Goal: Task Accomplishment & Management: Complete application form

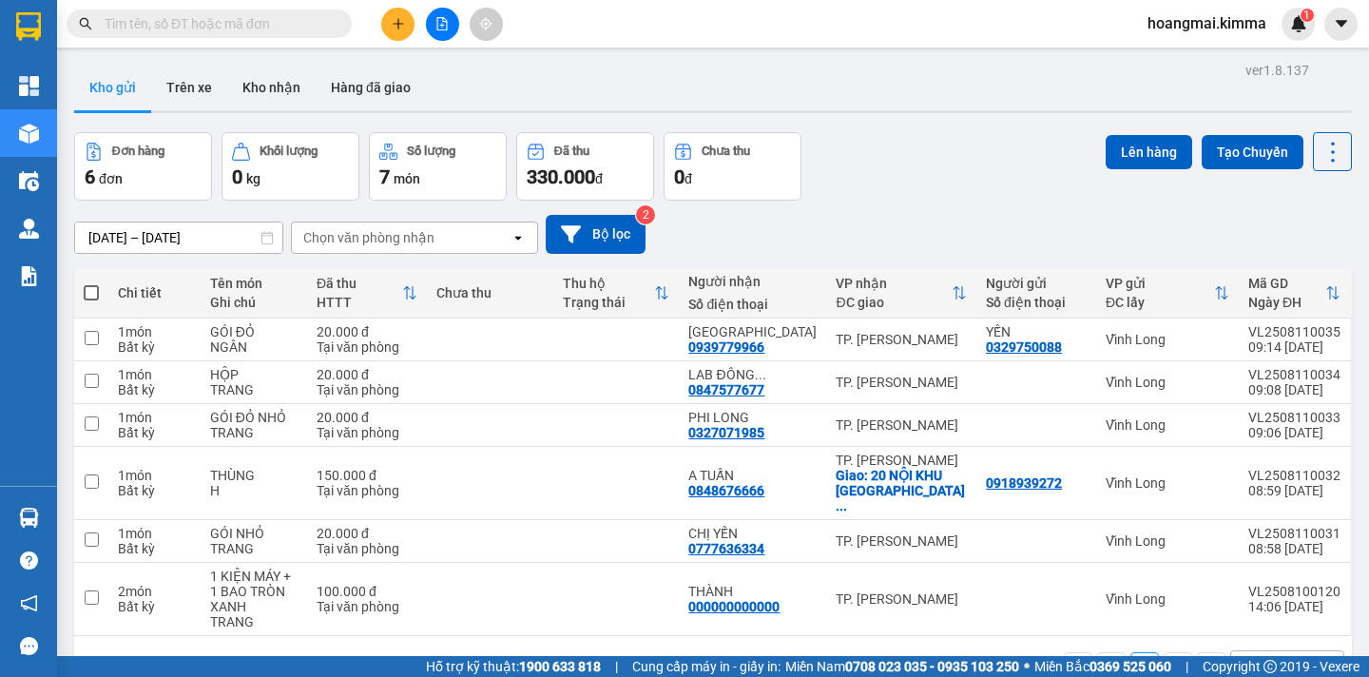
click at [440, 23] on icon "file-add" at bounding box center [442, 23] width 13 height 13
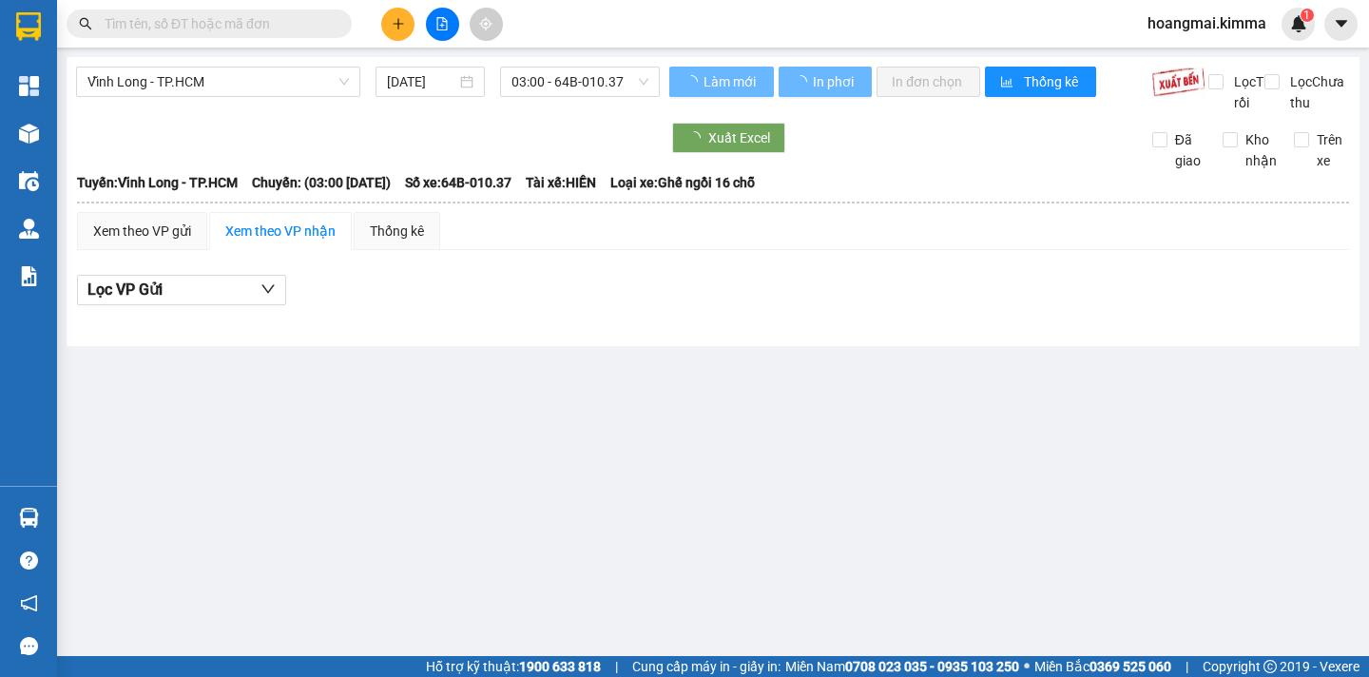
click at [603, 83] on span "03:00 - 64B-010.37" at bounding box center [580, 82] width 137 height 29
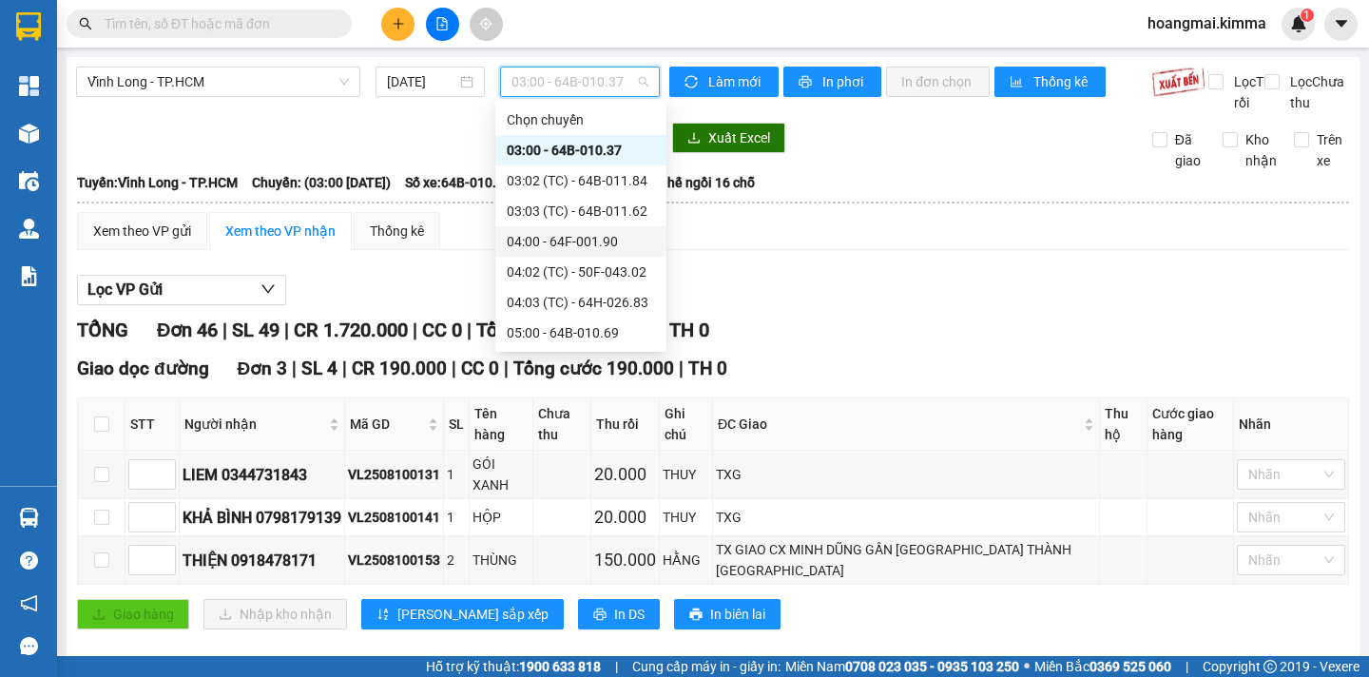
scroll to position [285, 0]
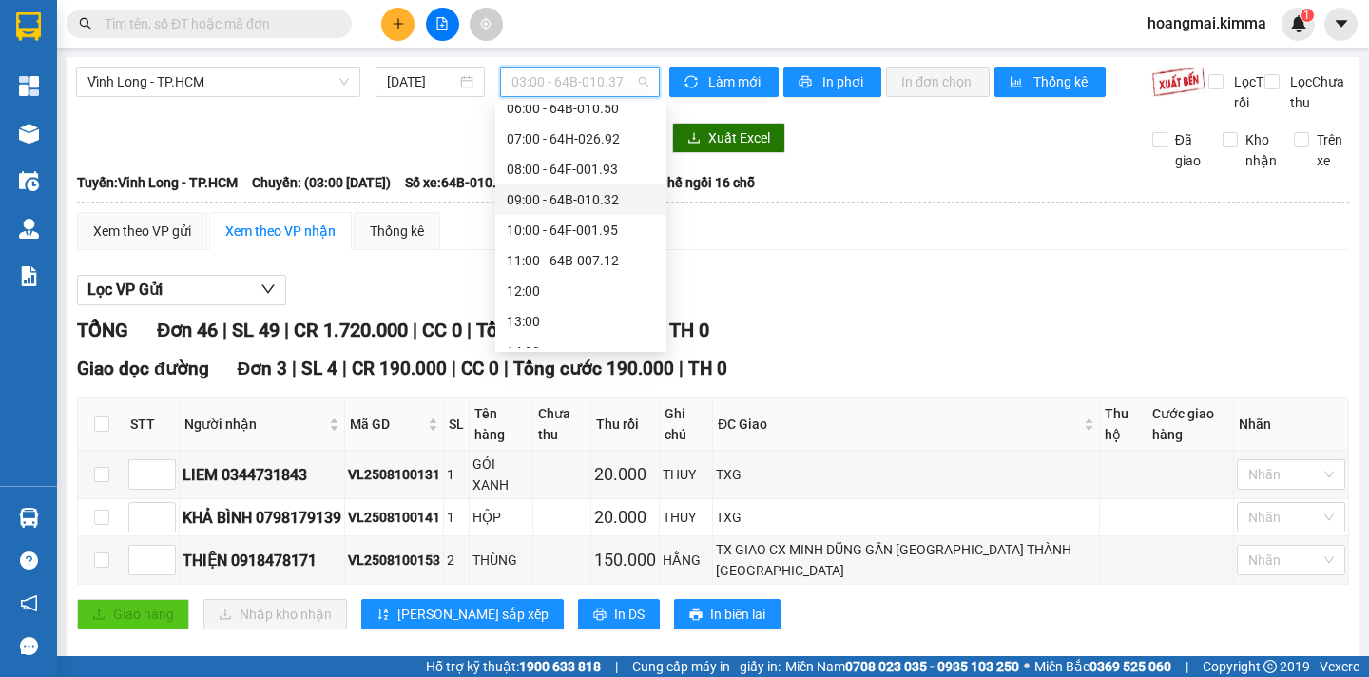
click at [613, 201] on div "09:00 - 64B-010.32" at bounding box center [581, 199] width 148 height 21
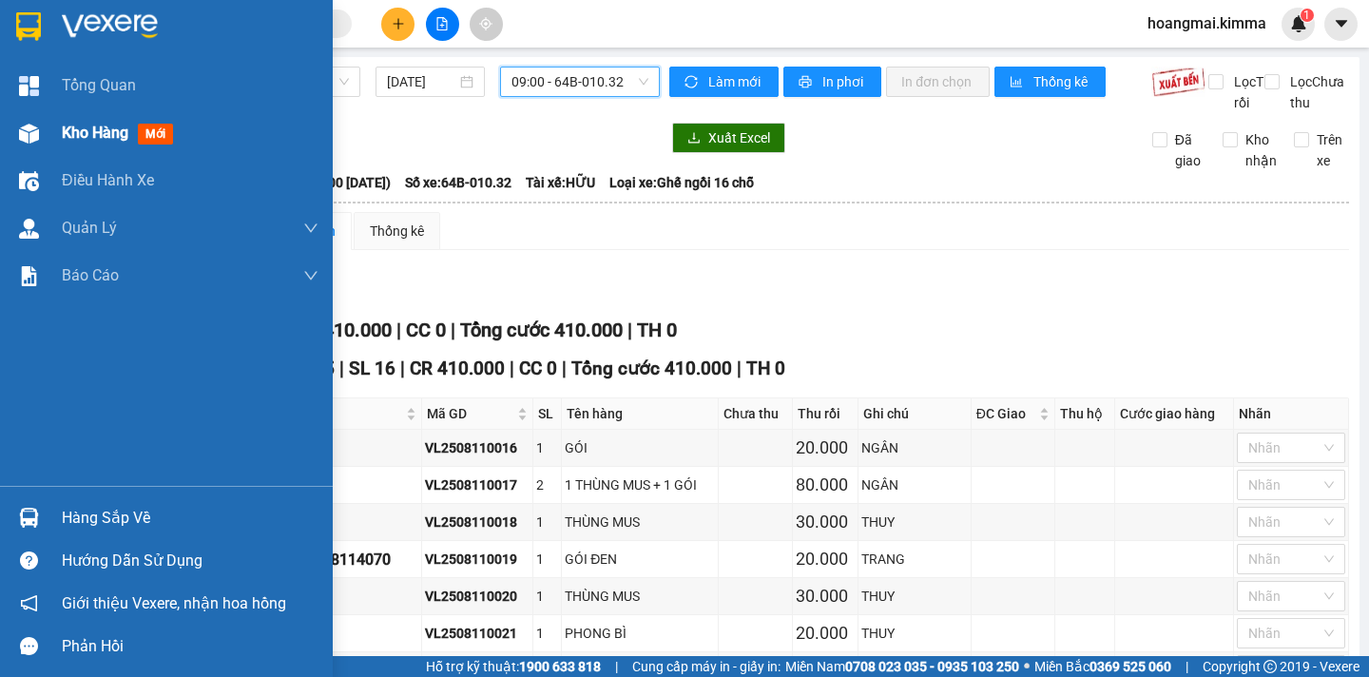
click at [111, 127] on span "Kho hàng" at bounding box center [95, 133] width 67 height 18
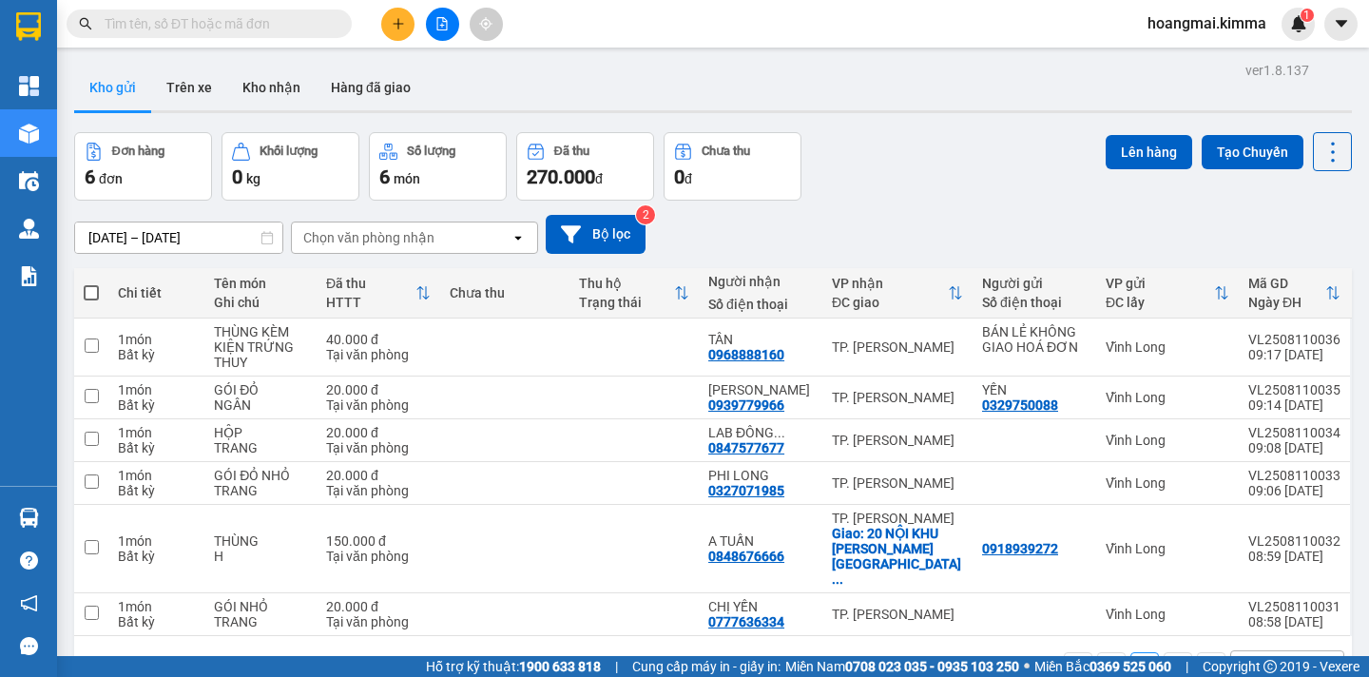
scroll to position [87, 0]
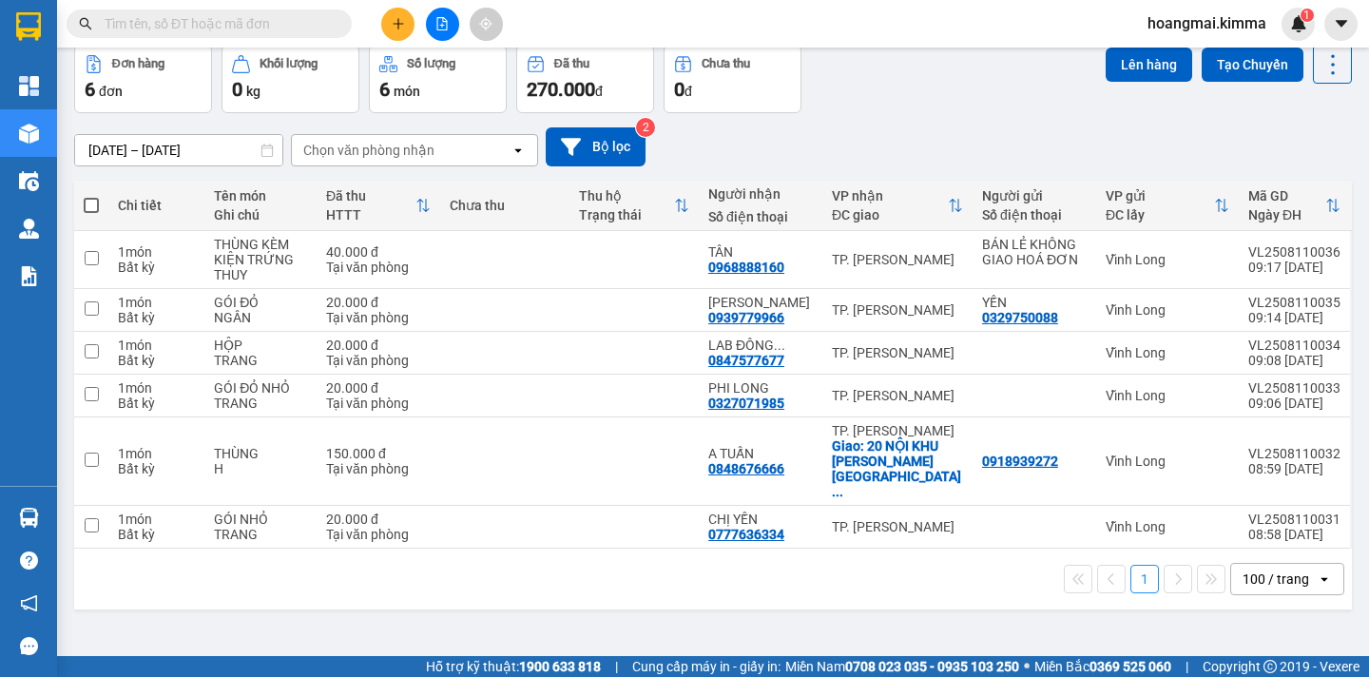
drag, startPoint x: 1270, startPoint y: 552, endPoint x: 1275, endPoint y: 535, distance: 16.9
click at [1270, 570] on div "100 / trang" at bounding box center [1276, 579] width 67 height 19
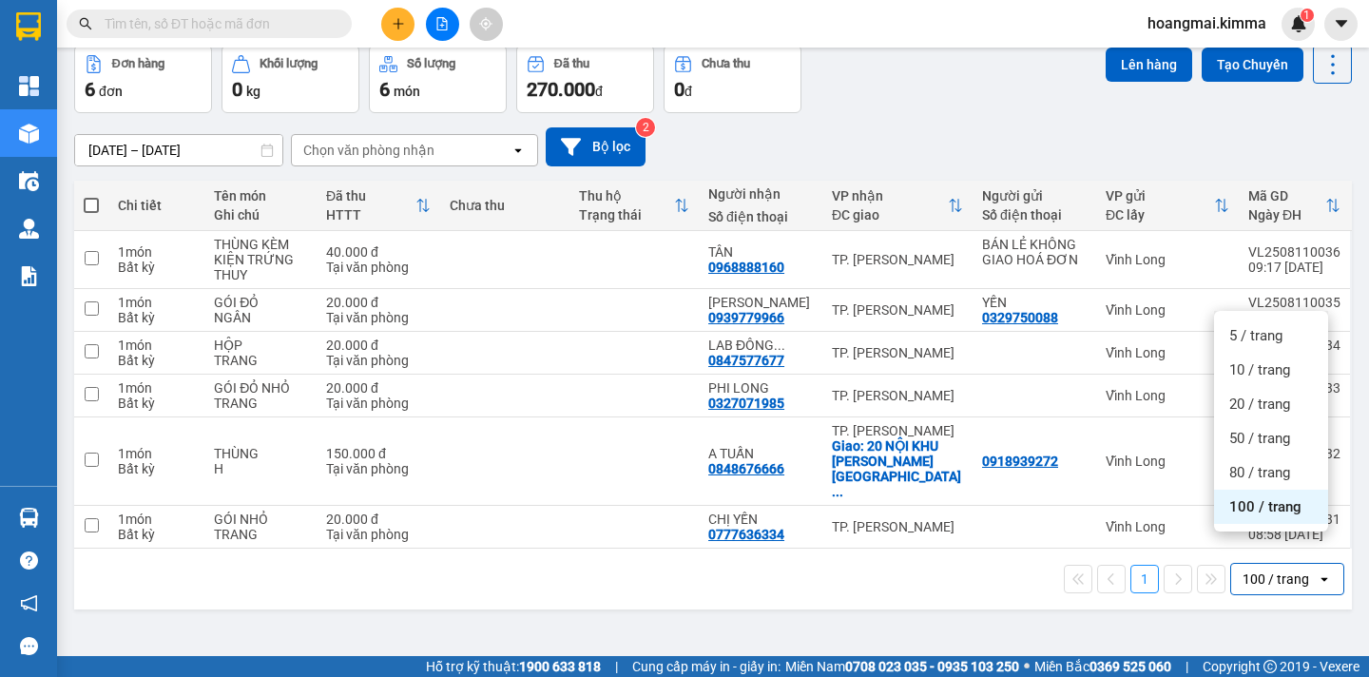
click at [1275, 524] on ul "5 / trang 10 / trang 20 / trang 50 / trang 80 / trang 100 / trang" at bounding box center [1271, 421] width 114 height 221
click at [1271, 514] on span "100 / trang" at bounding box center [1266, 506] width 72 height 19
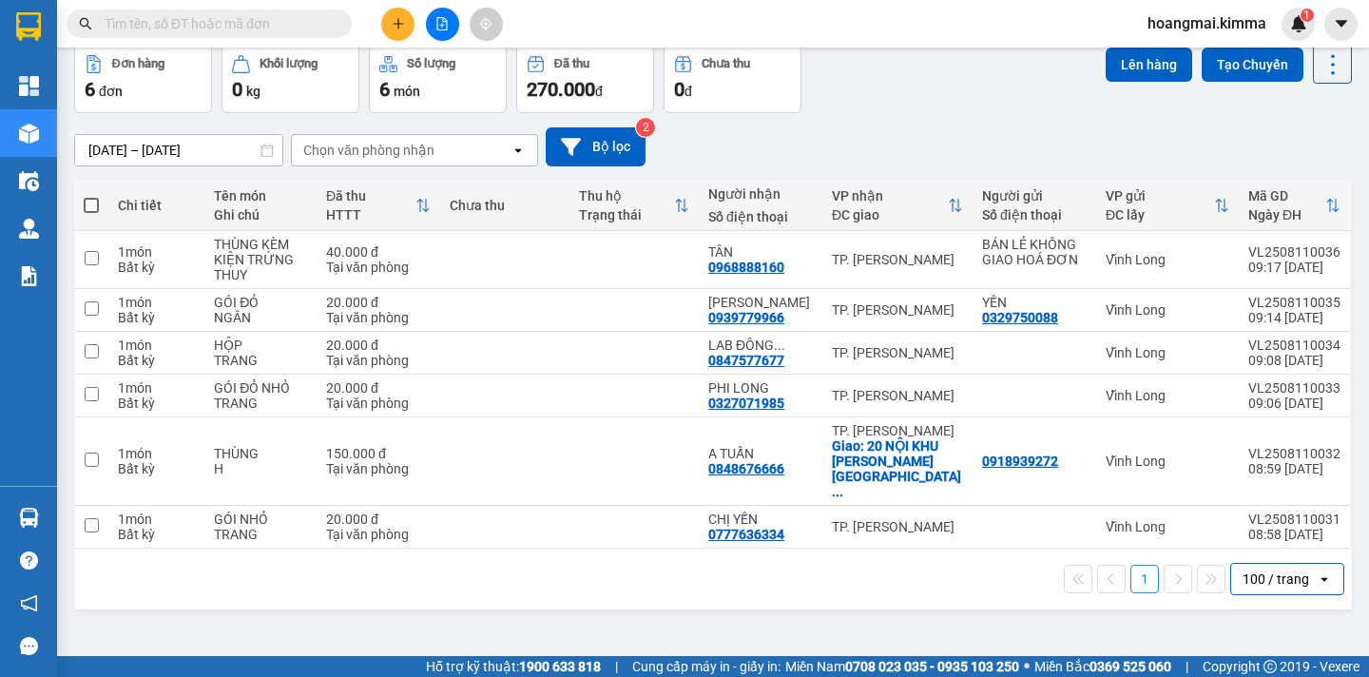
click at [925, 597] on div "ver 1.8.137 Kho gửi Trên xe [PERSON_NAME] Hàng đã [PERSON_NAME] hàng 6 đơn [PER…" at bounding box center [713, 308] width 1293 height 677
click at [409, 28] on button at bounding box center [397, 24] width 33 height 33
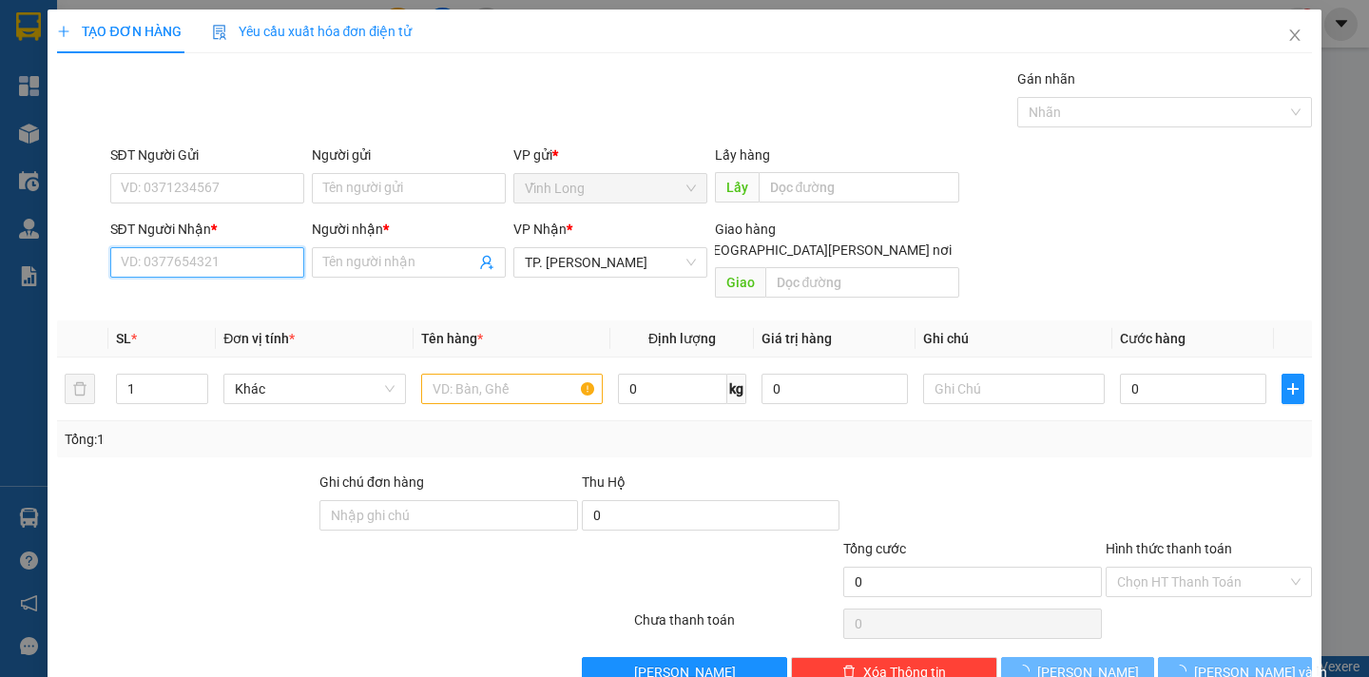
click at [226, 266] on input "SĐT Người Nhận *" at bounding box center [207, 262] width 194 height 30
drag, startPoint x: 226, startPoint y: 266, endPoint x: 220, endPoint y: 252, distance: 15.7
click at [224, 266] on input "SĐT Người Nhận *" at bounding box center [207, 262] width 194 height 30
type input "0397026080"
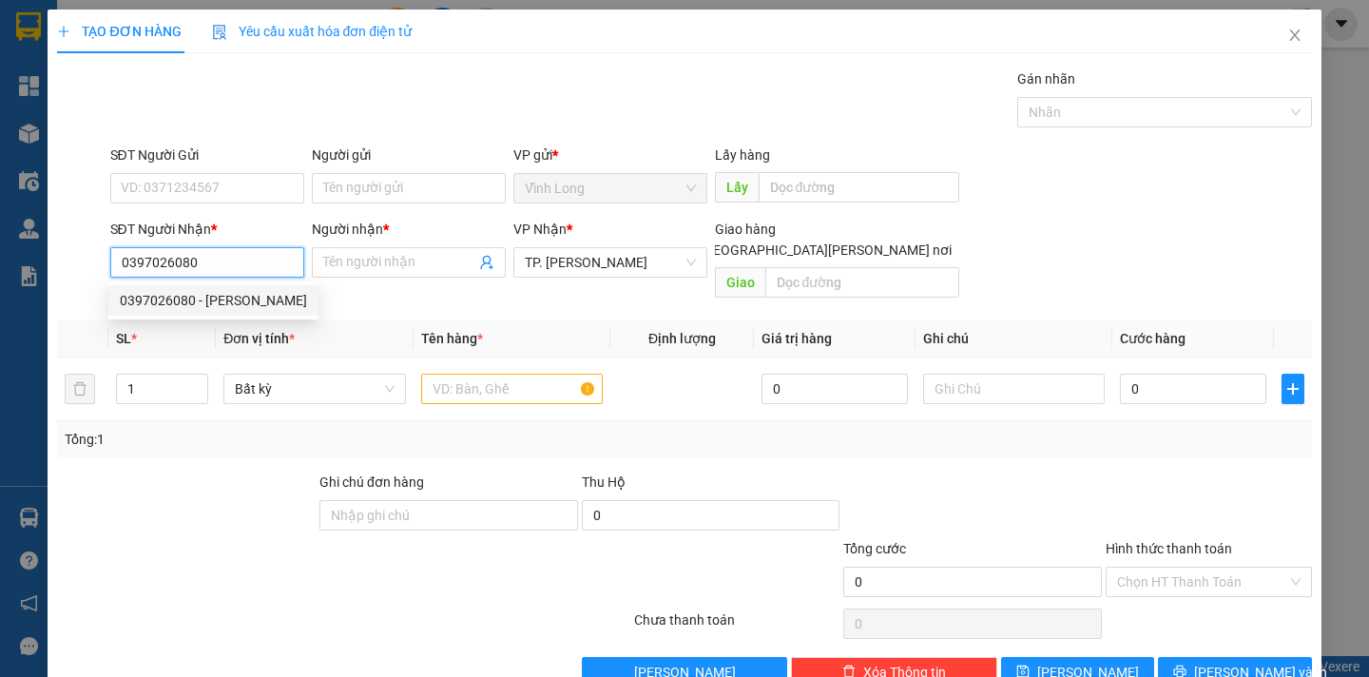
click at [251, 303] on div "0397026080 - [PERSON_NAME]" at bounding box center [213, 300] width 187 height 21
type input "[PERSON_NAME]"
type input "0397026080"
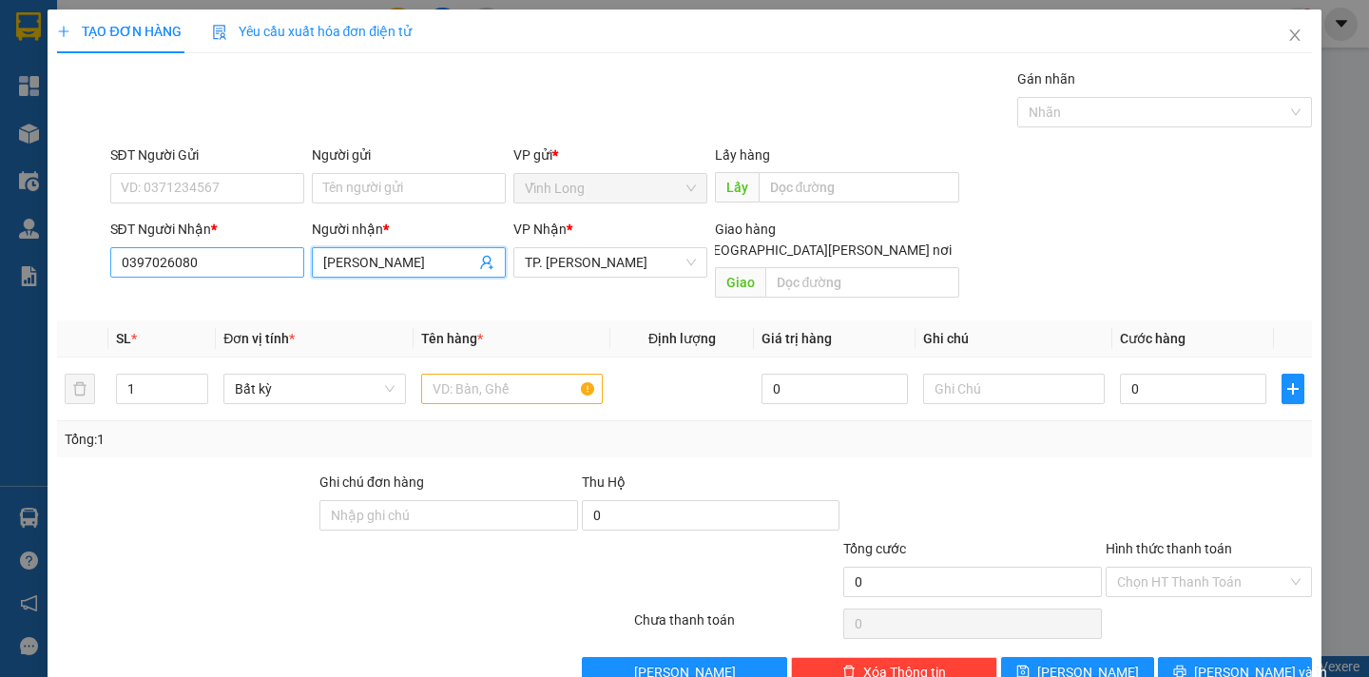
drag, startPoint x: 398, startPoint y: 260, endPoint x: 270, endPoint y: 259, distance: 127.4
click at [270, 259] on div "SĐT Người [PERSON_NAME] * 0397026080 Người [PERSON_NAME] * [PERSON_NAME] [PERSO…" at bounding box center [712, 262] width 1210 height 87
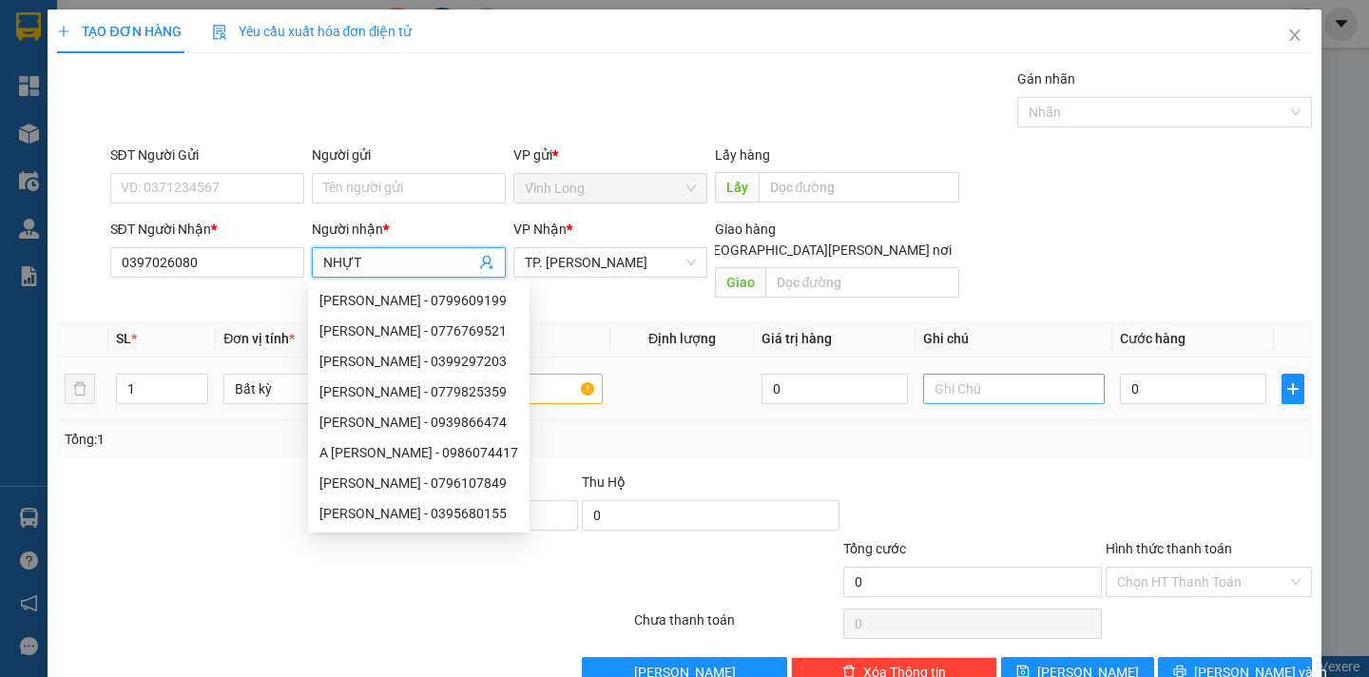
type input "NHỰT"
click at [965, 374] on input "text" at bounding box center [1014, 389] width 182 height 30
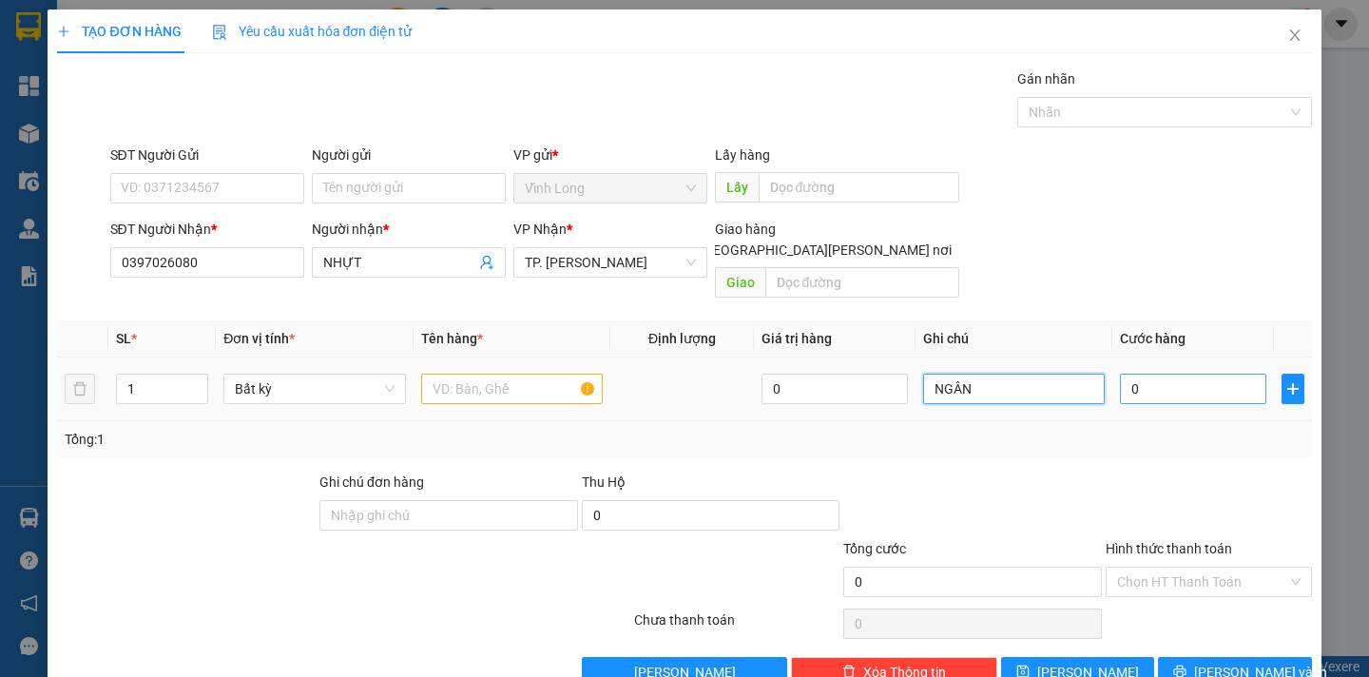
type input "NGÂN"
type input "2"
type input "20"
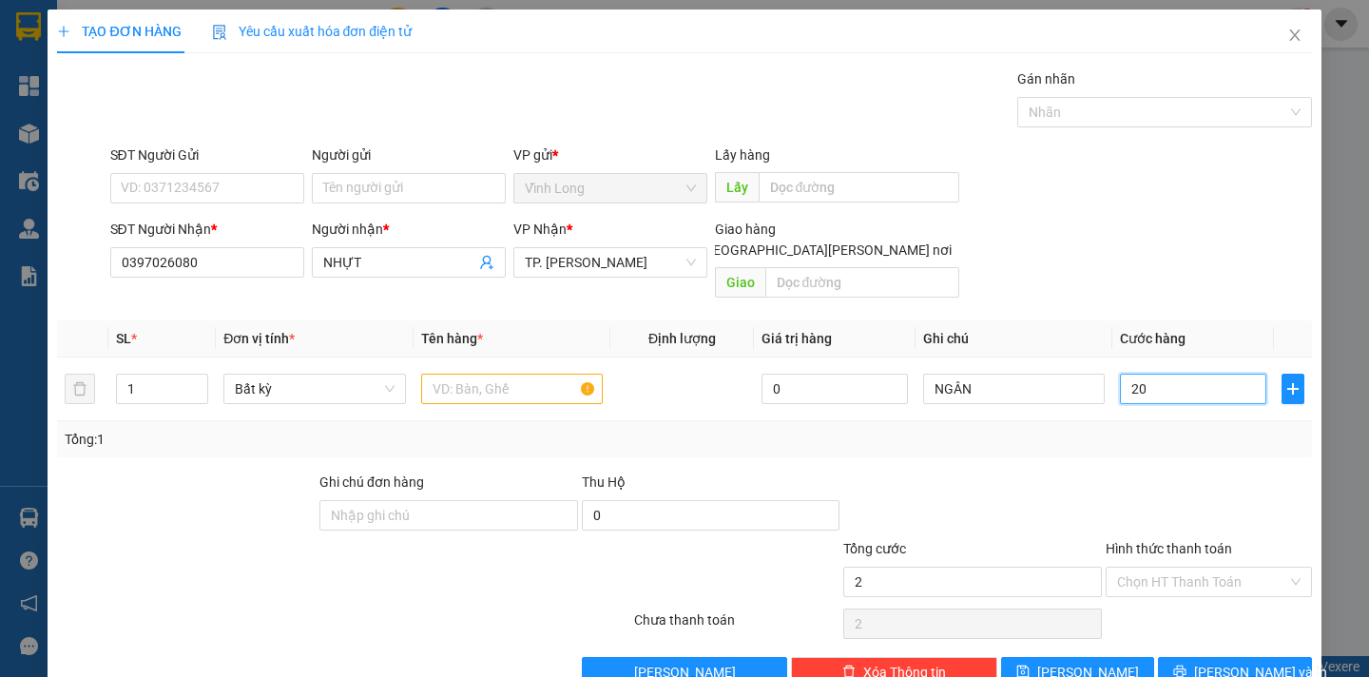
type input "20"
type input "20.000"
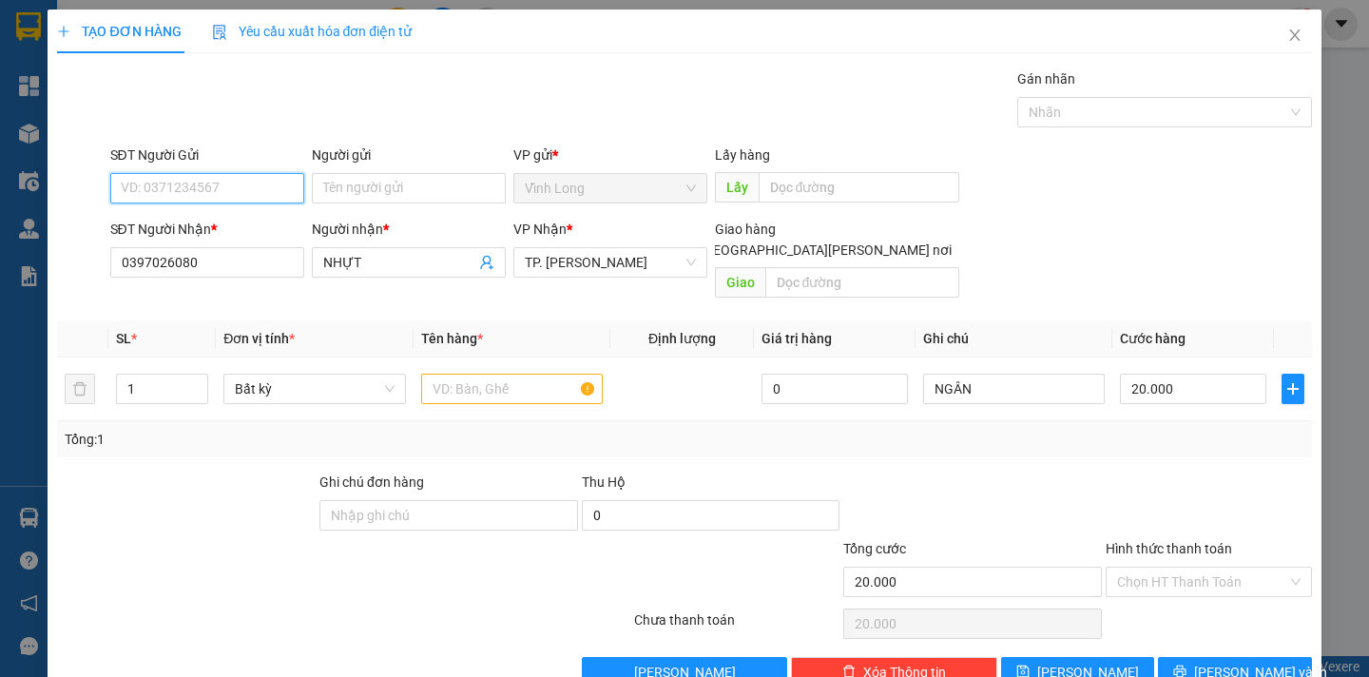
click at [178, 186] on input "SĐT Người Gửi" at bounding box center [207, 188] width 194 height 30
type input "0949862401"
click at [221, 226] on div "0949862401 - [PERSON_NAME]" at bounding box center [213, 226] width 187 height 21
type input "HUY"
type input "0949862401"
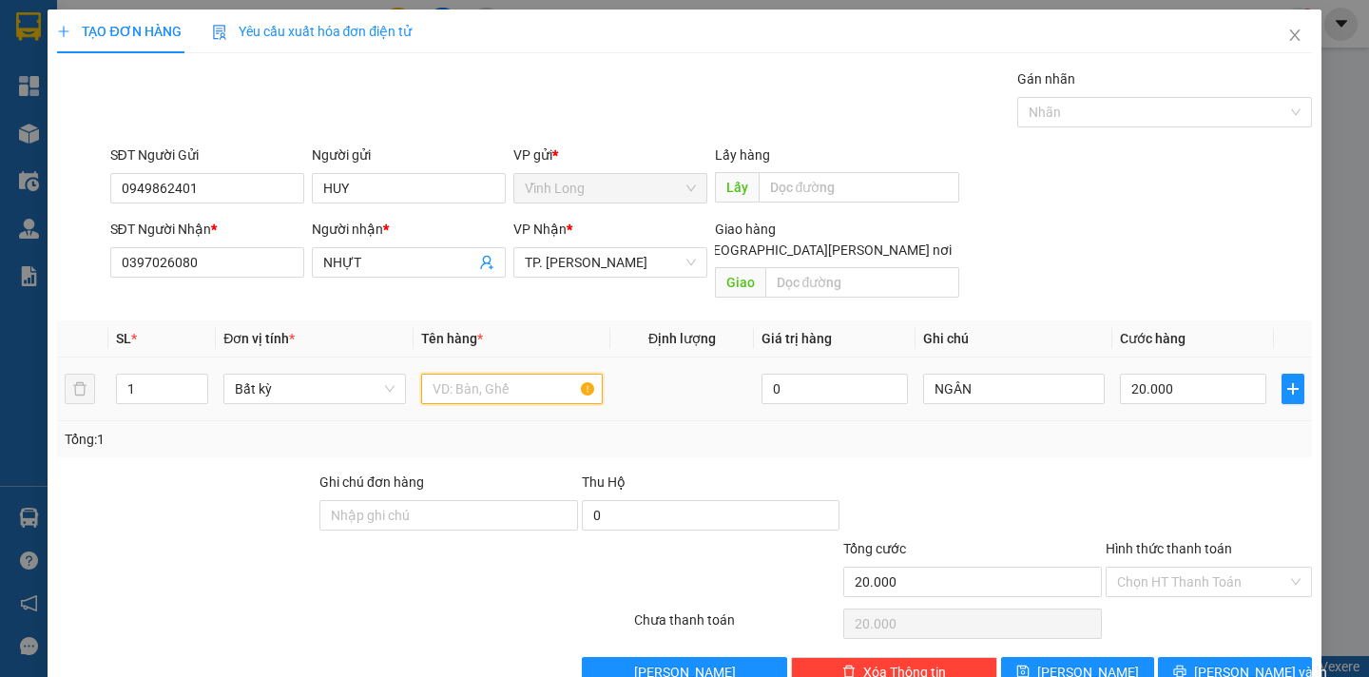
click at [481, 374] on input "text" at bounding box center [512, 389] width 182 height 30
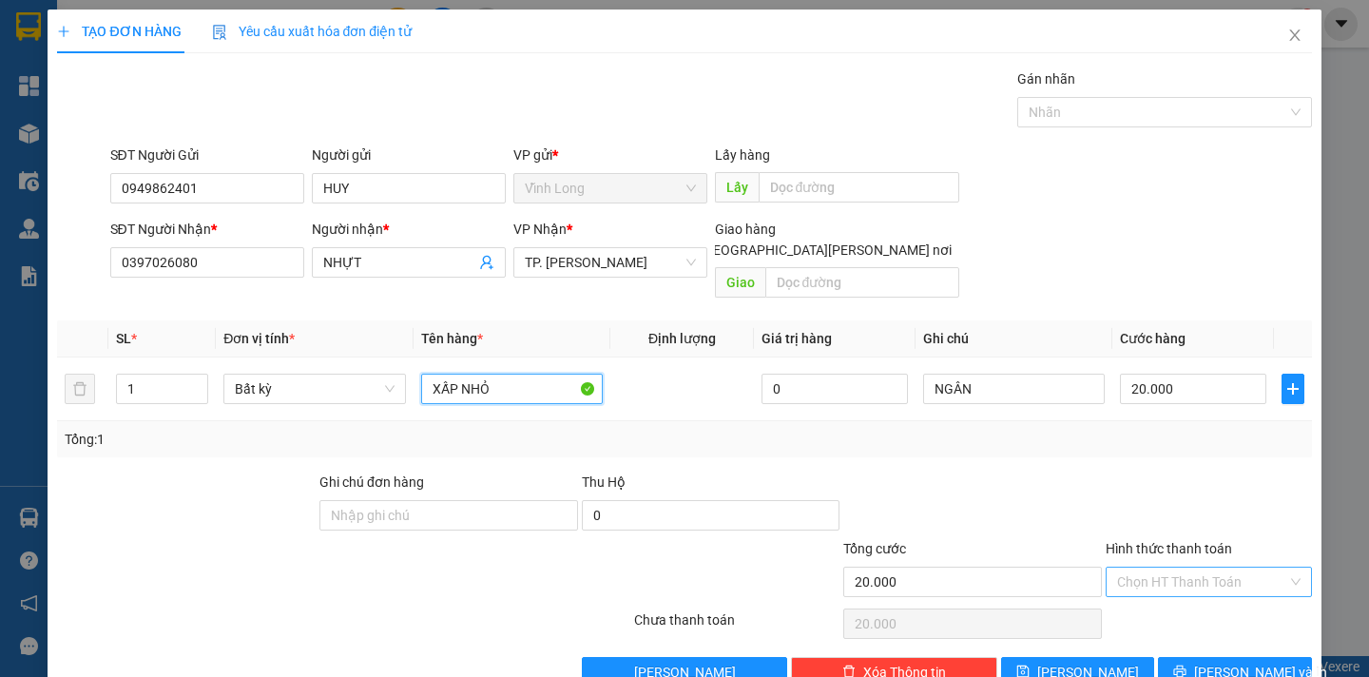
type input "XẤP NHỎ"
click at [1199, 568] on input "Hình thức thanh toán" at bounding box center [1202, 582] width 170 height 29
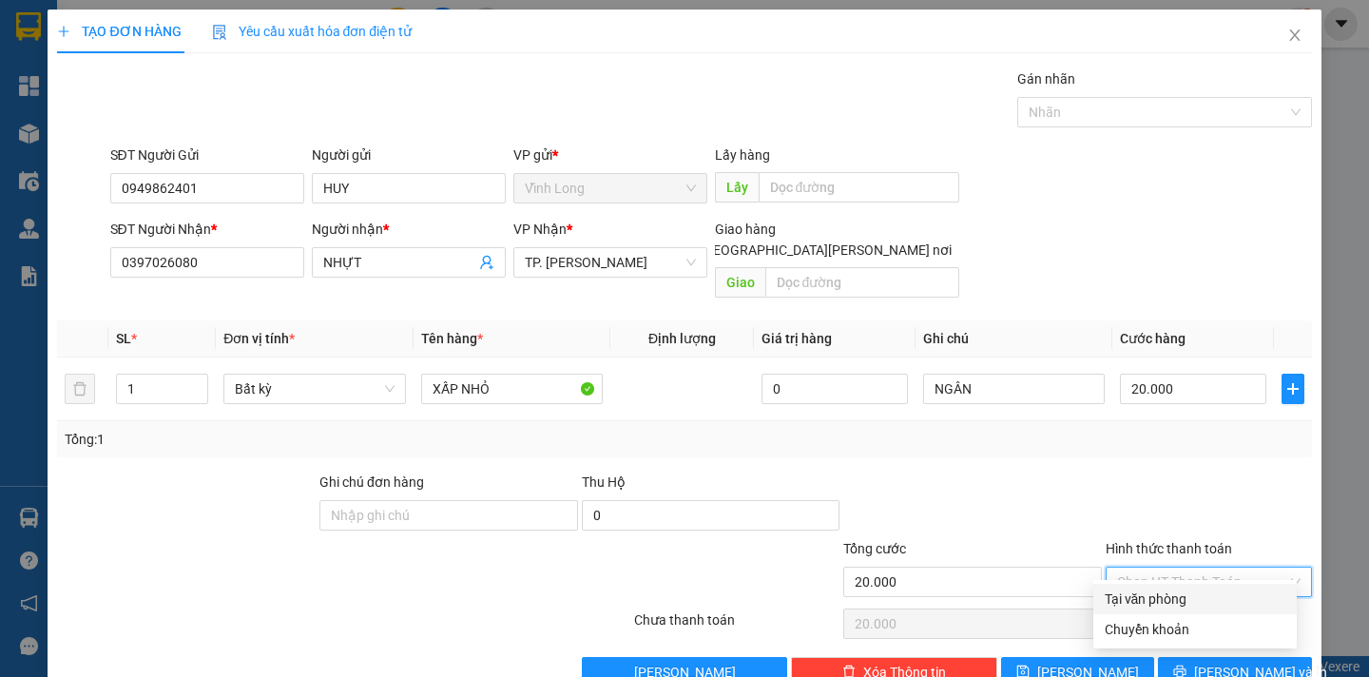
click at [1203, 602] on div "Tại văn phòng" at bounding box center [1195, 599] width 181 height 21
type input "0"
click at [1213, 662] on span "[PERSON_NAME] và In" at bounding box center [1260, 672] width 133 height 21
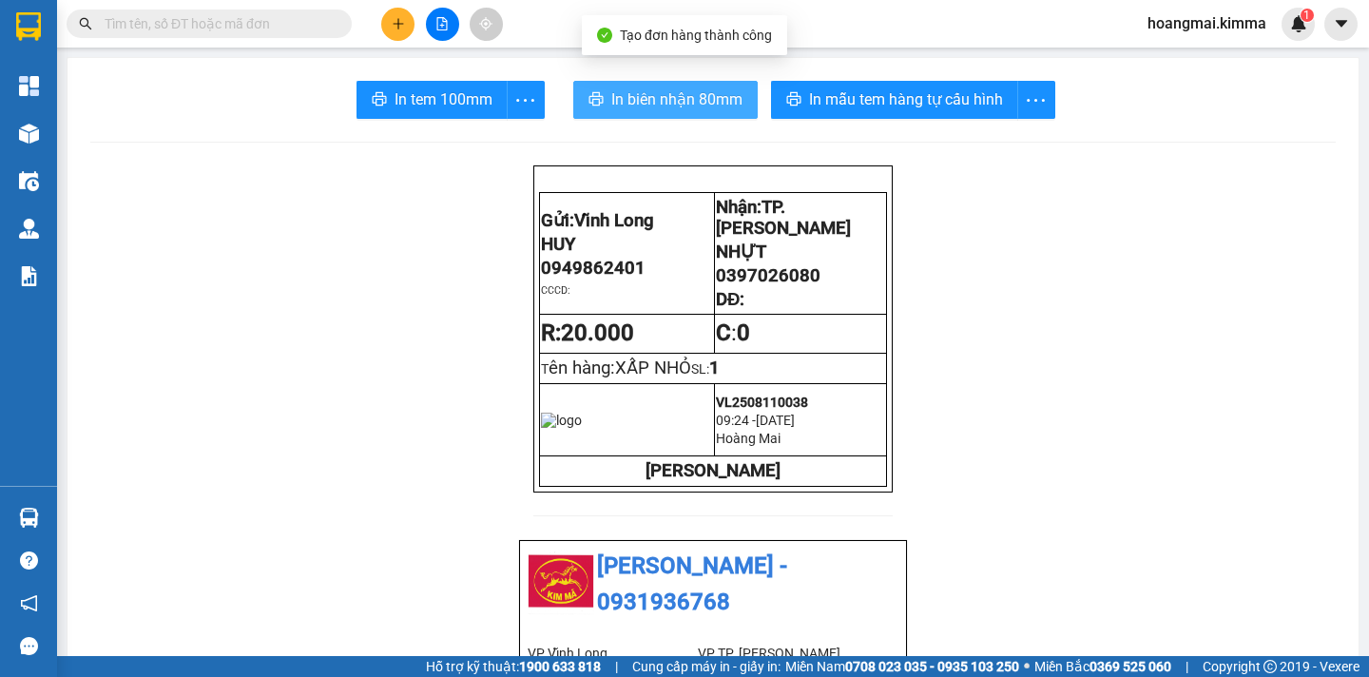
click at [663, 99] on span "In biên nhận 80mm" at bounding box center [676, 99] width 131 height 24
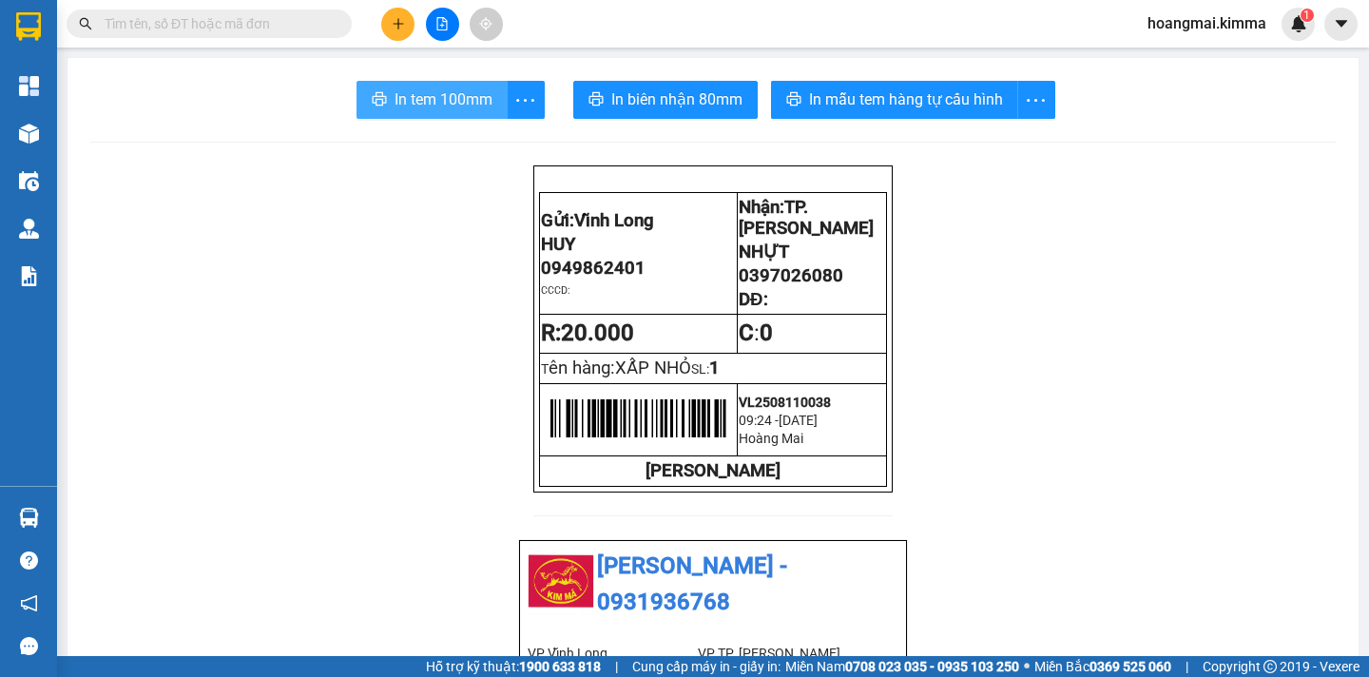
click at [429, 111] on span "In tem 100mm" at bounding box center [444, 99] width 98 height 24
drag, startPoint x: 832, startPoint y: 290, endPoint x: 732, endPoint y: 297, distance: 100.1
click at [739, 286] on span "0397026080" at bounding box center [791, 275] width 105 height 21
copy span "0397026080"
paste input "0397026080"
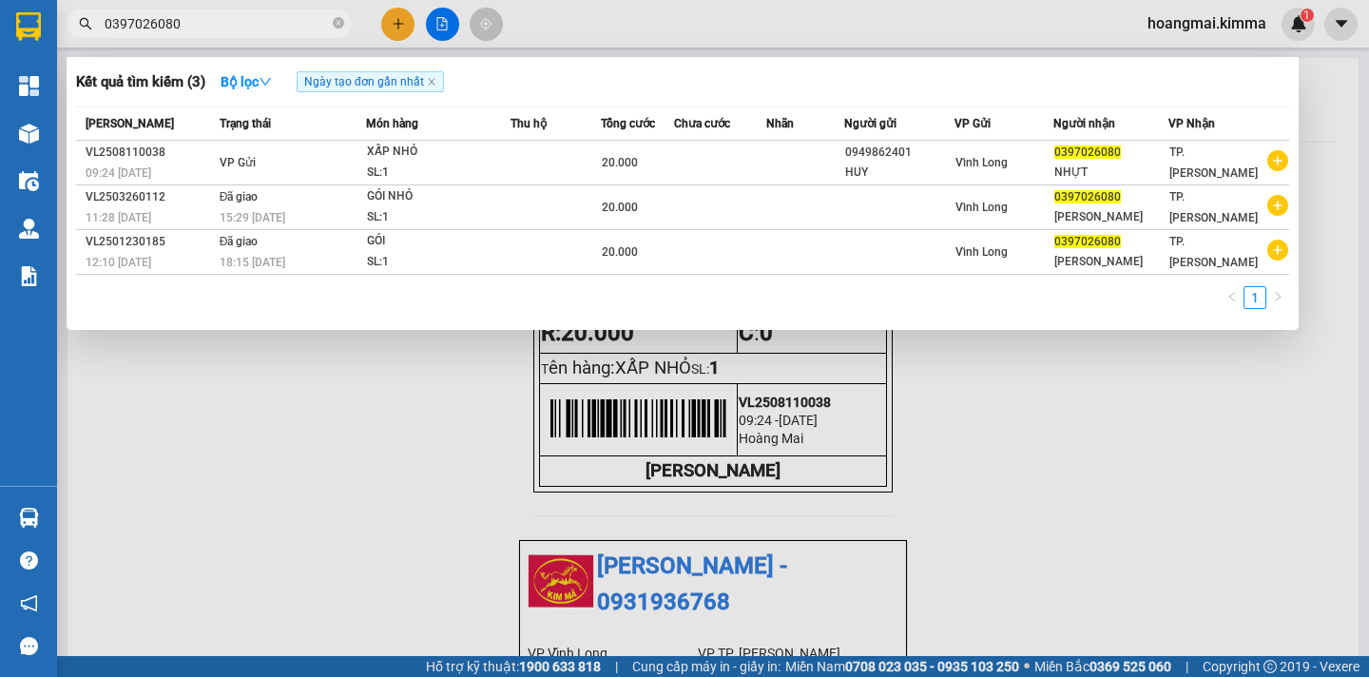
type input "0397026080"
click at [400, 27] on div at bounding box center [684, 338] width 1369 height 677
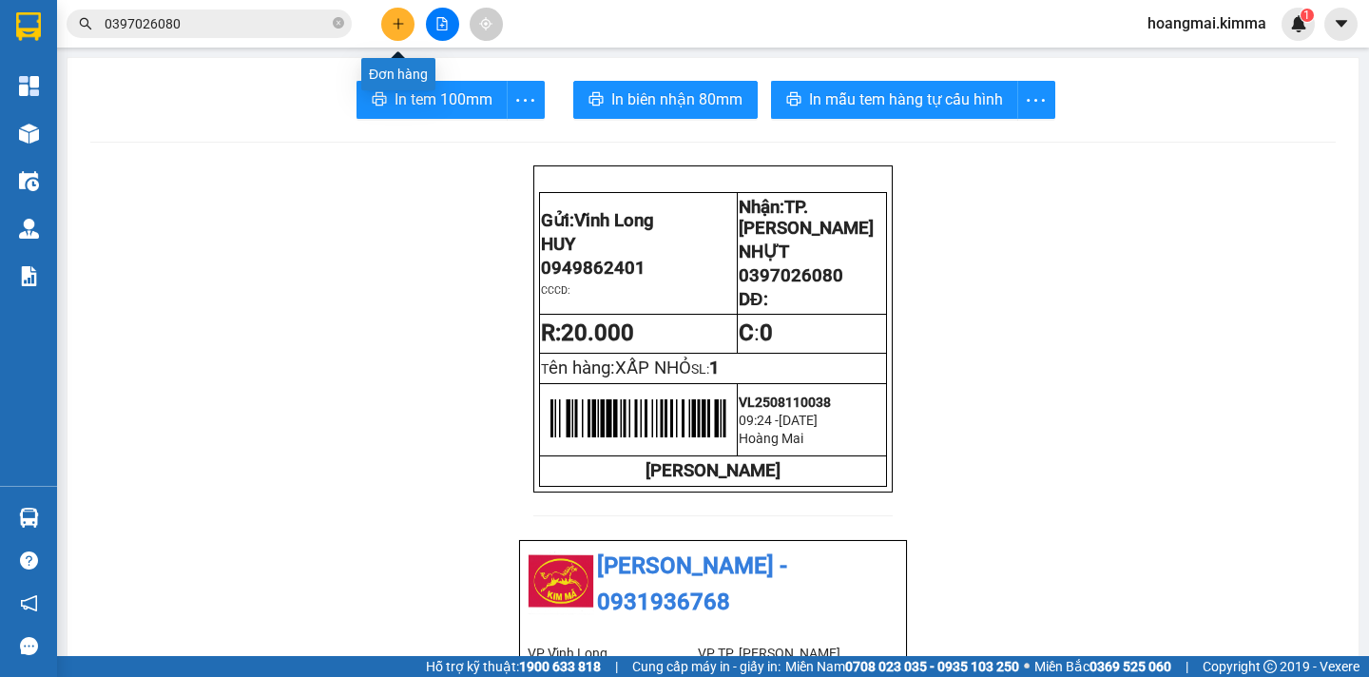
click at [405, 31] on button at bounding box center [397, 24] width 33 height 33
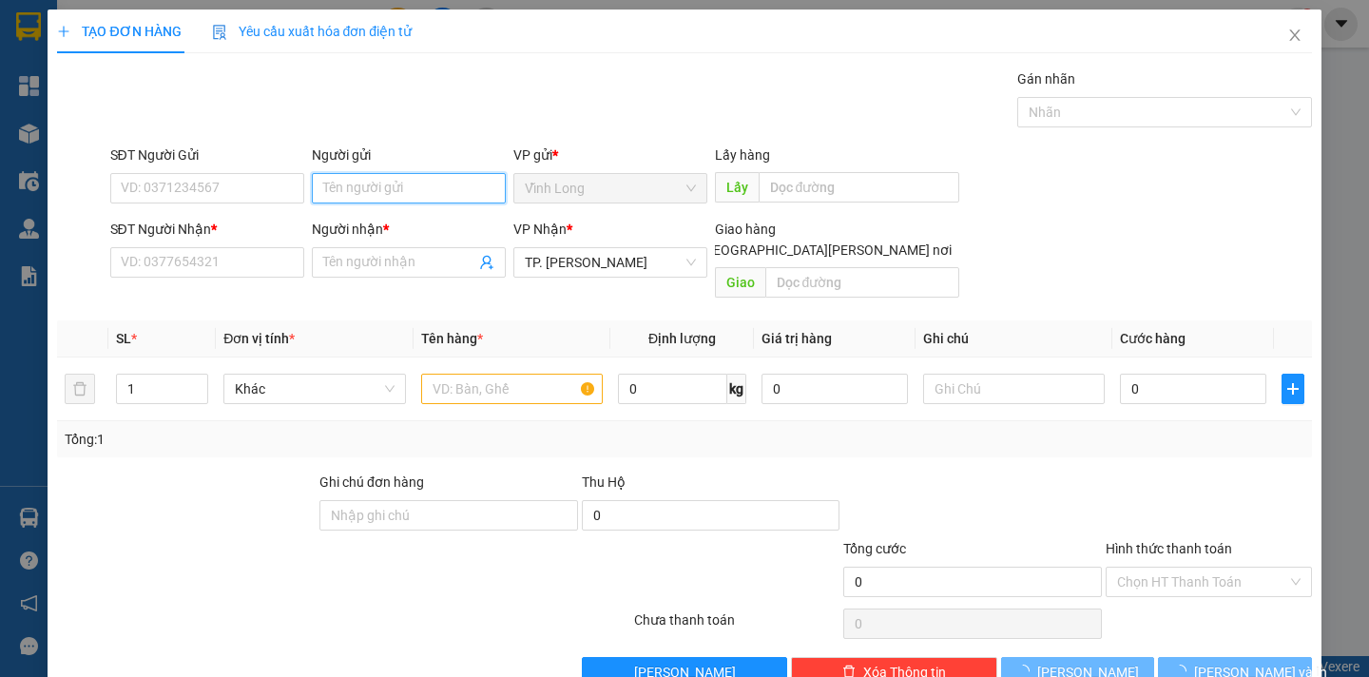
click at [427, 196] on input "Người gửi" at bounding box center [409, 188] width 194 height 30
type input "PHÁT THỊN"
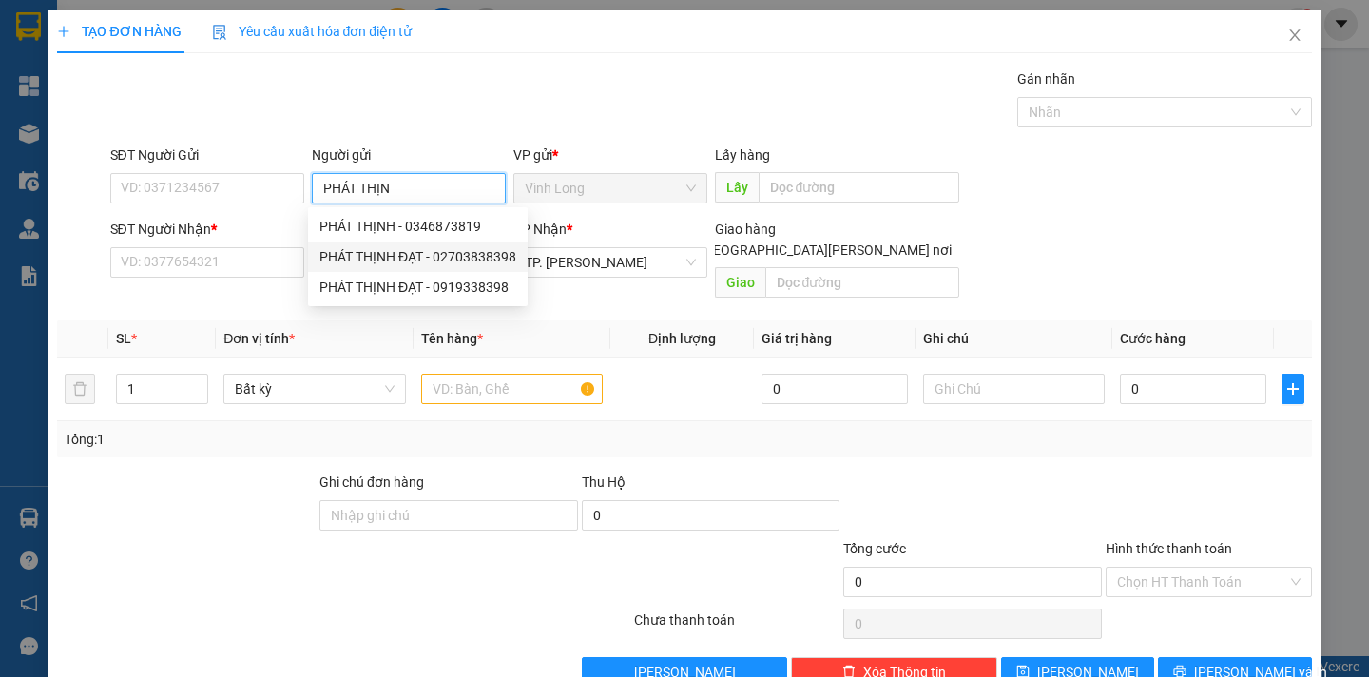
drag, startPoint x: 375, startPoint y: 260, endPoint x: 358, endPoint y: 258, distance: 17.2
click at [374, 260] on div "PHÁT THỊNH ĐẠT - 02703838398" at bounding box center [418, 256] width 197 height 21
type input "02703838398"
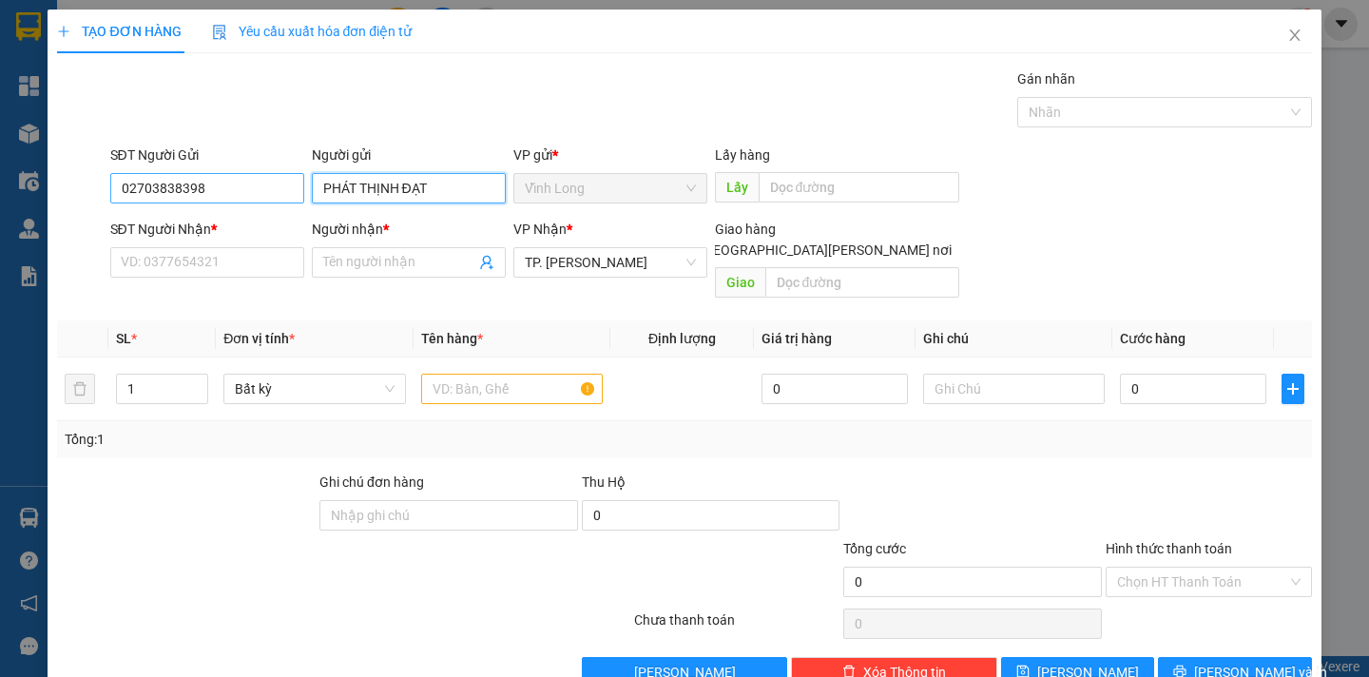
type input "PHÁT THỊNH ĐẠT"
drag, startPoint x: 212, startPoint y: 196, endPoint x: 0, endPoint y: 193, distance: 212.1
click at [0, 193] on div "TẠO ĐƠN HÀNG Yêu cầu xuất [PERSON_NAME] điện tử Transit Pickup Surcharge Ids Tr…" at bounding box center [684, 338] width 1369 height 677
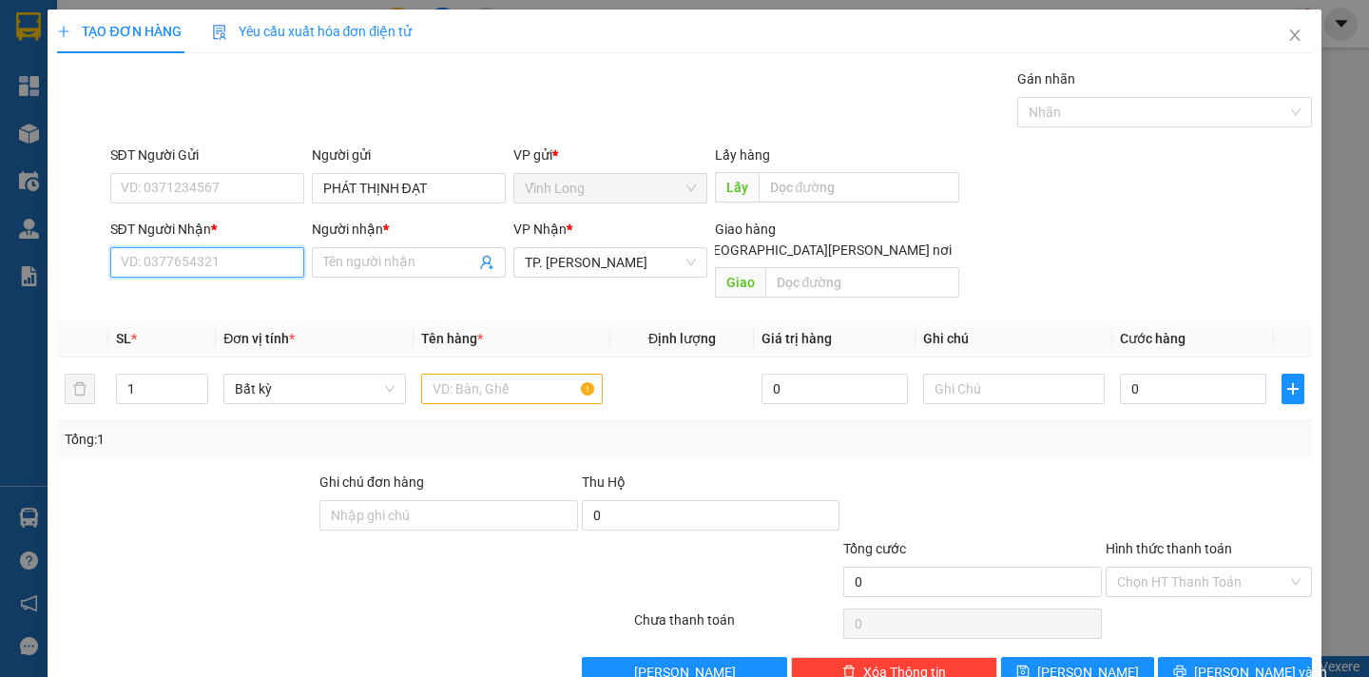
drag, startPoint x: 181, startPoint y: 269, endPoint x: 198, endPoint y: 262, distance: 18.7
click at [181, 268] on input "SĐT Người Nhận *" at bounding box center [207, 262] width 194 height 30
type input "0907878681"
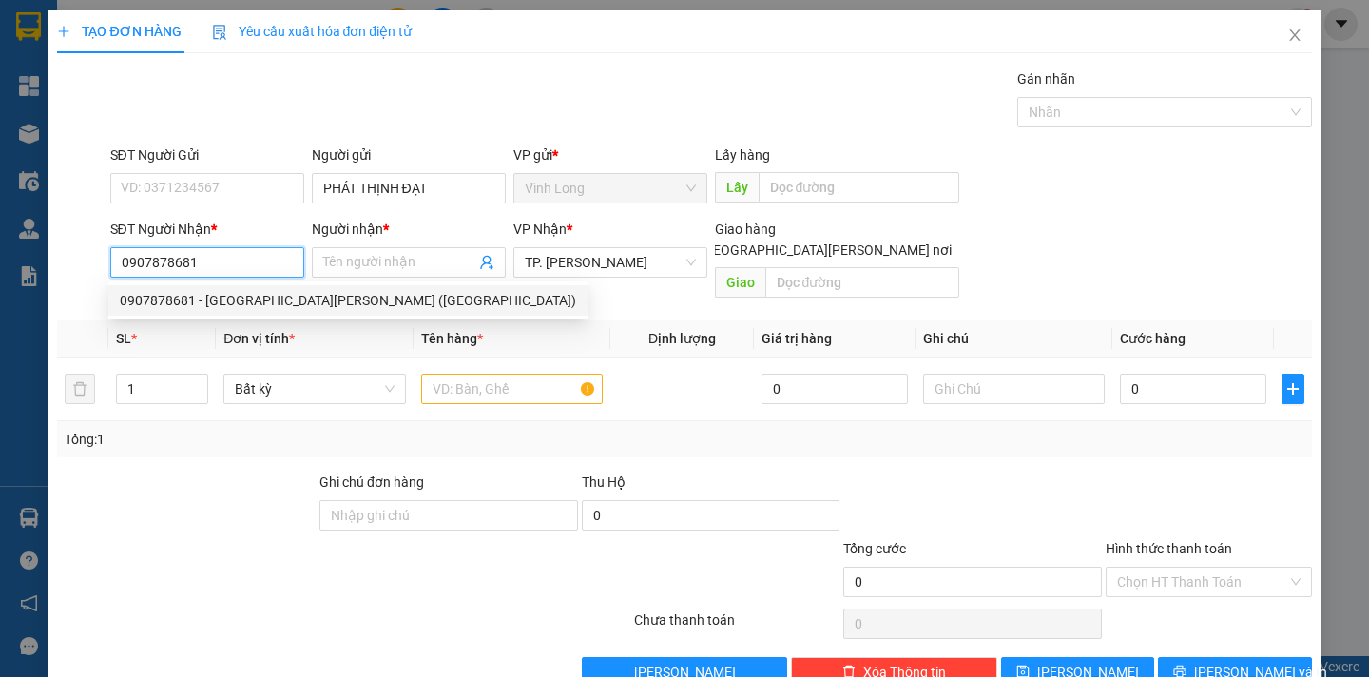
click at [252, 305] on div "0907878681 - [GEOGRAPHIC_DATA][PERSON_NAME] ([GEOGRAPHIC_DATA])" at bounding box center [348, 300] width 456 height 21
type input "MỸ [PERSON_NAME] (MITA)"
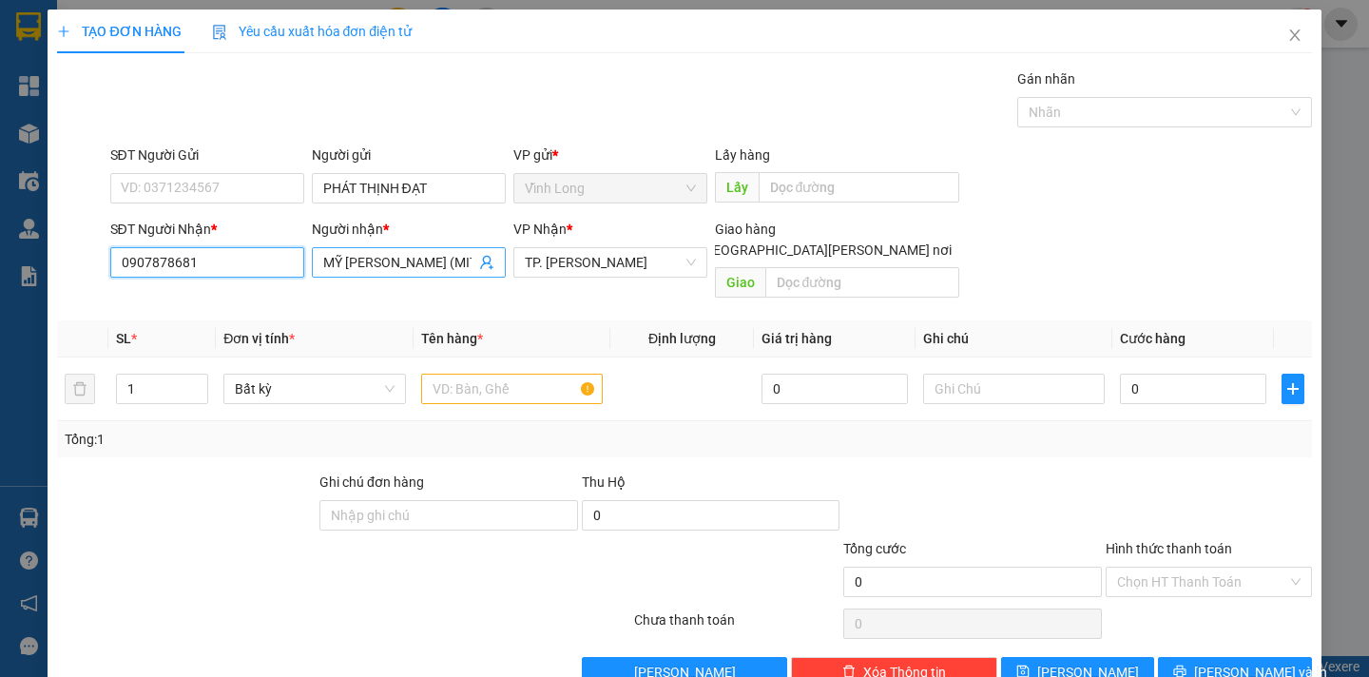
type input "0907878681"
drag, startPoint x: 433, startPoint y: 261, endPoint x: 261, endPoint y: 278, distance: 173.0
click at [261, 278] on div "SĐT Người [PERSON_NAME] * 0907878681 Người [PERSON_NAME] * [GEOGRAPHIC_DATA][PE…" at bounding box center [712, 262] width 1210 height 87
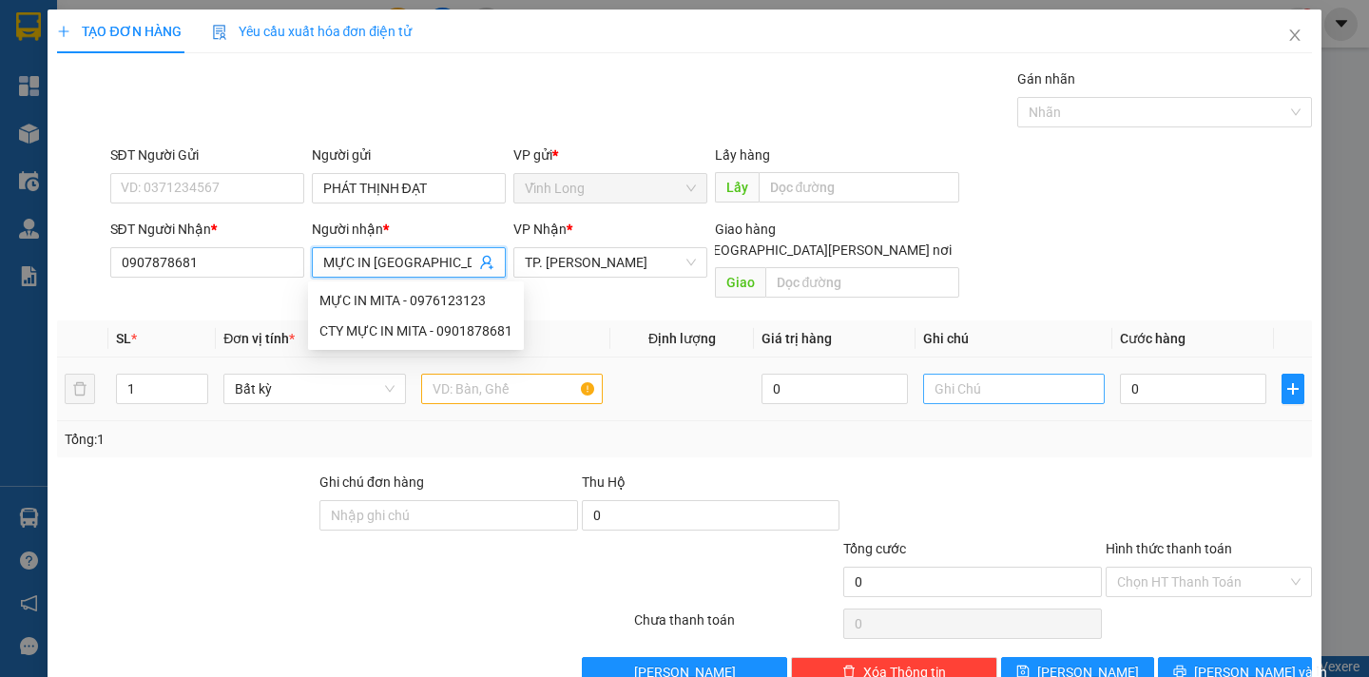
type input "MỰC IN [GEOGRAPHIC_DATA]"
click at [978, 376] on input "text" at bounding box center [1014, 389] width 182 height 30
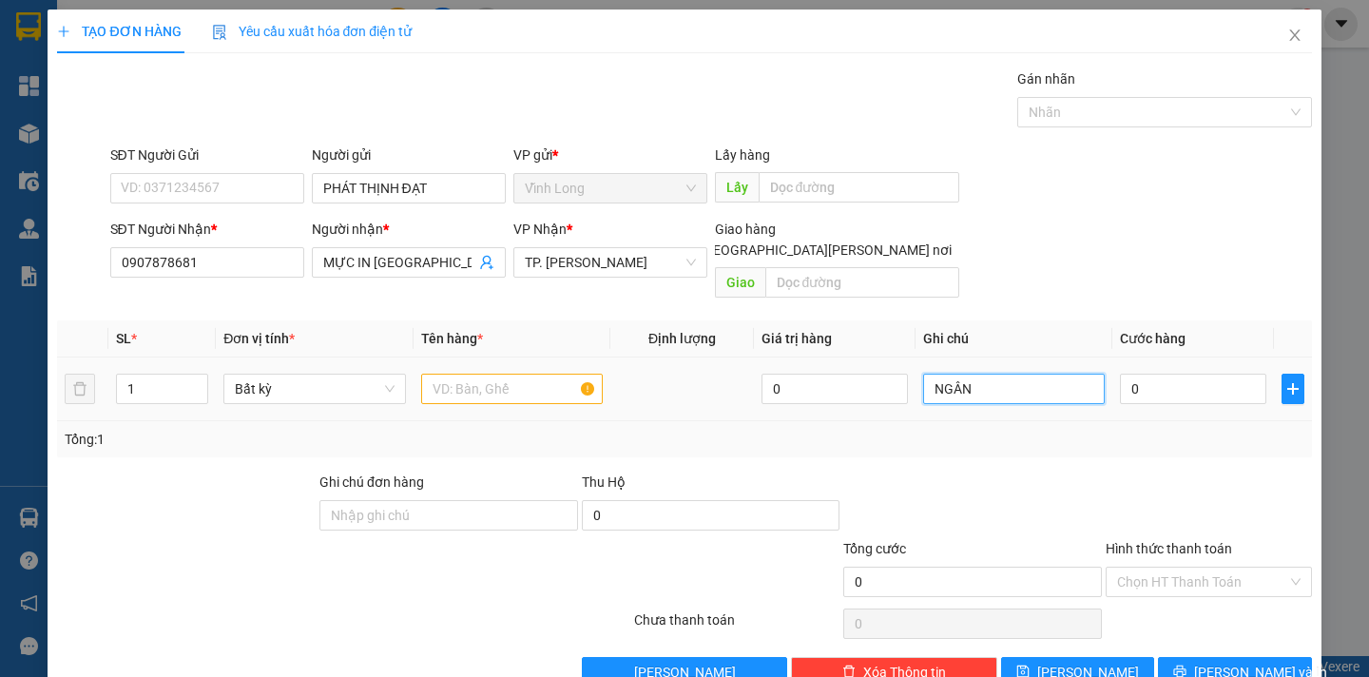
type input "NGÂN"
drag, startPoint x: 463, startPoint y: 376, endPoint x: 463, endPoint y: 363, distance: 12.4
click at [463, 374] on input "text" at bounding box center [512, 389] width 182 height 30
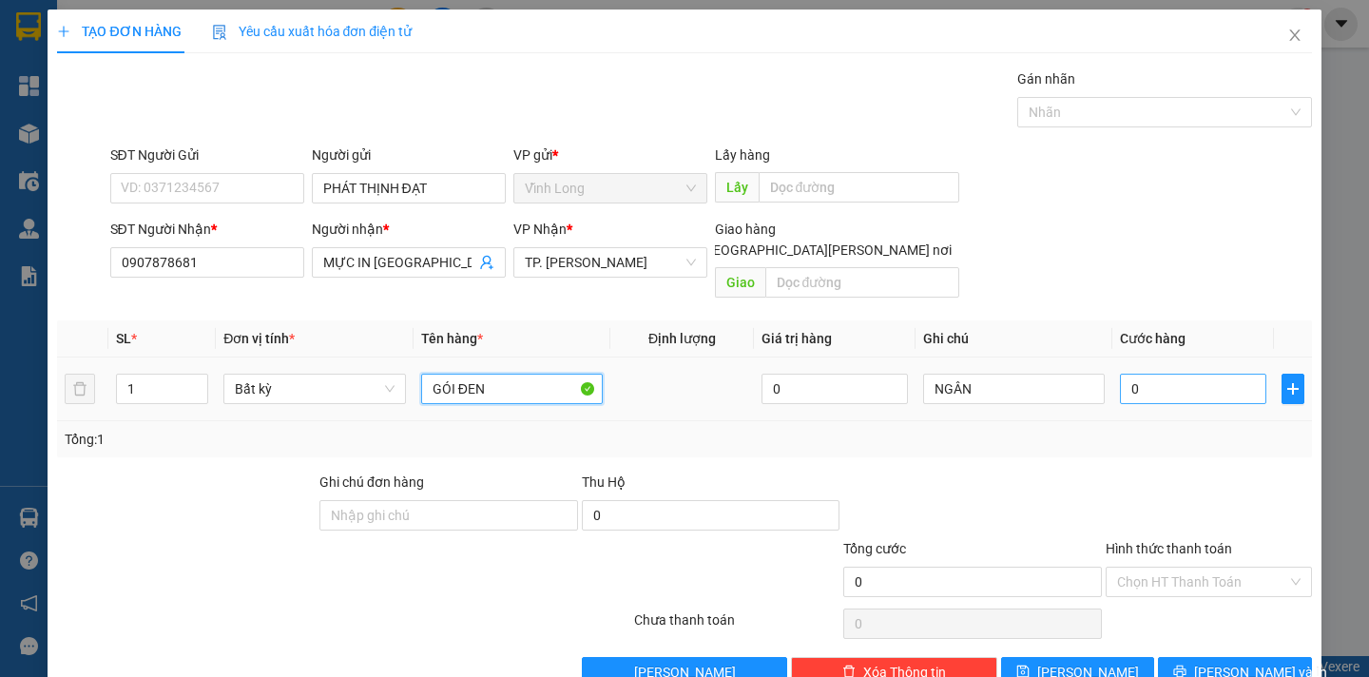
type input "GÓI ĐEN"
click at [1123, 374] on input "0" at bounding box center [1193, 389] width 146 height 30
type input "2"
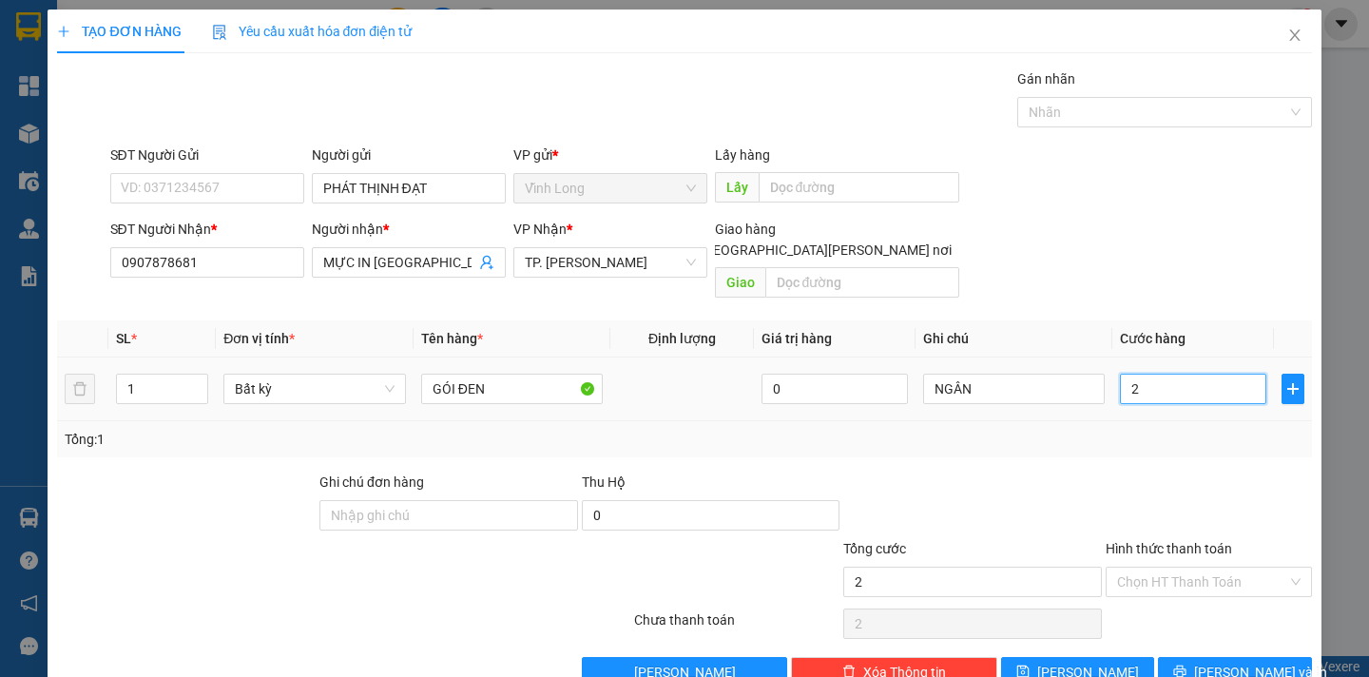
type input "20"
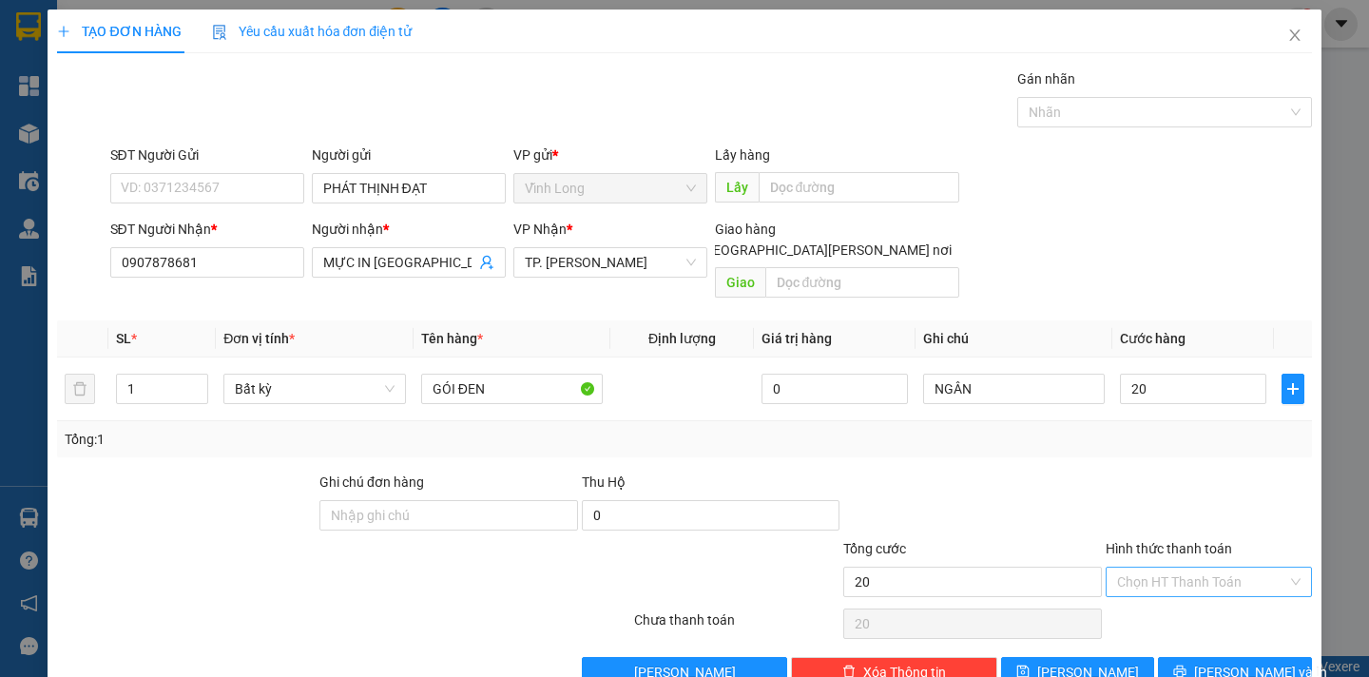
click at [1193, 568] on input "Hình thức thanh toán" at bounding box center [1202, 582] width 170 height 29
type input "20.000"
click at [1183, 595] on div "Tại văn phòng" at bounding box center [1195, 599] width 181 height 21
type input "0"
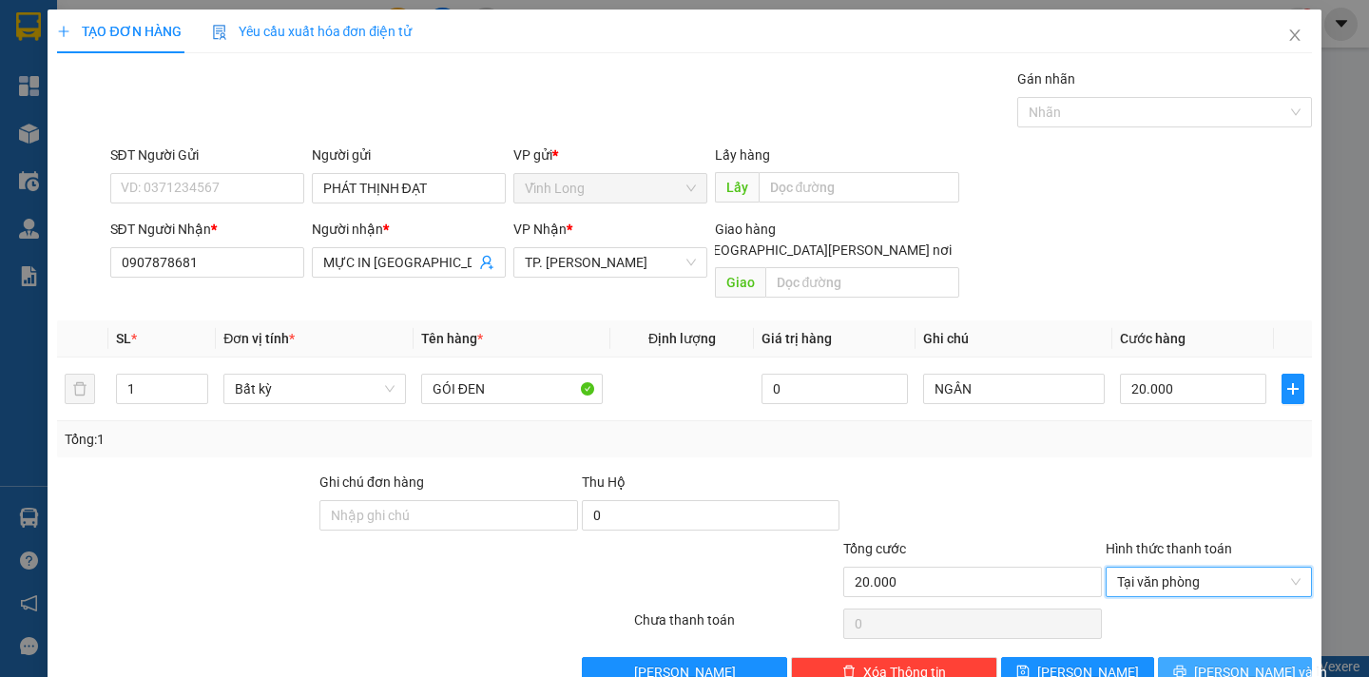
click at [1195, 657] on button "[PERSON_NAME] và In" at bounding box center [1234, 672] width 153 height 30
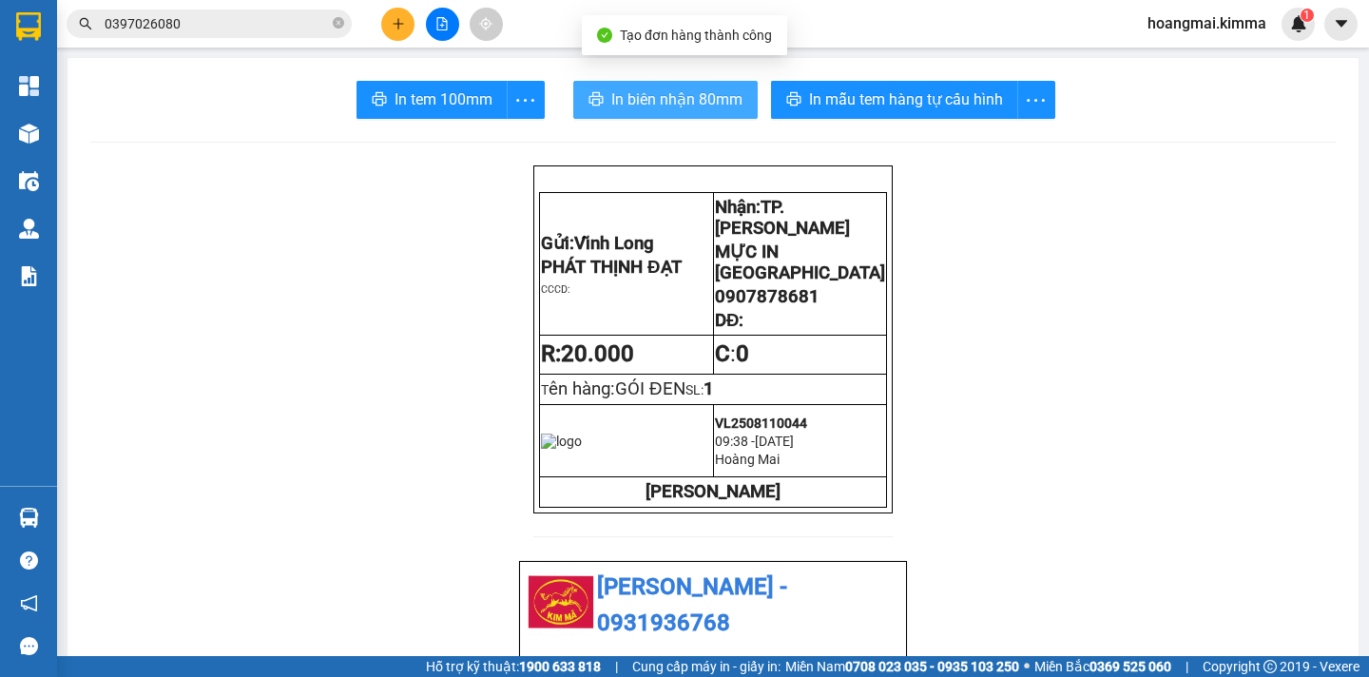
click at [629, 91] on span "In biên nhận 80mm" at bounding box center [676, 99] width 131 height 24
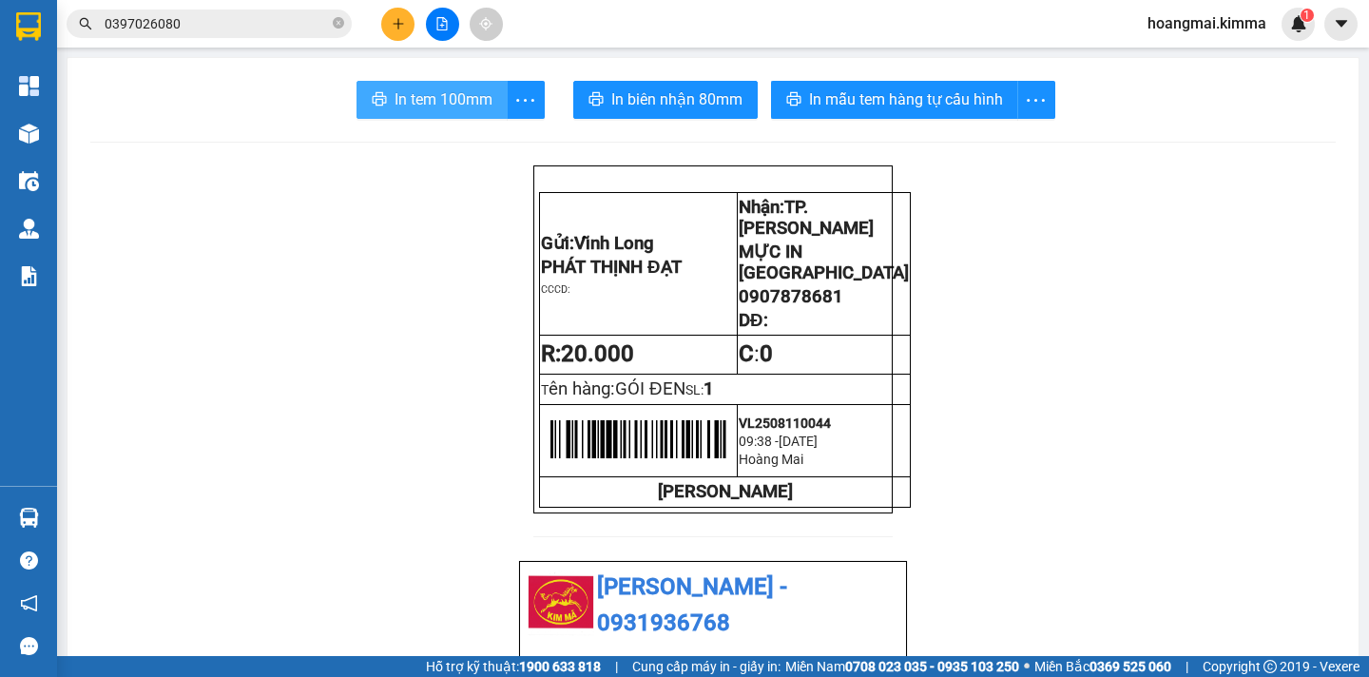
click at [429, 98] on span "In tem 100mm" at bounding box center [444, 99] width 98 height 24
drag, startPoint x: 831, startPoint y: 284, endPoint x: 741, endPoint y: 290, distance: 90.5
click at [739, 295] on span "0907878681" at bounding box center [791, 296] width 105 height 21
copy span "0907878681"
click at [339, 22] on icon "close-circle" at bounding box center [338, 22] width 11 height 11
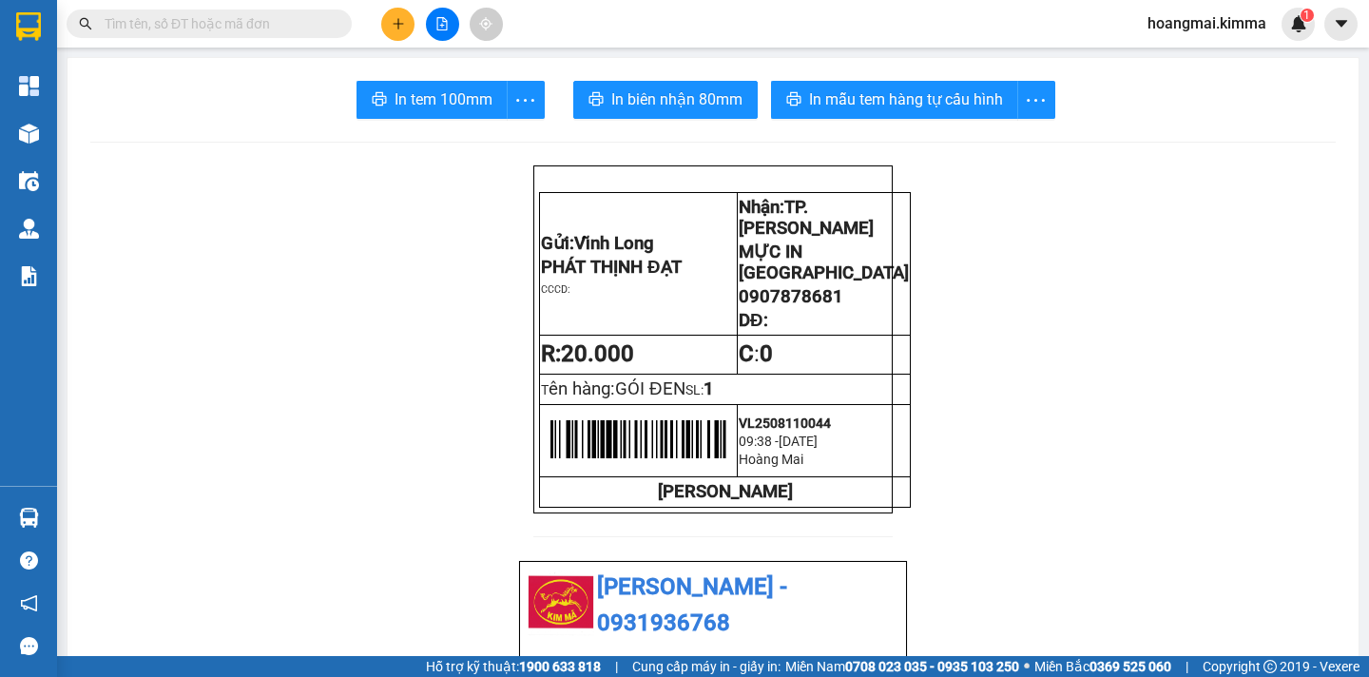
paste input "0907878681"
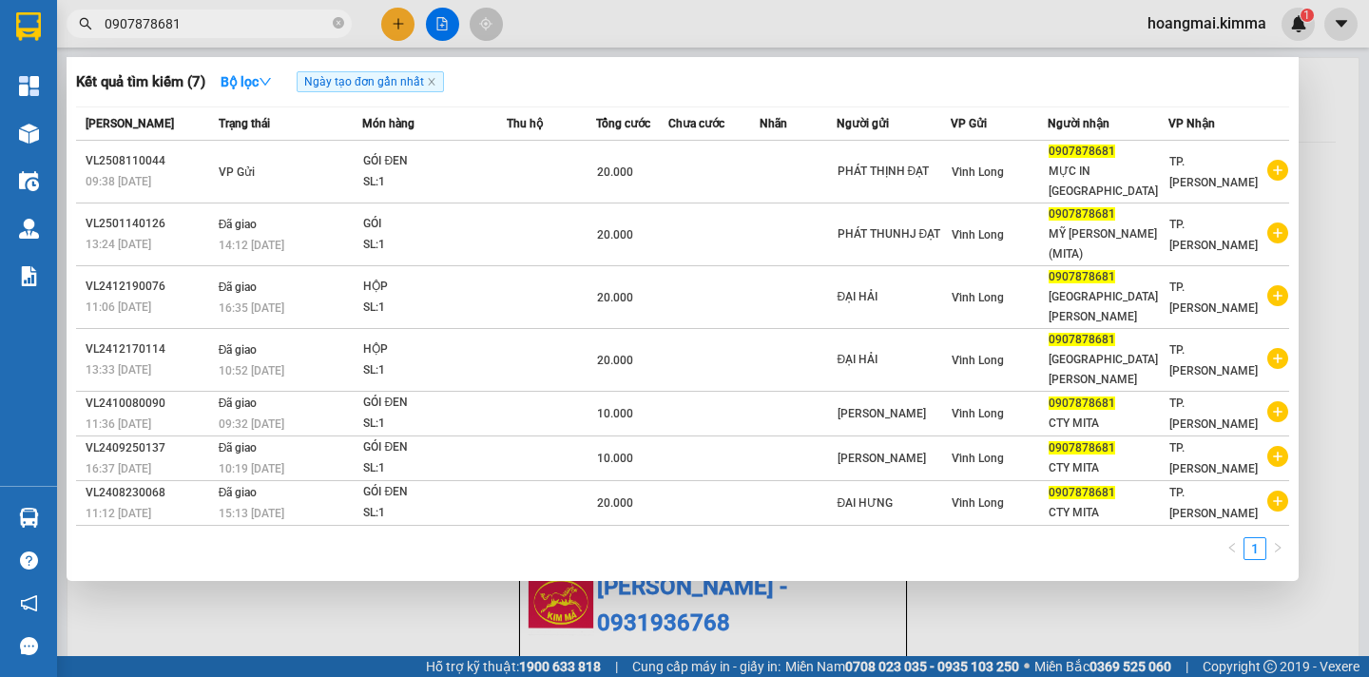
type input "0907878681"
drag, startPoint x: 451, startPoint y: 553, endPoint x: 367, endPoint y: 292, distance: 274.6
click at [445, 553] on div at bounding box center [684, 338] width 1369 height 677
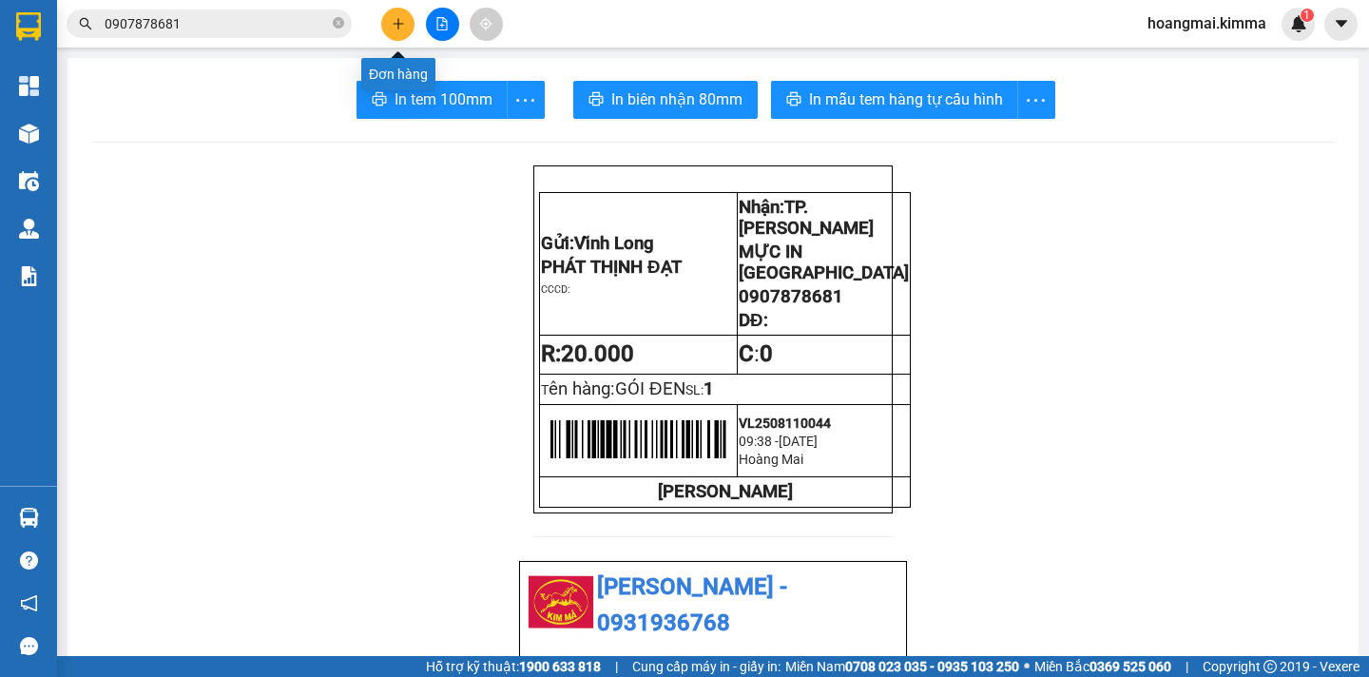
click at [404, 21] on icon "plus" at bounding box center [398, 23] width 13 height 13
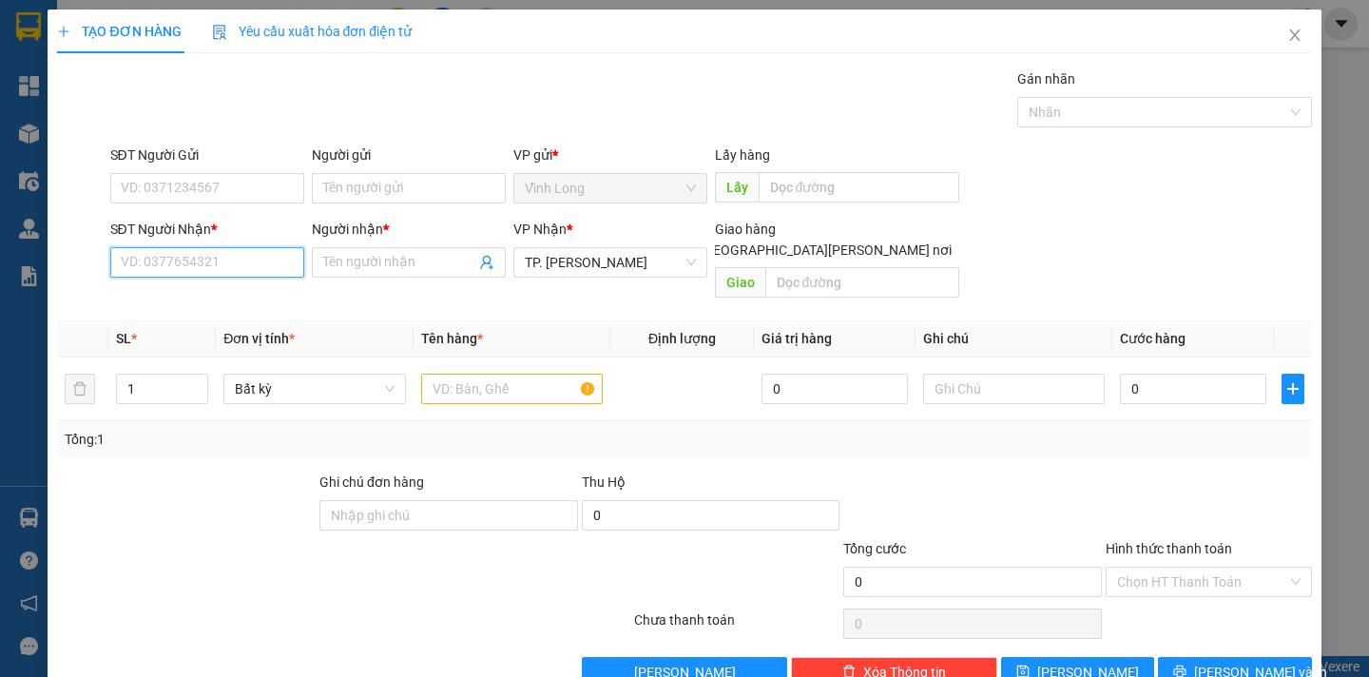
click at [222, 269] on input "SĐT Người Nhận *" at bounding box center [207, 262] width 194 height 30
type input "0935656581"
click at [228, 299] on div "0935656581 - [PERSON_NAME]" at bounding box center [213, 300] width 187 height 21
type input "TUẤN"
type input "0935656581"
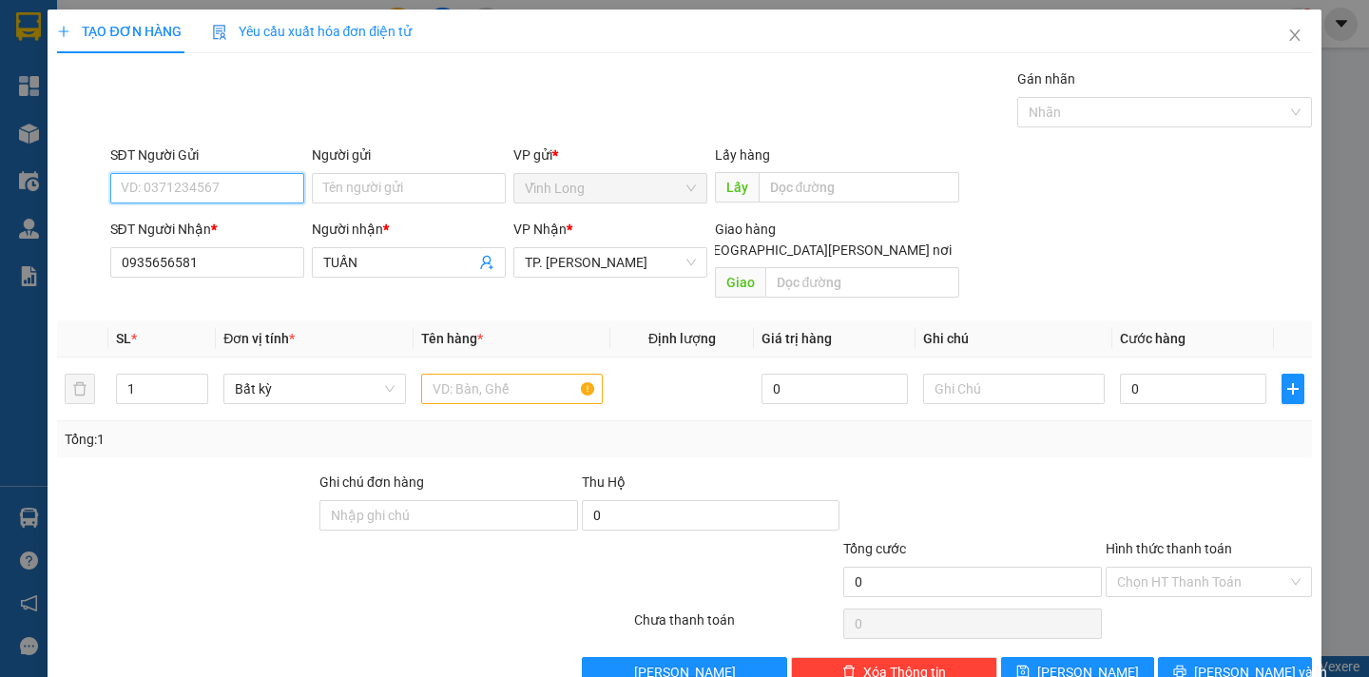
click at [218, 185] on input "SĐT Người Gửi" at bounding box center [207, 188] width 194 height 30
type input "0938779940"
click at [375, 191] on input "Người gửi" at bounding box center [409, 188] width 194 height 30
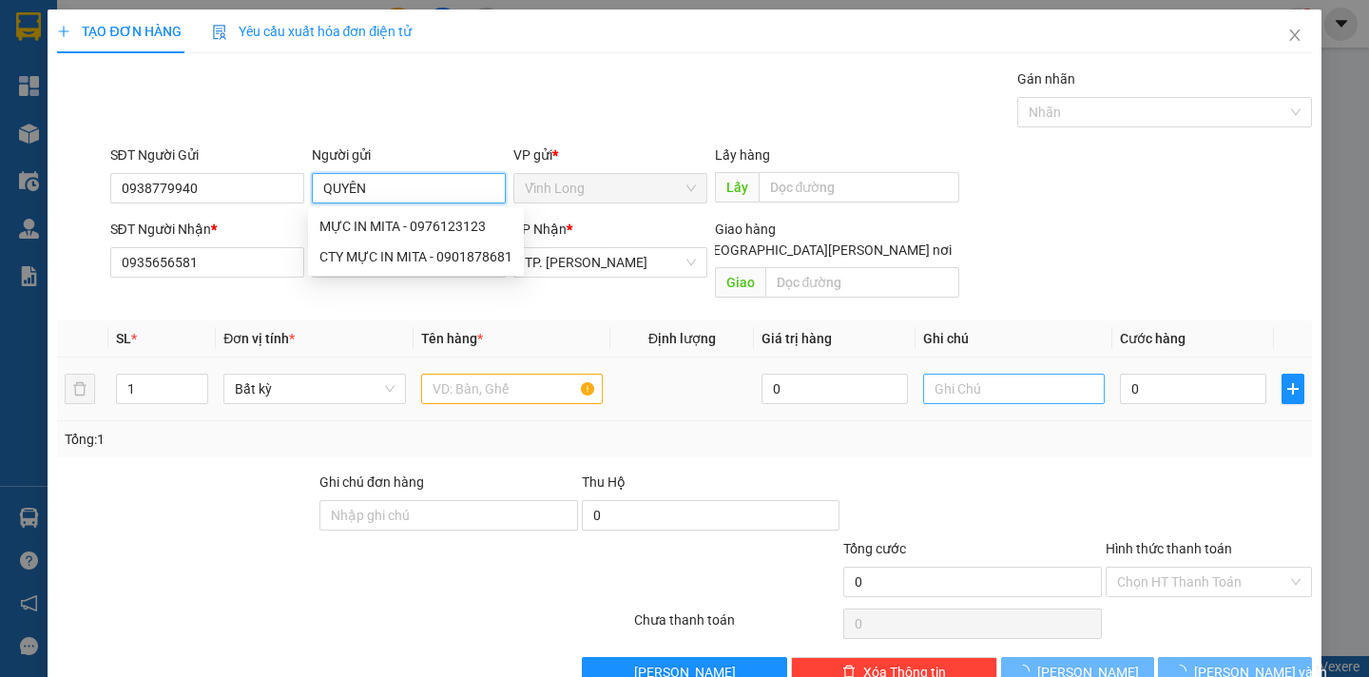
type input "QUYÊN"
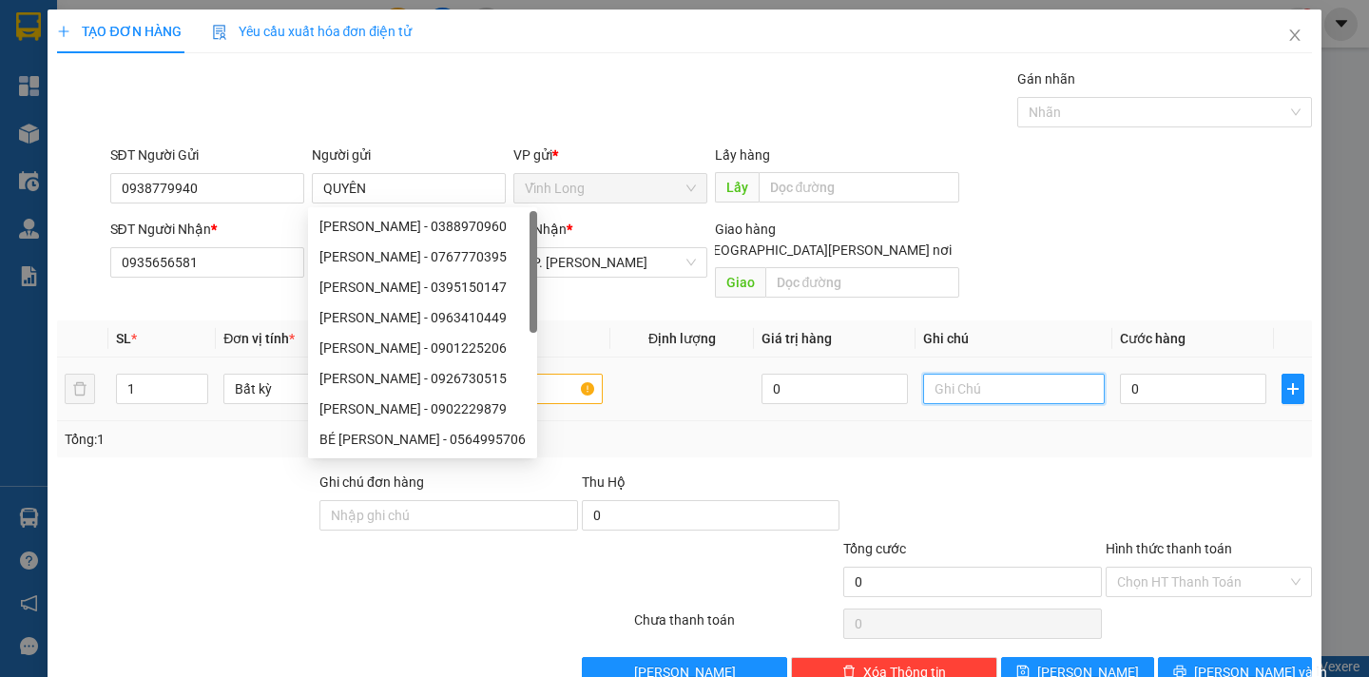
click at [953, 374] on input "text" at bounding box center [1014, 389] width 182 height 30
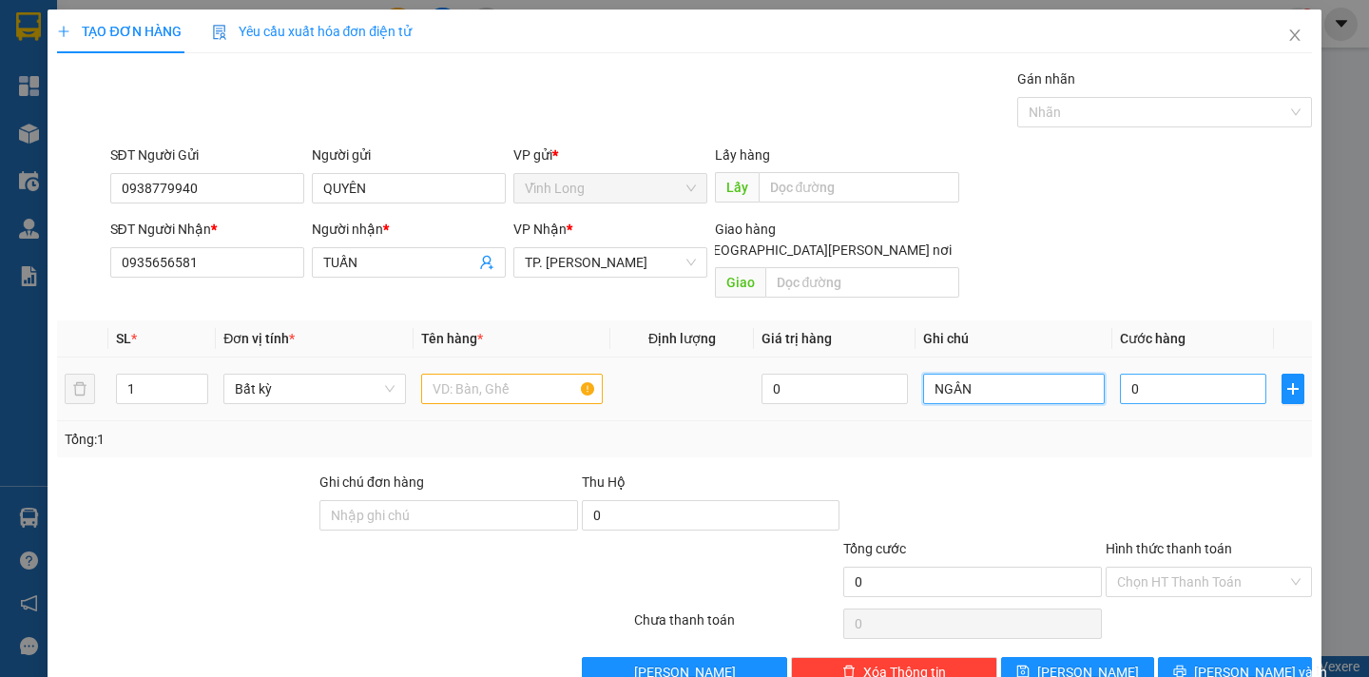
type input "NGÂN"
type input "4"
type input "40"
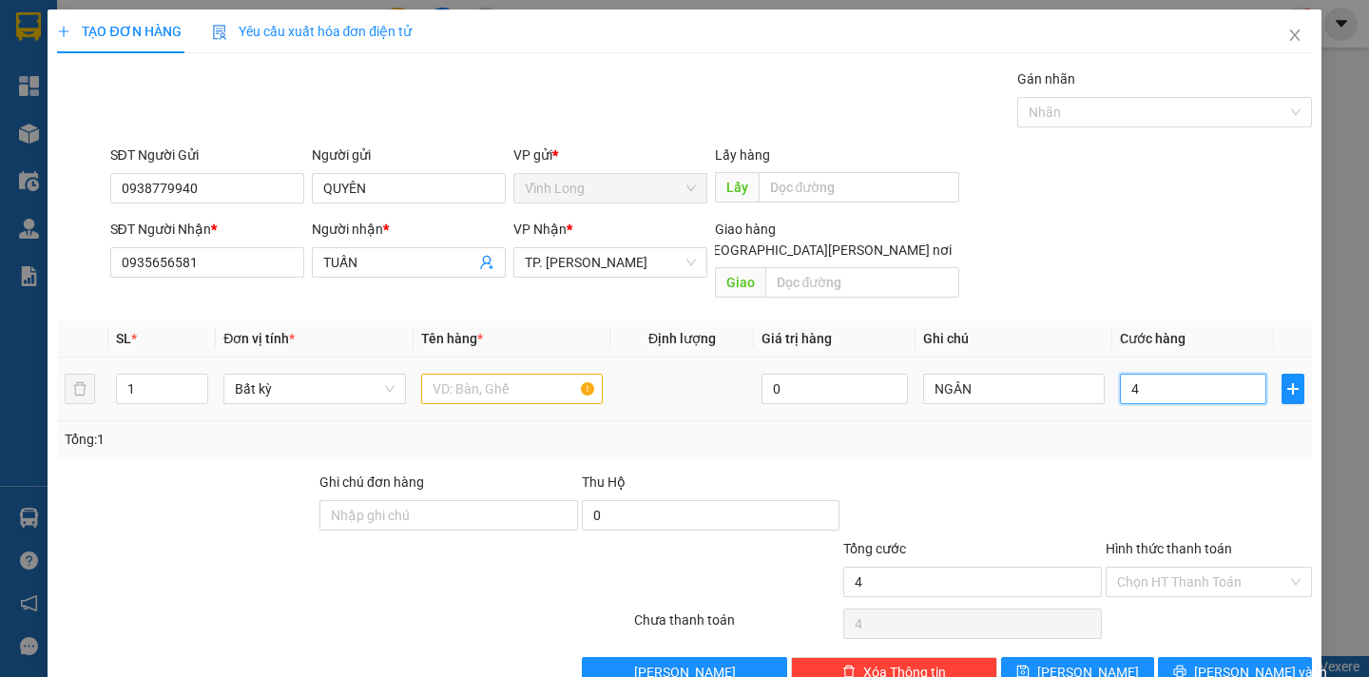
type input "40"
type input "40.000"
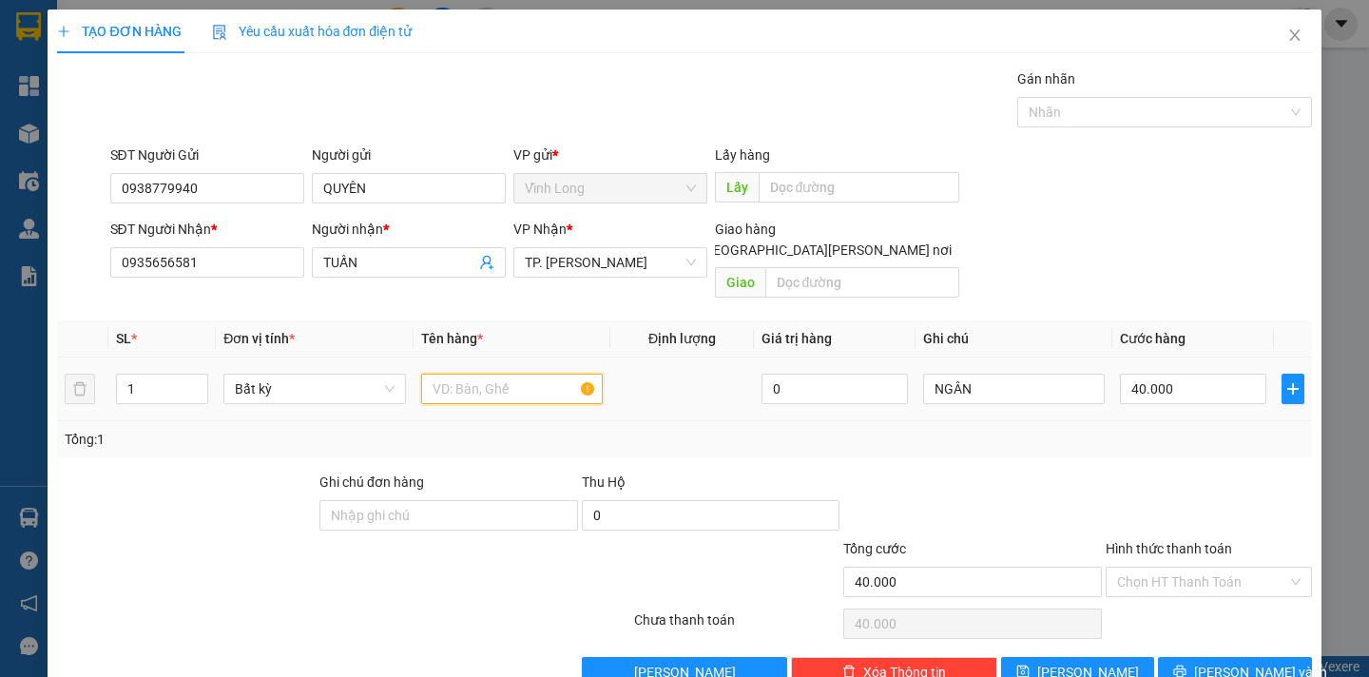
click at [482, 374] on input "text" at bounding box center [512, 389] width 182 height 30
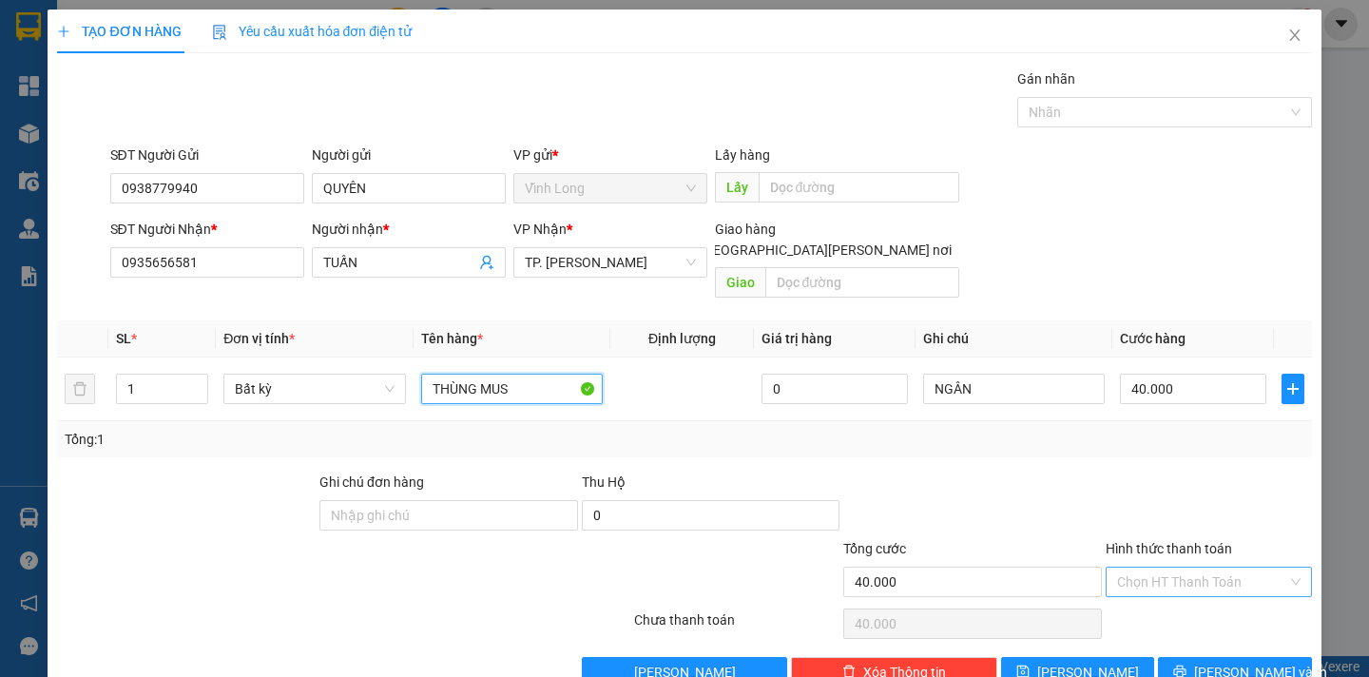
type input "THÙNG MUS"
click at [1232, 568] on input "Hình thức thanh toán" at bounding box center [1202, 582] width 170 height 29
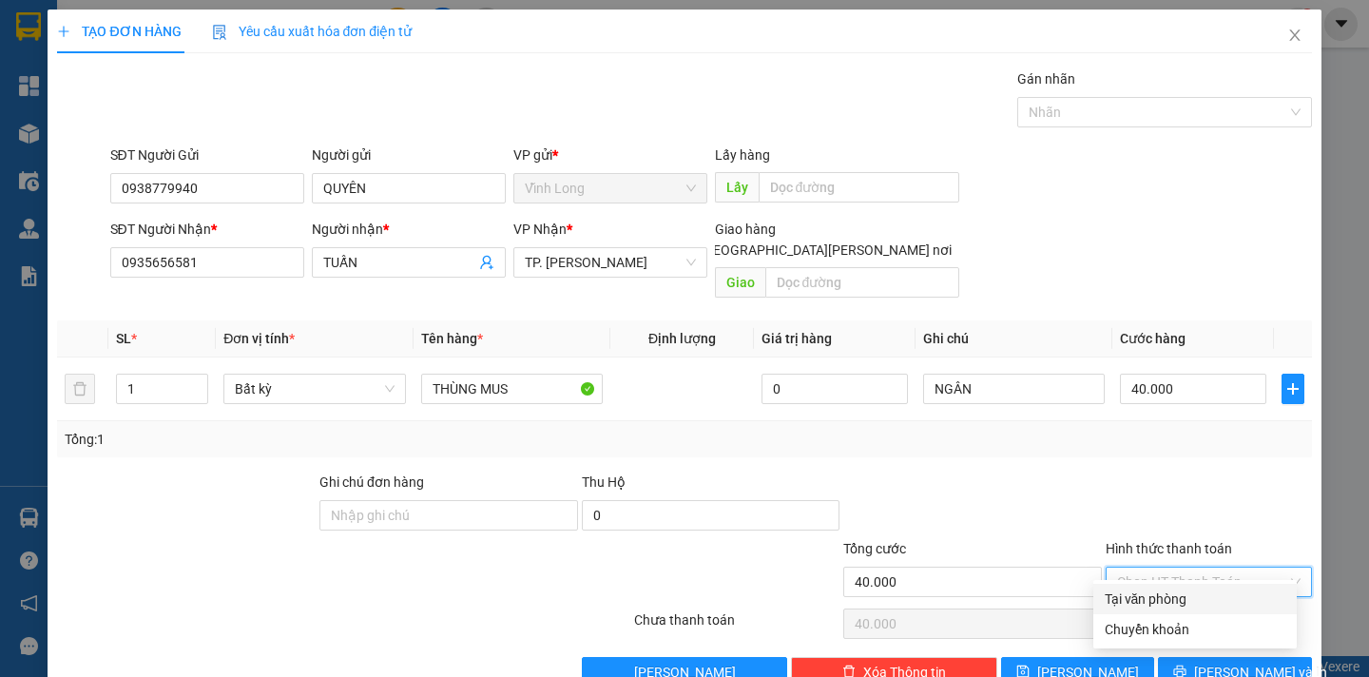
click at [1212, 602] on div "Tại văn phòng" at bounding box center [1195, 599] width 181 height 21
type input "0"
click at [1206, 662] on span "[PERSON_NAME] và In" at bounding box center [1260, 672] width 133 height 21
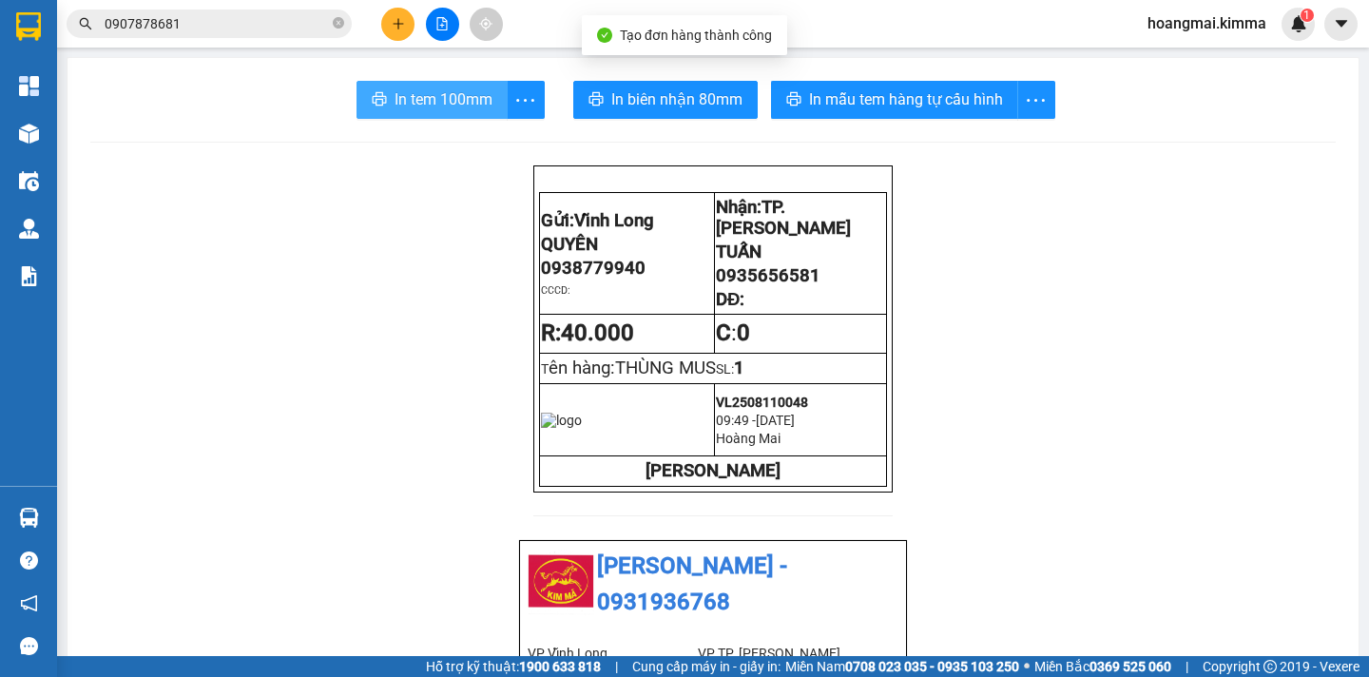
click at [416, 92] on span "In tem 100mm" at bounding box center [444, 99] width 98 height 24
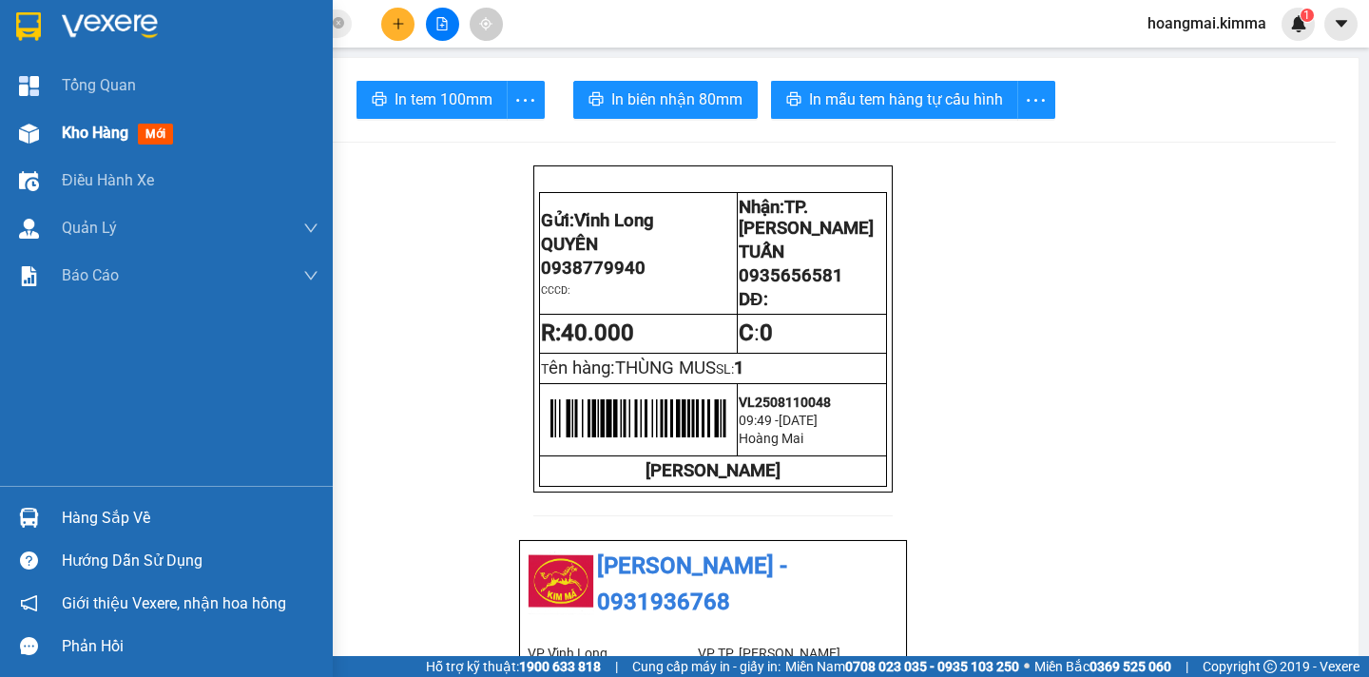
click at [112, 134] on span "Kho hàng" at bounding box center [95, 133] width 67 height 18
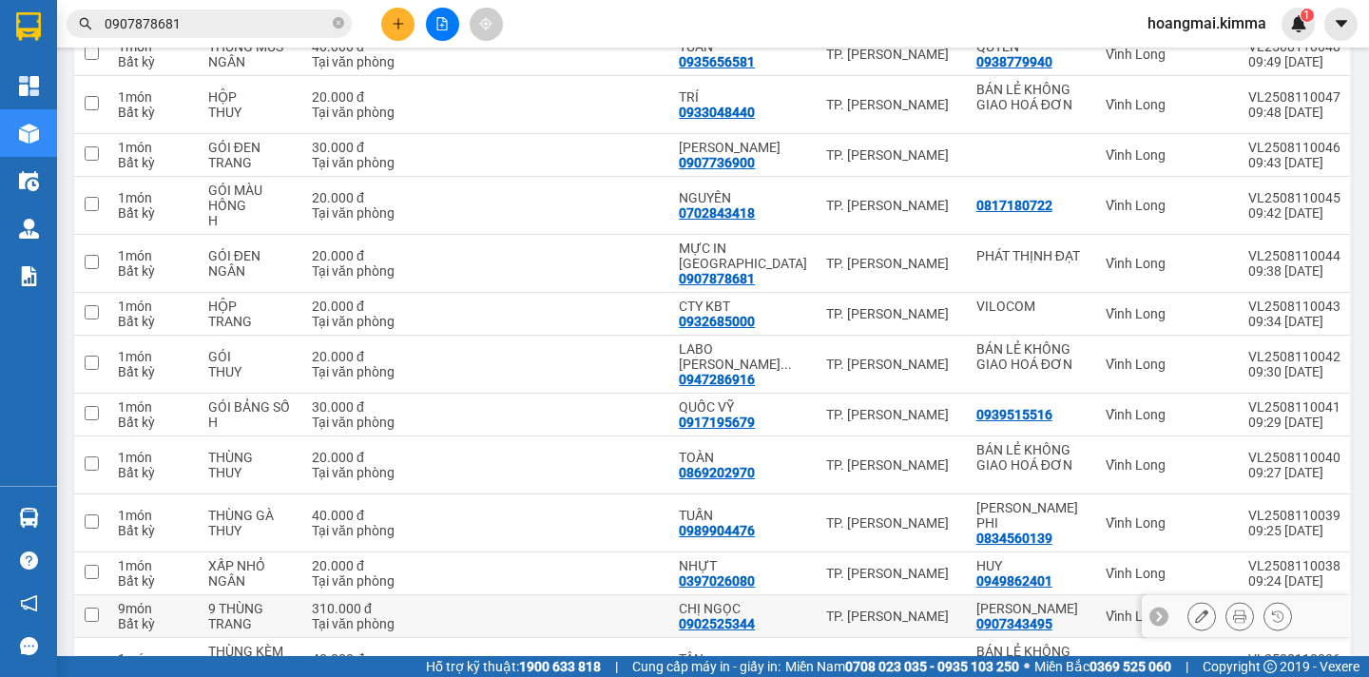
scroll to position [617, 0]
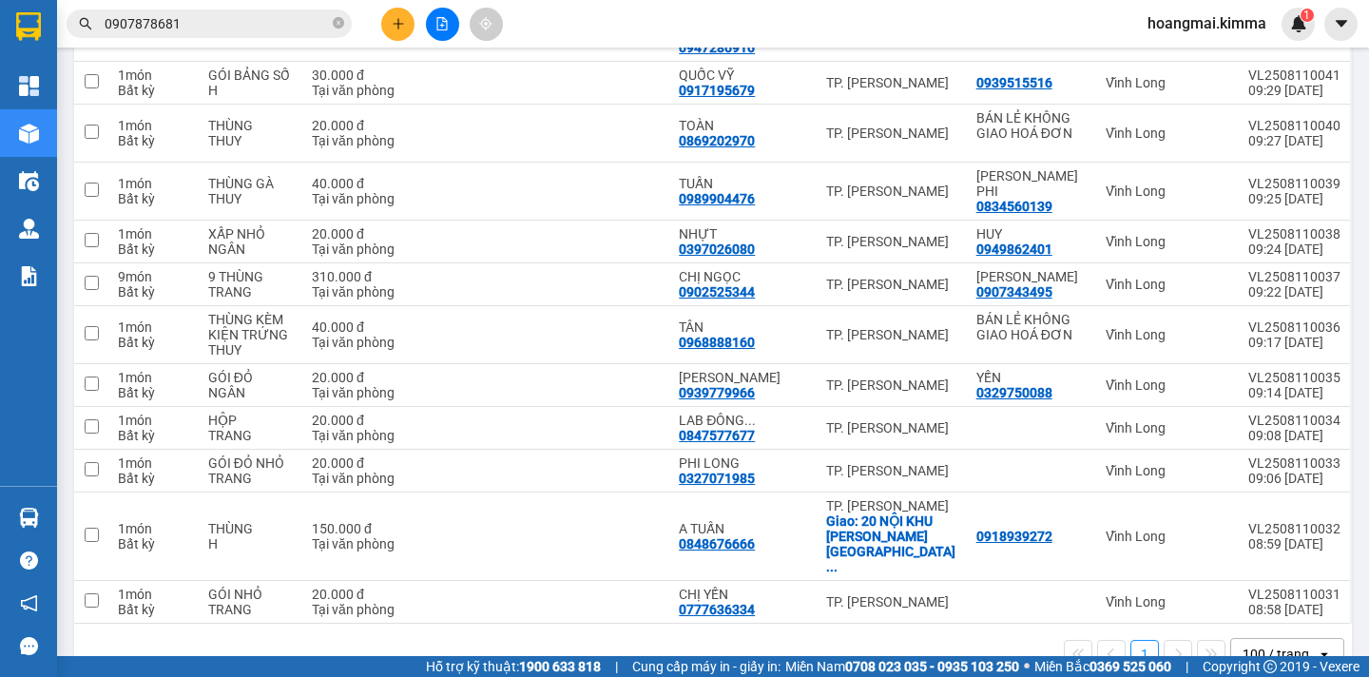
click at [1243, 645] on div "100 / trang" at bounding box center [1276, 654] width 67 height 19
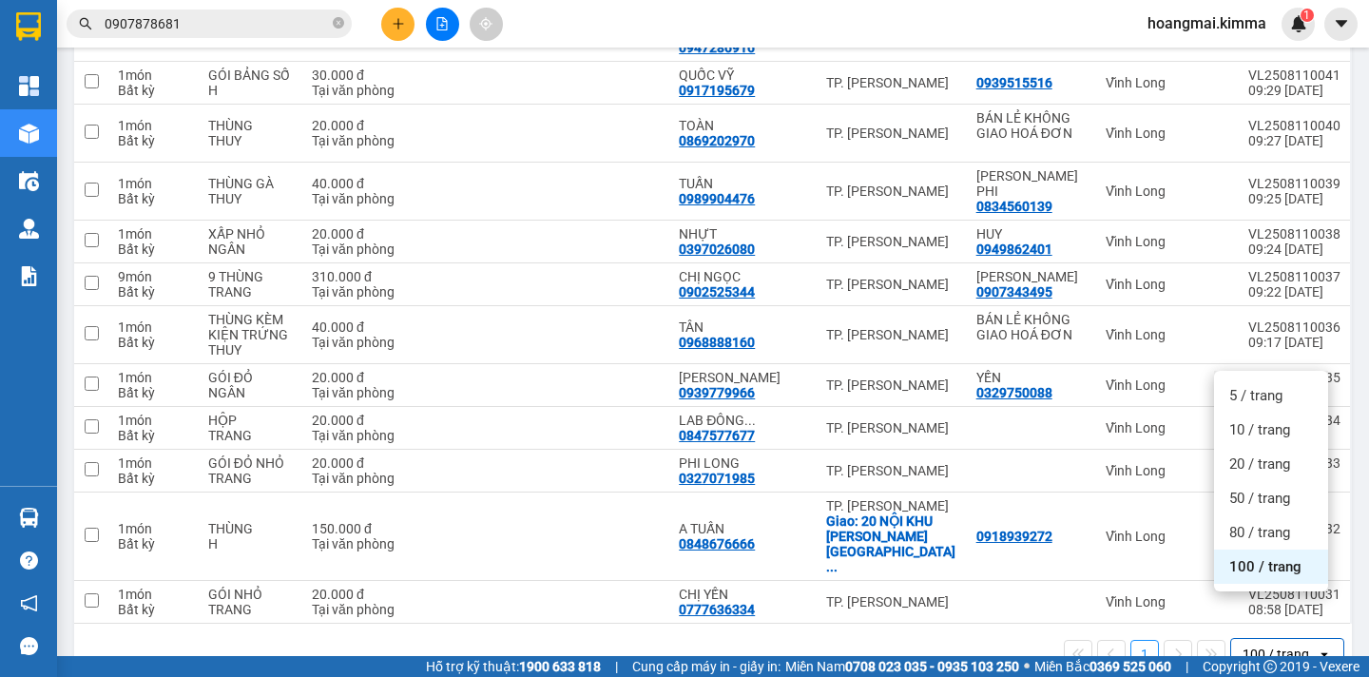
click at [1248, 578] on div "100 / trang" at bounding box center [1271, 567] width 114 height 34
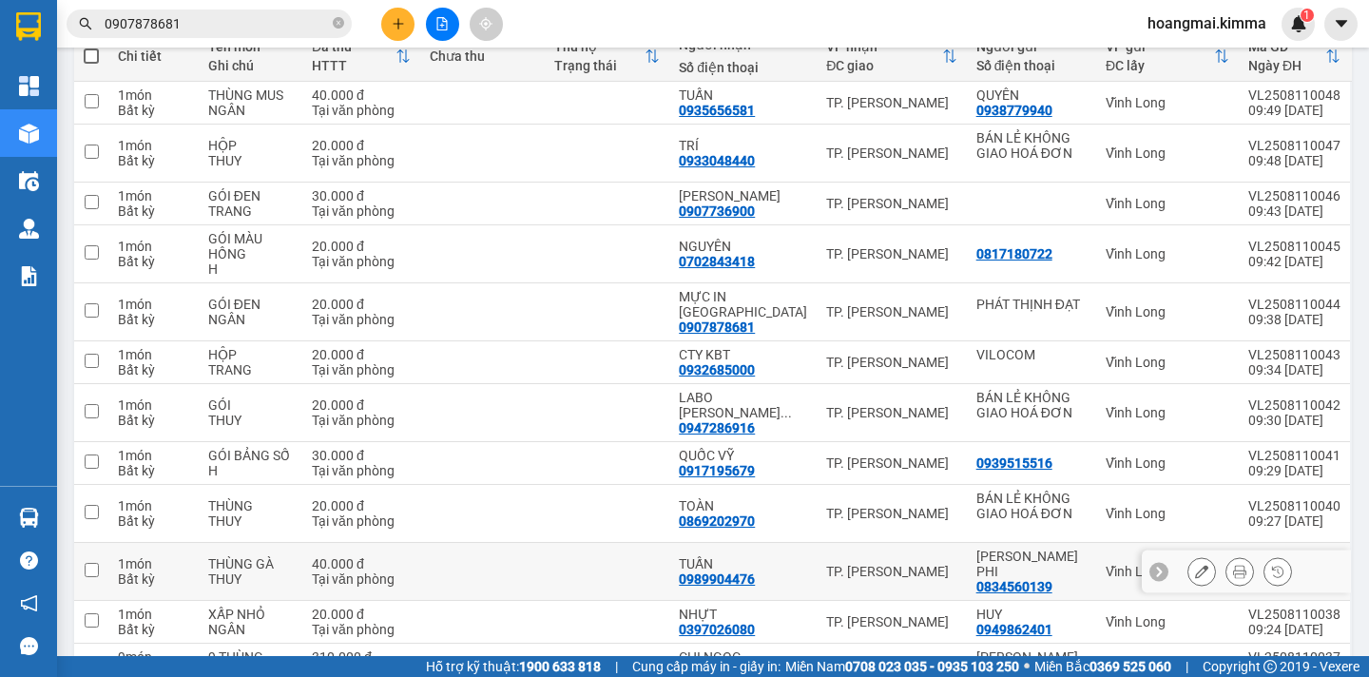
scroll to position [0, 0]
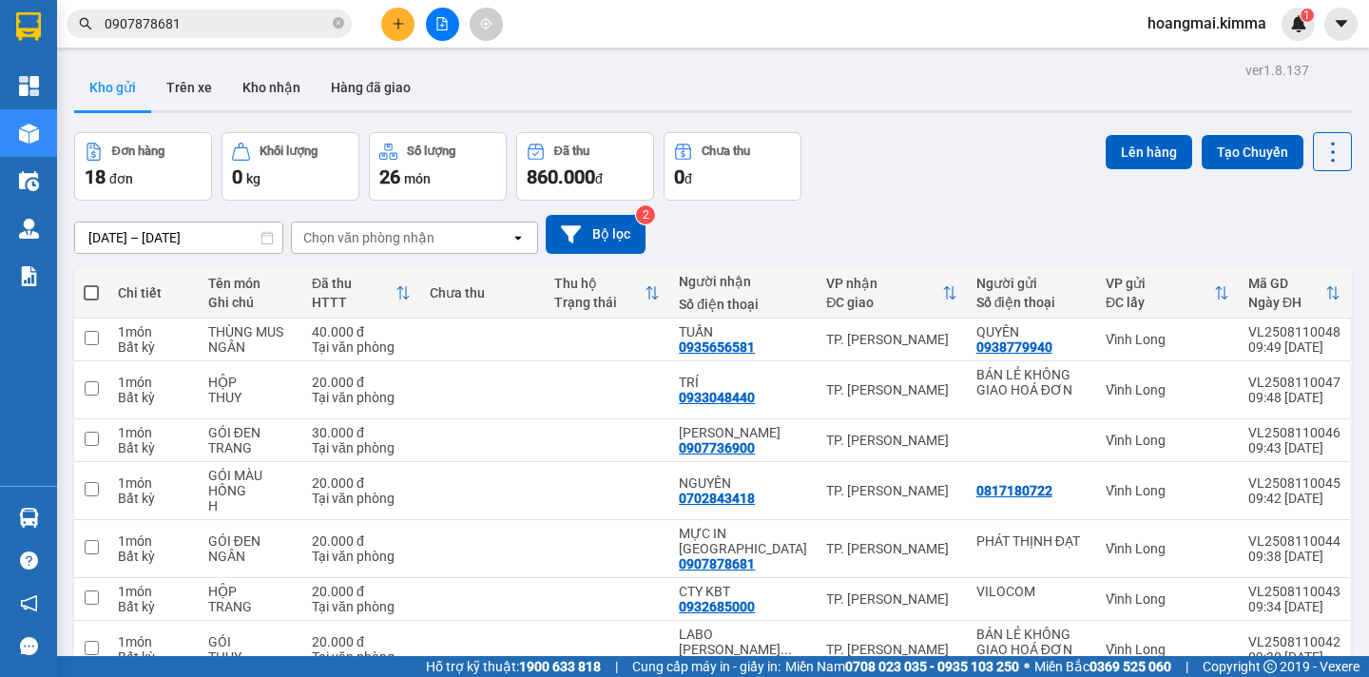
click at [92, 288] on span at bounding box center [91, 292] width 15 height 15
click at [91, 283] on input "checkbox" at bounding box center [91, 283] width 0 height 0
checkbox input "true"
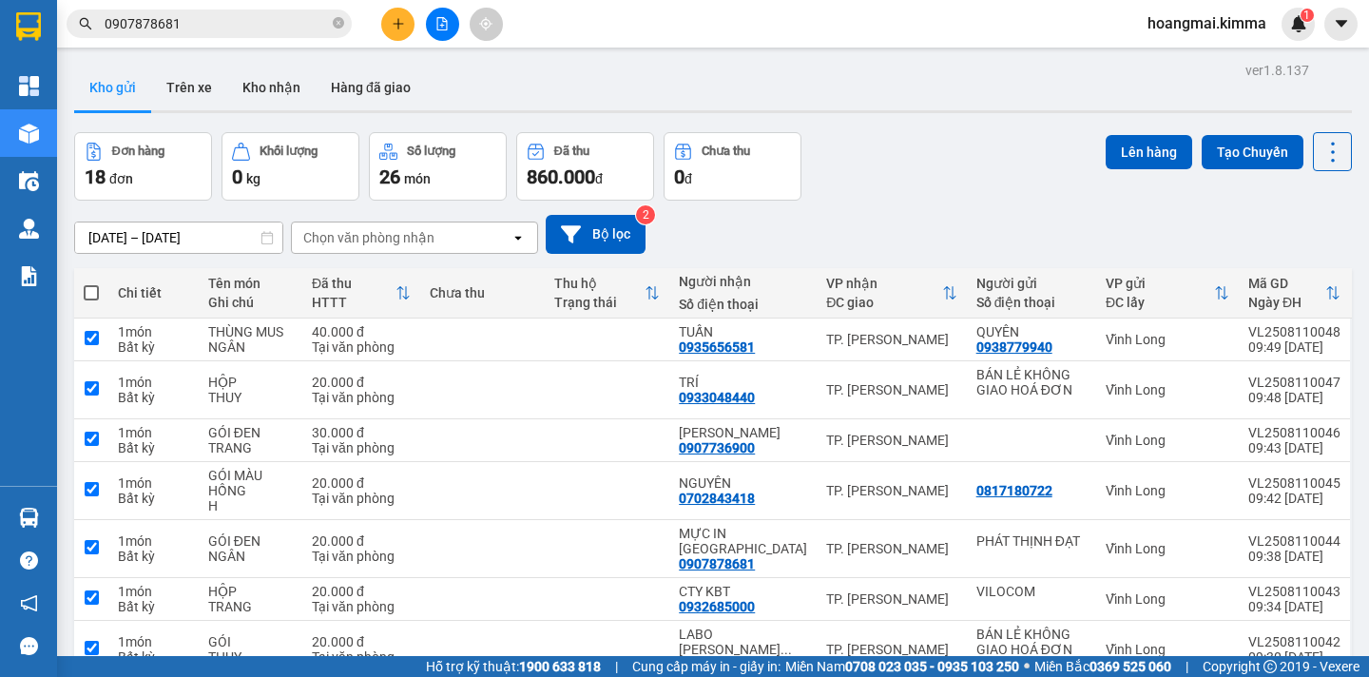
checkbox input "true"
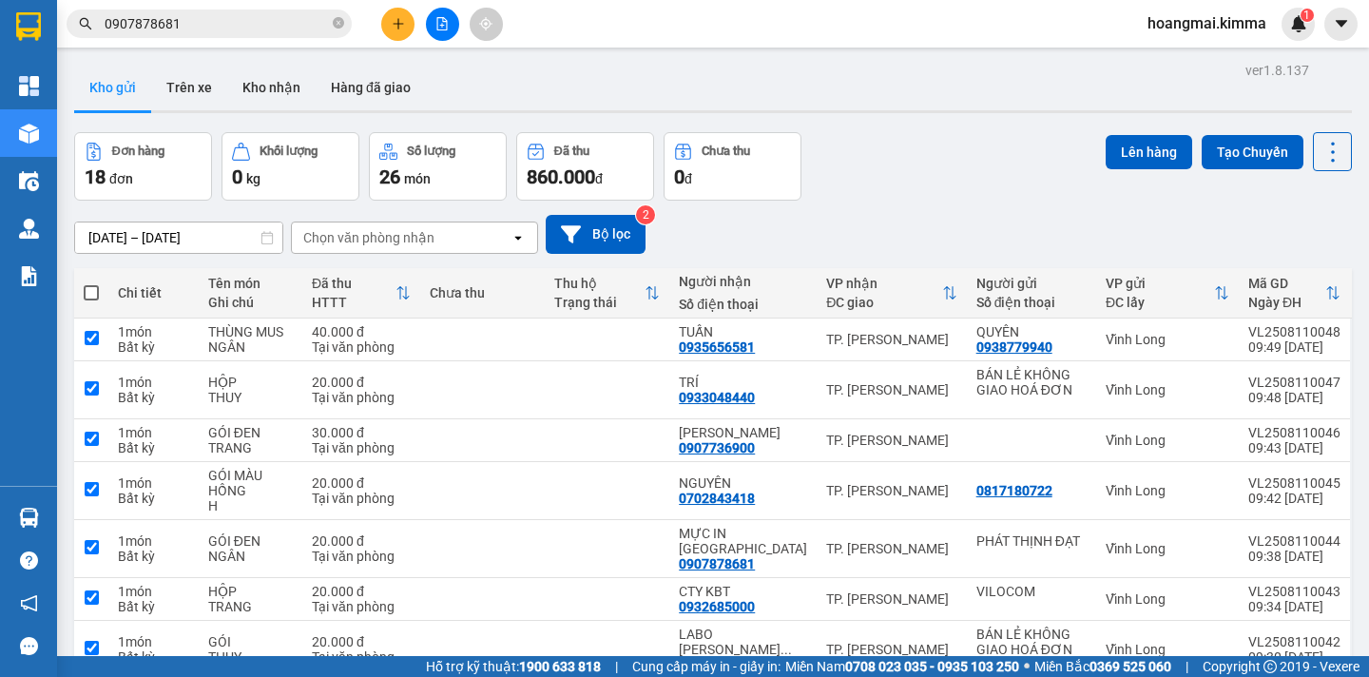
checkbox input "true"
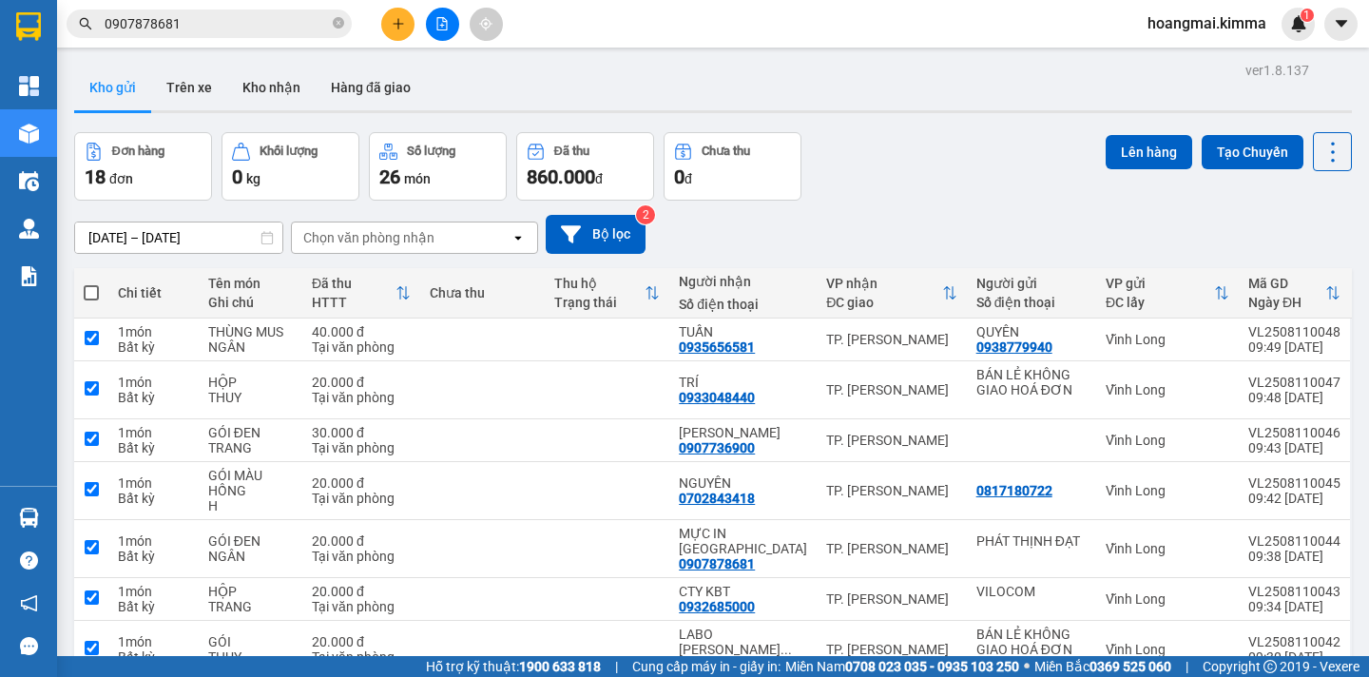
checkbox input "true"
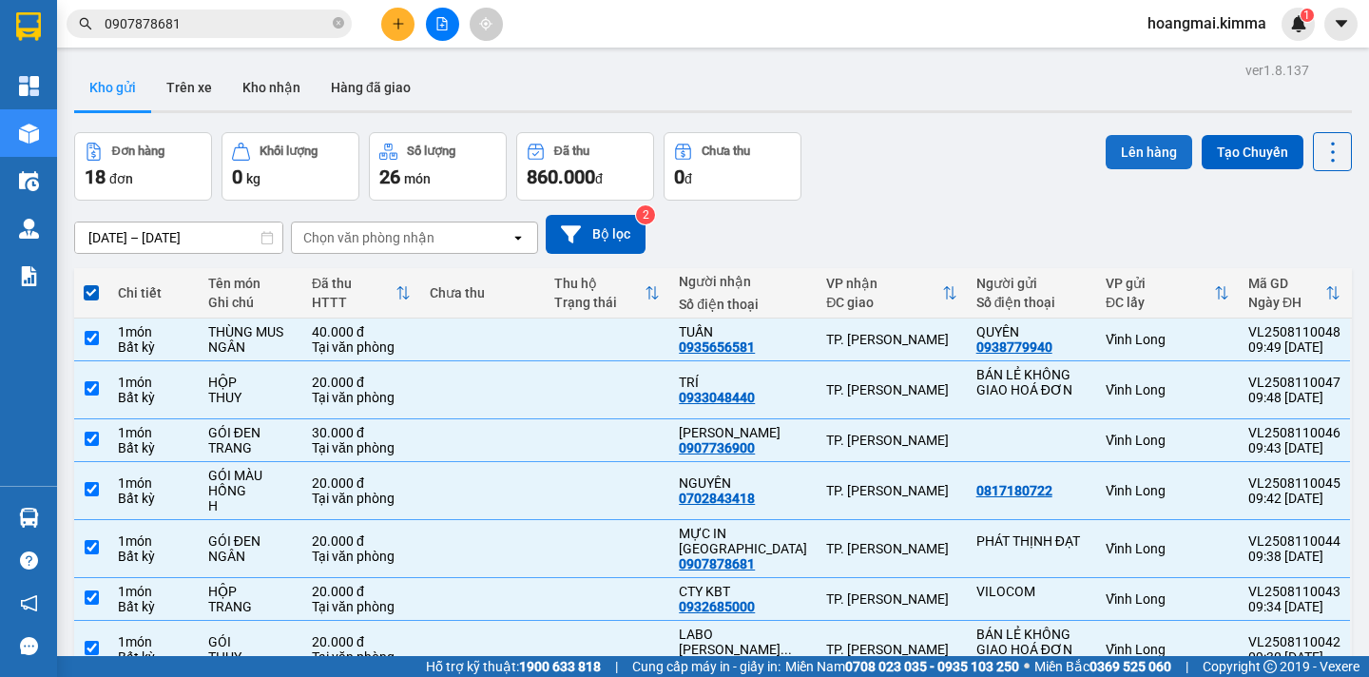
click at [1142, 154] on button "Lên hàng" at bounding box center [1149, 152] width 87 height 34
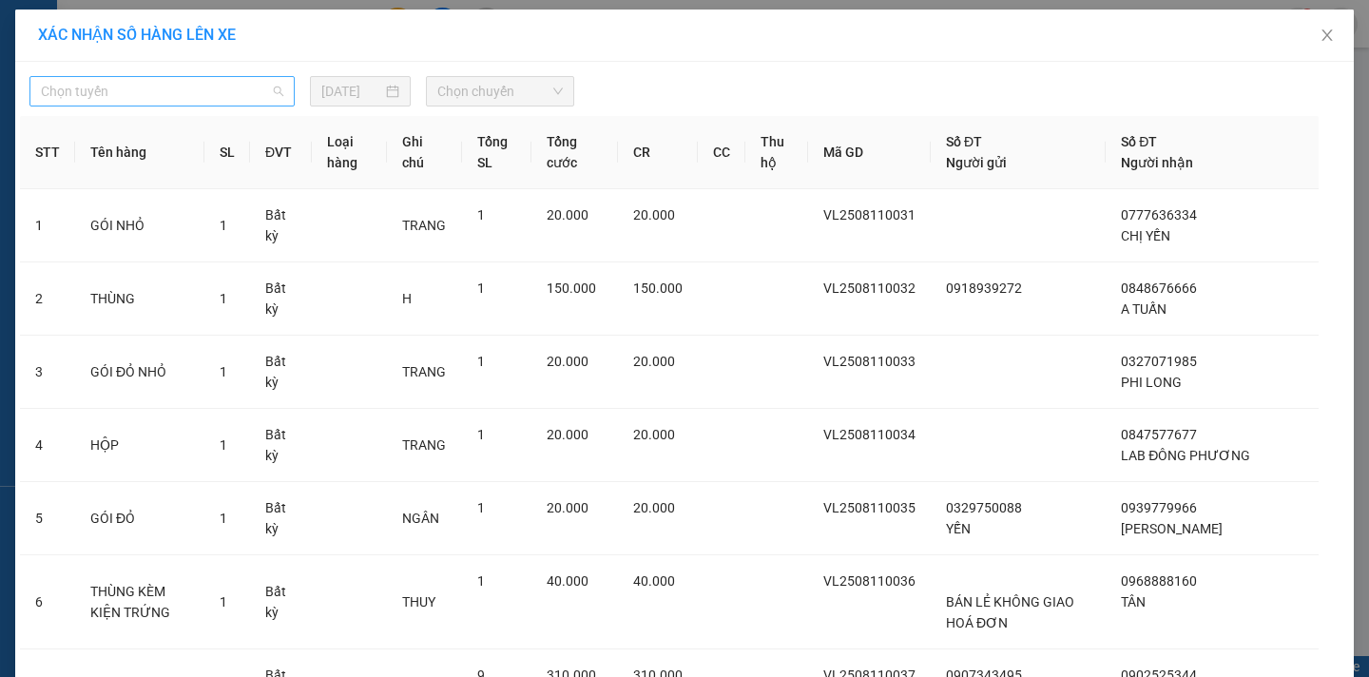
click at [164, 87] on span "Chọn tuyến" at bounding box center [162, 91] width 242 height 29
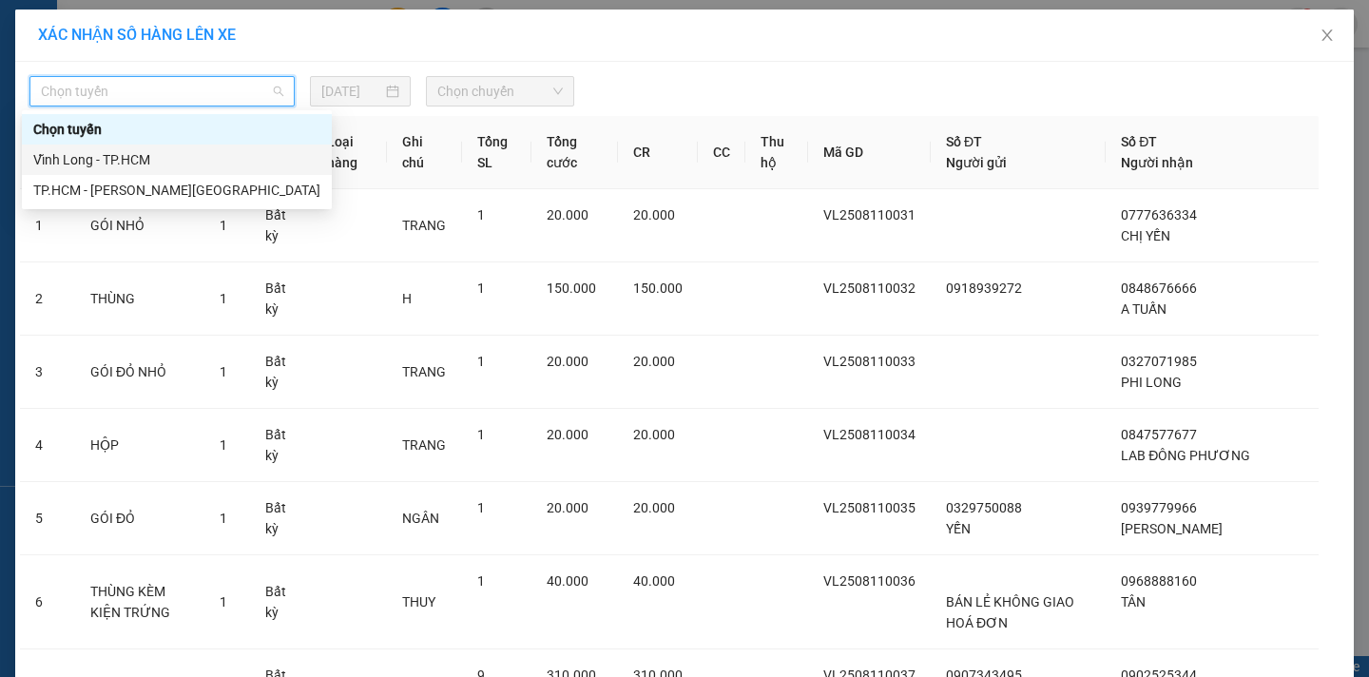
click at [117, 152] on div "Vĩnh Long - TP.HCM" at bounding box center [176, 159] width 287 height 21
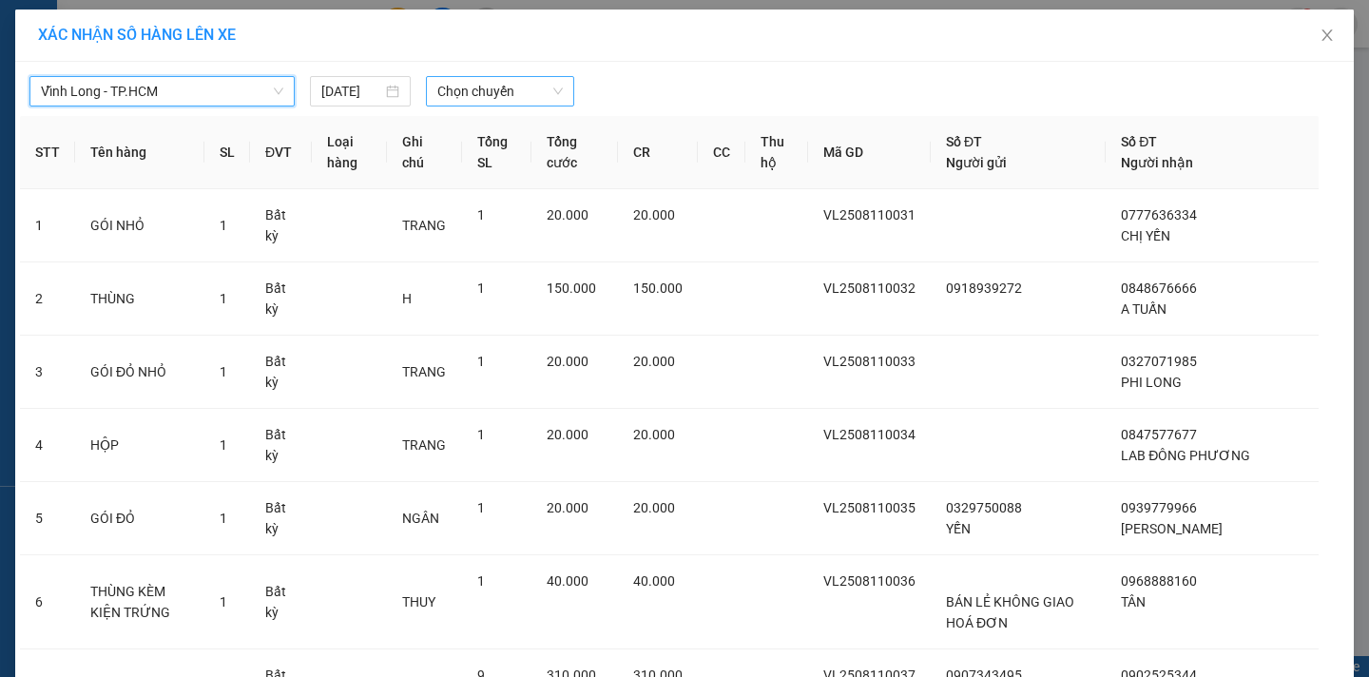
click at [494, 87] on span "Chọn chuyến" at bounding box center [500, 91] width 126 height 29
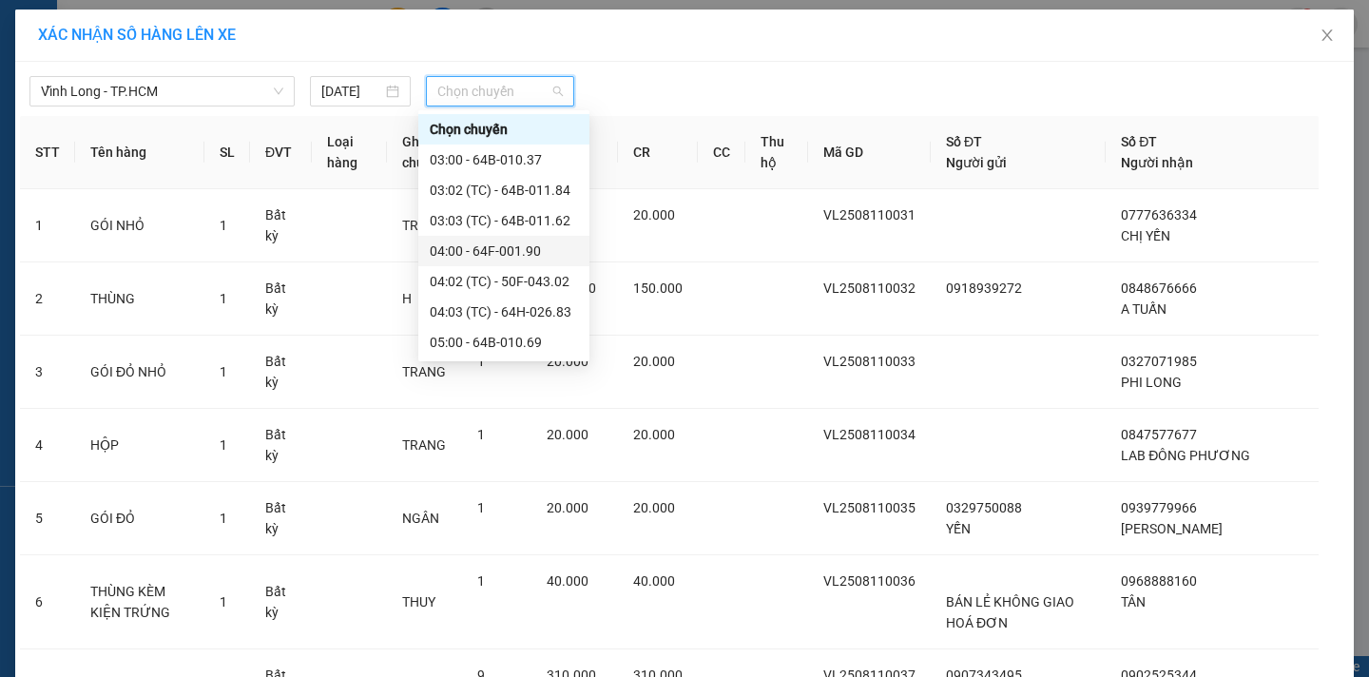
scroll to position [380, 0]
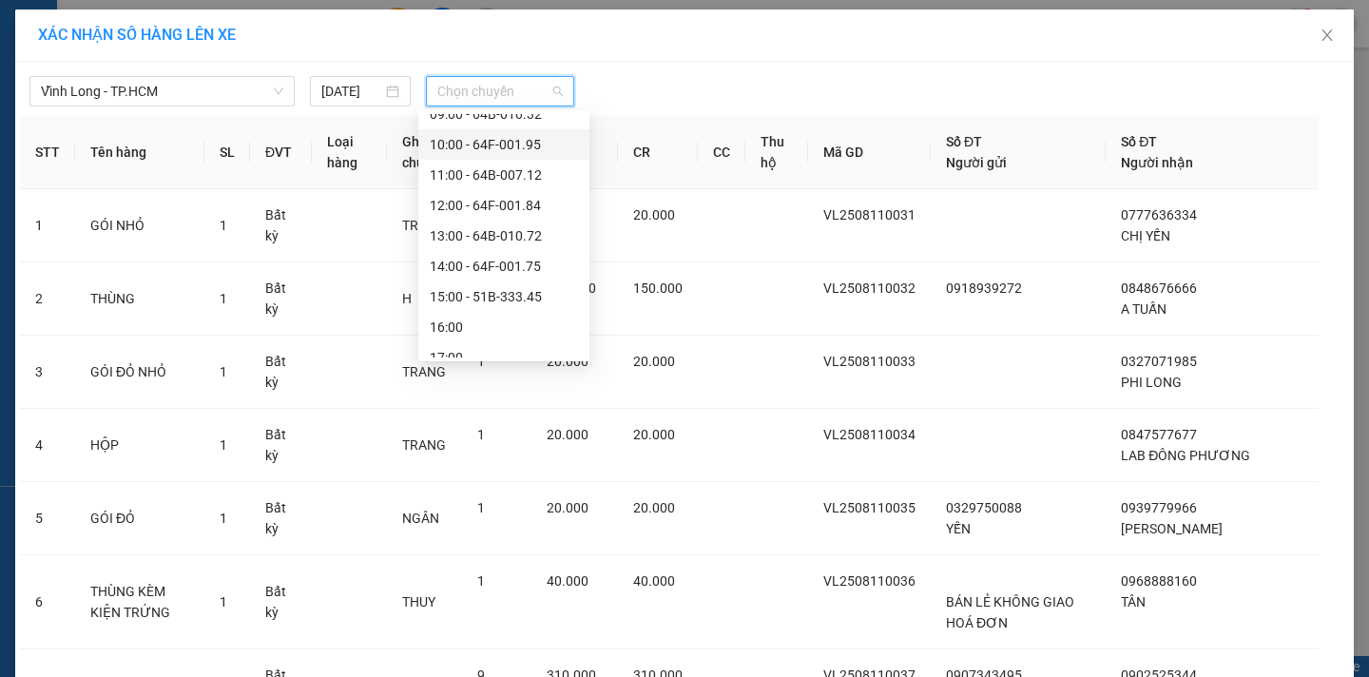
click at [529, 146] on div "10:00 - 64F-001.95" at bounding box center [504, 144] width 148 height 21
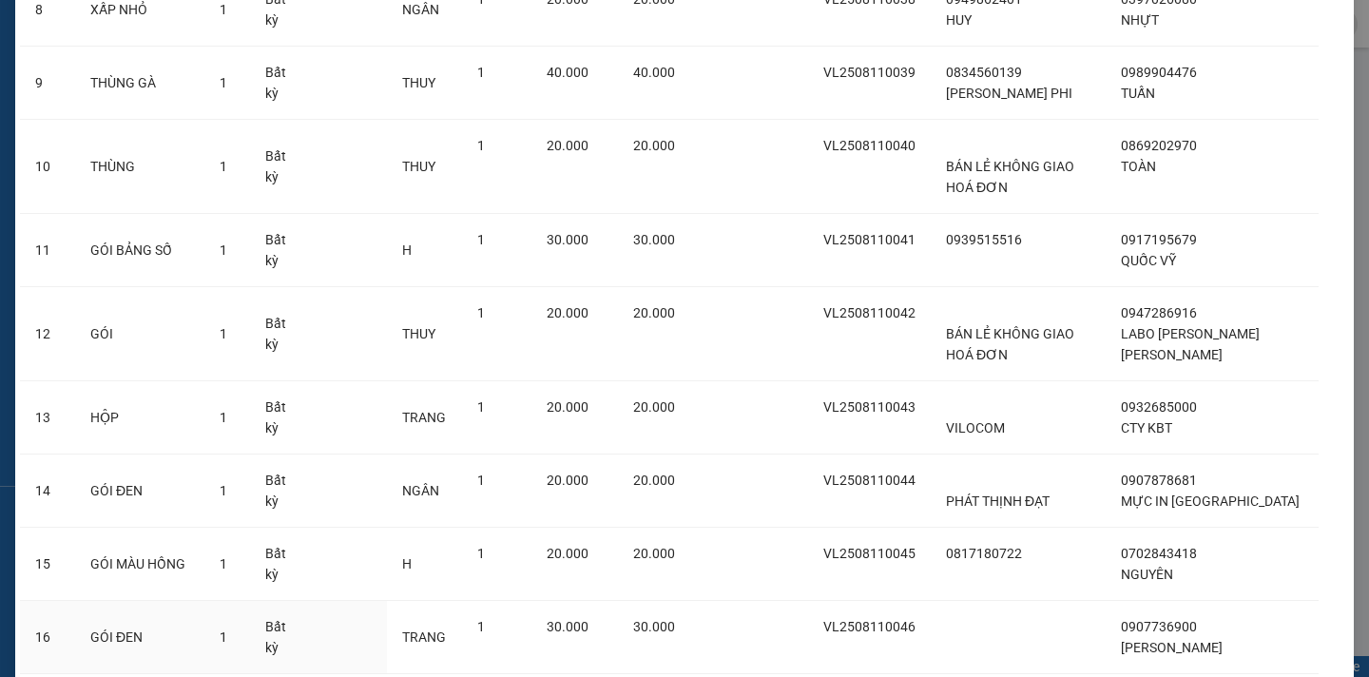
scroll to position [1085, 0]
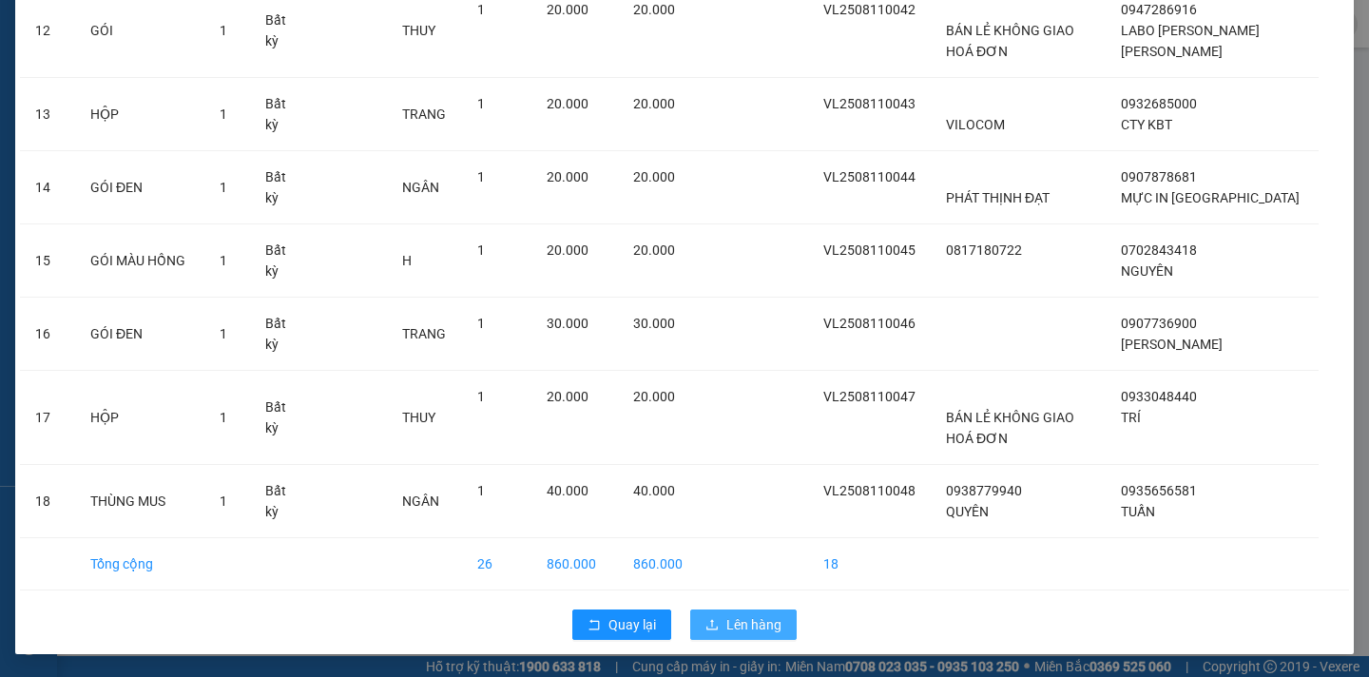
click at [749, 617] on span "Lên hàng" at bounding box center [754, 624] width 55 height 21
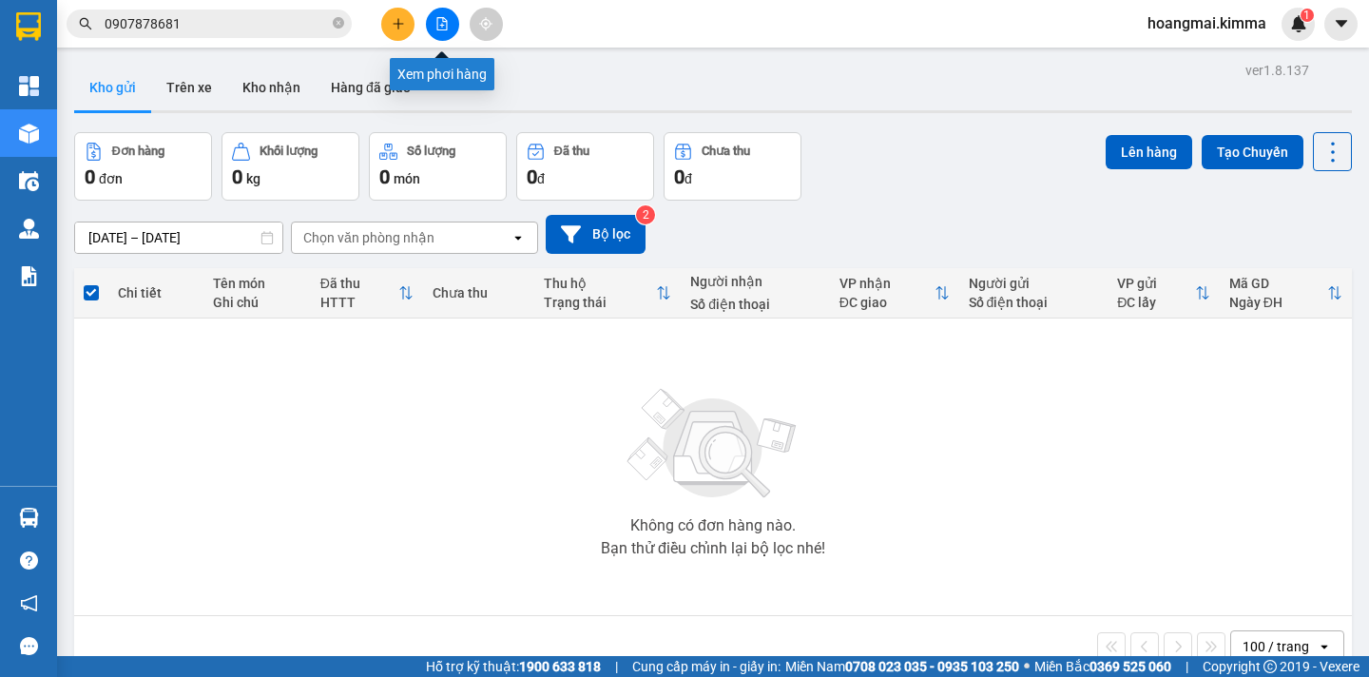
click at [432, 29] on button at bounding box center [442, 24] width 33 height 33
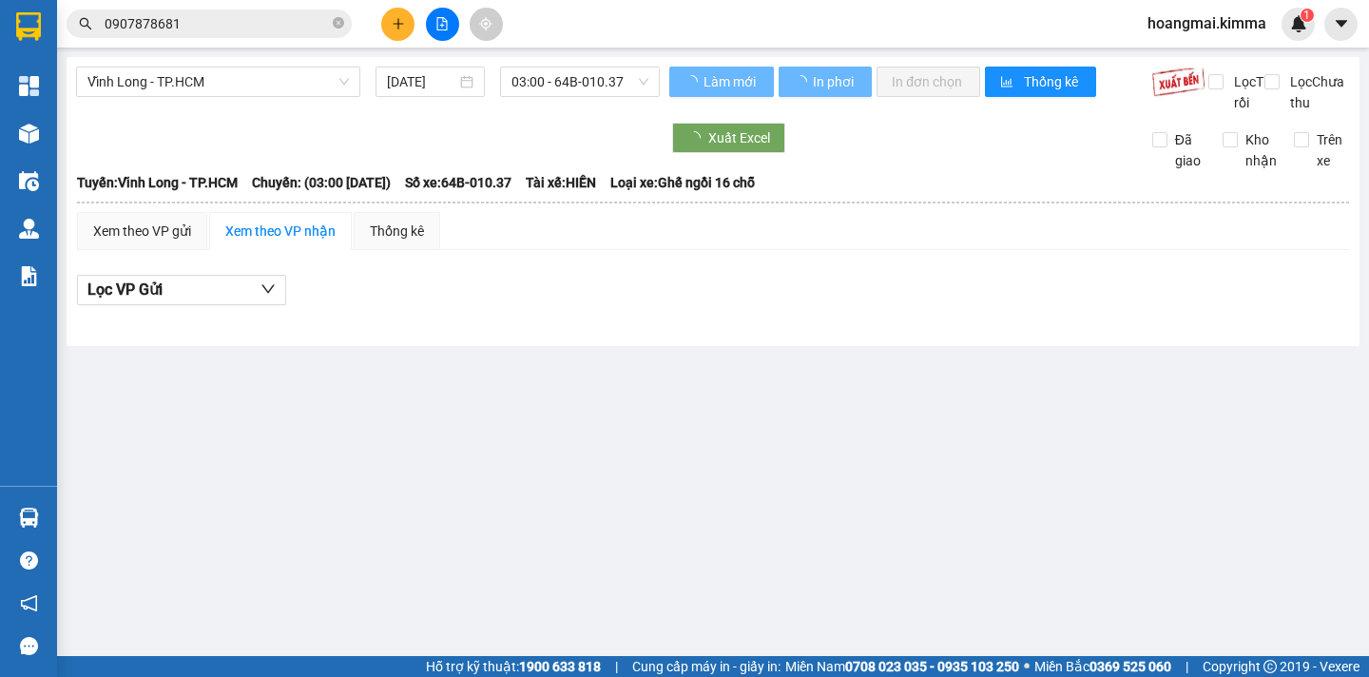
click at [601, 80] on span "03:00 - 64B-010.37" at bounding box center [580, 82] width 137 height 29
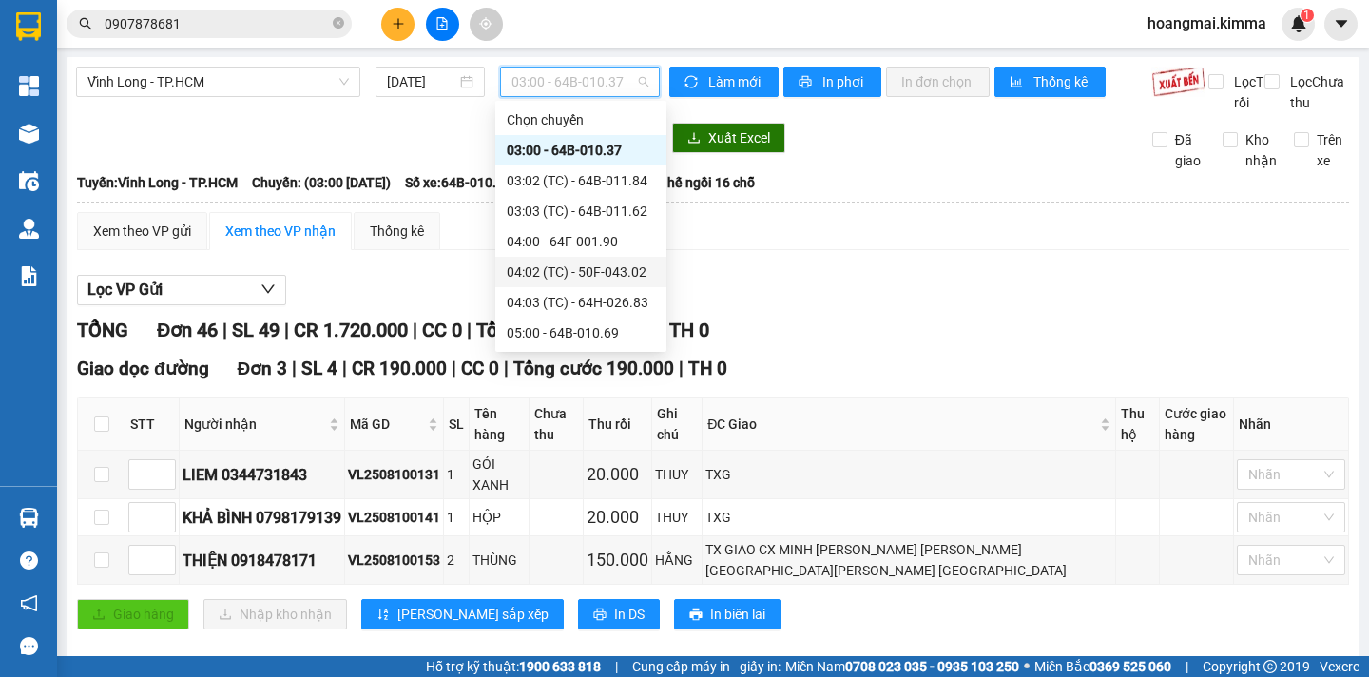
scroll to position [190, 0]
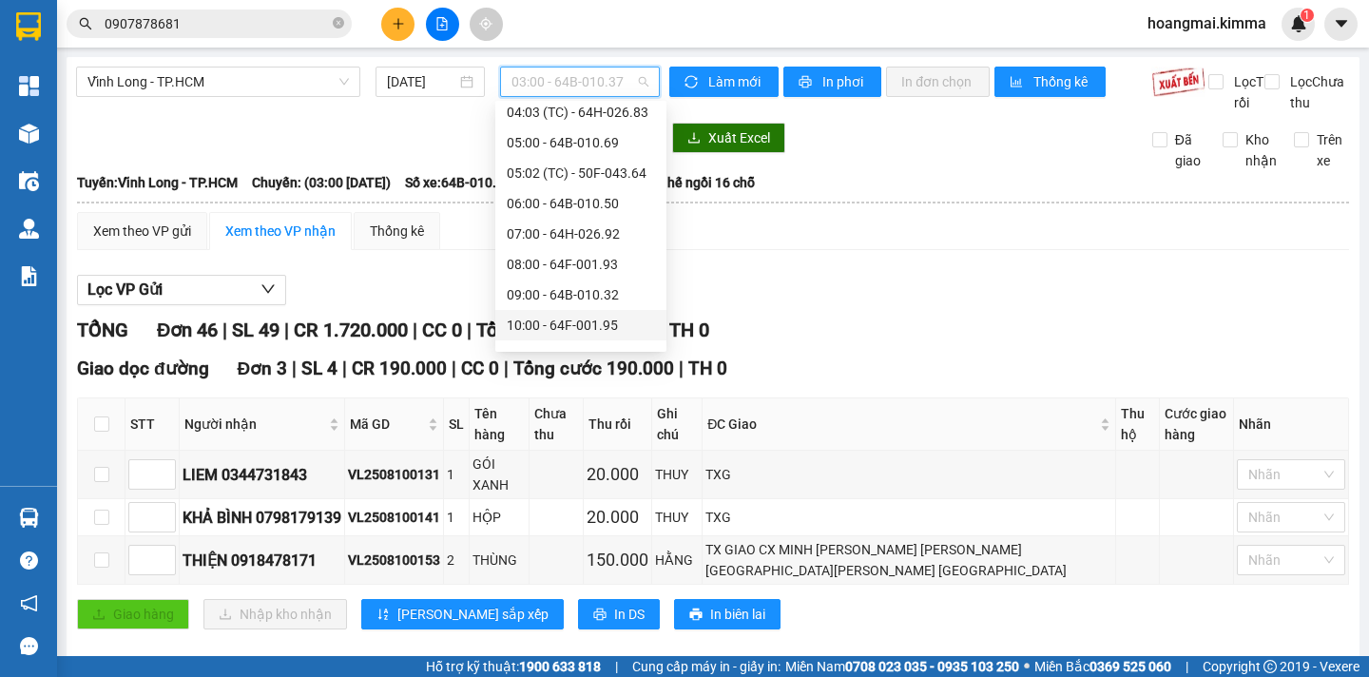
click at [626, 322] on div "10:00 - 64F-001.95" at bounding box center [581, 325] width 148 height 21
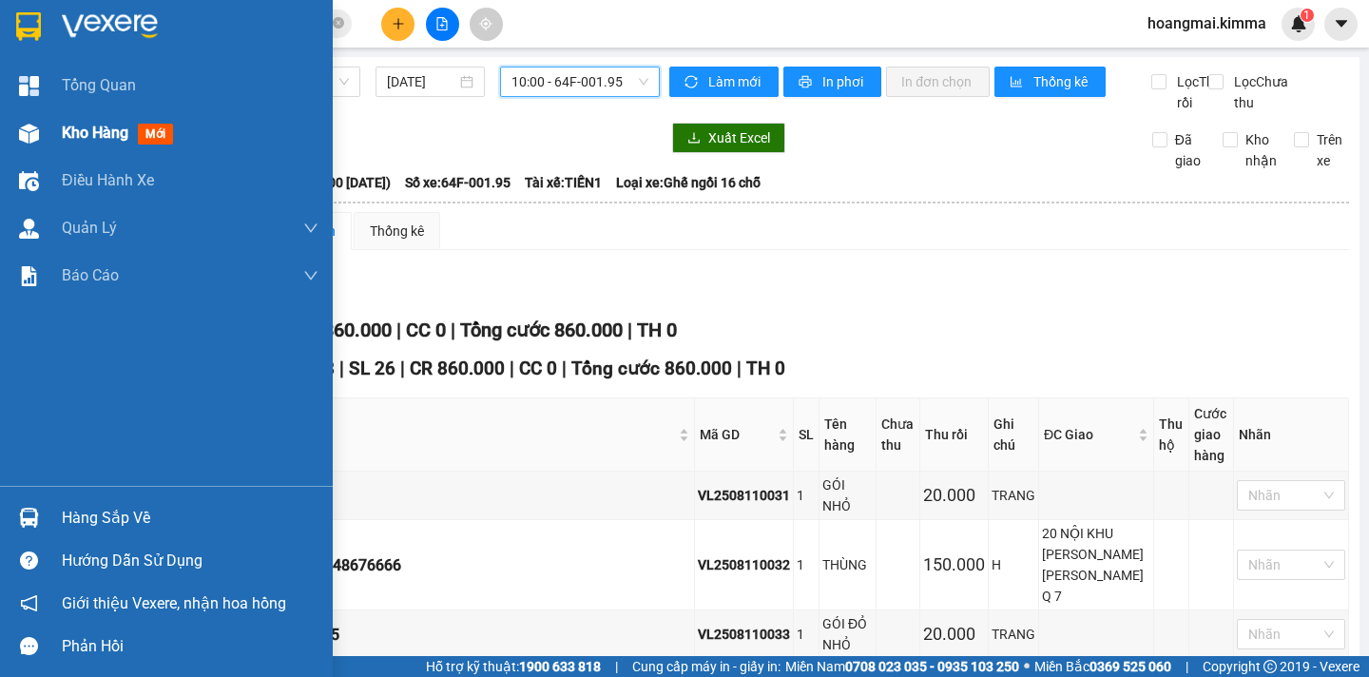
click at [99, 134] on span "Kho hàng" at bounding box center [95, 133] width 67 height 18
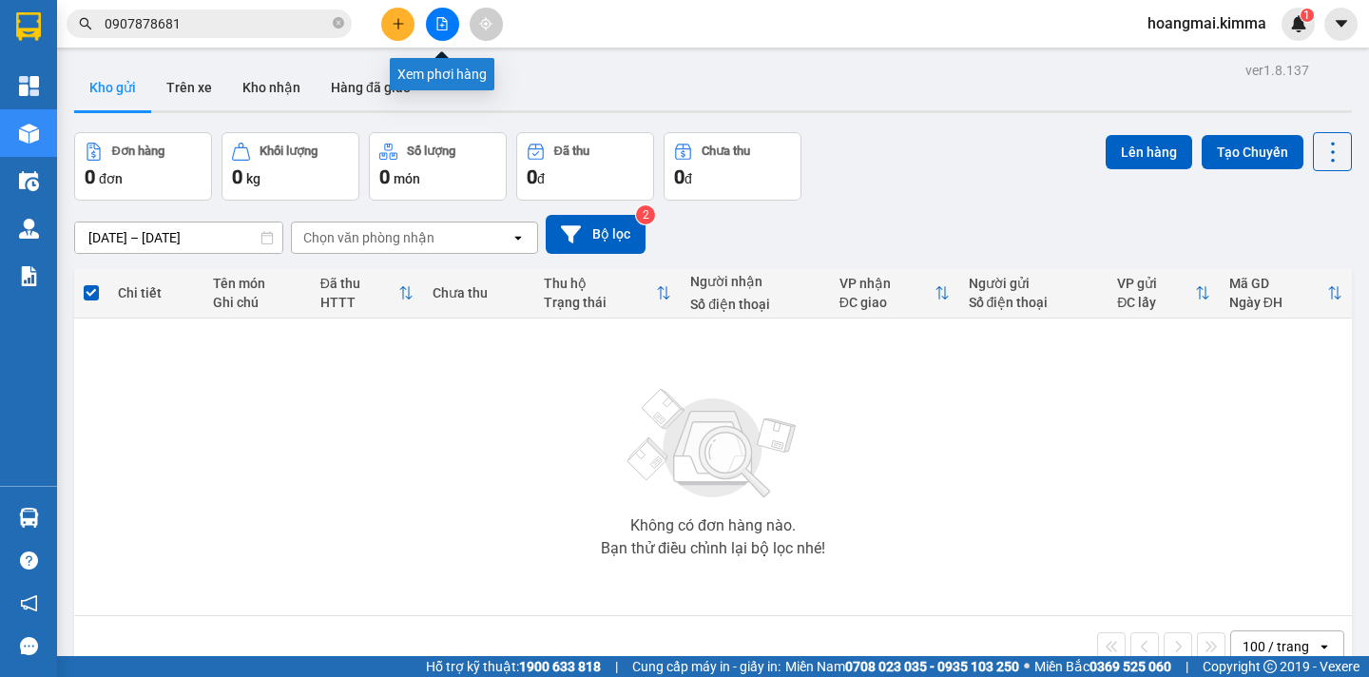
click at [430, 26] on button at bounding box center [442, 24] width 33 height 33
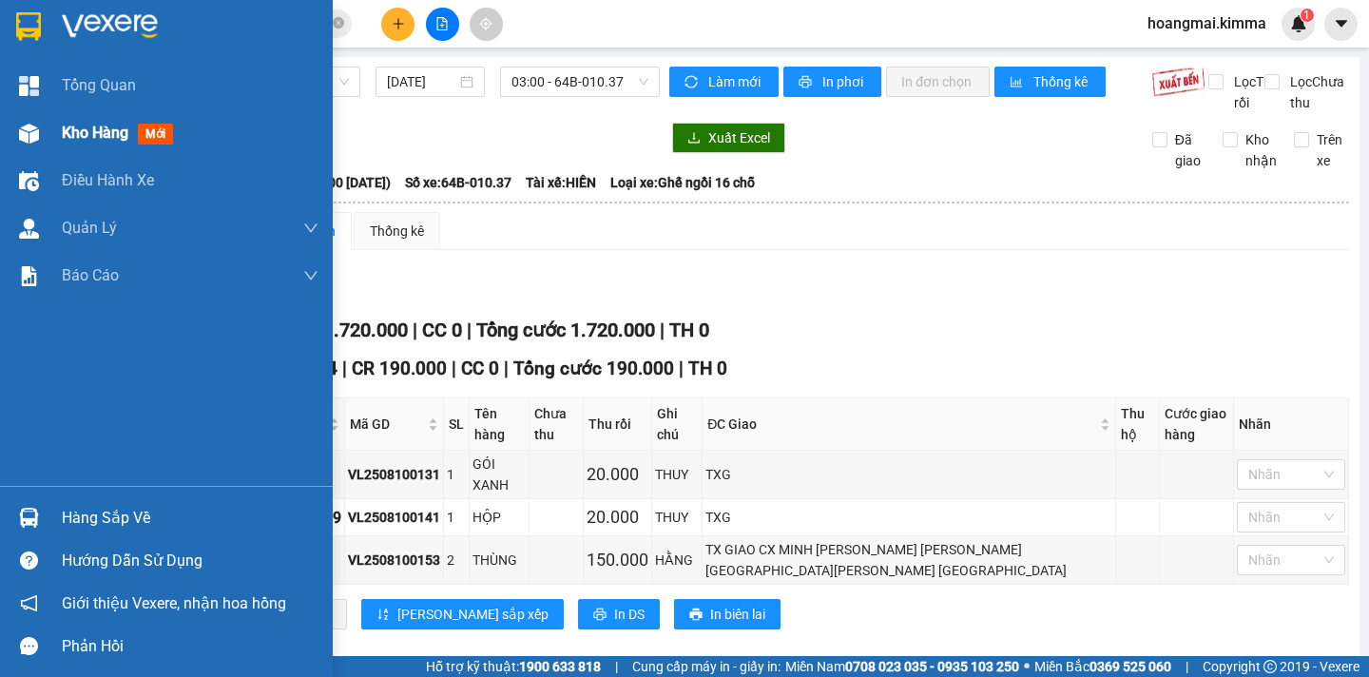
click at [95, 141] on span "Kho hàng" at bounding box center [95, 133] width 67 height 18
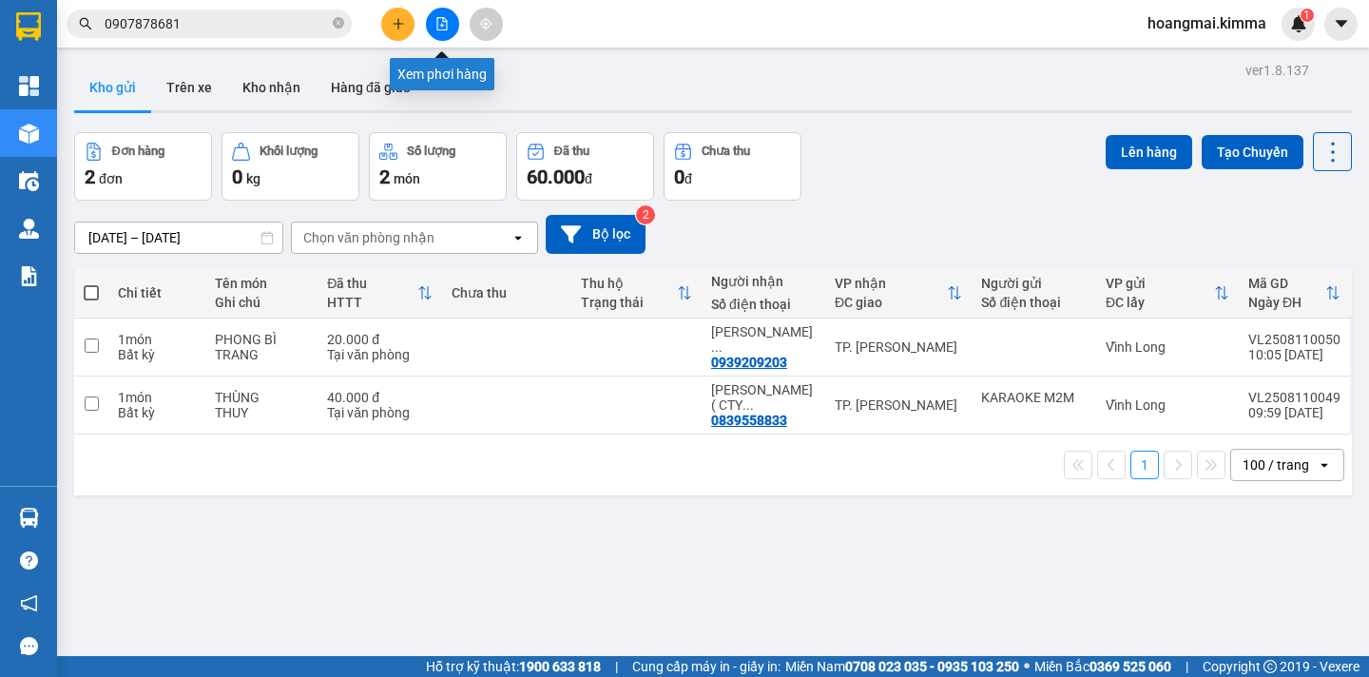
click at [445, 23] on icon "file-add" at bounding box center [442, 23] width 13 height 13
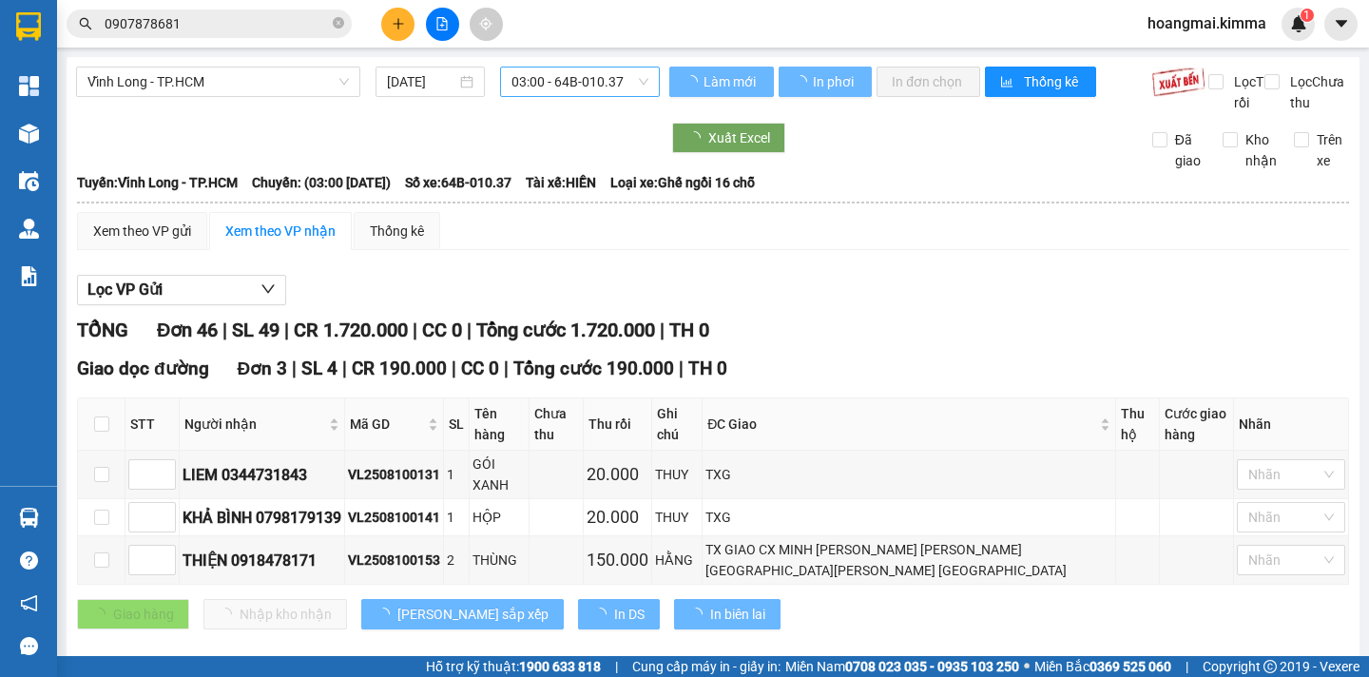
click at [607, 77] on span "03:00 - 64B-010.37" at bounding box center [580, 82] width 137 height 29
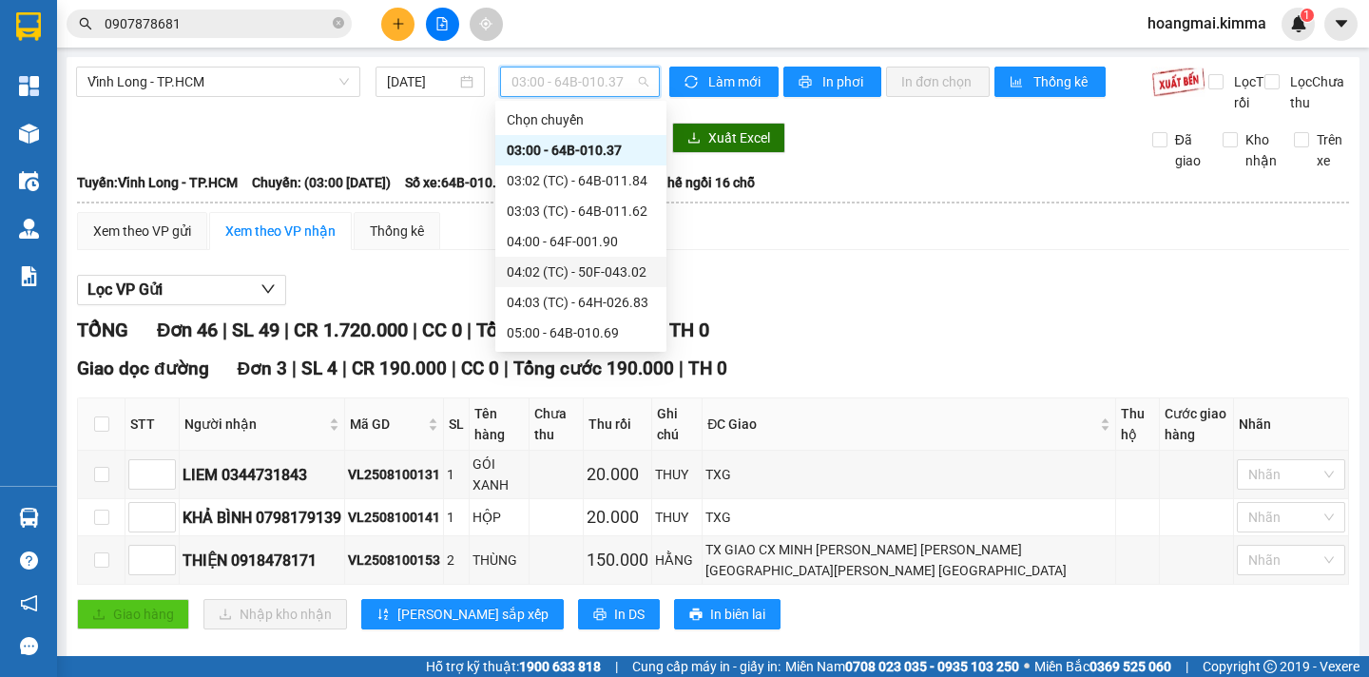
scroll to position [285, 0]
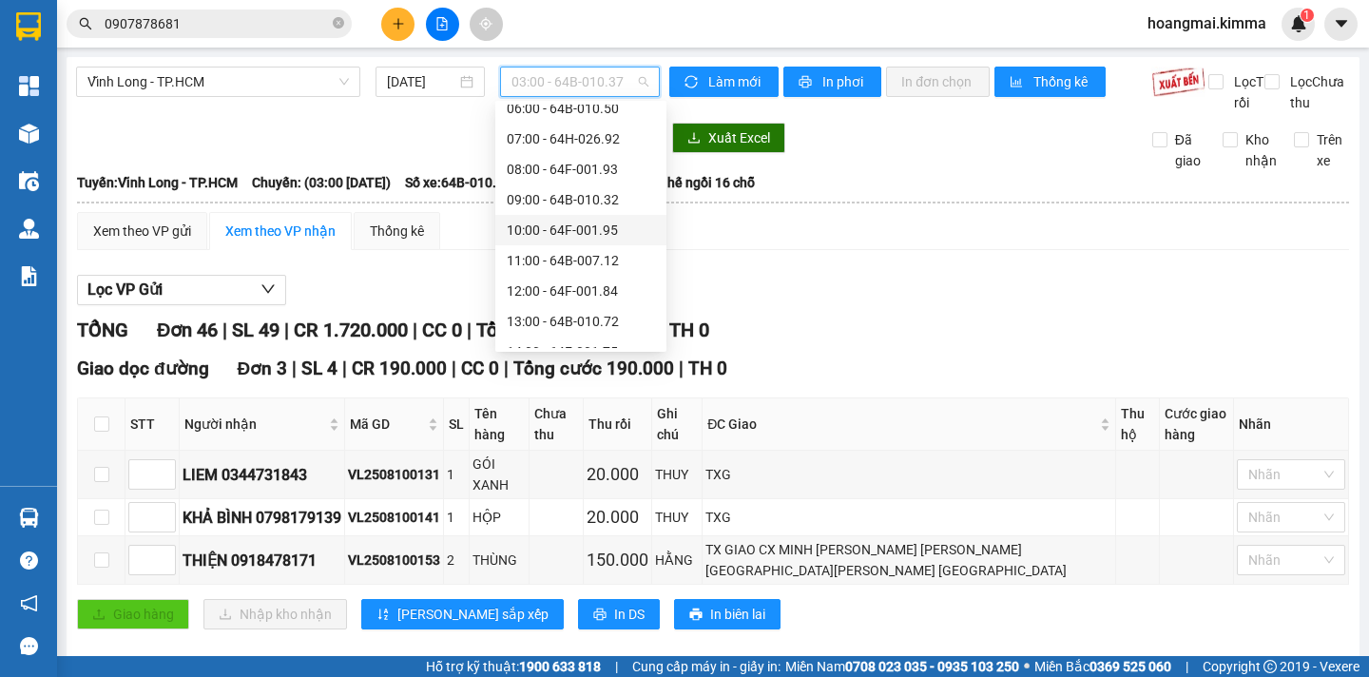
click at [614, 232] on div "10:00 - 64F-001.95" at bounding box center [581, 230] width 148 height 21
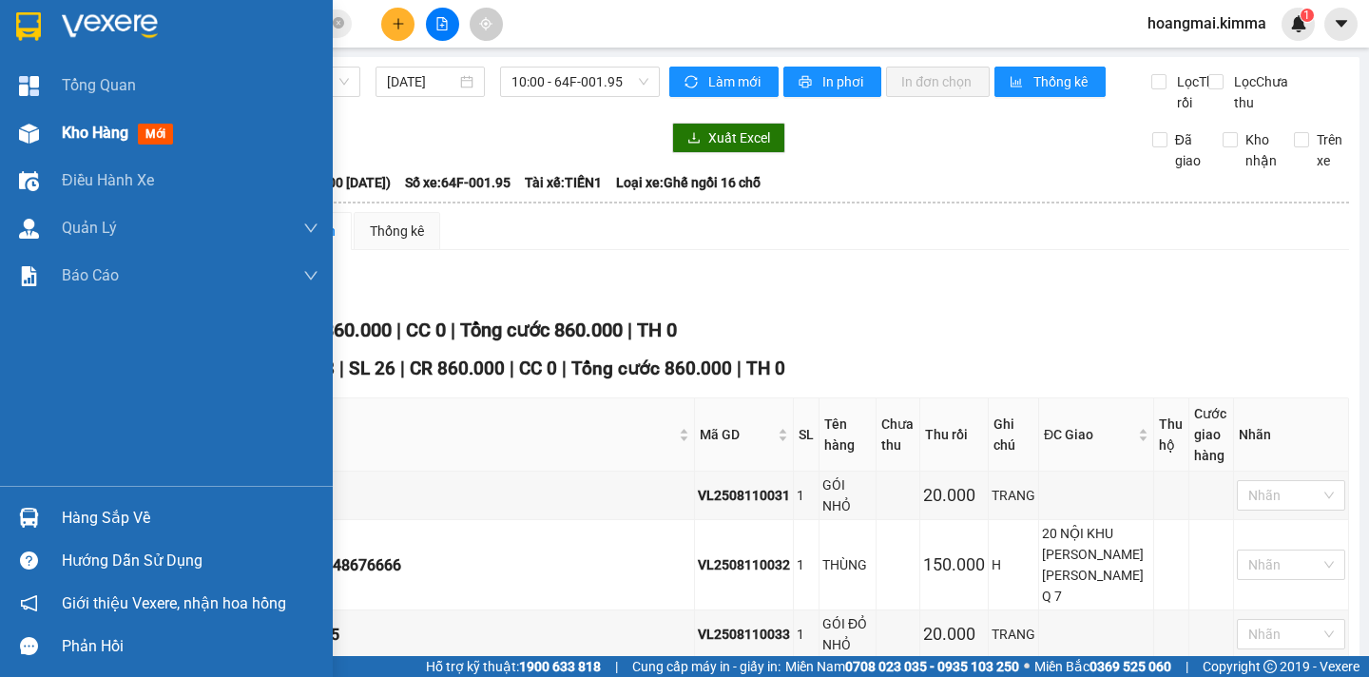
click at [92, 130] on span "Kho hàng" at bounding box center [95, 133] width 67 height 18
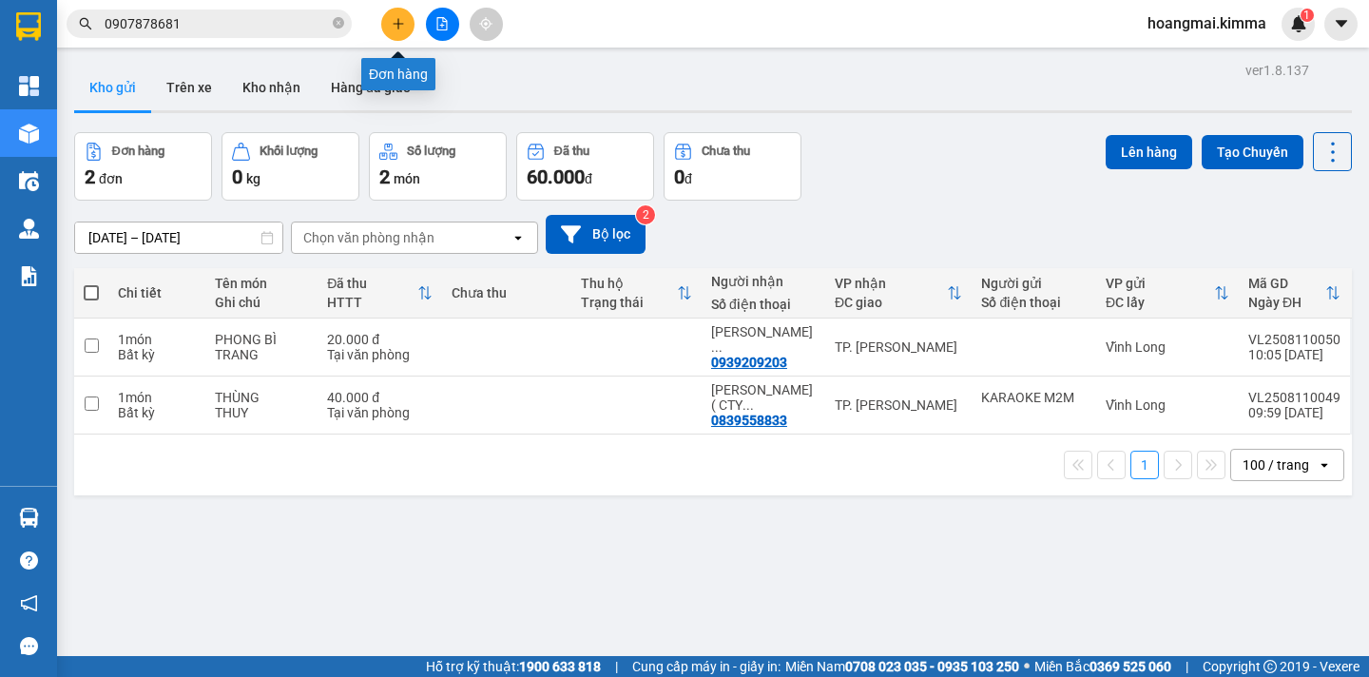
click at [401, 22] on icon "plus" at bounding box center [398, 23] width 13 height 13
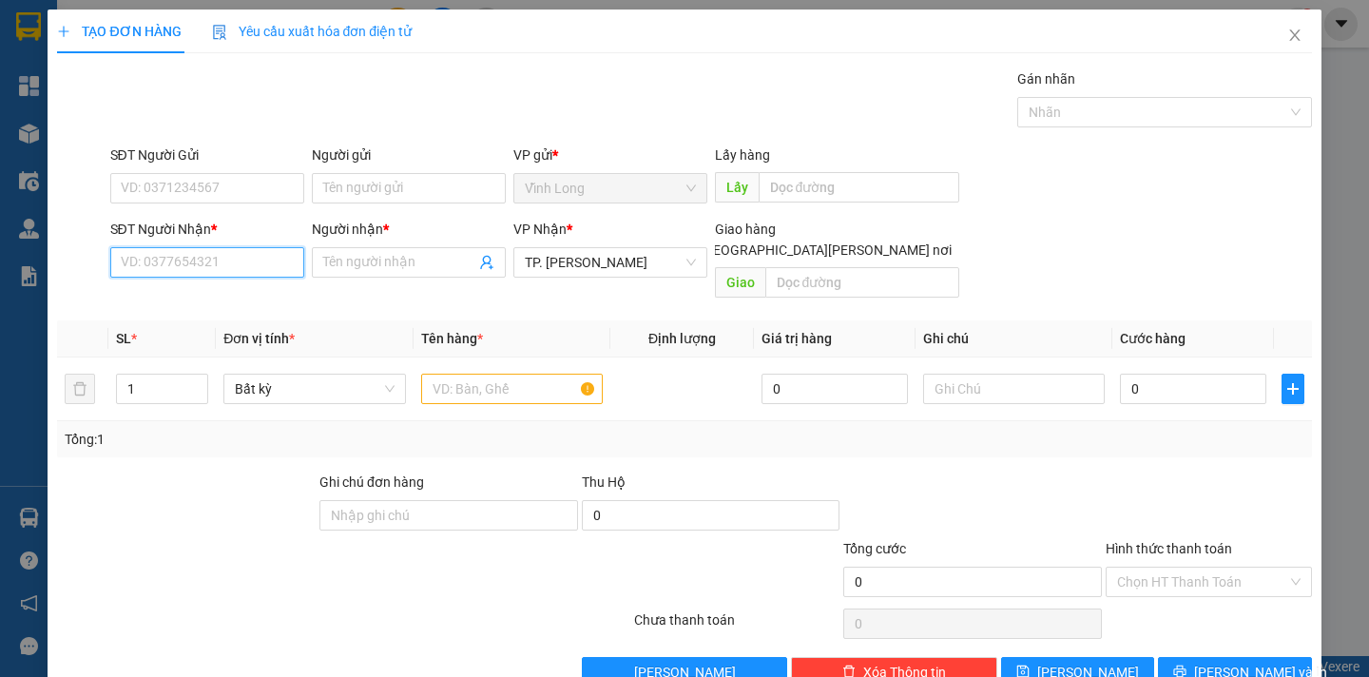
click at [225, 266] on input "SĐT Người Nhận *" at bounding box center [207, 262] width 194 height 30
click at [448, 374] on input "text" at bounding box center [512, 389] width 182 height 30
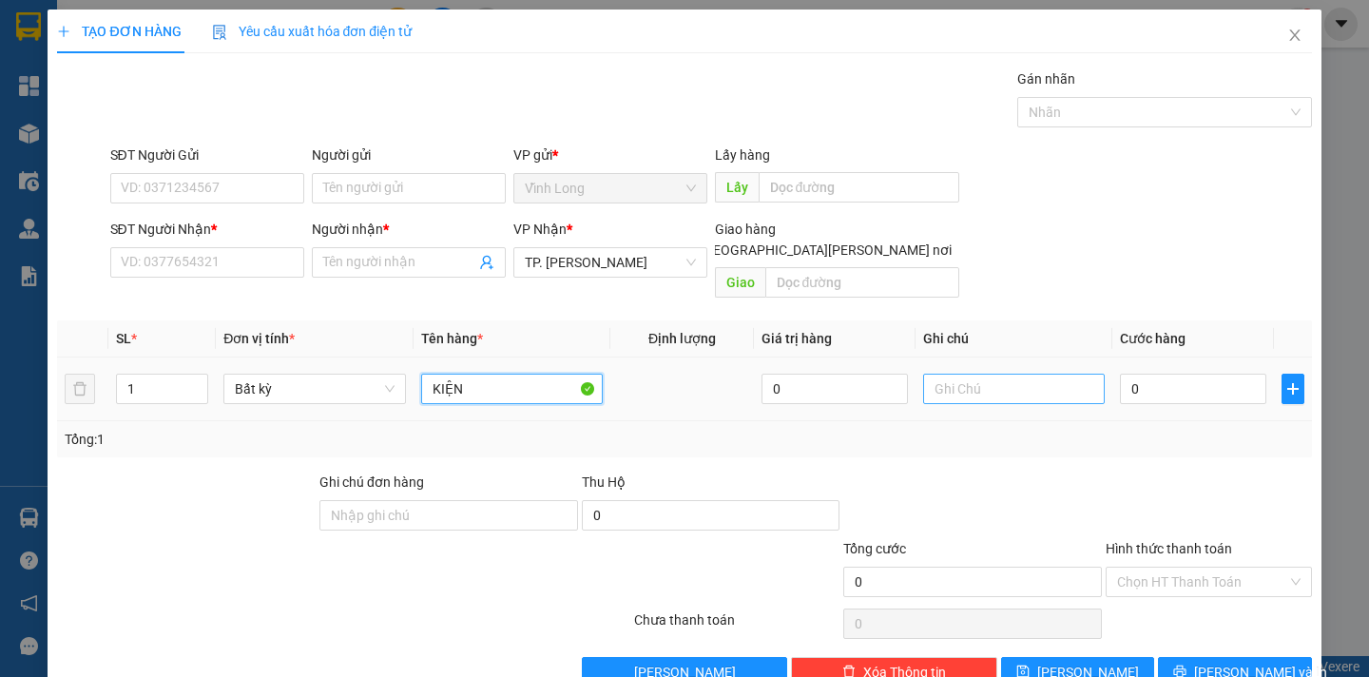
type input "KIỆN"
click at [945, 374] on input "text" at bounding box center [1014, 389] width 182 height 30
type input "NGÂN"
click at [1156, 377] on input "0" at bounding box center [1193, 389] width 146 height 30
type input "8"
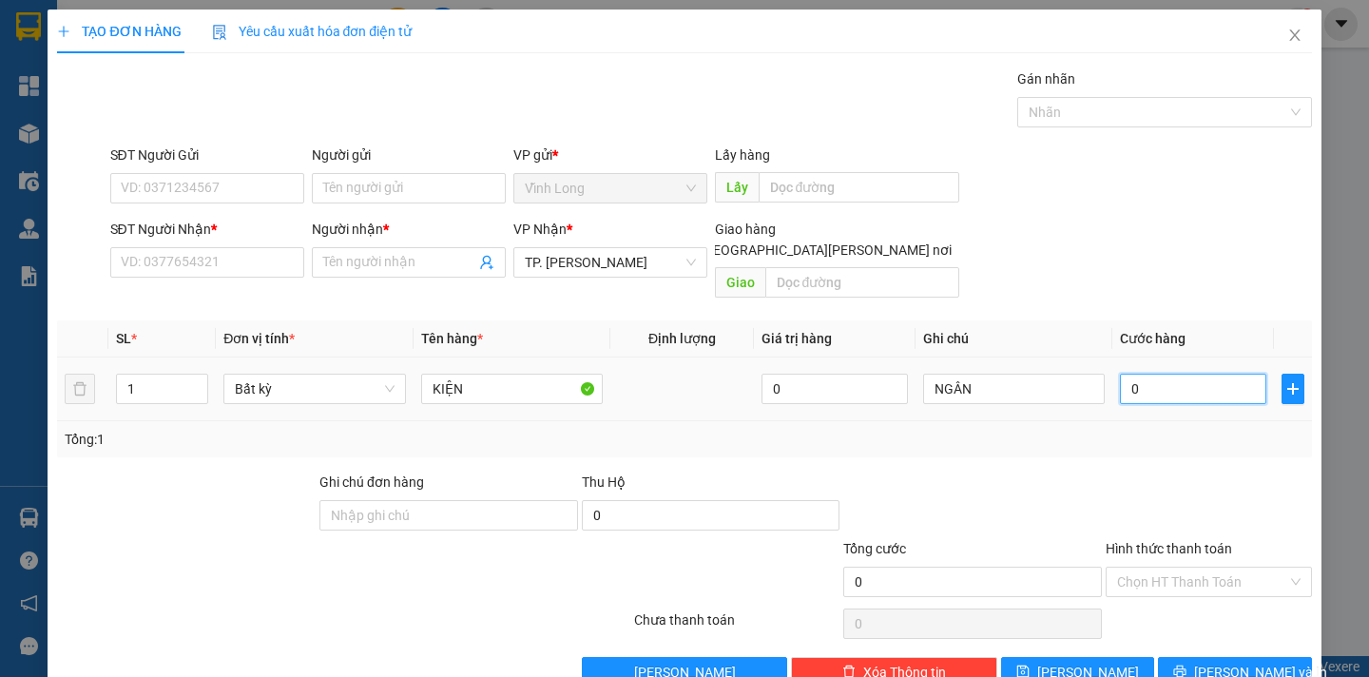
type input "8"
type input "80"
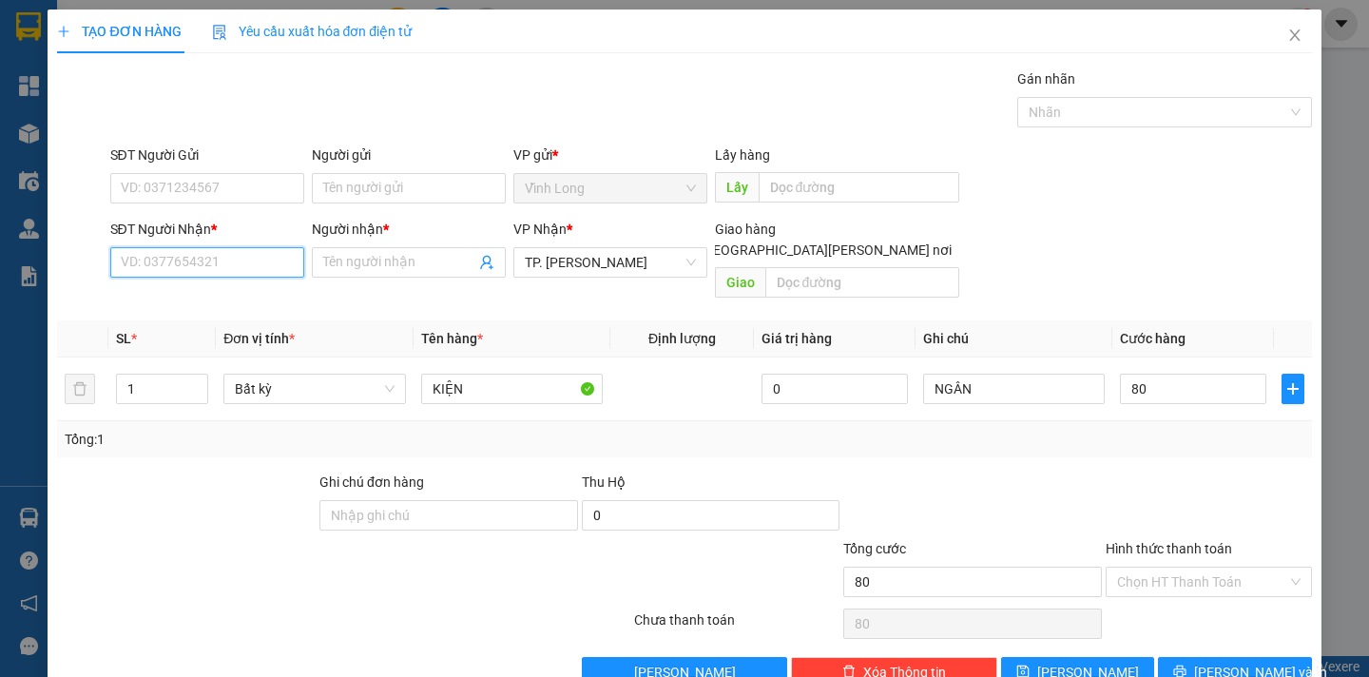
type input "80.000"
click at [219, 268] on input "SĐT Người Nhận *" at bounding box center [207, 262] width 194 height 30
type input "0974472347"
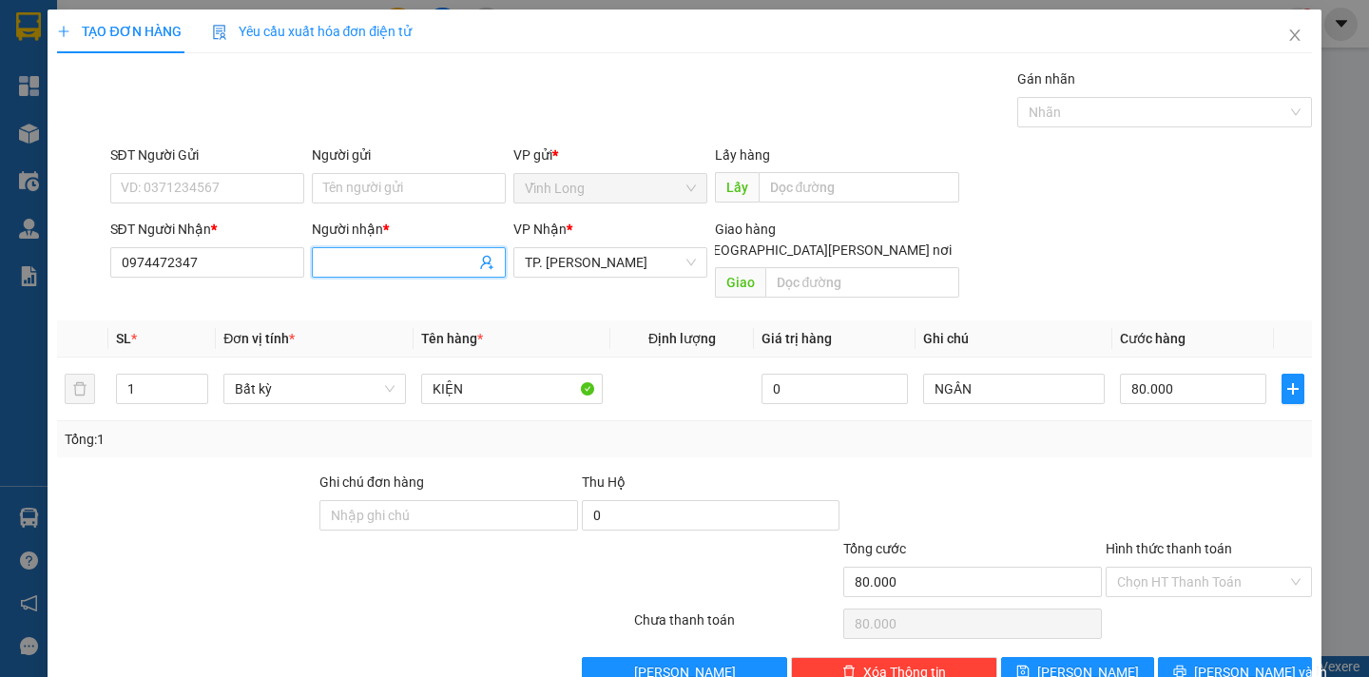
click at [360, 265] on input "Người nhận *" at bounding box center [399, 262] width 152 height 21
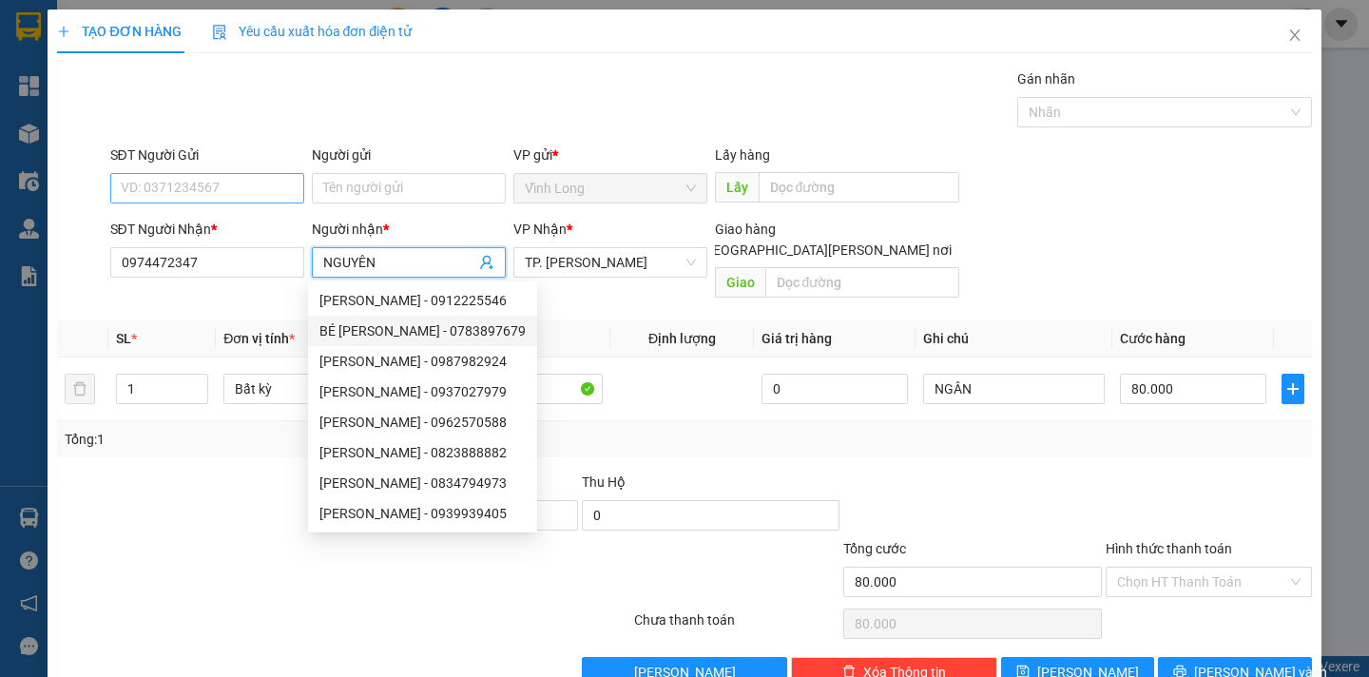
type input "NGUYÊN"
click at [205, 190] on input "SĐT Người Gửi" at bounding box center [207, 188] width 194 height 30
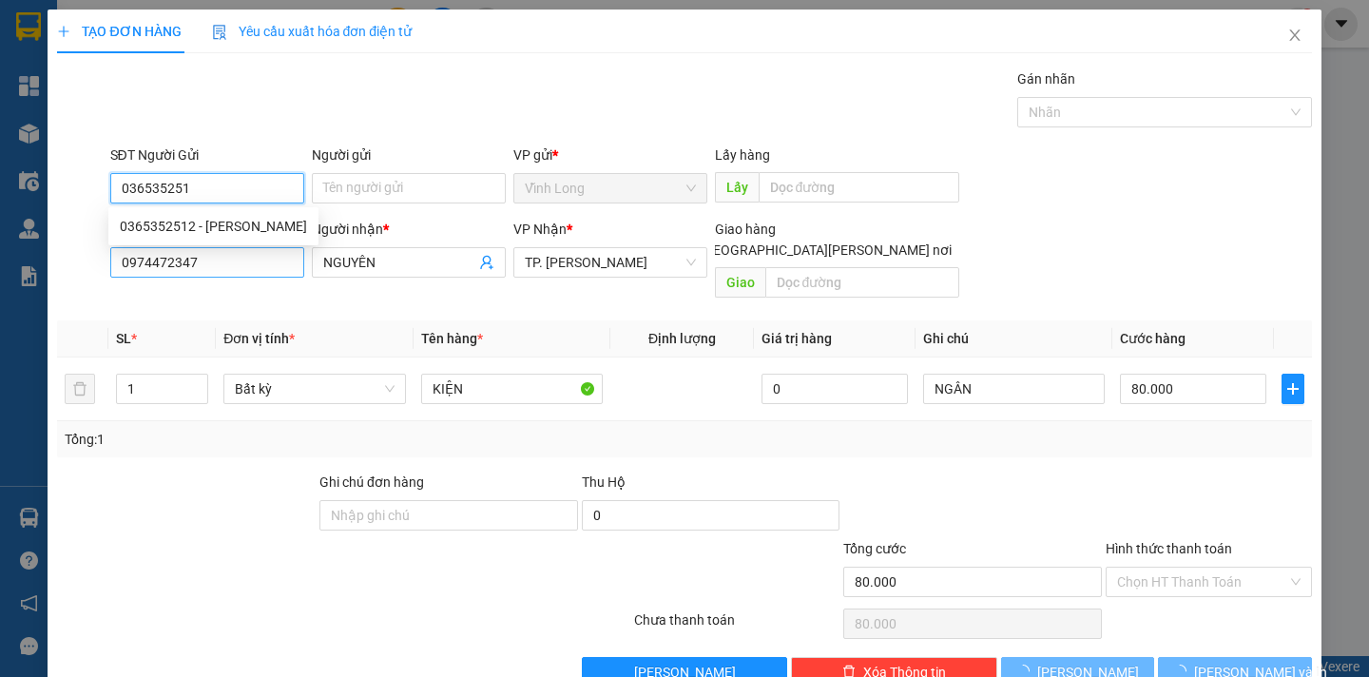
type input "0365352512"
click at [232, 217] on div "0365352512 - [PERSON_NAME]" at bounding box center [213, 226] width 187 height 21
type input "HOÀNG"
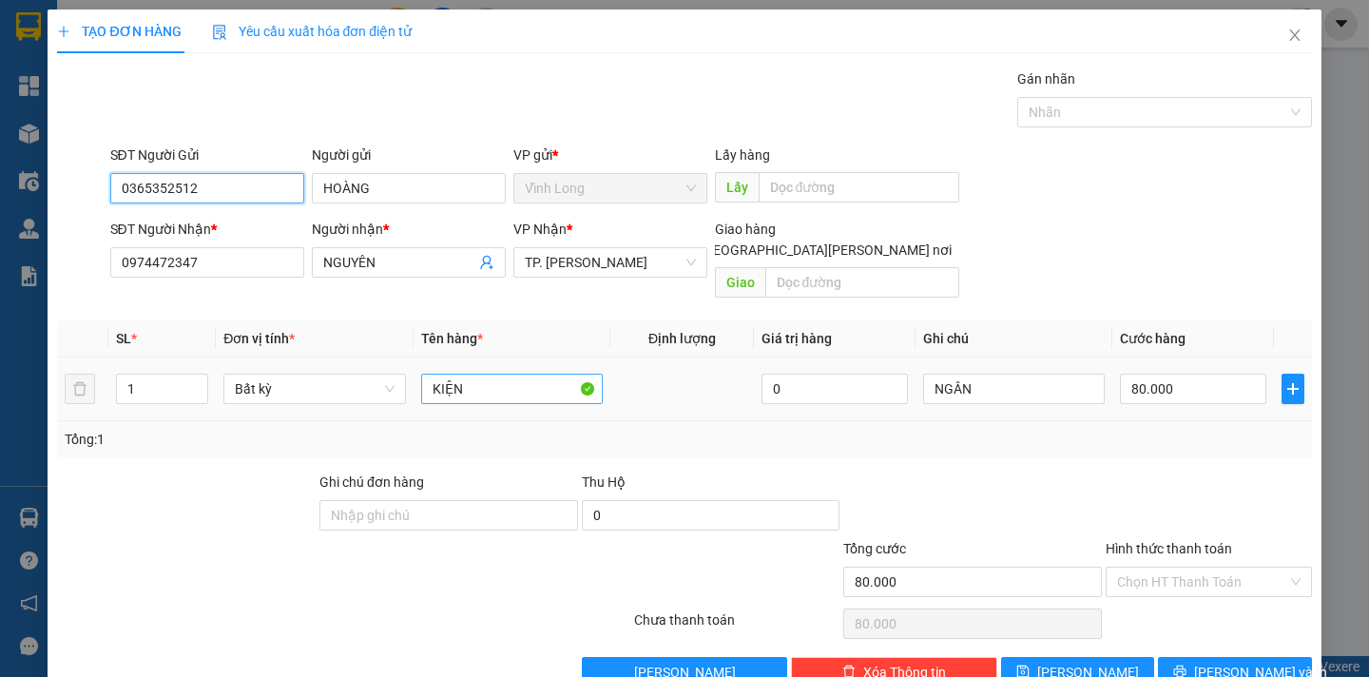
type input "0365352512"
click at [501, 374] on input "KIỆN" at bounding box center [512, 389] width 182 height 30
type input "KIỆN MOTOR"
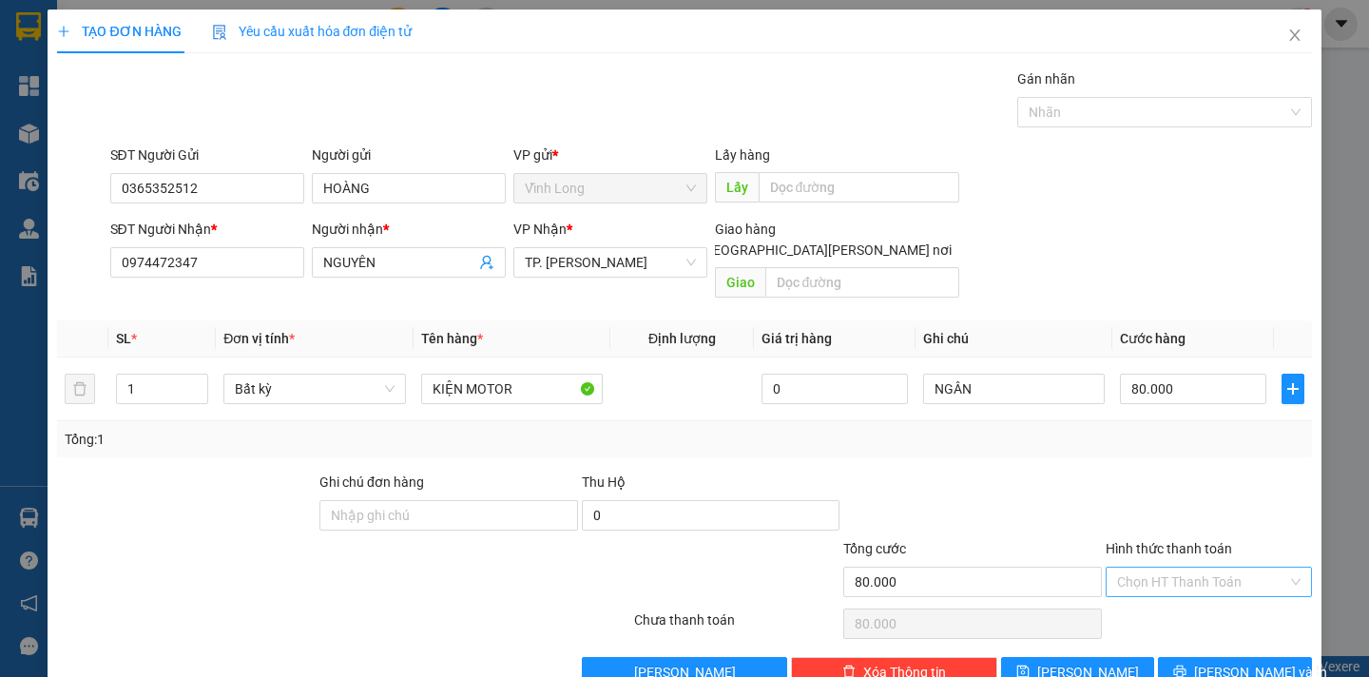
click at [1169, 568] on input "Hình thức thanh toán" at bounding box center [1202, 582] width 170 height 29
click at [1164, 599] on div "Tại văn phòng" at bounding box center [1195, 599] width 181 height 21
type input "0"
click at [1183, 665] on icon "printer" at bounding box center [1180, 671] width 13 height 13
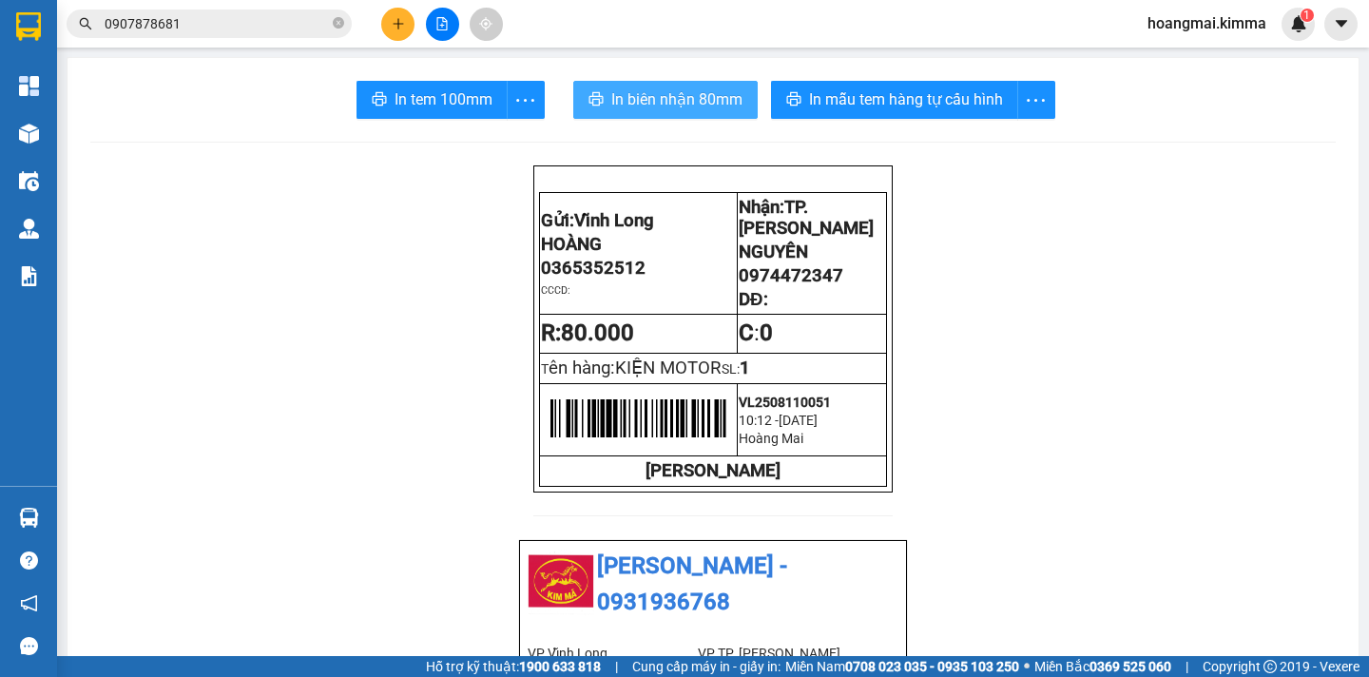
click at [647, 106] on span "In biên nhận 80mm" at bounding box center [676, 99] width 131 height 24
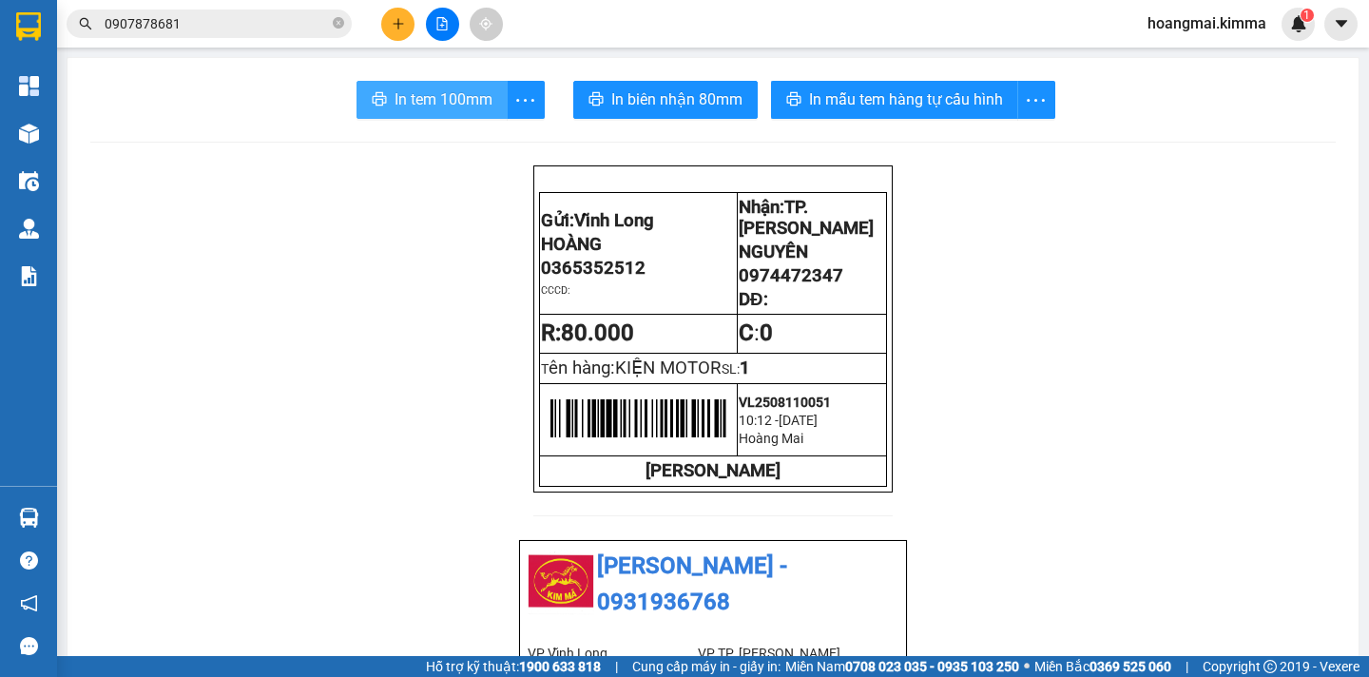
drag, startPoint x: 454, startPoint y: 100, endPoint x: 455, endPoint y: 90, distance: 9.6
click at [454, 98] on span "In tem 100mm" at bounding box center [444, 99] width 98 height 24
click at [398, 34] on button at bounding box center [397, 24] width 33 height 33
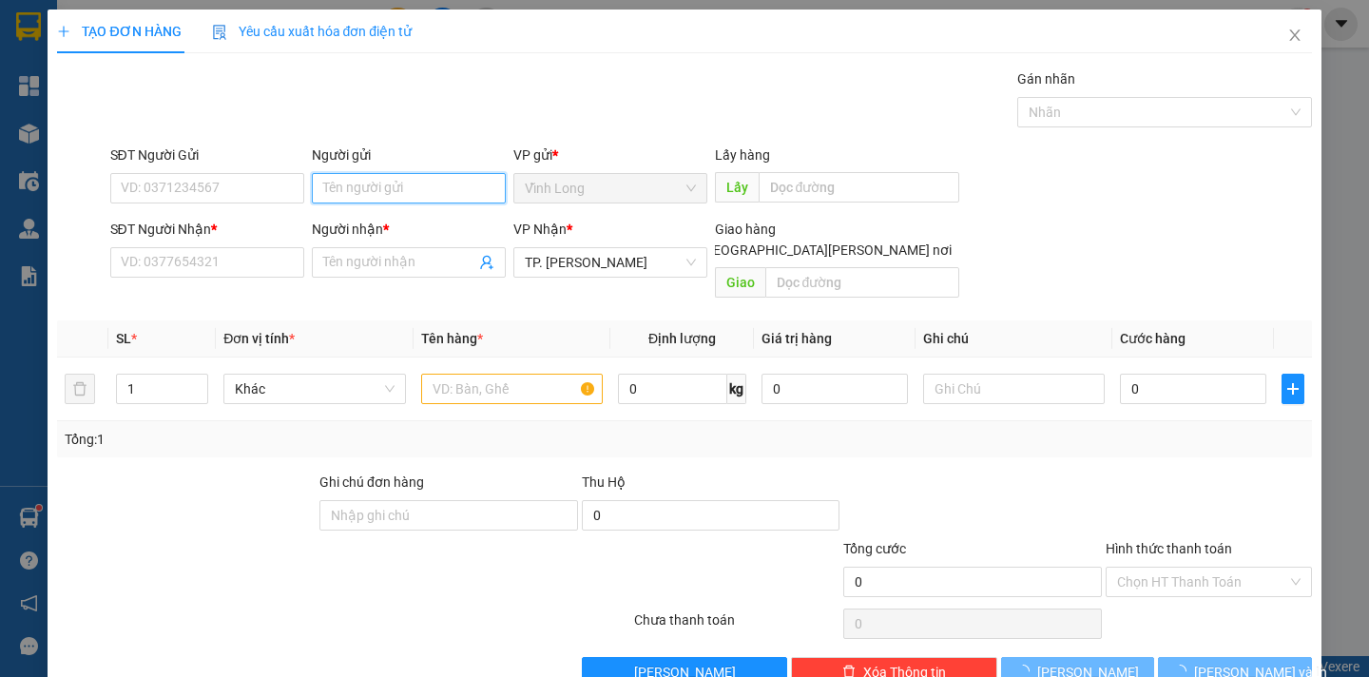
click at [417, 190] on input "Người gửi" at bounding box center [409, 188] width 194 height 30
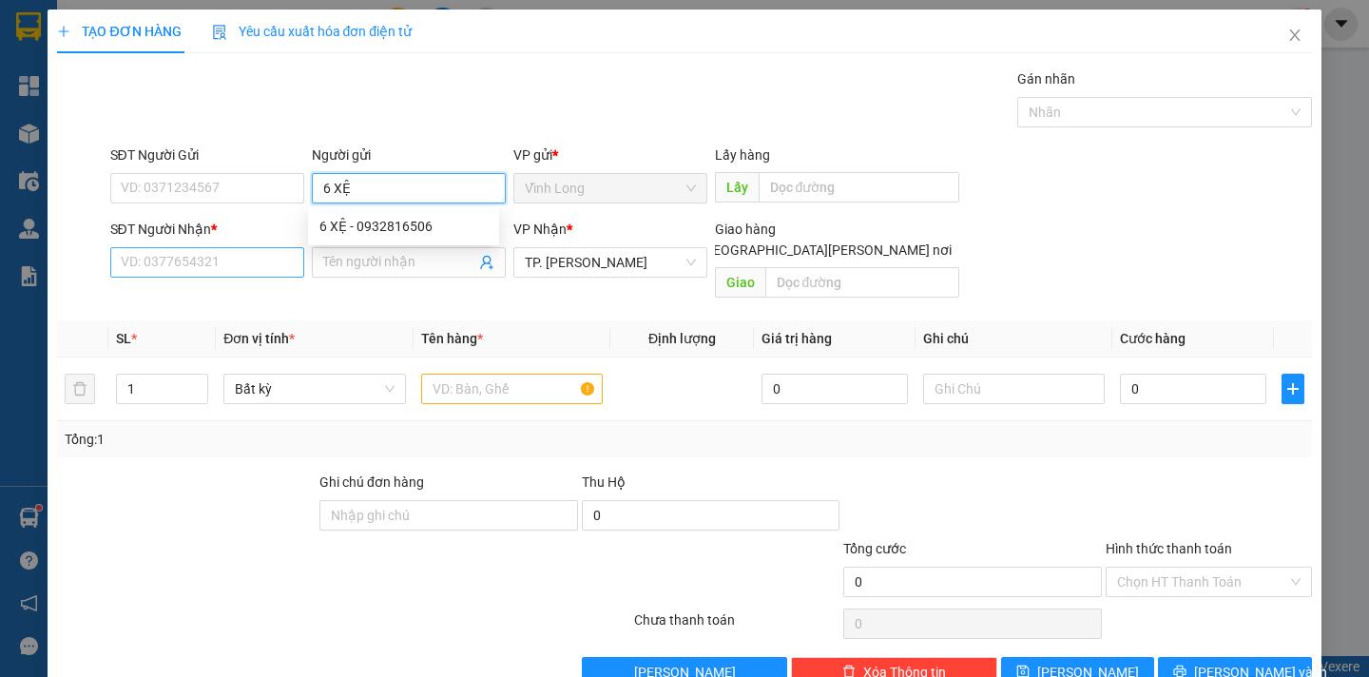
type input "6 XỆ"
click at [165, 263] on input "SĐT Người Nhận *" at bounding box center [207, 262] width 194 height 30
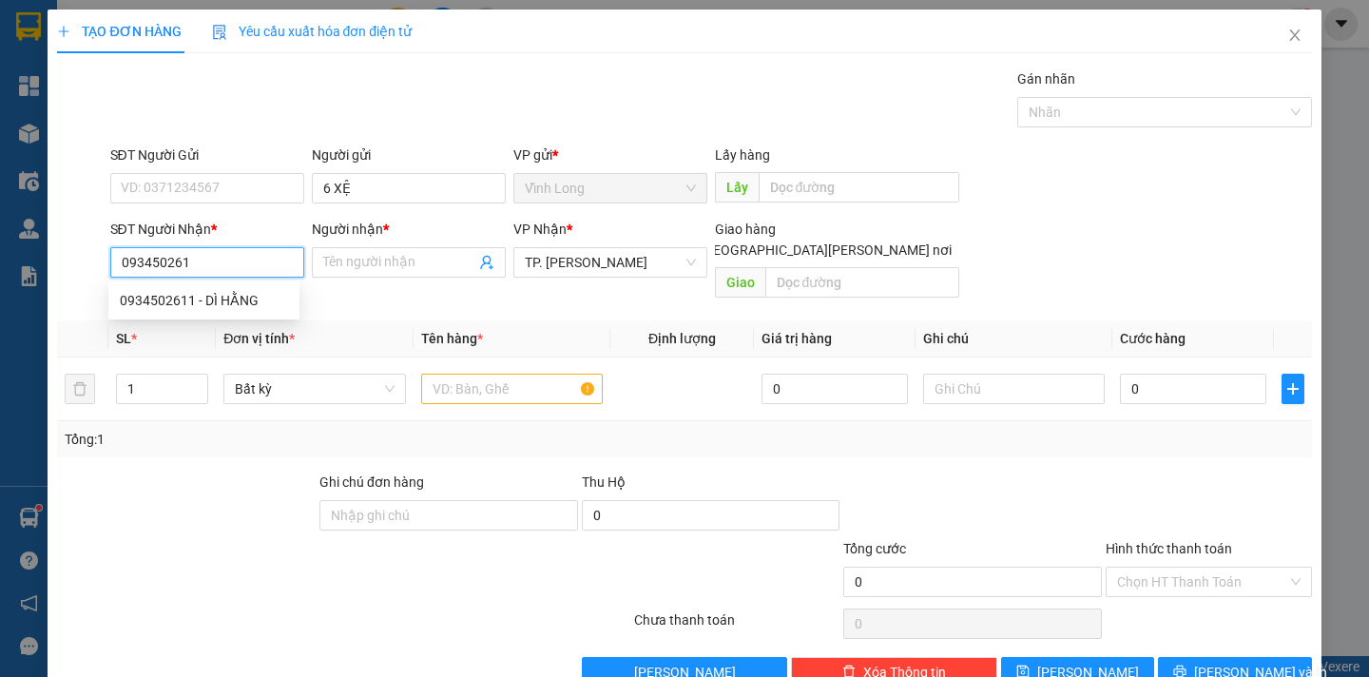
type input "0934502611"
click at [241, 295] on div "0934502611 - DÌ HẰNG" at bounding box center [204, 300] width 168 height 21
type input "DÌ HẰNG"
type input "0934502611"
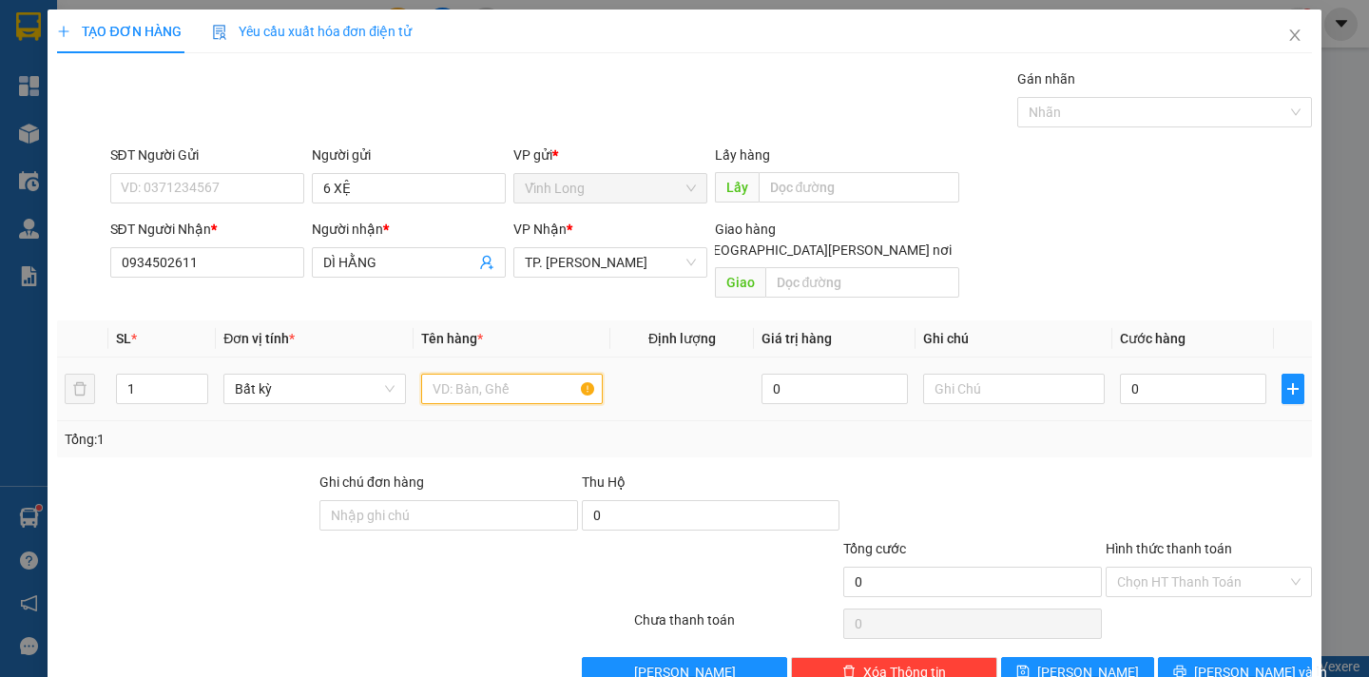
click at [453, 374] on input "text" at bounding box center [512, 389] width 182 height 30
type input "THÙNG"
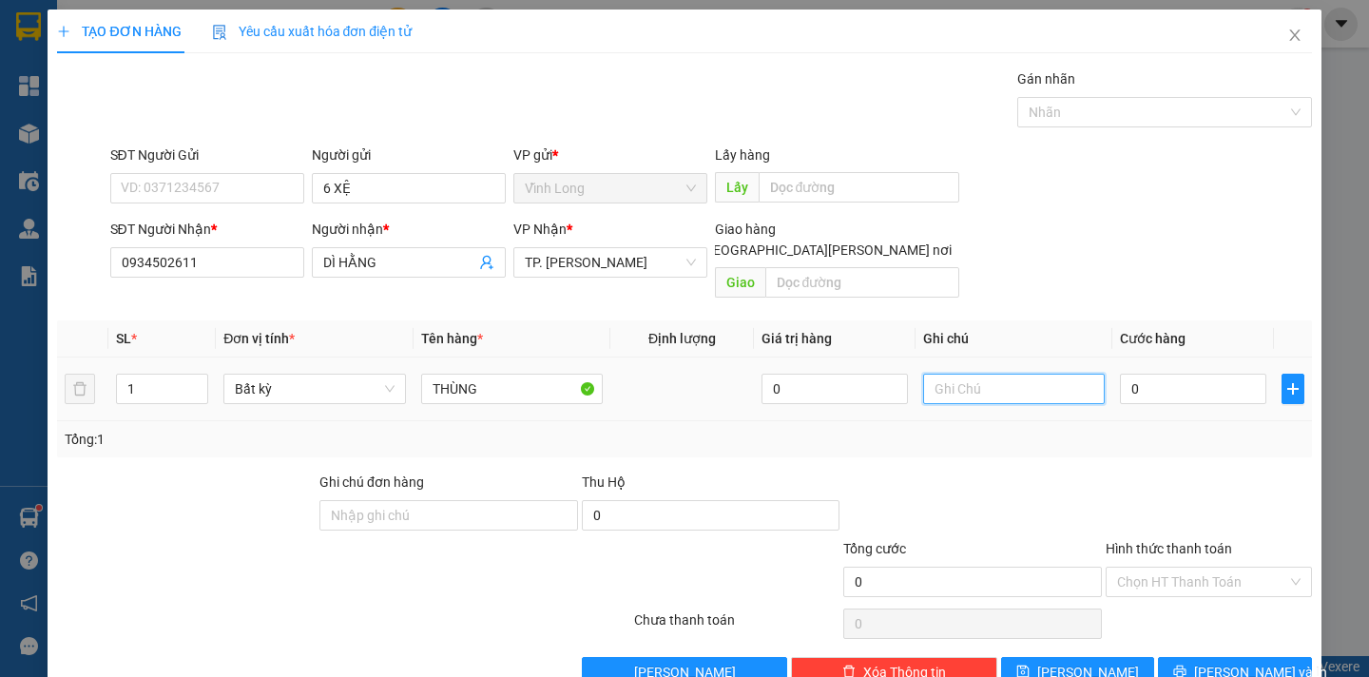
click at [949, 374] on input "text" at bounding box center [1014, 389] width 182 height 30
type input "NGÂN"
click at [1155, 378] on input "0" at bounding box center [1193, 389] width 146 height 30
type input "4"
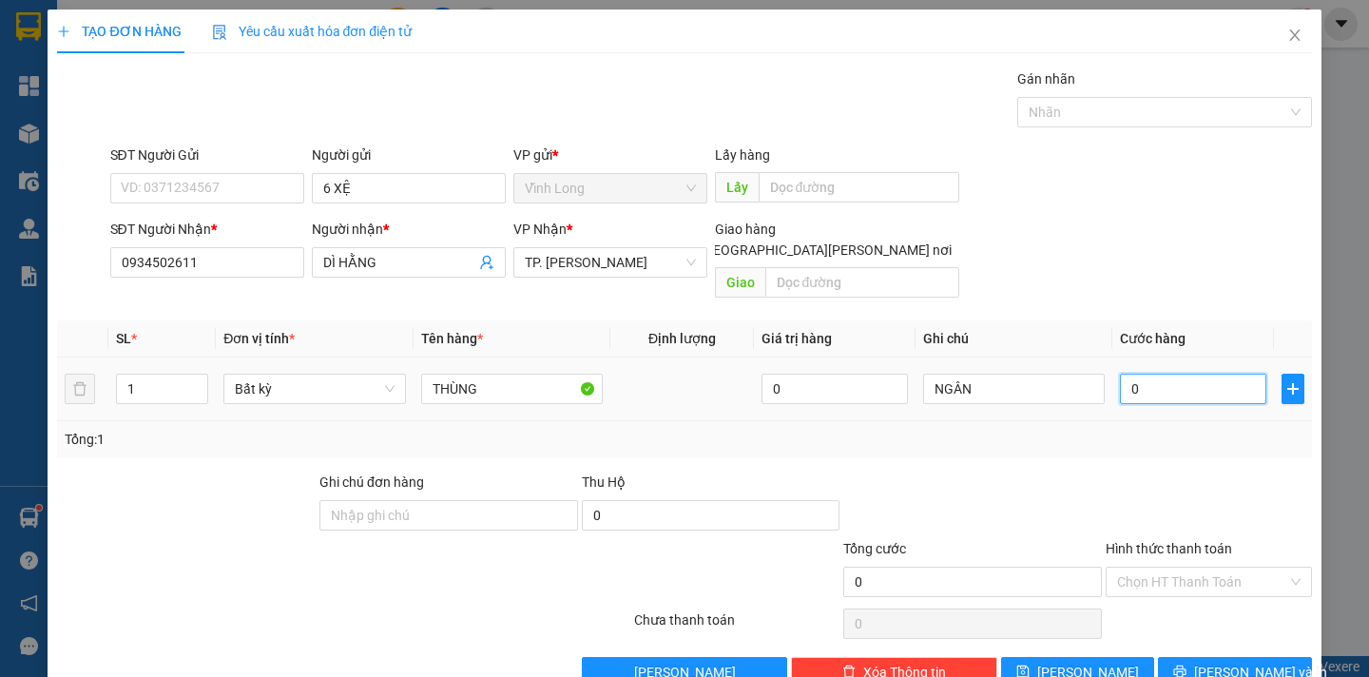
type input "4"
type input "40"
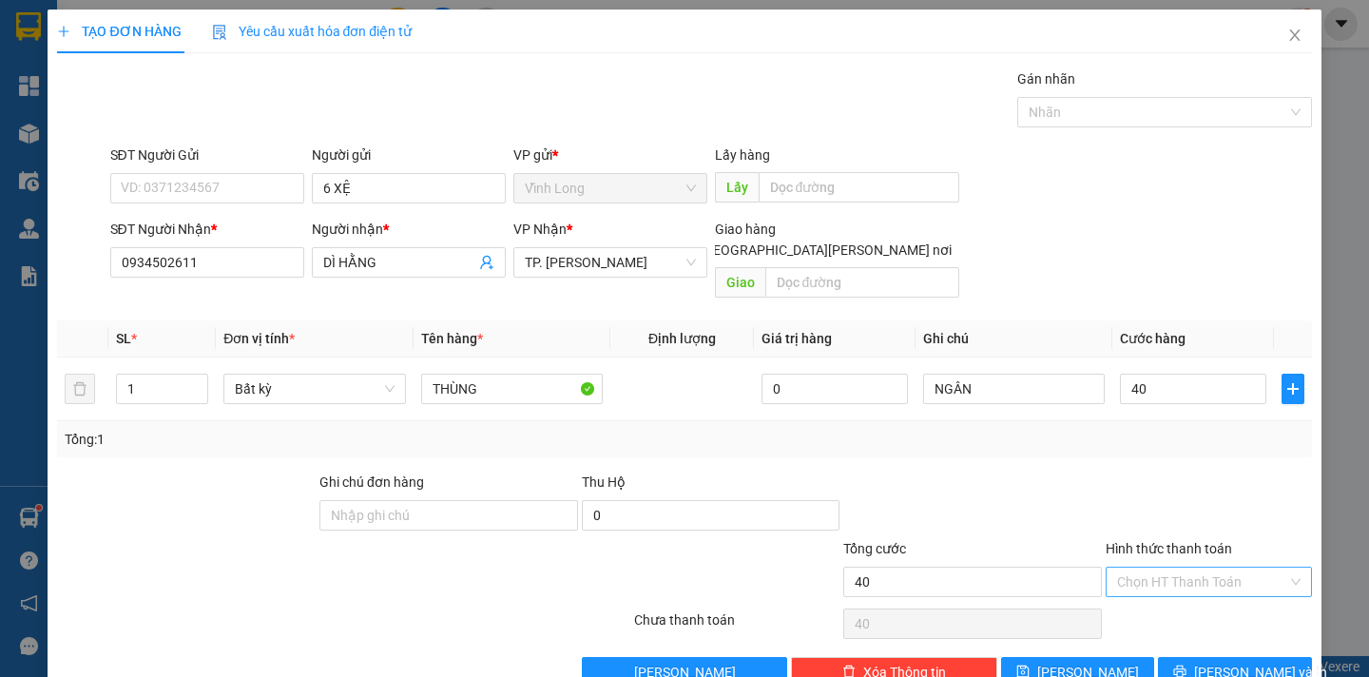
type input "40.000"
click at [1218, 568] on input "Hình thức thanh toán" at bounding box center [1202, 582] width 170 height 29
click at [1204, 590] on div "Tại văn phòng" at bounding box center [1195, 599] width 181 height 21
type input "0"
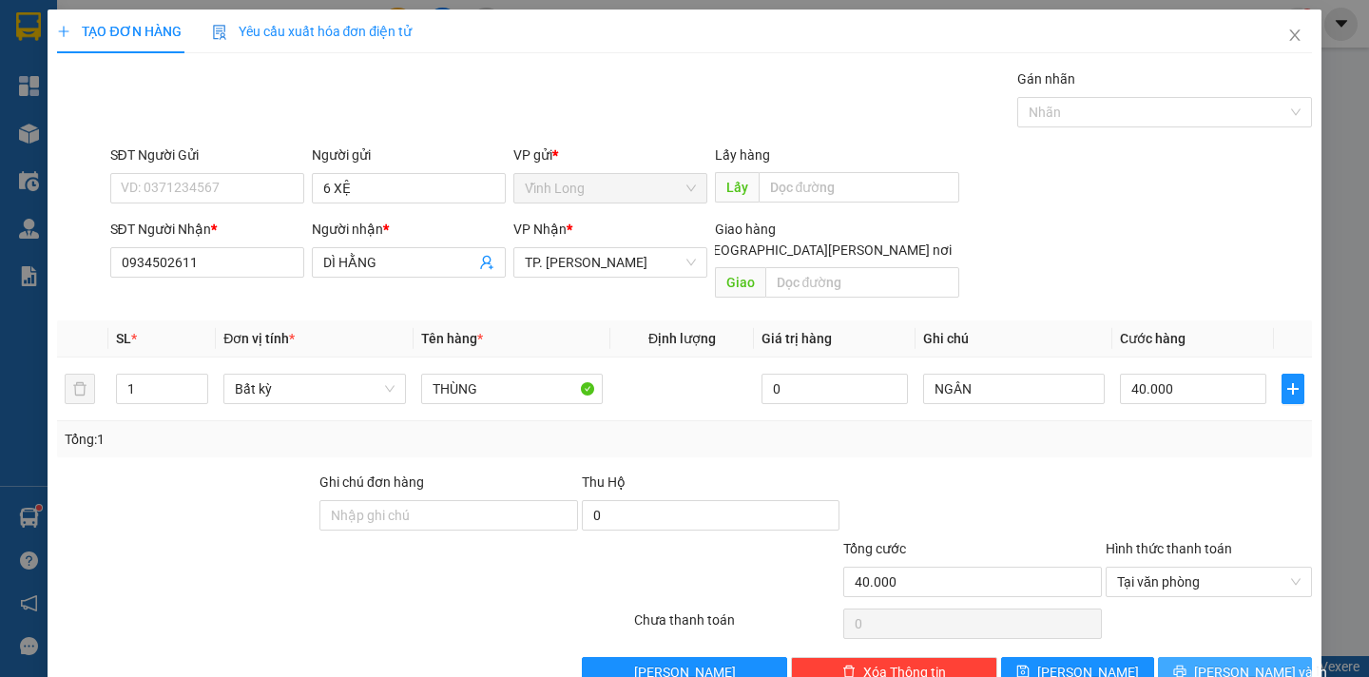
click at [1213, 662] on span "[PERSON_NAME] và In" at bounding box center [1260, 672] width 133 height 21
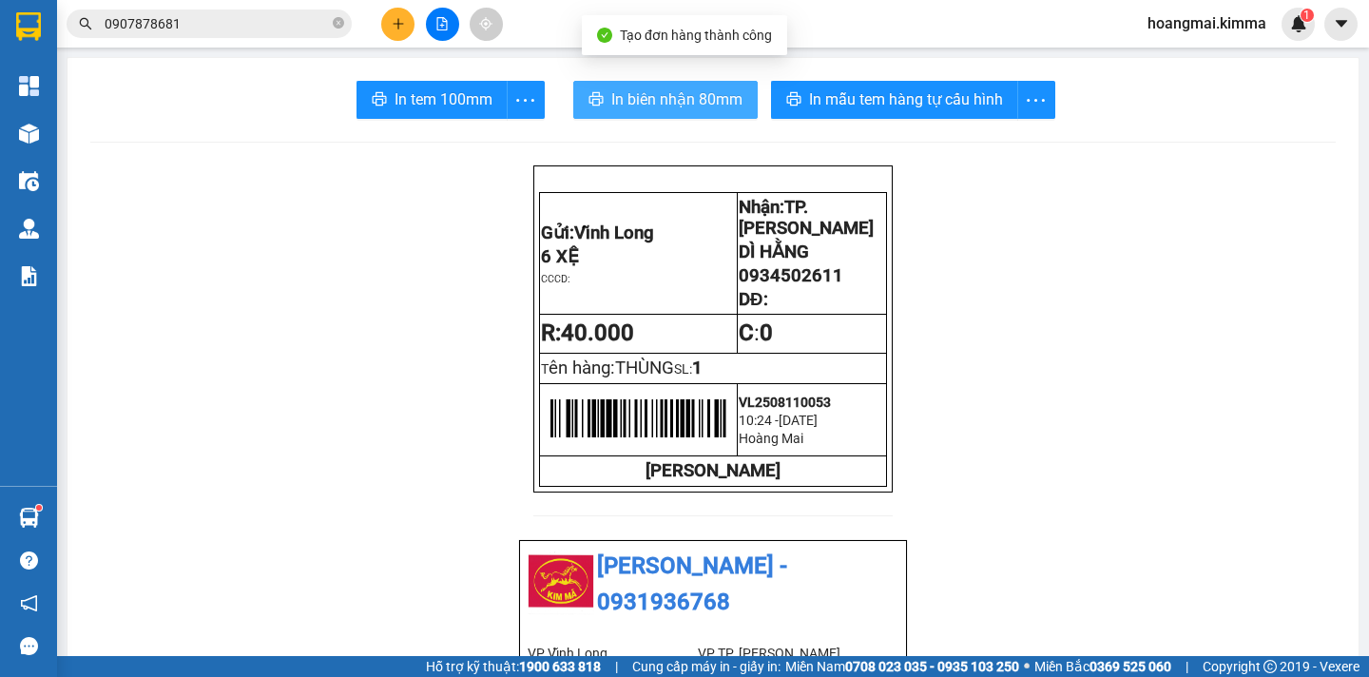
click at [621, 93] on span "In biên nhận 80mm" at bounding box center [676, 99] width 131 height 24
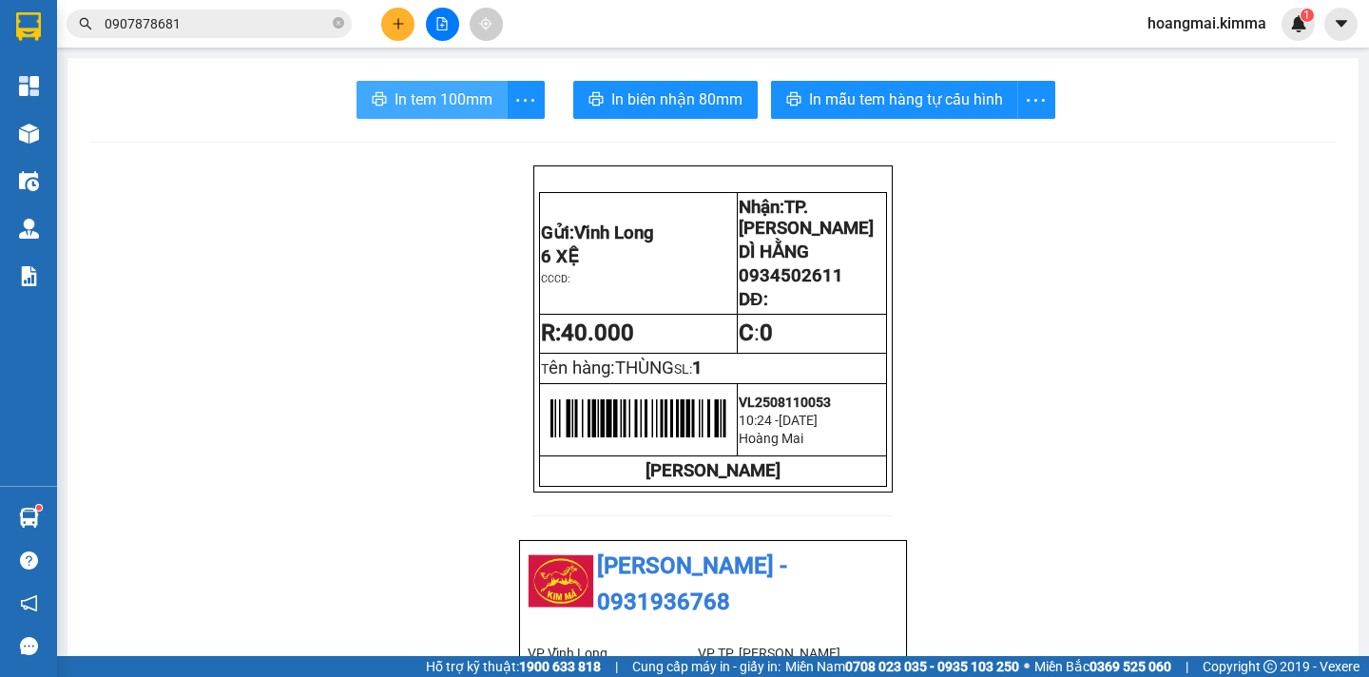
click at [460, 94] on span "In tem 100mm" at bounding box center [444, 99] width 98 height 24
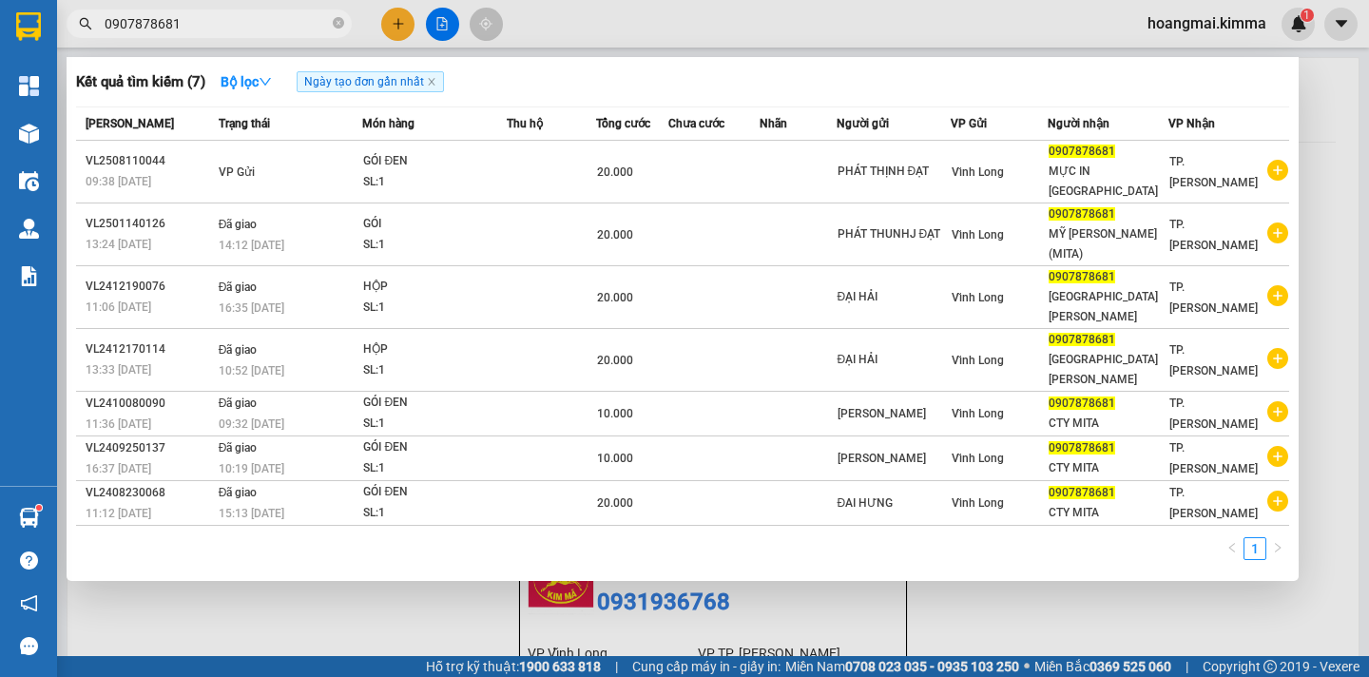
click at [183, 23] on input "0907878681" at bounding box center [217, 23] width 224 height 21
click at [180, 23] on input "0907878681" at bounding box center [217, 23] width 224 height 21
click at [180, 26] on input "0907878681" at bounding box center [217, 23] width 224 height 21
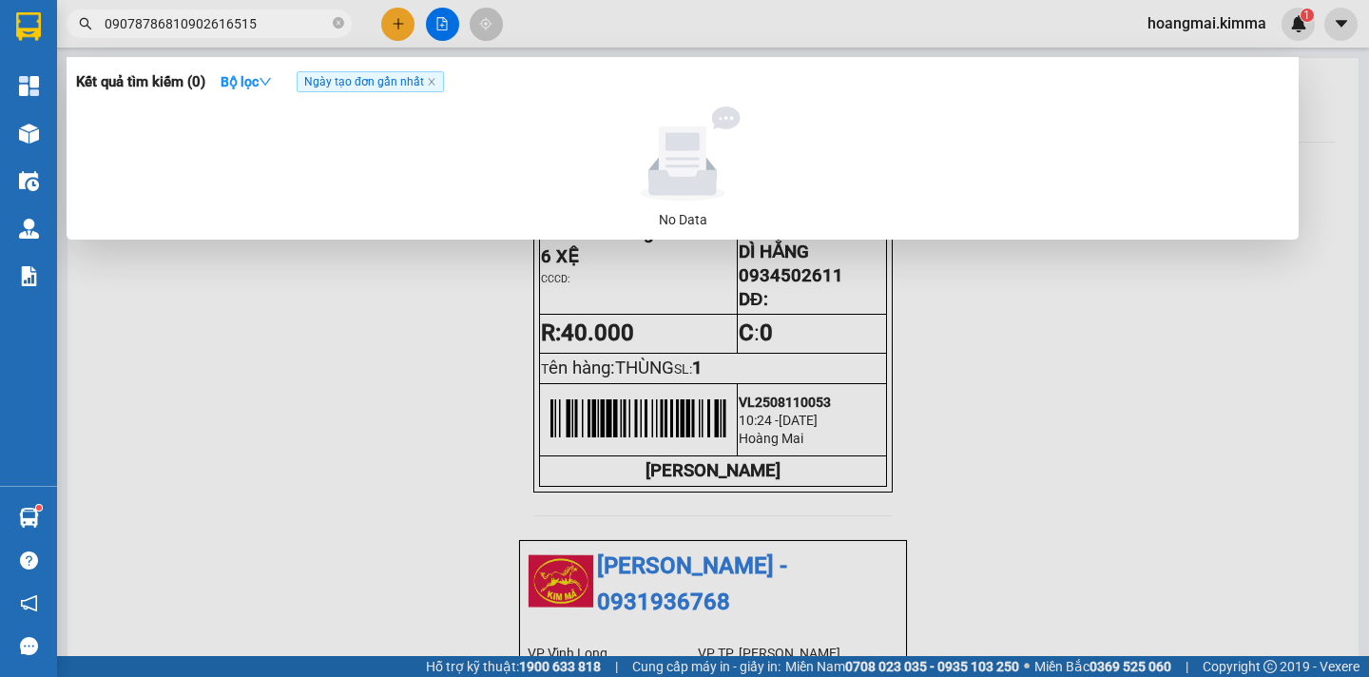
drag, startPoint x: 172, startPoint y: 22, endPoint x: 154, endPoint y: 25, distance: 18.3
click at [154, 25] on input "09078786810902616515" at bounding box center [217, 23] width 224 height 21
drag, startPoint x: 175, startPoint y: 20, endPoint x: 98, endPoint y: 23, distance: 77.1
click at [98, 23] on span "09078786810902616515" at bounding box center [209, 24] width 285 height 29
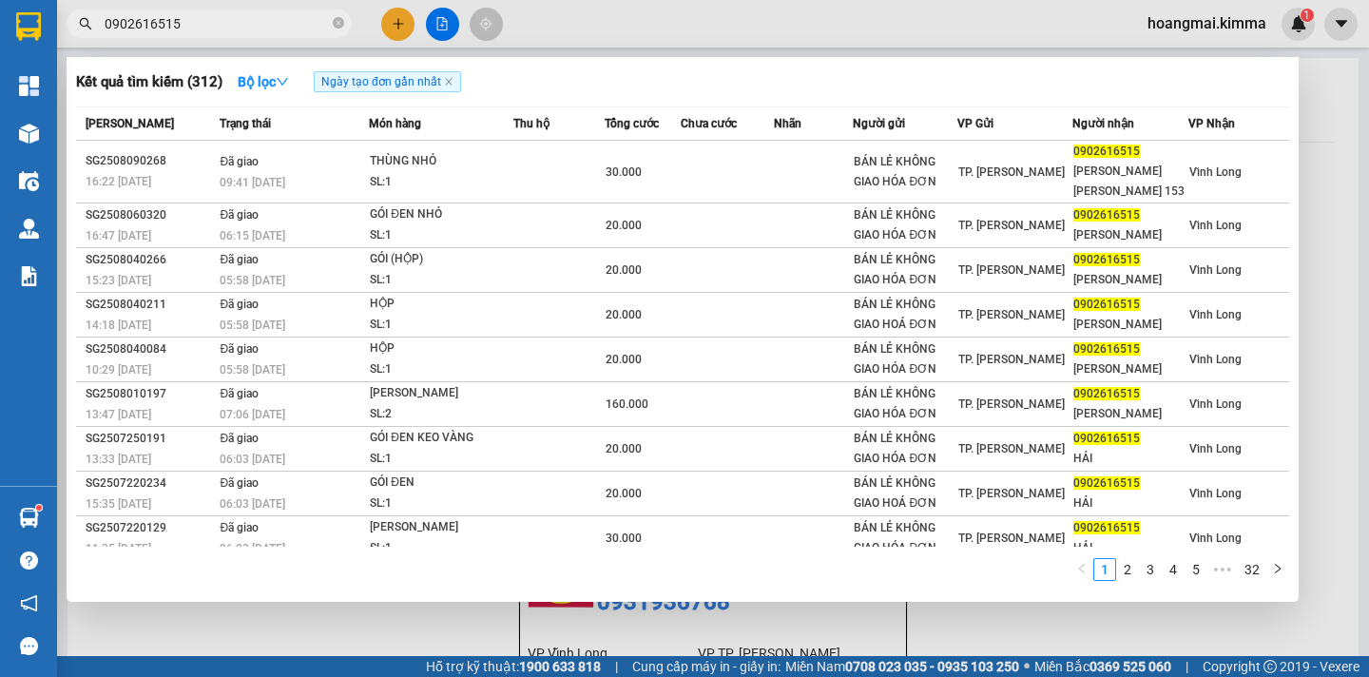
click at [268, 29] on input "0902616515" at bounding box center [217, 23] width 224 height 21
type input "0902616515"
click at [1327, 107] on div at bounding box center [684, 338] width 1369 height 677
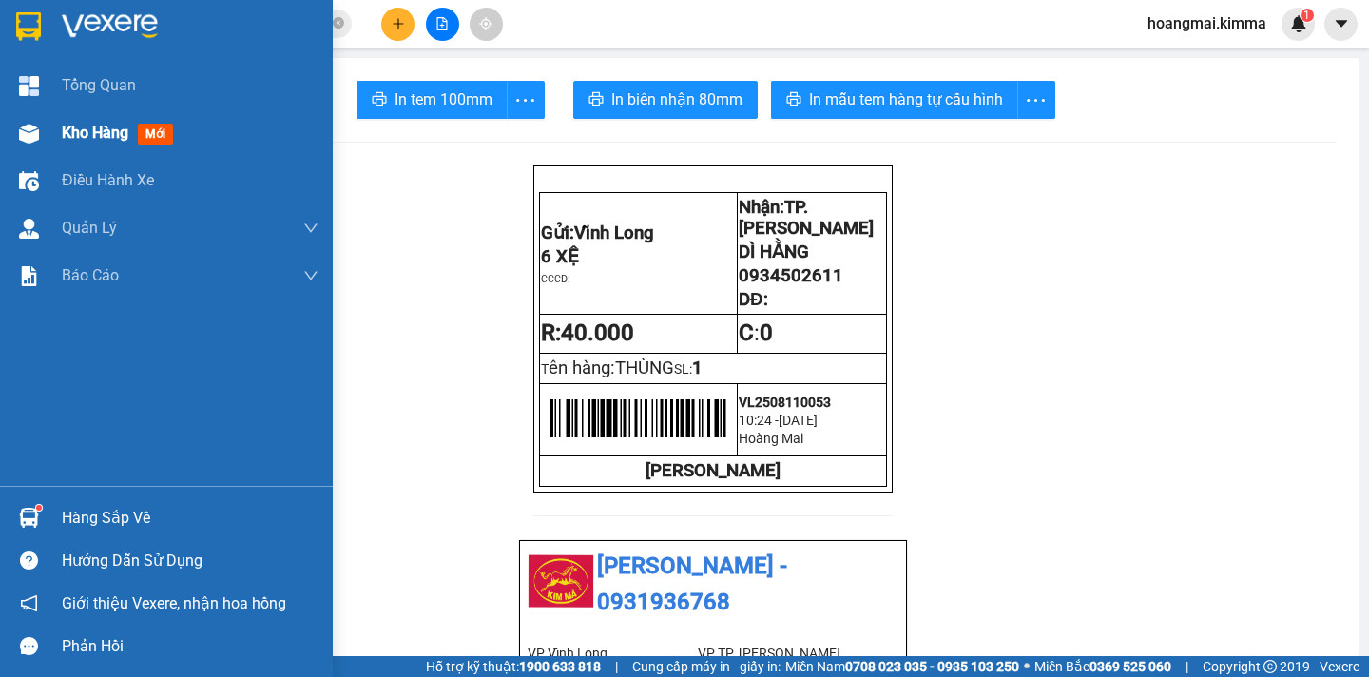
click at [88, 128] on span "Kho hàng" at bounding box center [95, 133] width 67 height 18
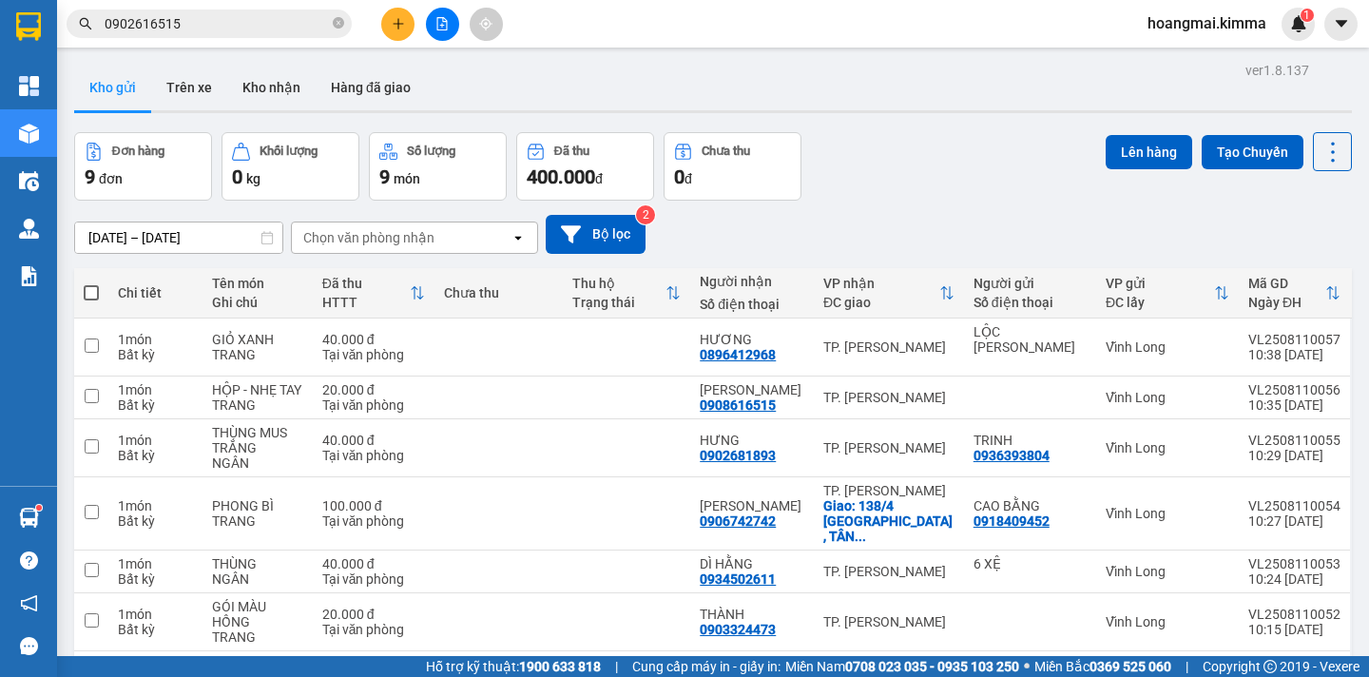
click at [87, 293] on span at bounding box center [91, 292] width 15 height 15
click at [91, 283] on input "checkbox" at bounding box center [91, 283] width 0 height 0
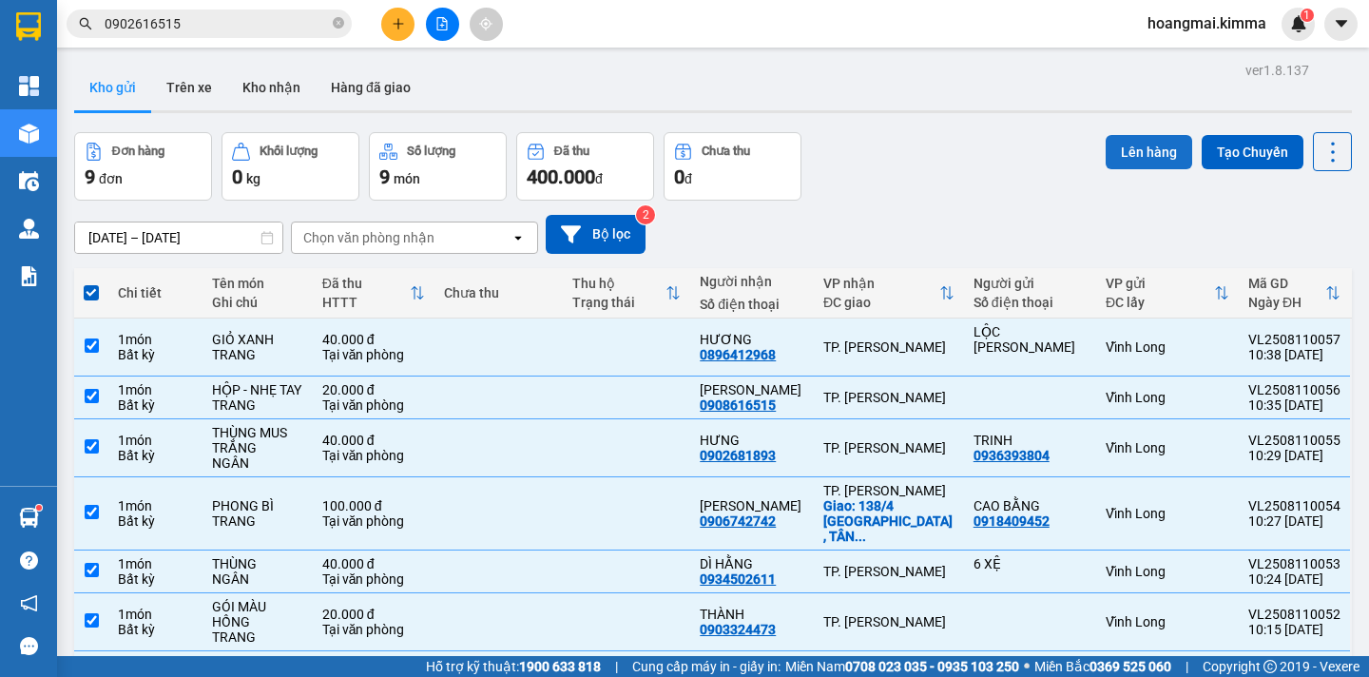
click at [1135, 152] on button "Lên hàng" at bounding box center [1149, 152] width 87 height 34
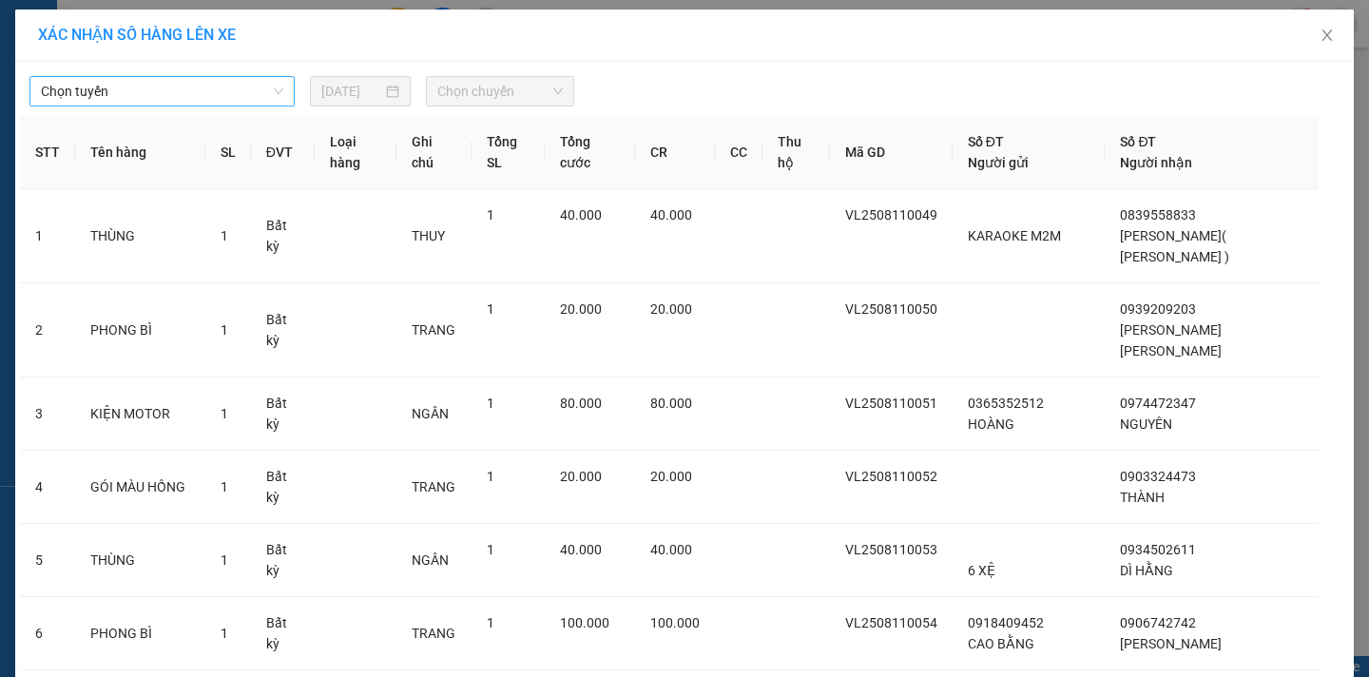
click at [158, 96] on span "Chọn tuyến" at bounding box center [162, 91] width 242 height 29
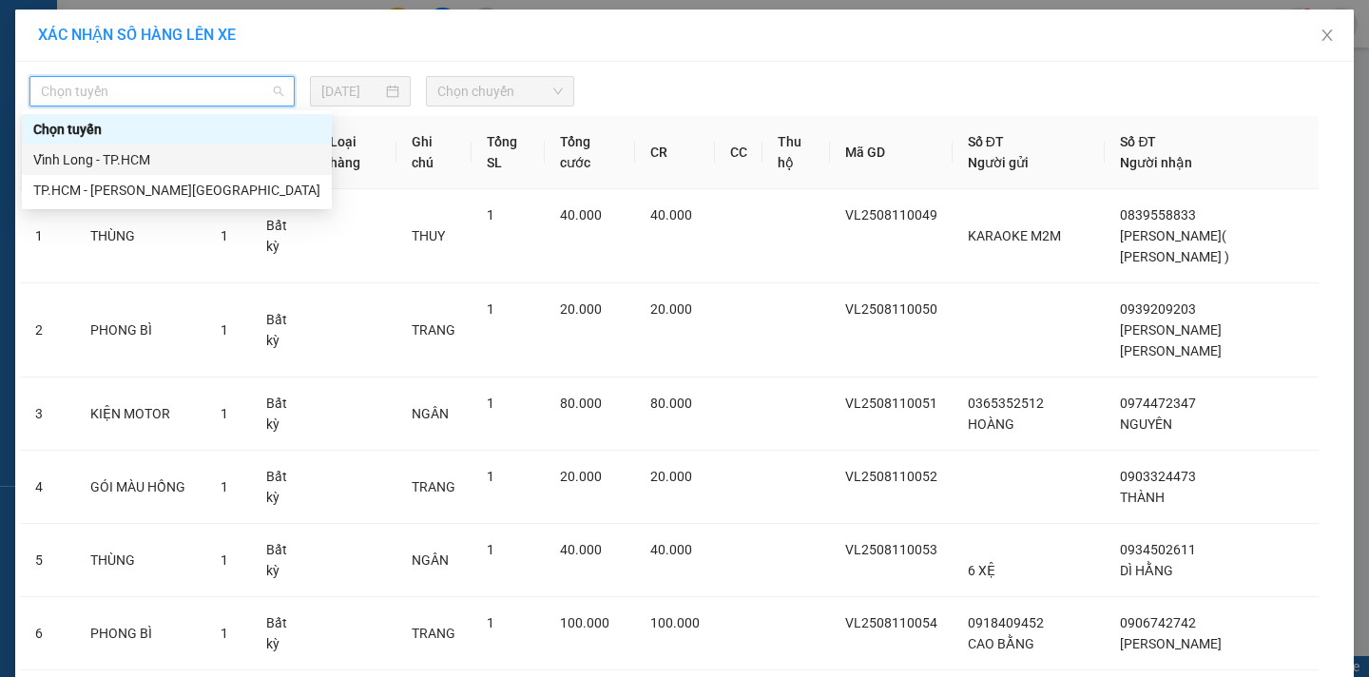
click at [128, 154] on div "Vĩnh Long - TP.HCM" at bounding box center [176, 159] width 287 height 21
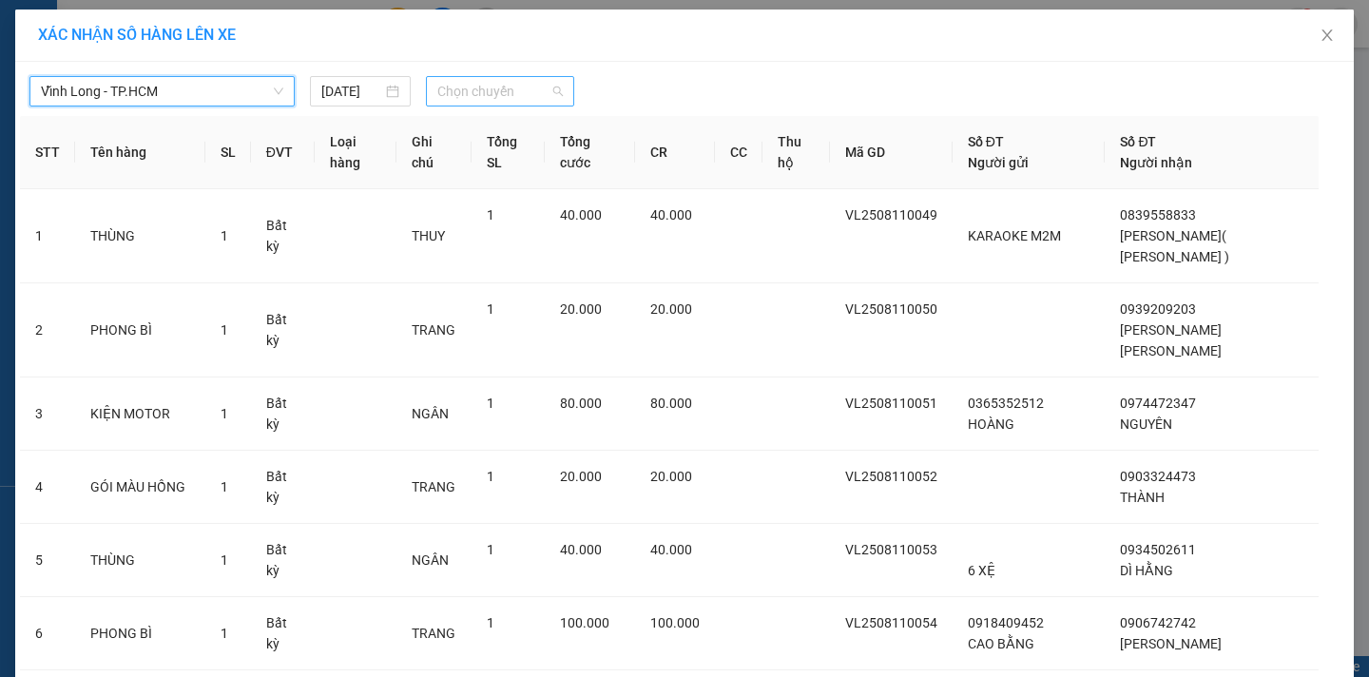
click at [493, 99] on span "Chọn chuyến" at bounding box center [500, 91] width 126 height 29
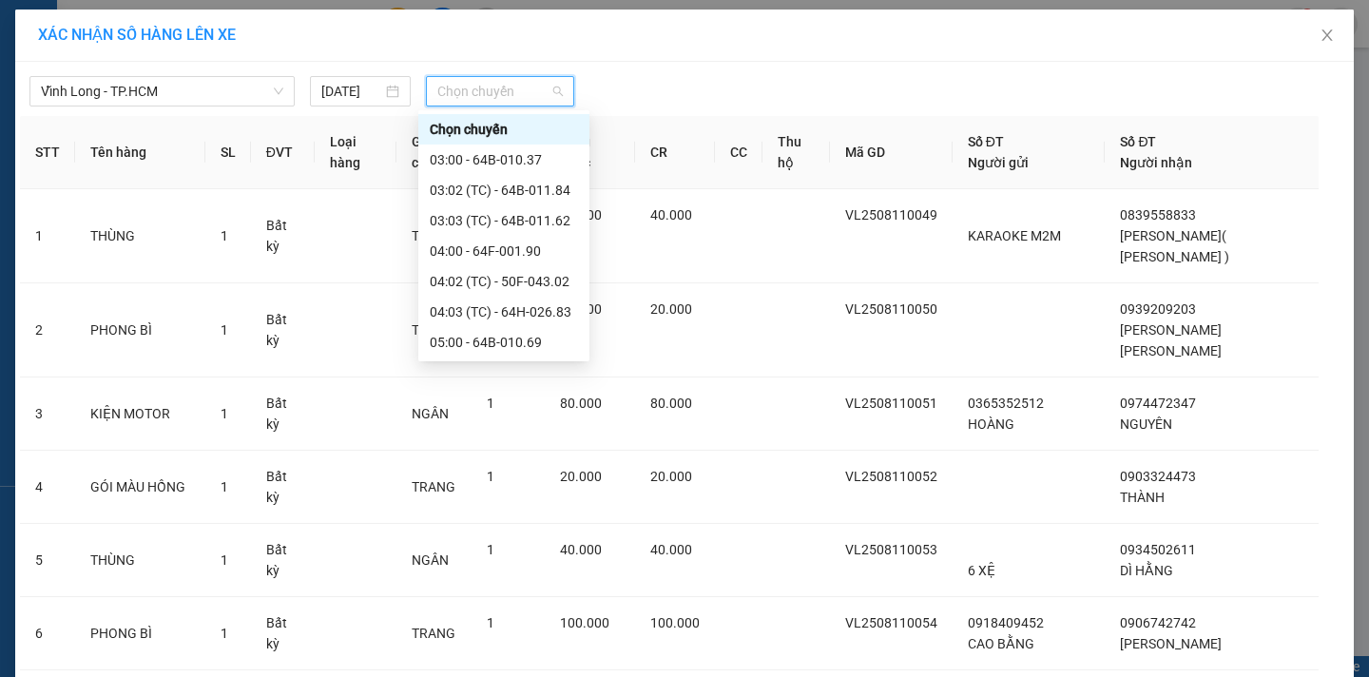
click at [514, 545] on div "11:00 - 64B-007.12" at bounding box center [504, 555] width 148 height 21
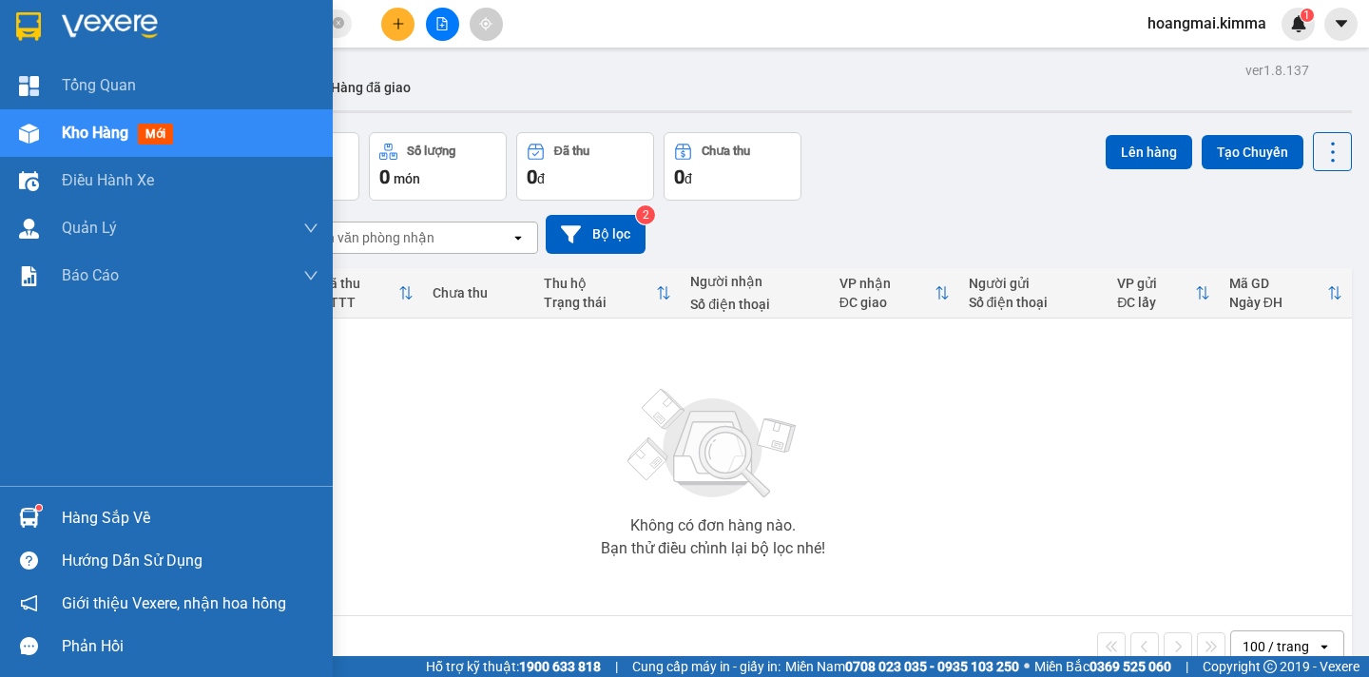
drag, startPoint x: 60, startPoint y: 143, endPoint x: 71, endPoint y: 128, distance: 18.3
click at [61, 140] on div "Kho hàng mới" at bounding box center [166, 133] width 333 height 48
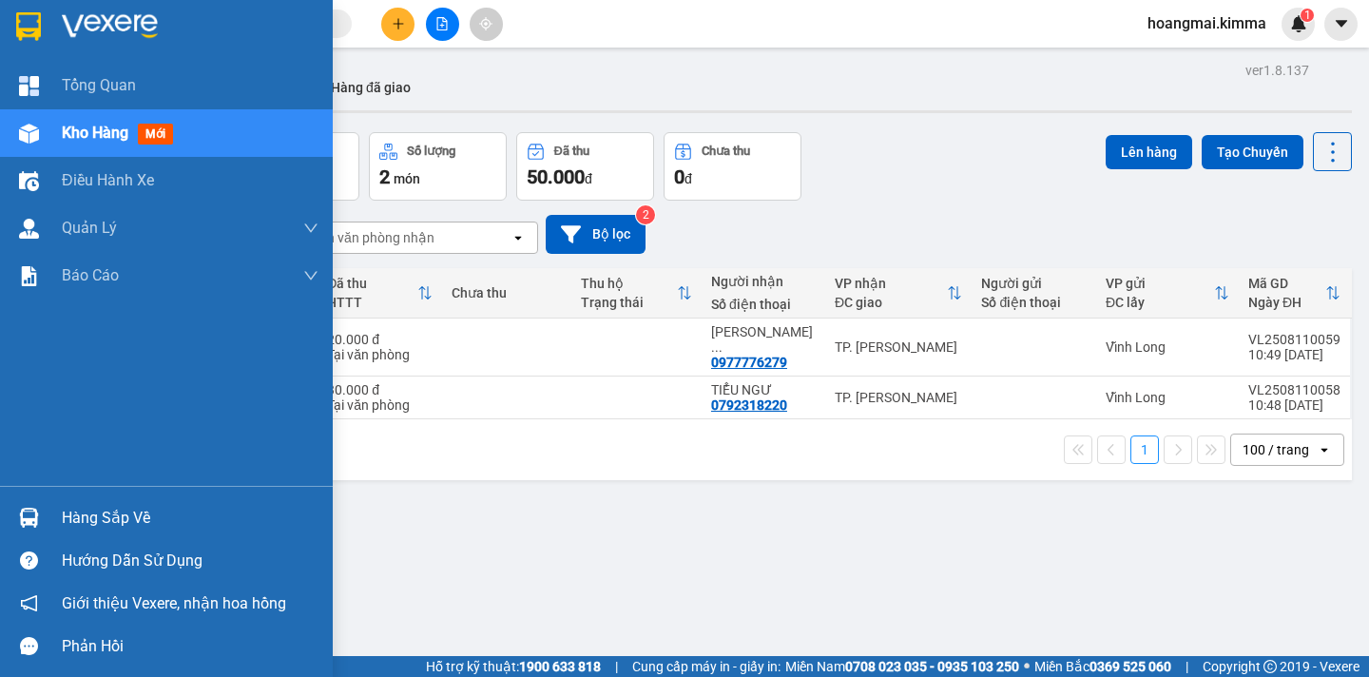
drag, startPoint x: 95, startPoint y: 142, endPoint x: 614, endPoint y: 315, distance: 547.3
click at [120, 147] on div "Kho hàng mới" at bounding box center [190, 133] width 257 height 48
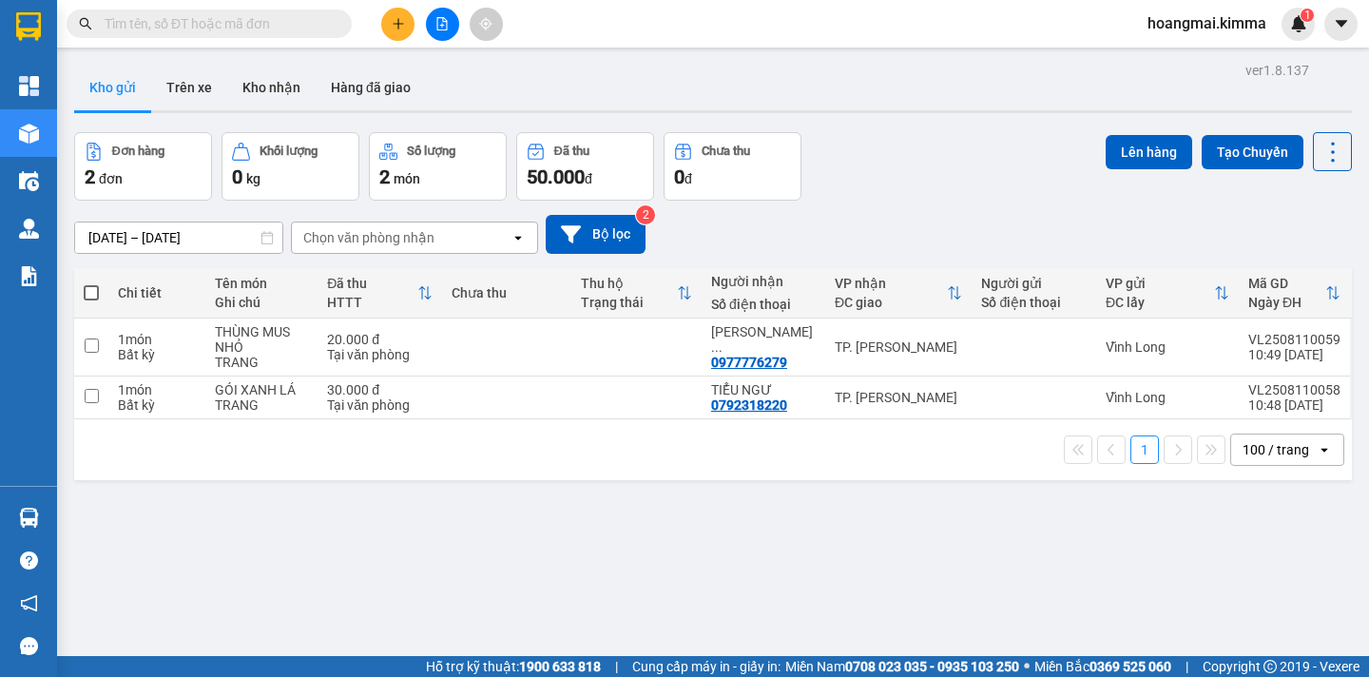
scroll to position [87, 0]
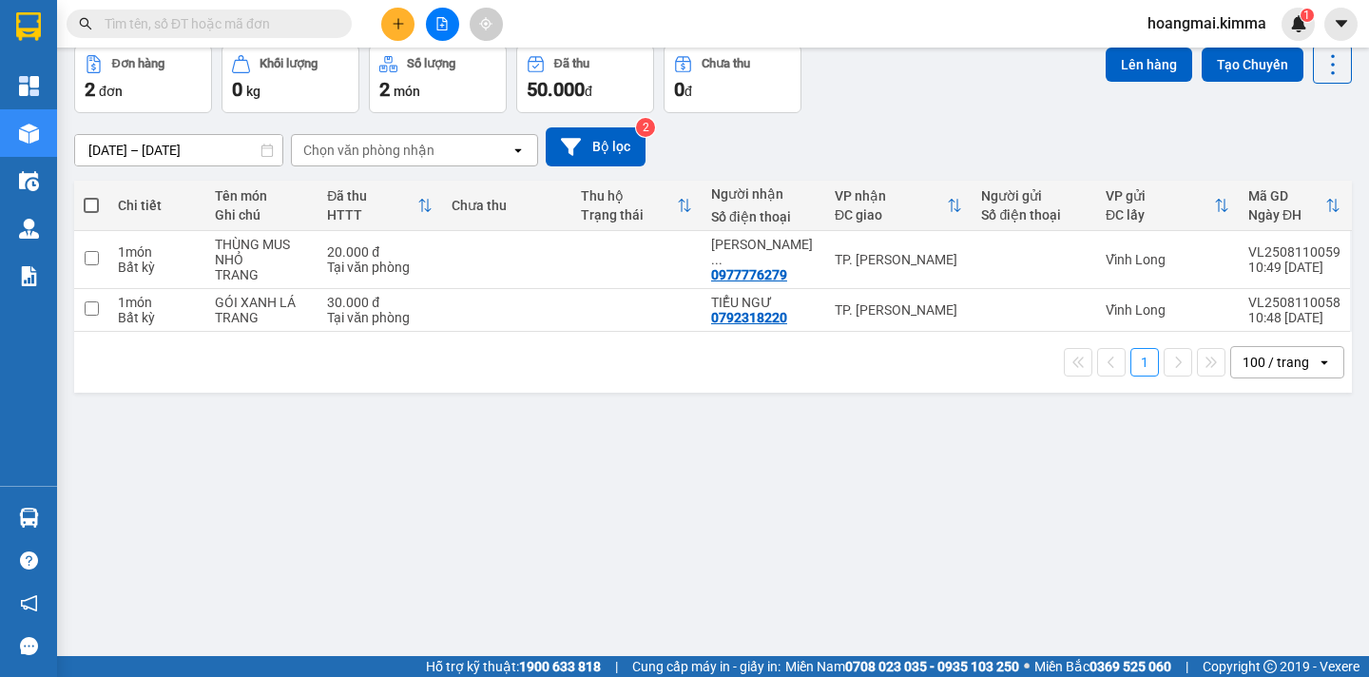
click at [1260, 362] on div "100 / trang" at bounding box center [1276, 362] width 67 height 19
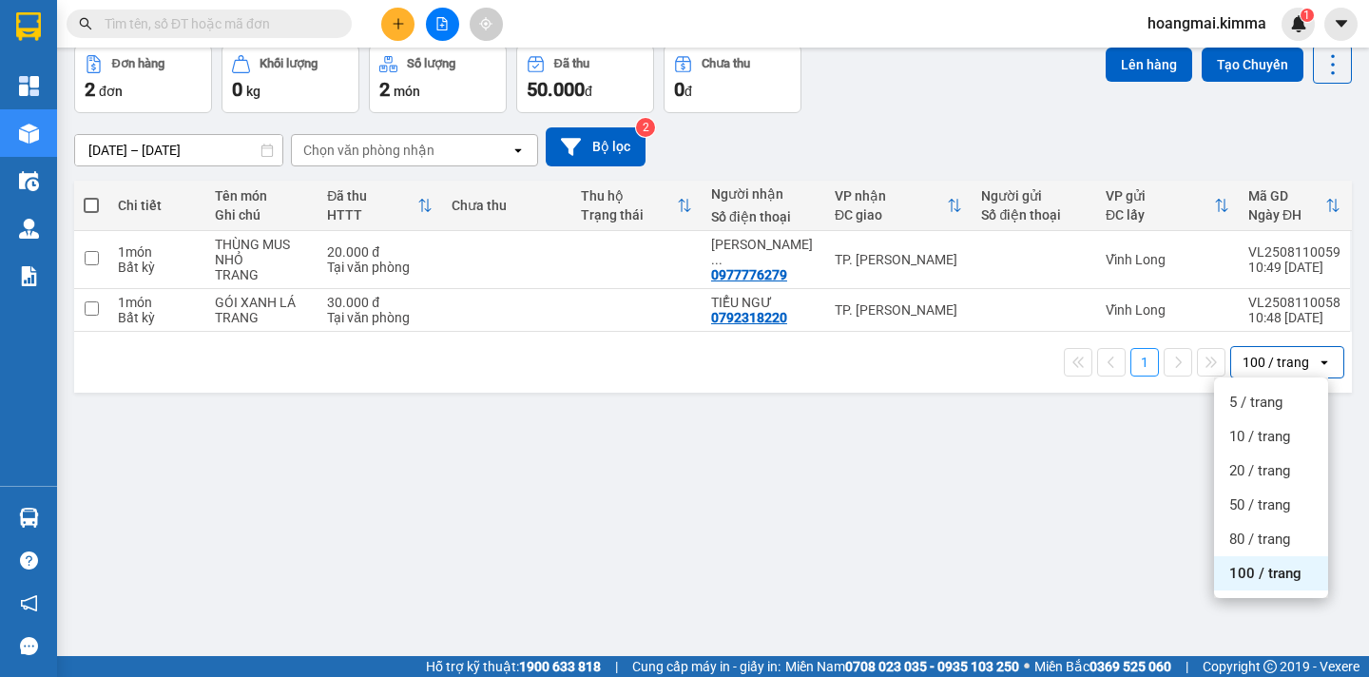
click at [1268, 572] on span "100 / trang" at bounding box center [1266, 573] width 72 height 19
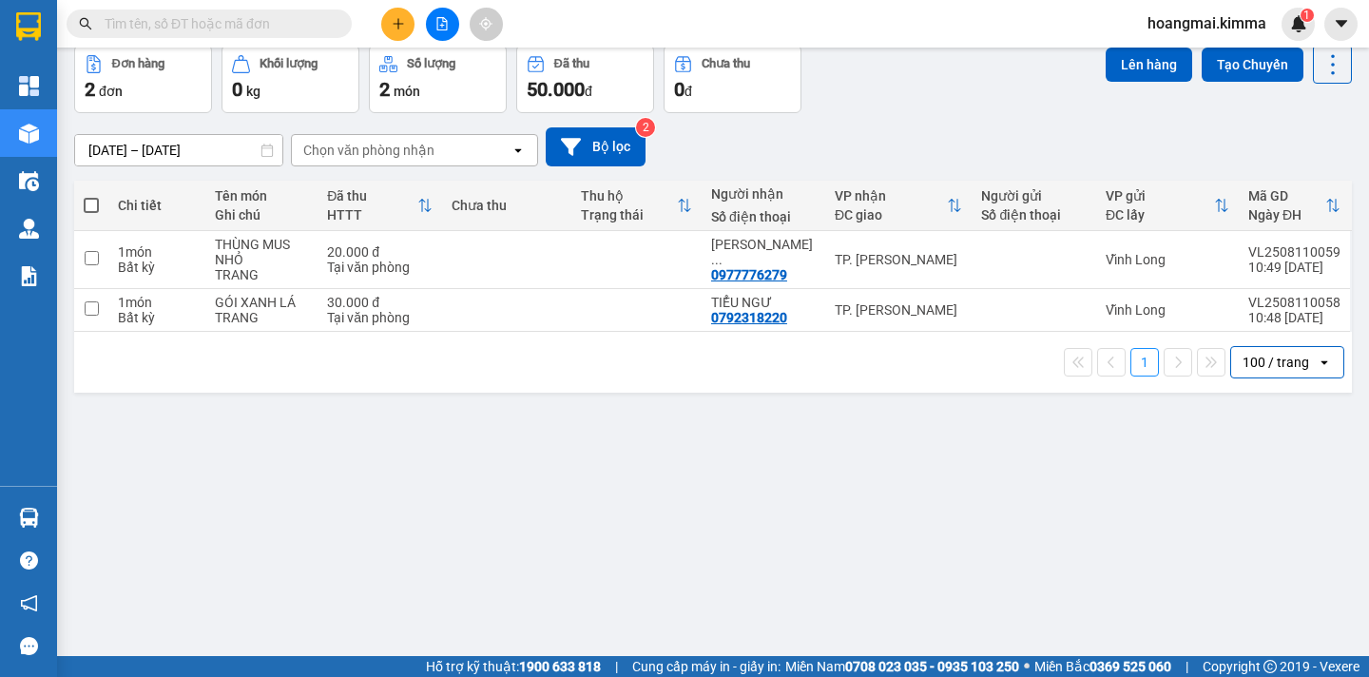
click at [92, 202] on span at bounding box center [91, 205] width 15 height 15
click at [91, 196] on input "checkbox" at bounding box center [91, 196] width 0 height 0
checkbox input "true"
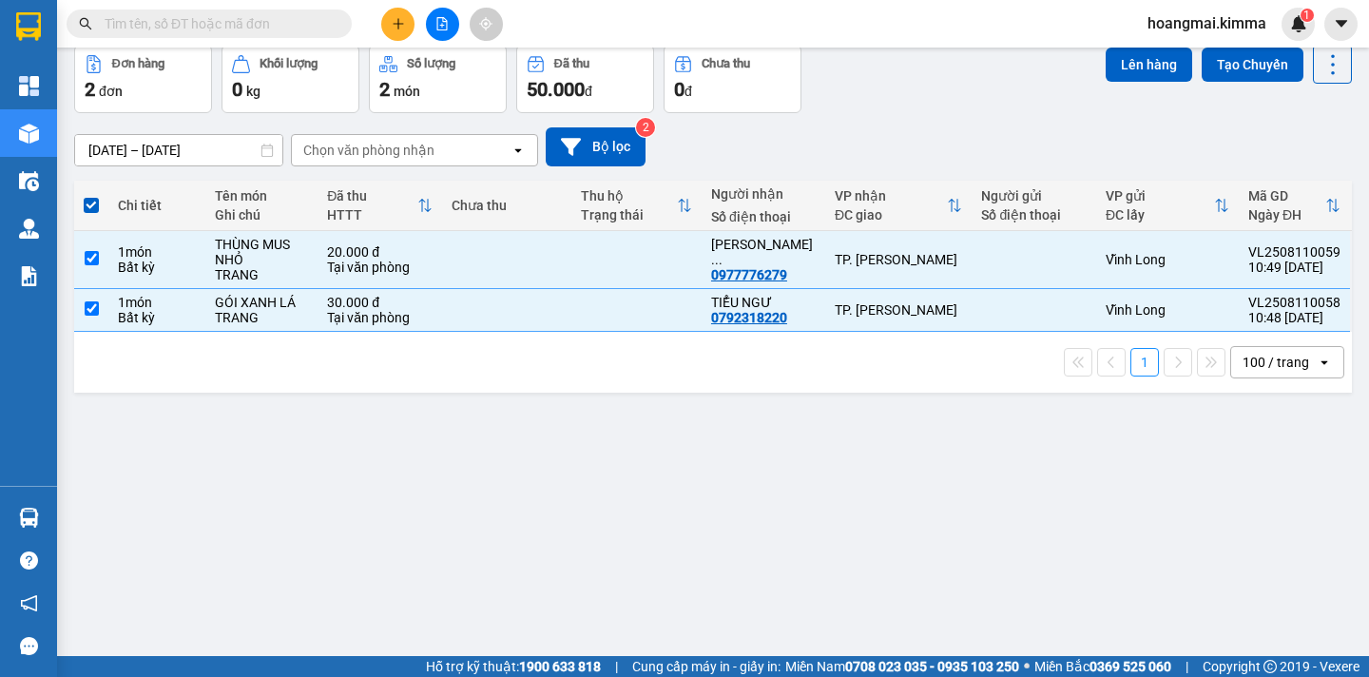
click at [1138, 82] on div "Lên hàng Tạo Chuyến" at bounding box center [1229, 64] width 246 height 39
click at [1116, 72] on button "Lên hàng" at bounding box center [1149, 65] width 87 height 34
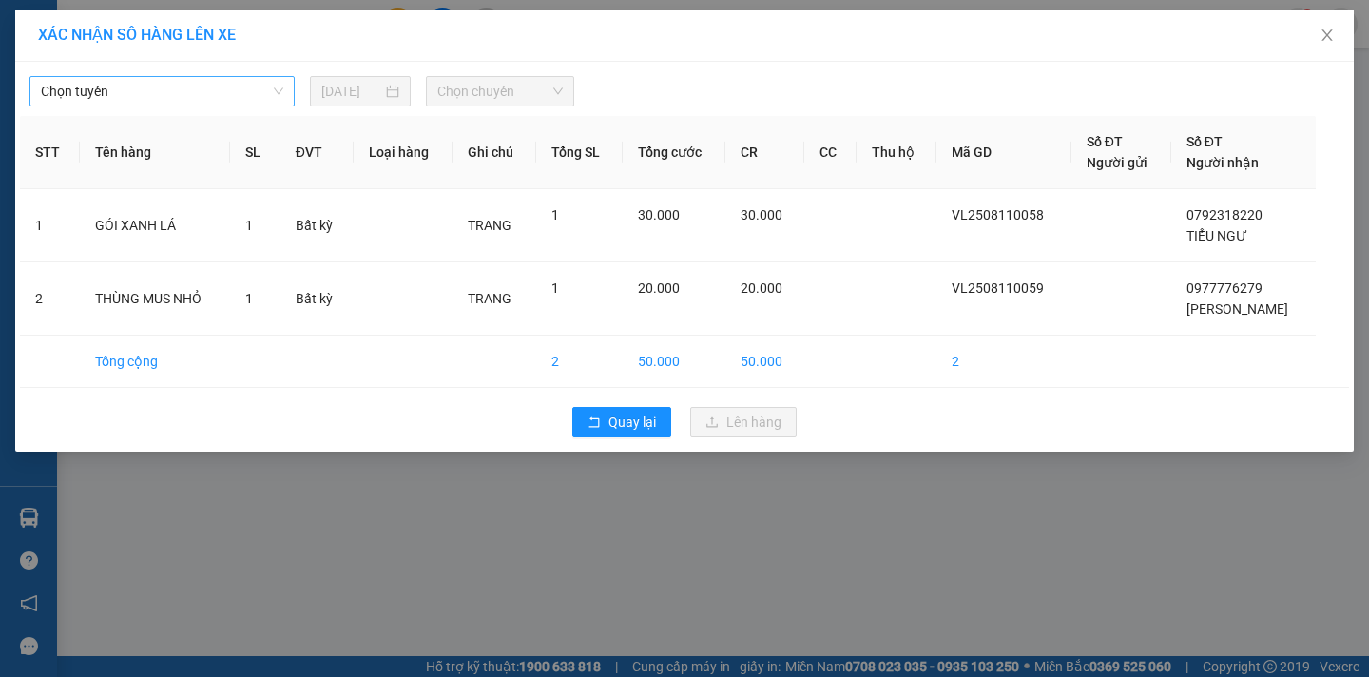
click at [216, 87] on span "Chọn tuyến" at bounding box center [162, 91] width 242 height 29
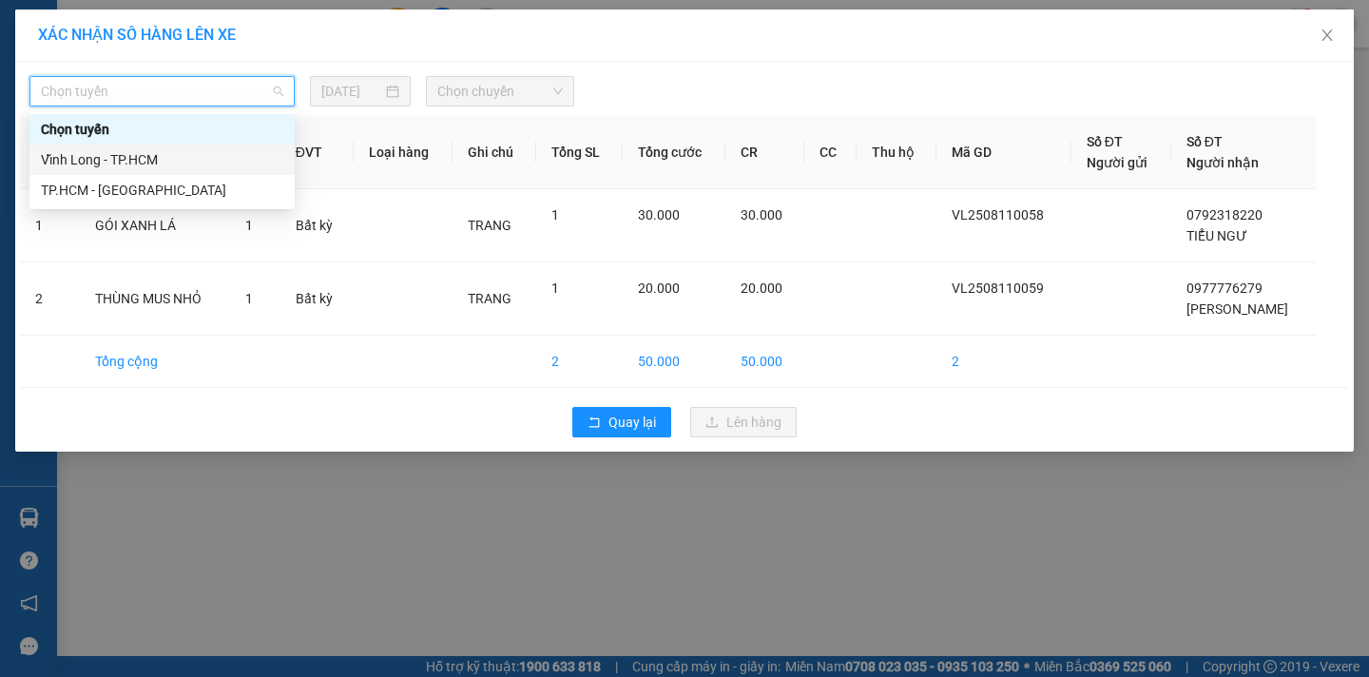
click at [151, 151] on div "Vĩnh Long - TP.HCM" at bounding box center [162, 159] width 242 height 21
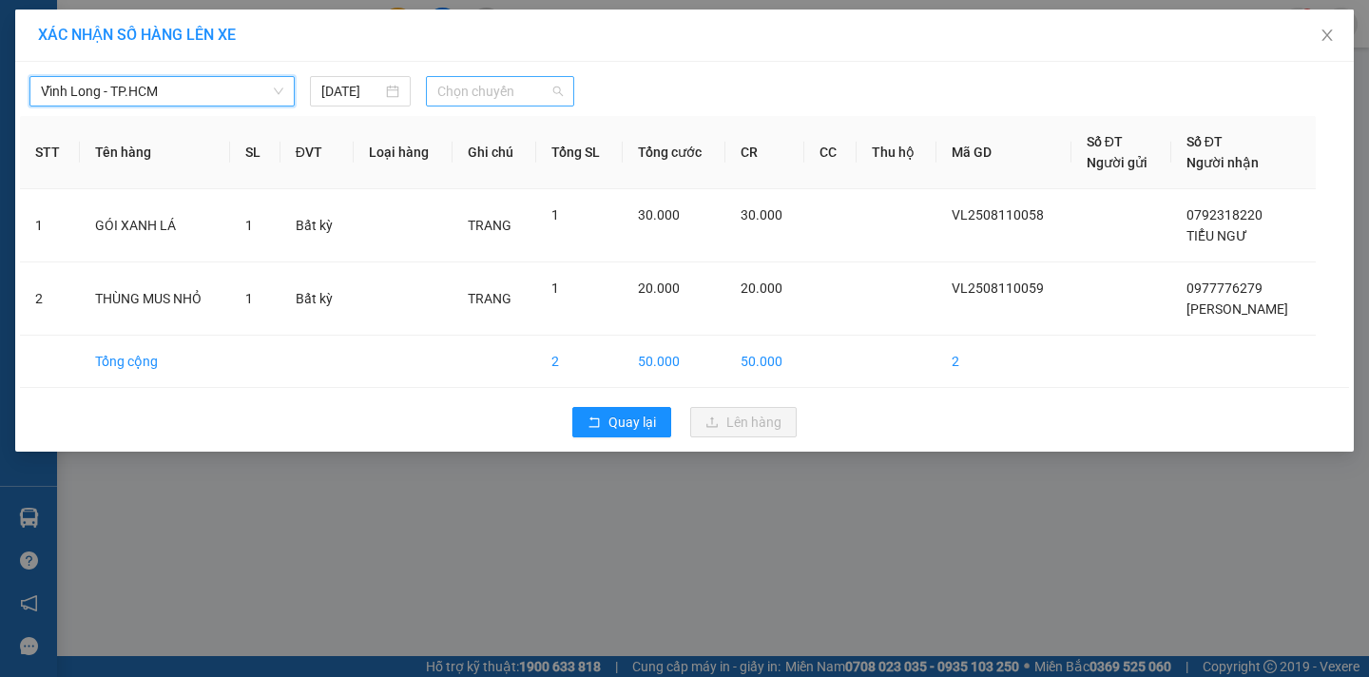
click at [500, 94] on span "Chọn chuyến" at bounding box center [500, 91] width 126 height 29
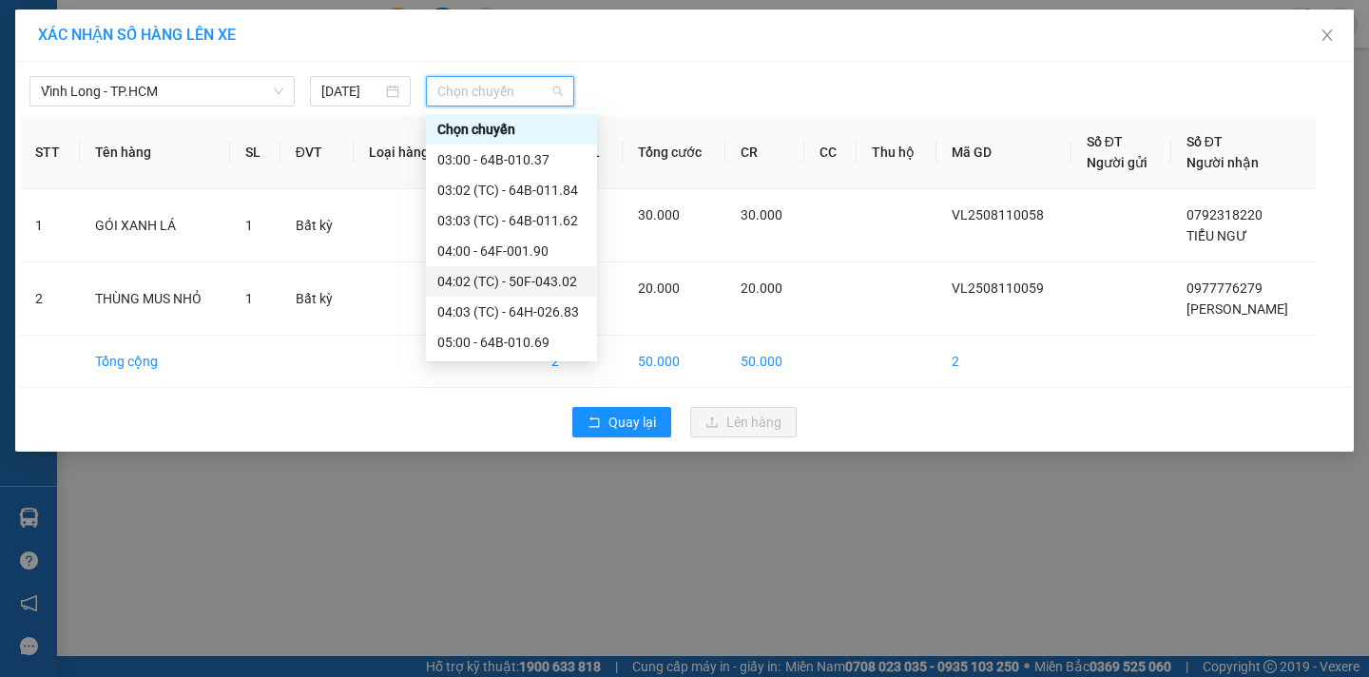
scroll to position [285, 0]
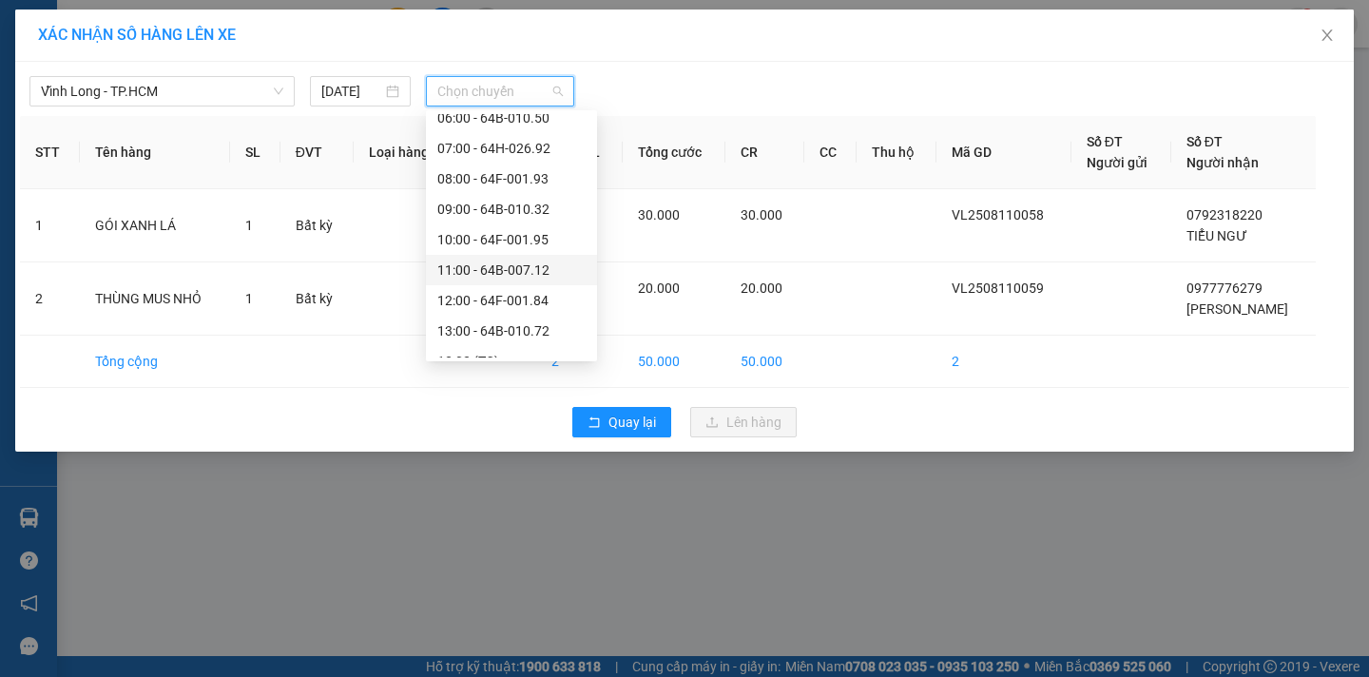
click at [557, 267] on div "11:00 - 64B-007.12" at bounding box center [511, 270] width 148 height 21
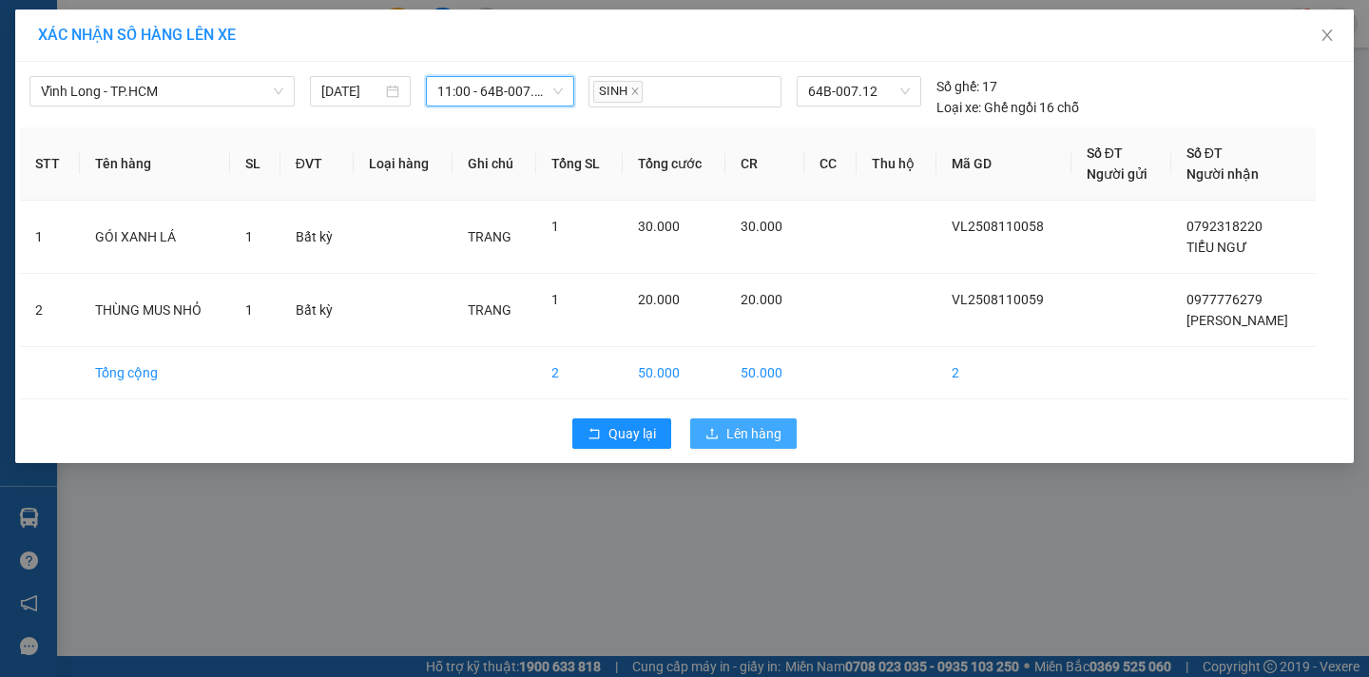
click at [745, 442] on span "Lên hàng" at bounding box center [754, 433] width 55 height 21
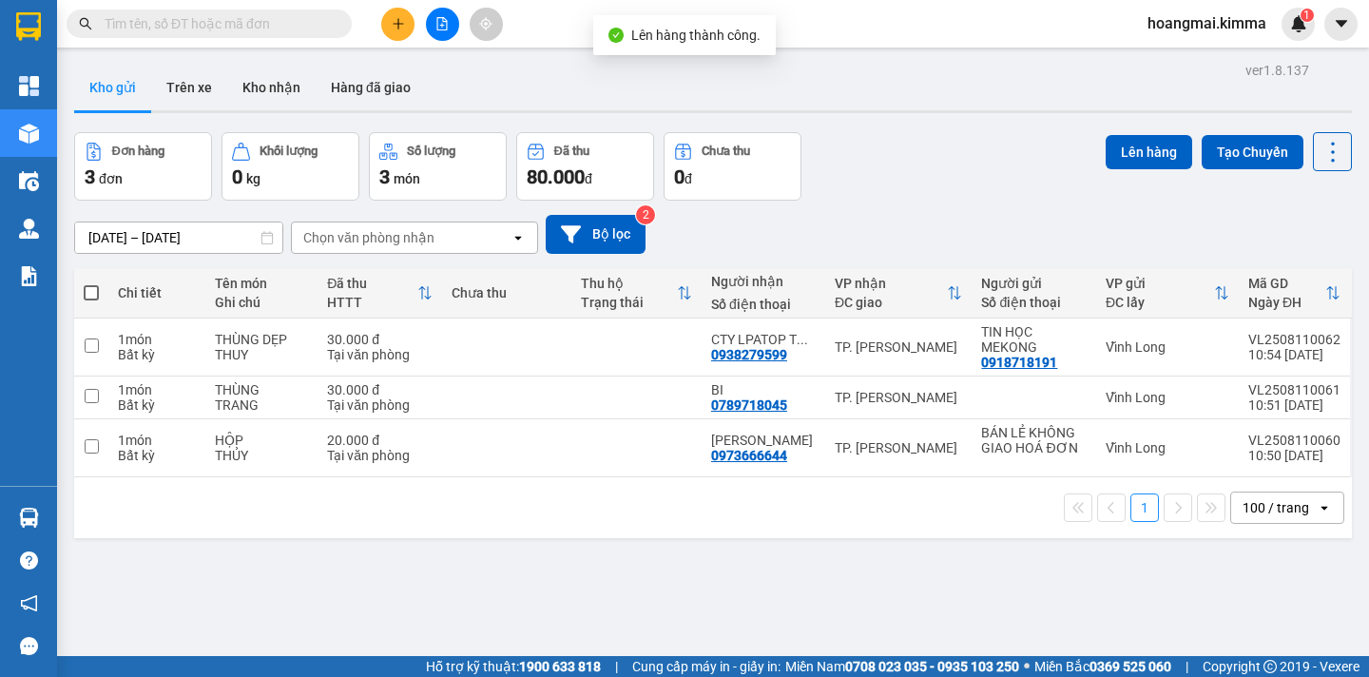
click at [86, 291] on span at bounding box center [91, 292] width 15 height 15
click at [91, 283] on input "checkbox" at bounding box center [91, 283] width 0 height 0
checkbox input "true"
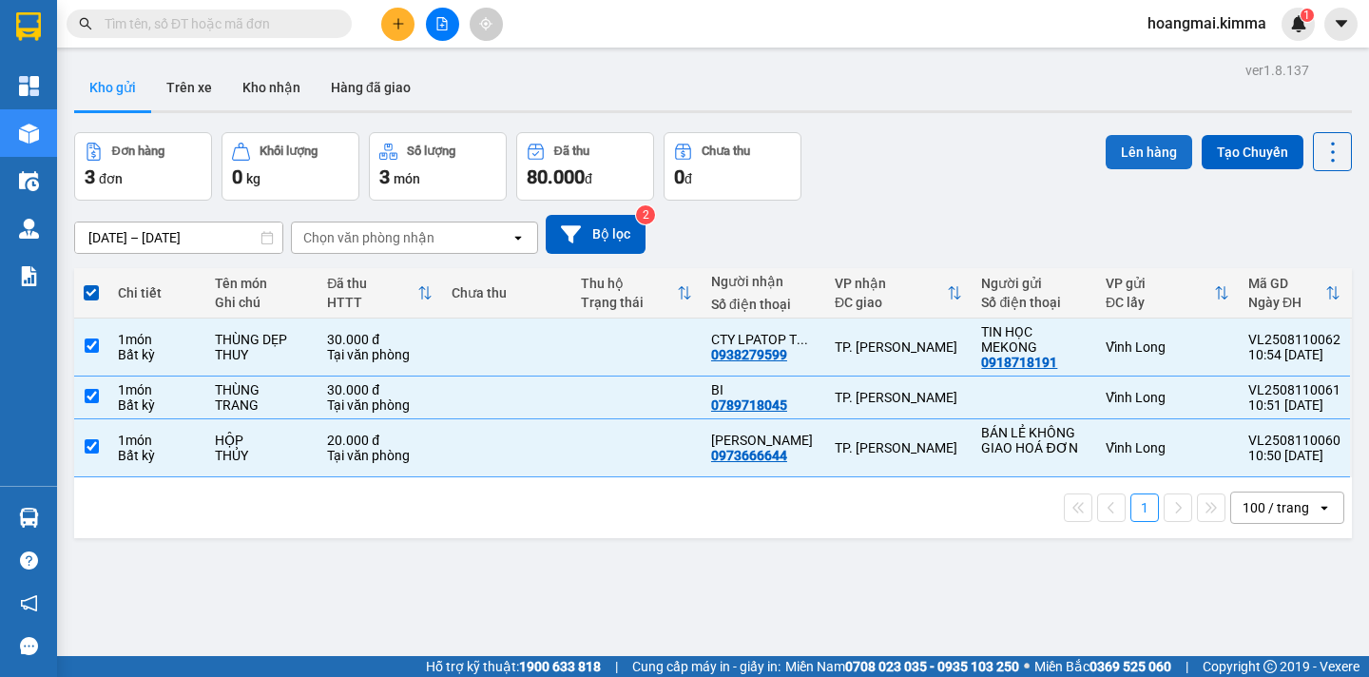
click at [1137, 160] on button "Lên hàng" at bounding box center [1149, 152] width 87 height 34
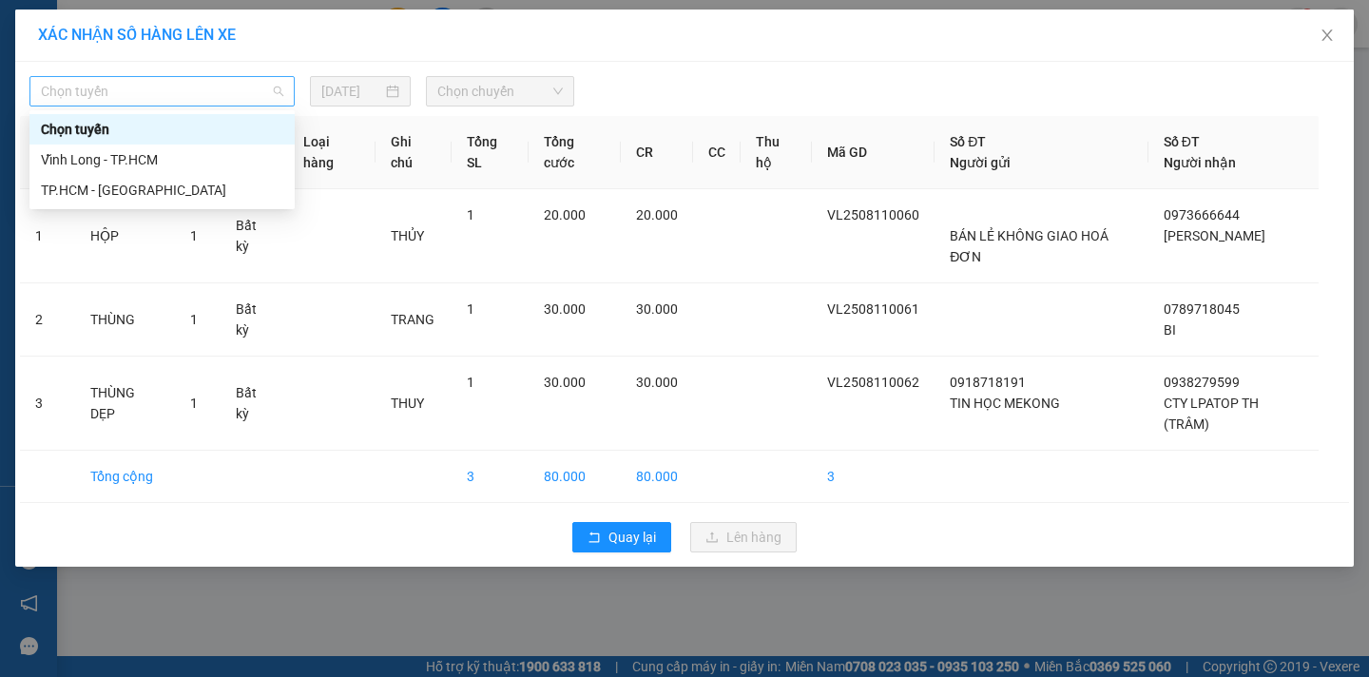
click at [204, 94] on span "Chọn tuyến" at bounding box center [162, 91] width 242 height 29
drag, startPoint x: 154, startPoint y: 160, endPoint x: 410, endPoint y: 119, distance: 259.1
click at [157, 158] on div "Vĩnh Long - TP.HCM" at bounding box center [162, 159] width 242 height 21
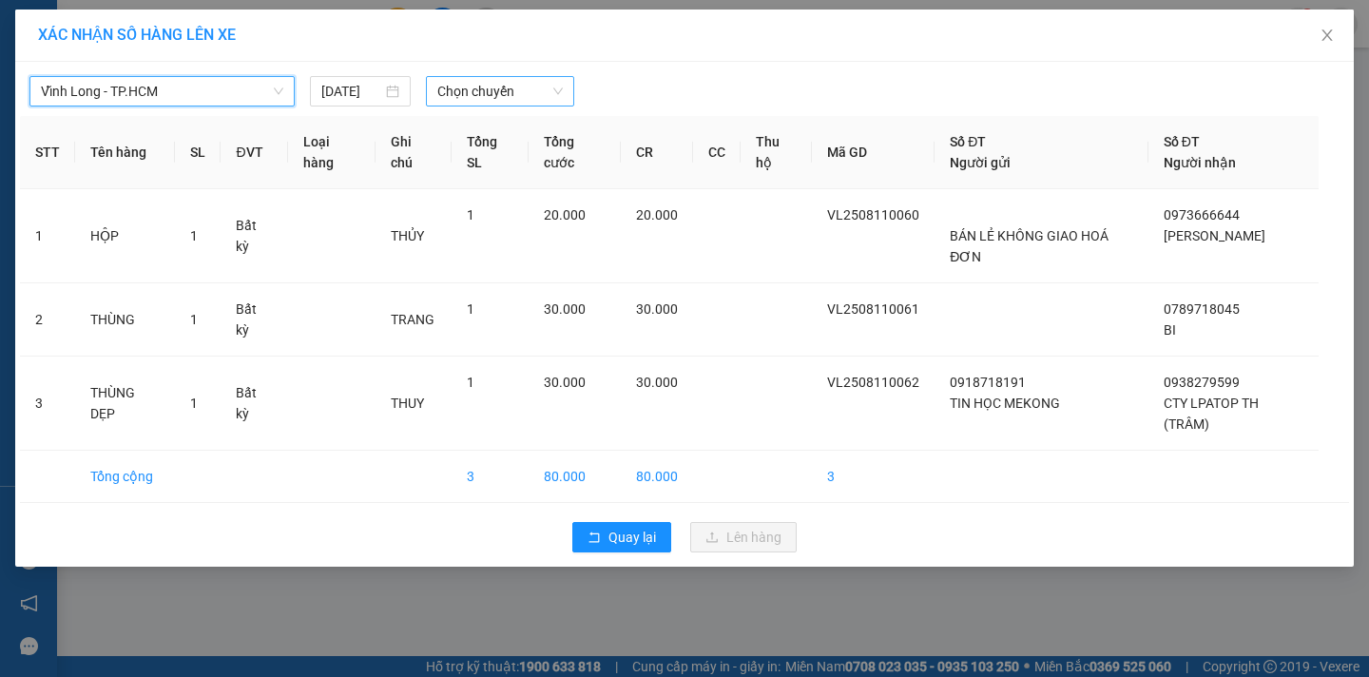
click at [489, 90] on span "Chọn chuyến" at bounding box center [500, 91] width 126 height 29
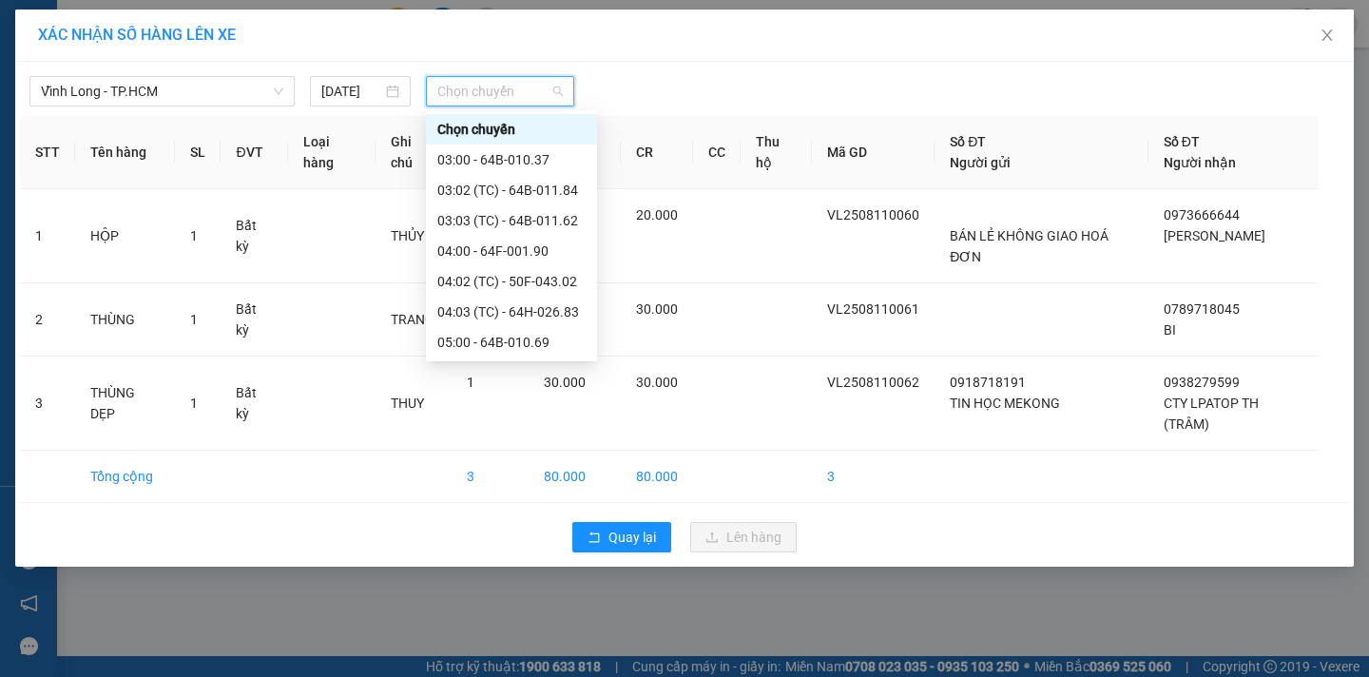
scroll to position [285, 0]
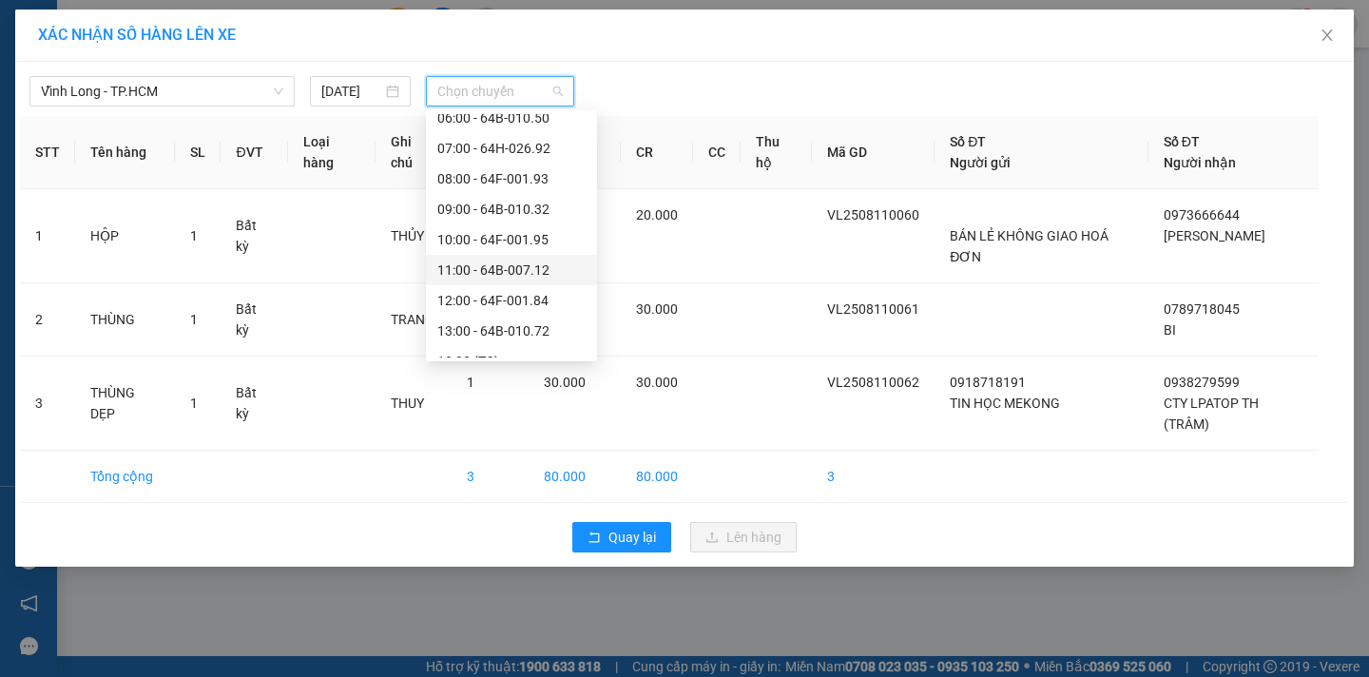
click at [561, 268] on div "11:00 - 64B-007.12" at bounding box center [511, 270] width 148 height 21
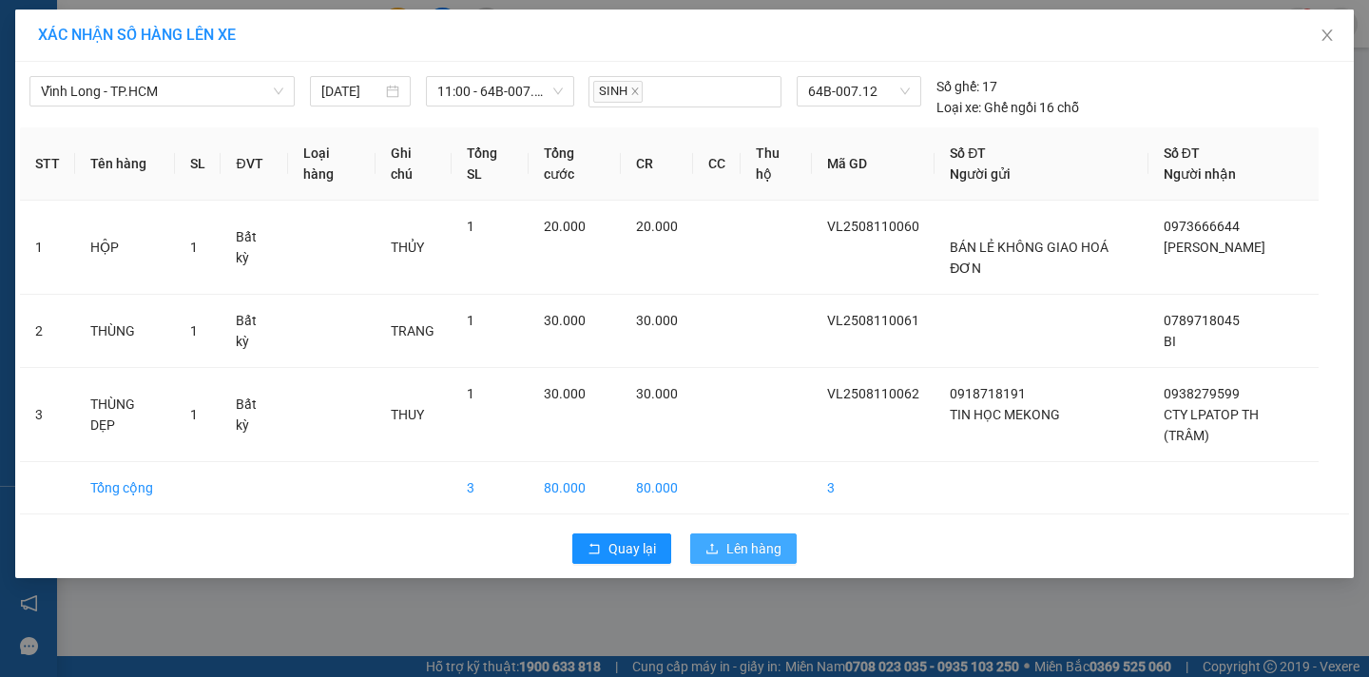
click at [738, 547] on span "Lên hàng" at bounding box center [754, 548] width 55 height 21
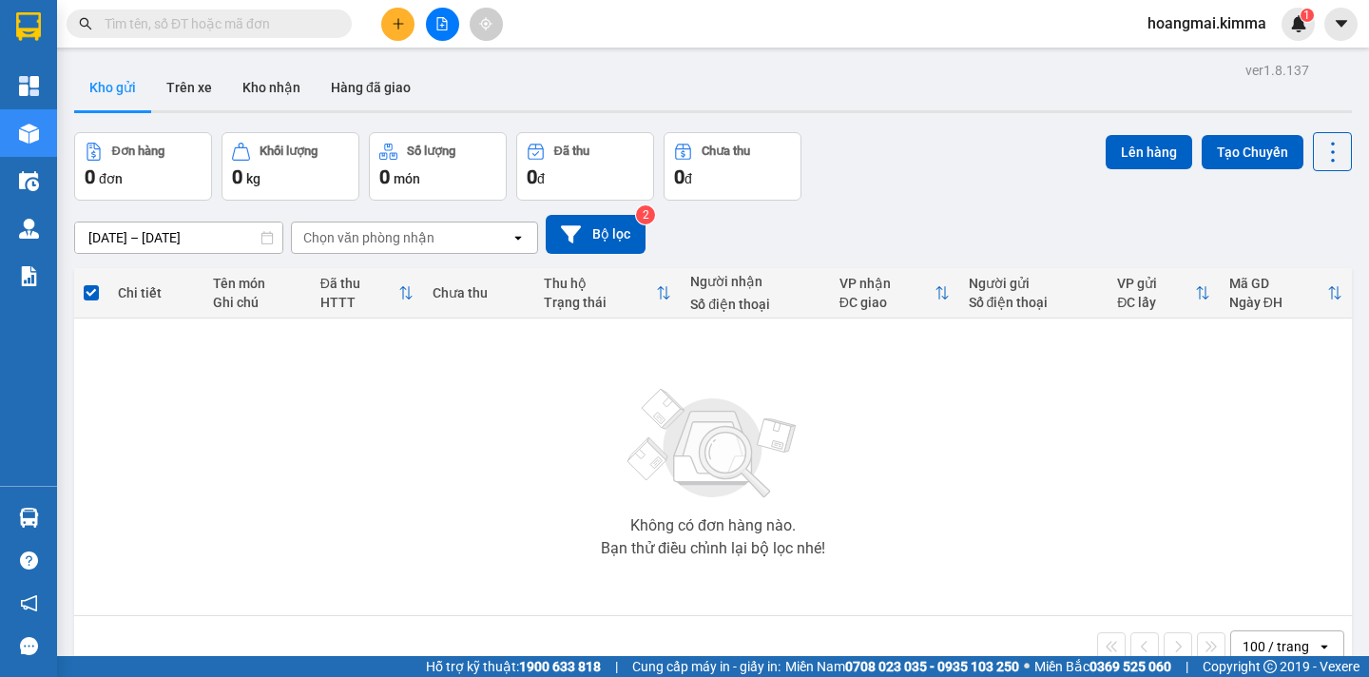
click at [448, 30] on button at bounding box center [442, 24] width 33 height 33
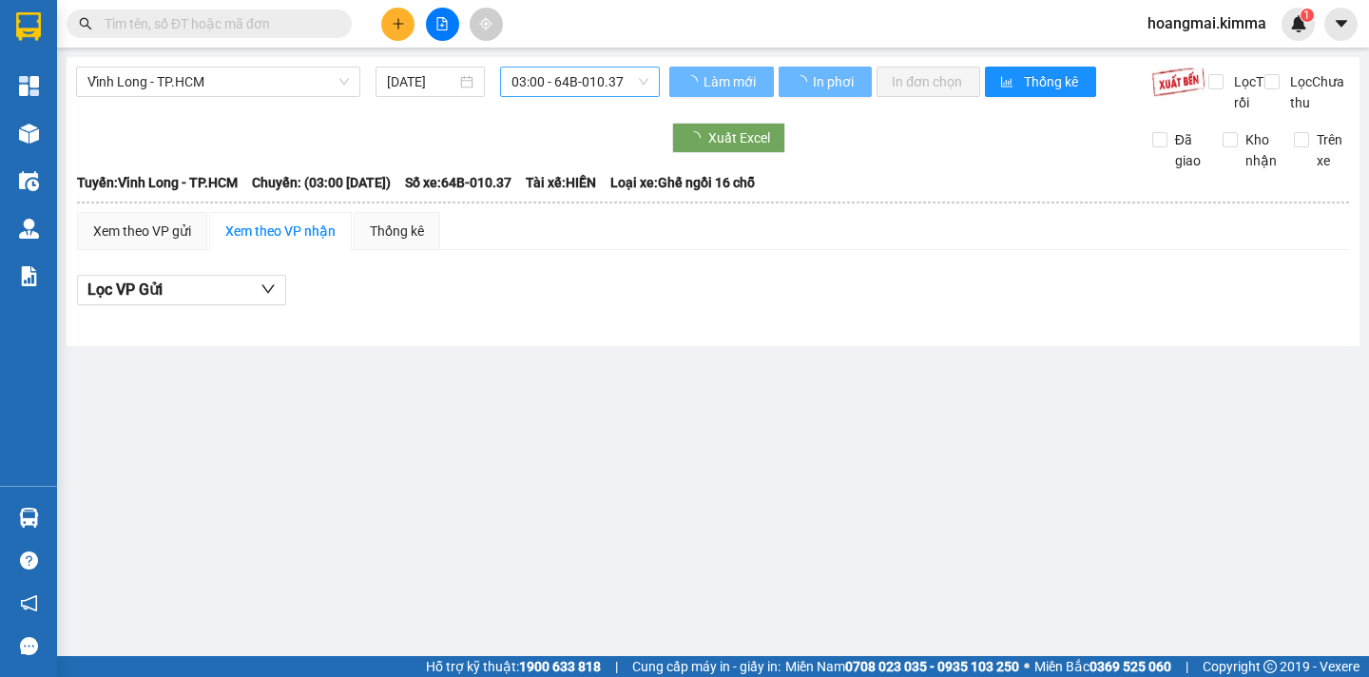
click at [595, 87] on span "03:00 - 64B-010.37" at bounding box center [580, 82] width 137 height 29
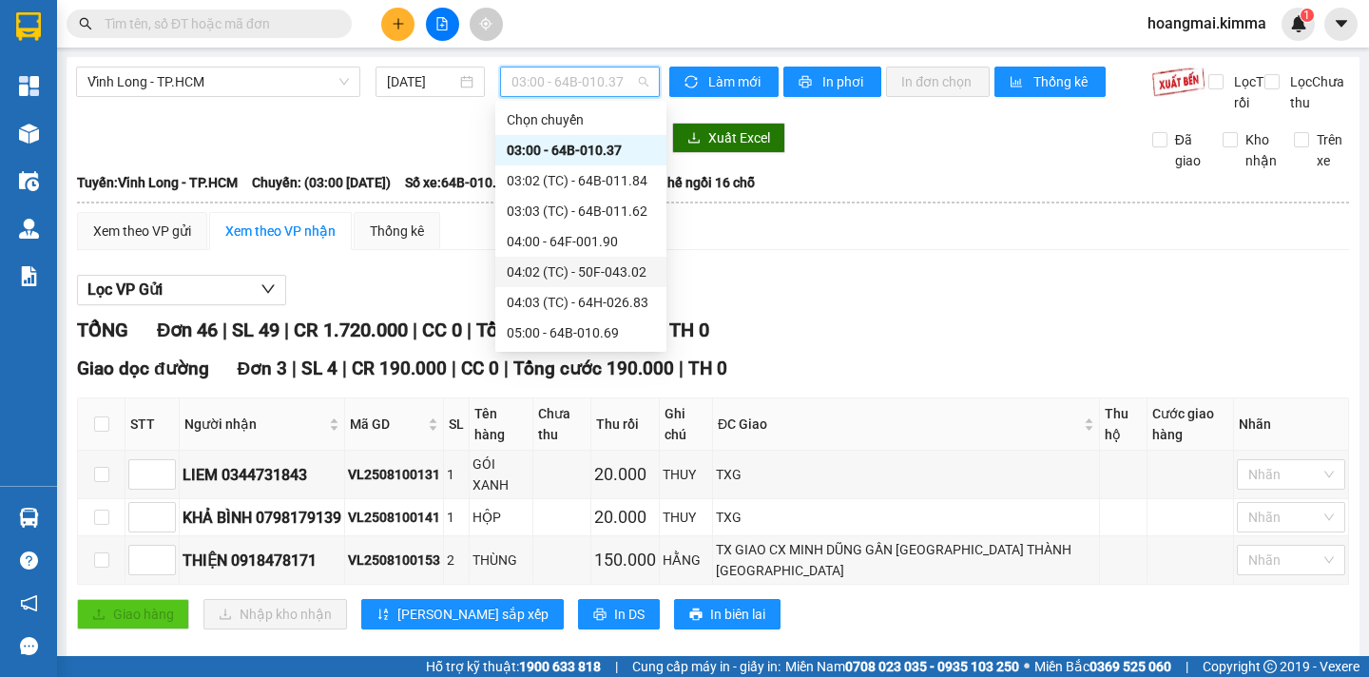
scroll to position [285, 0]
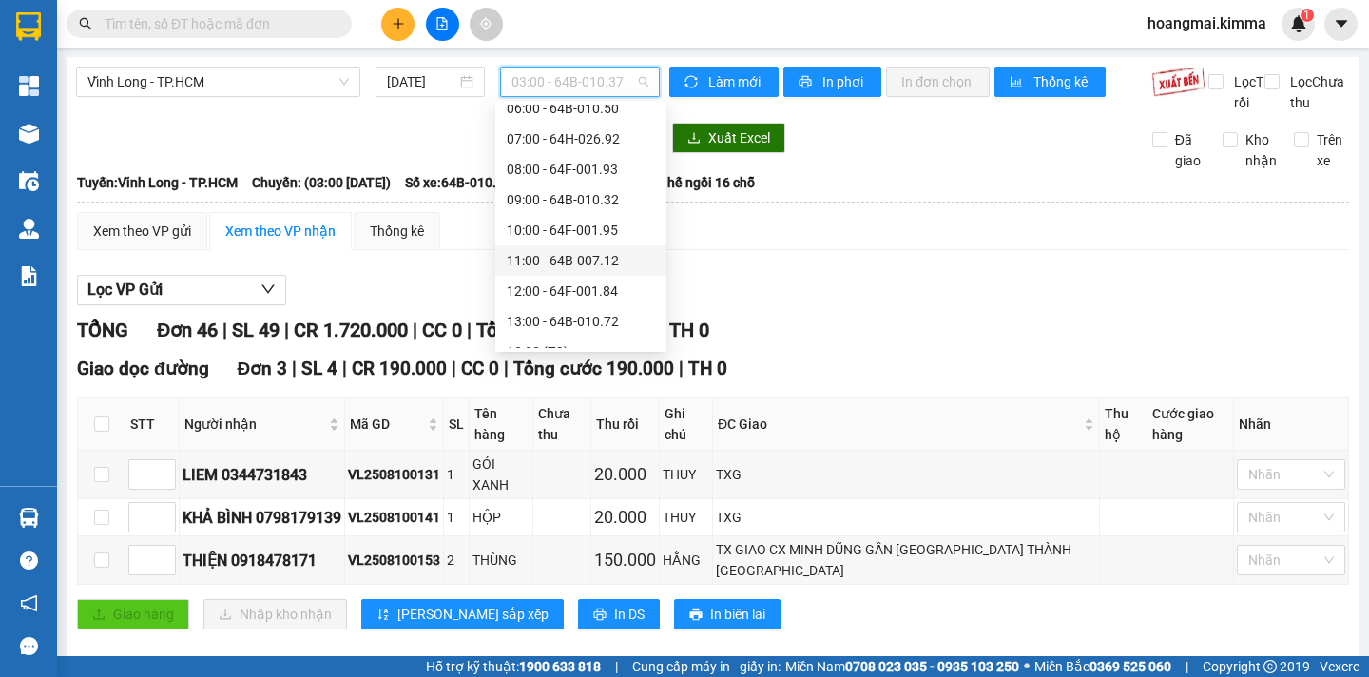
click at [621, 262] on div "11:00 - 64B-007.12" at bounding box center [581, 260] width 148 height 21
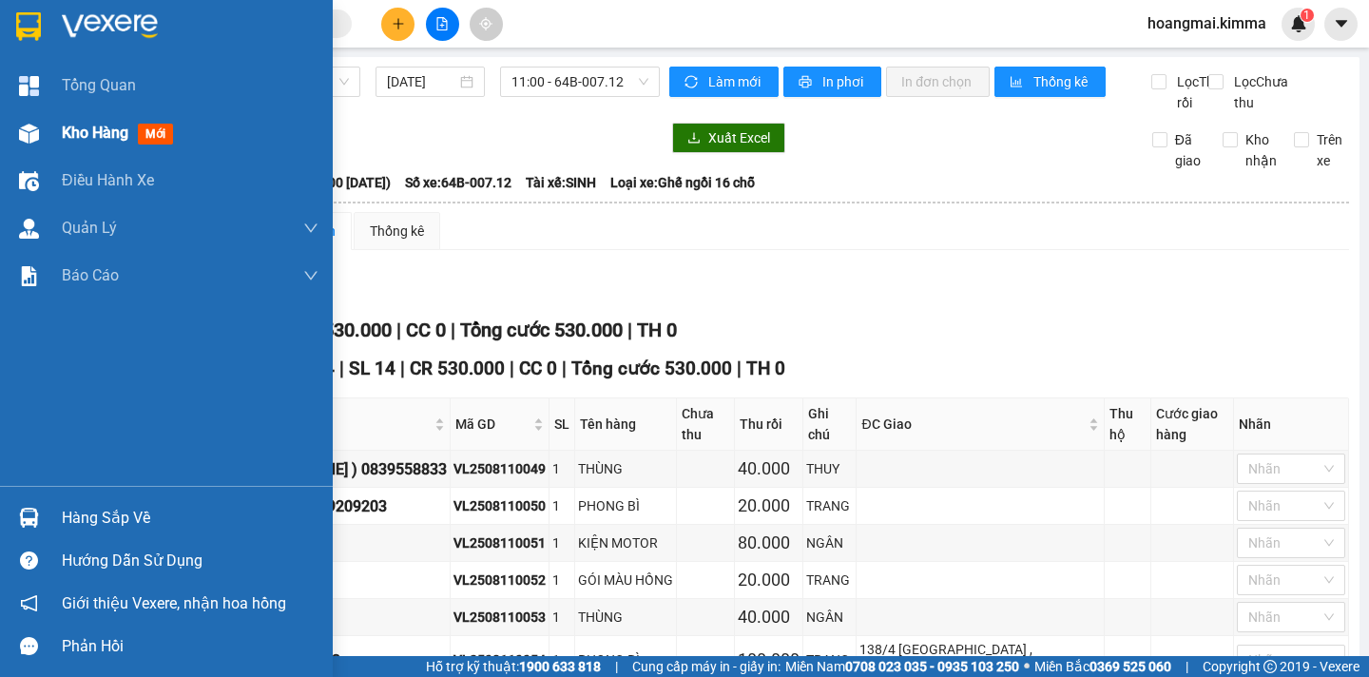
click at [126, 130] on span "Kho hàng" at bounding box center [95, 133] width 67 height 18
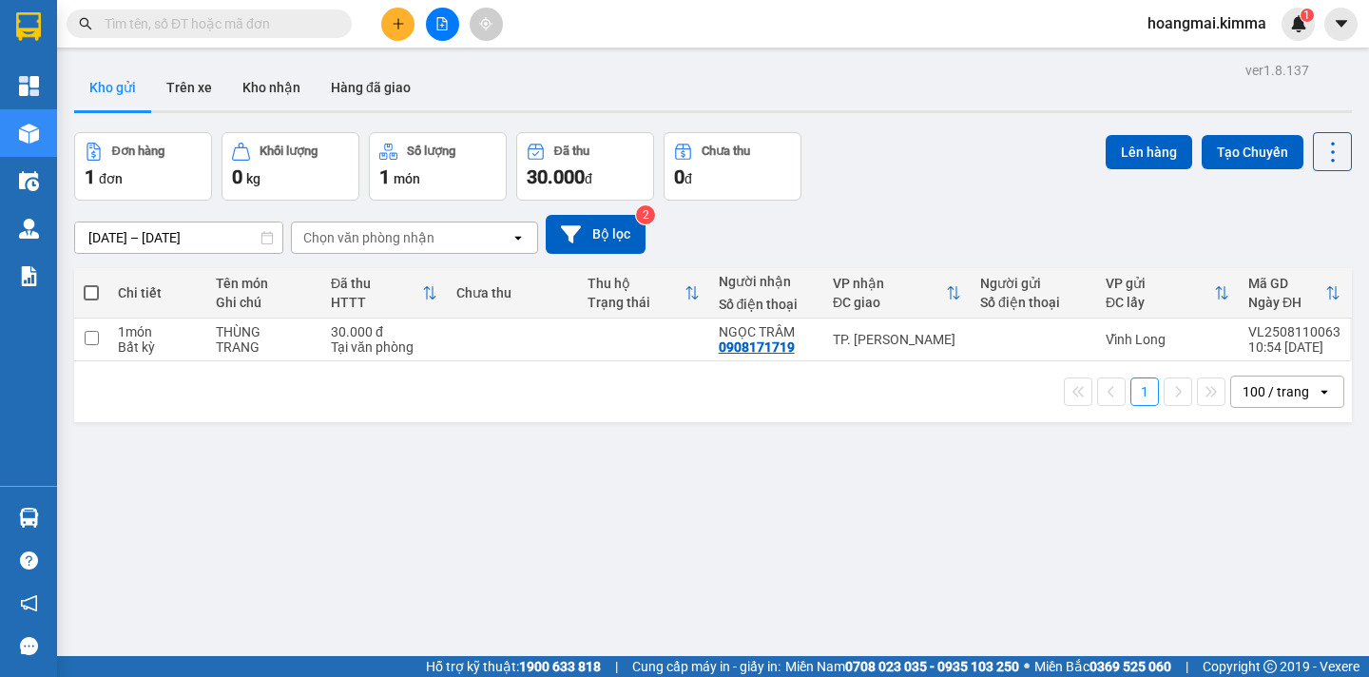
click at [93, 294] on span at bounding box center [91, 292] width 15 height 15
click at [91, 283] on input "checkbox" at bounding box center [91, 283] width 0 height 0
checkbox input "true"
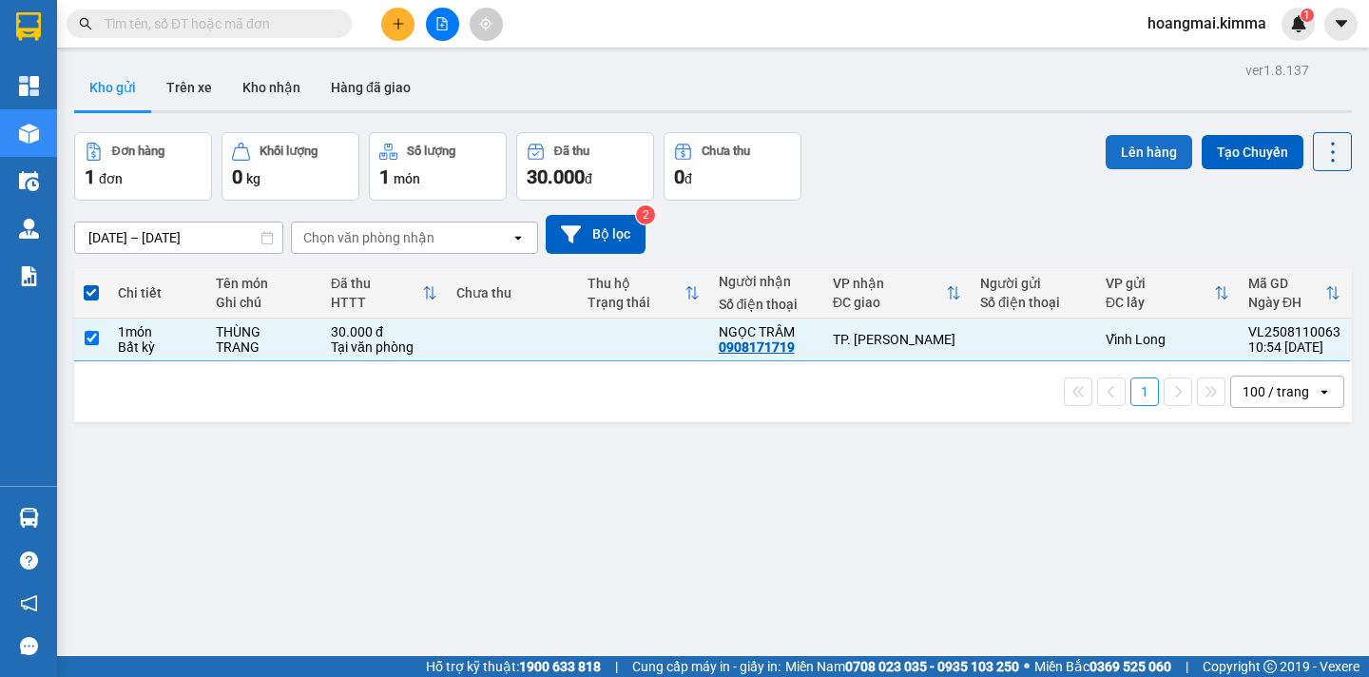
click at [1138, 152] on button "Lên hàng" at bounding box center [1149, 152] width 87 height 34
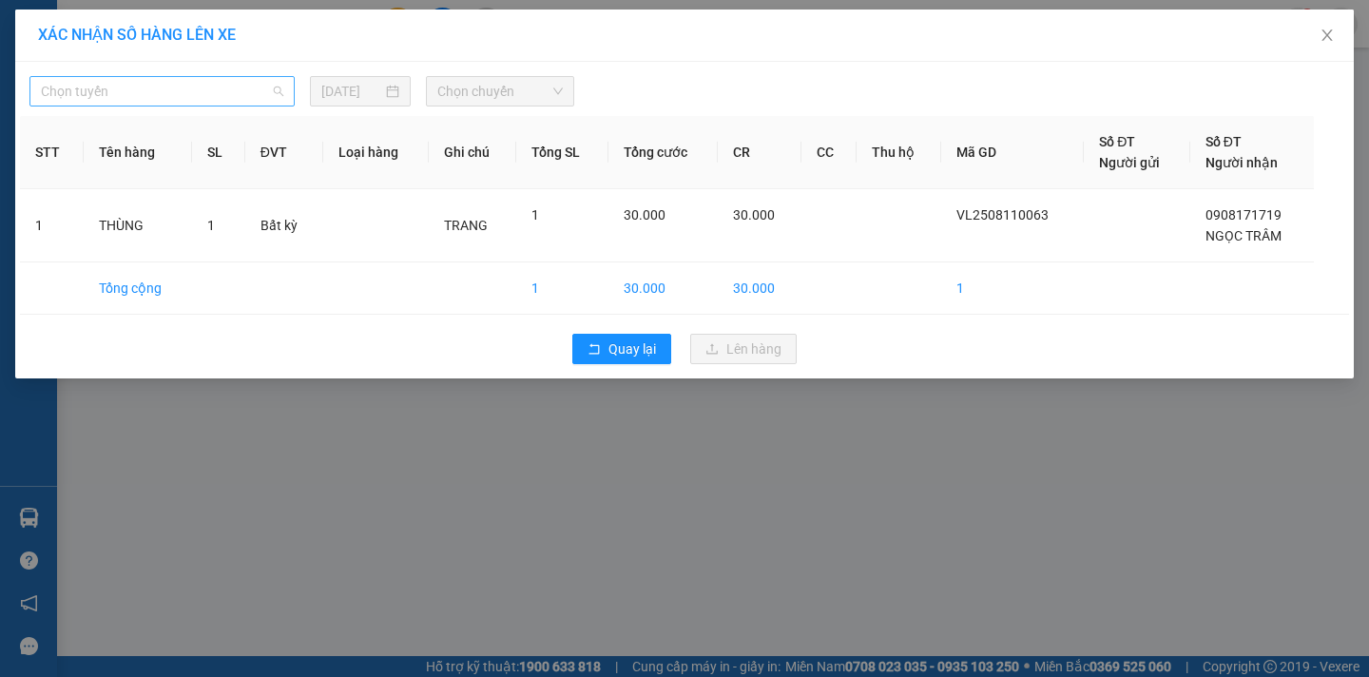
click at [214, 87] on span "Chọn tuyến" at bounding box center [162, 91] width 242 height 29
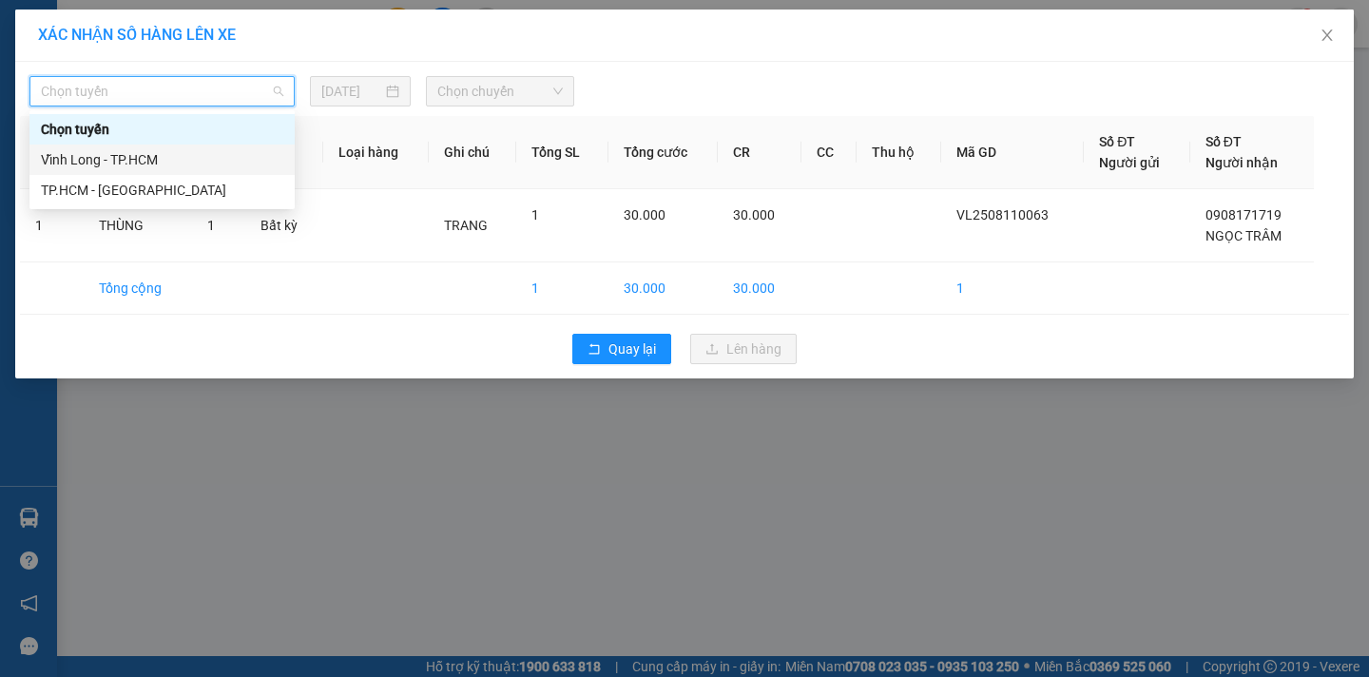
drag, startPoint x: 148, startPoint y: 152, endPoint x: 414, endPoint y: 128, distance: 266.4
click at [175, 150] on div "Vĩnh Long - TP.HCM" at bounding box center [162, 159] width 242 height 21
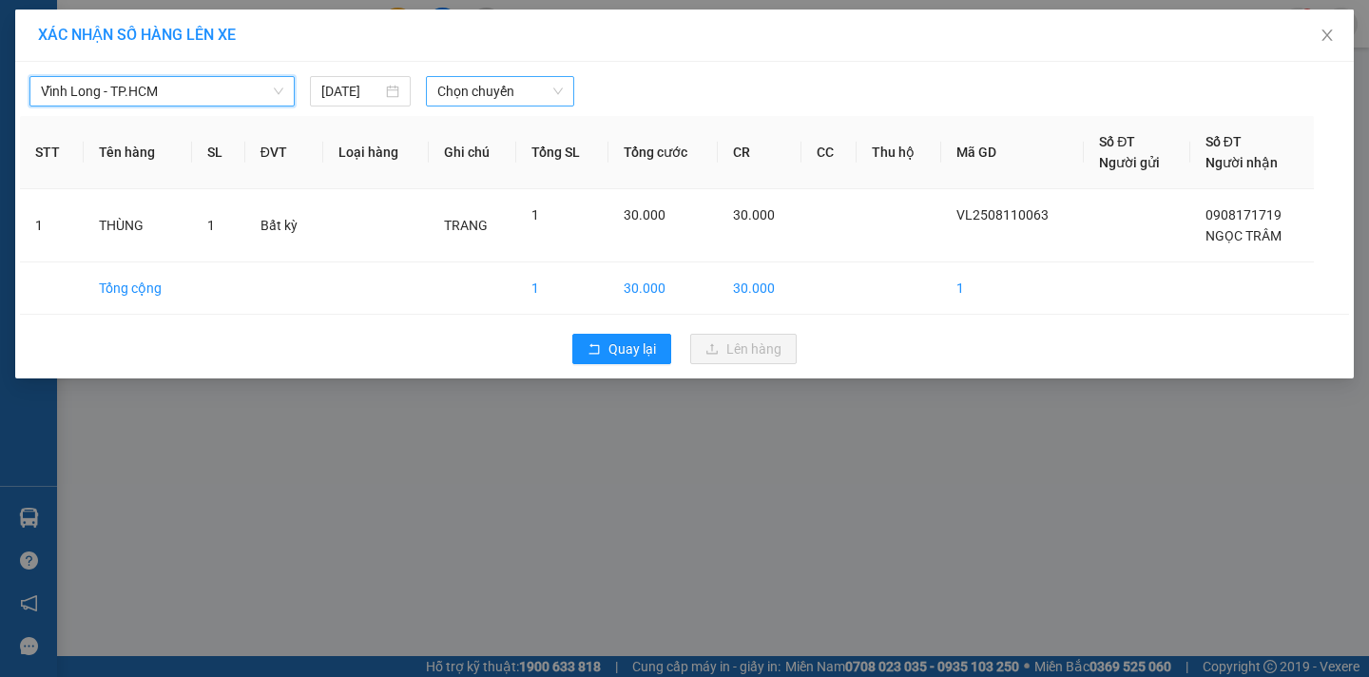
click at [495, 95] on span "Chọn chuyến" at bounding box center [500, 91] width 126 height 29
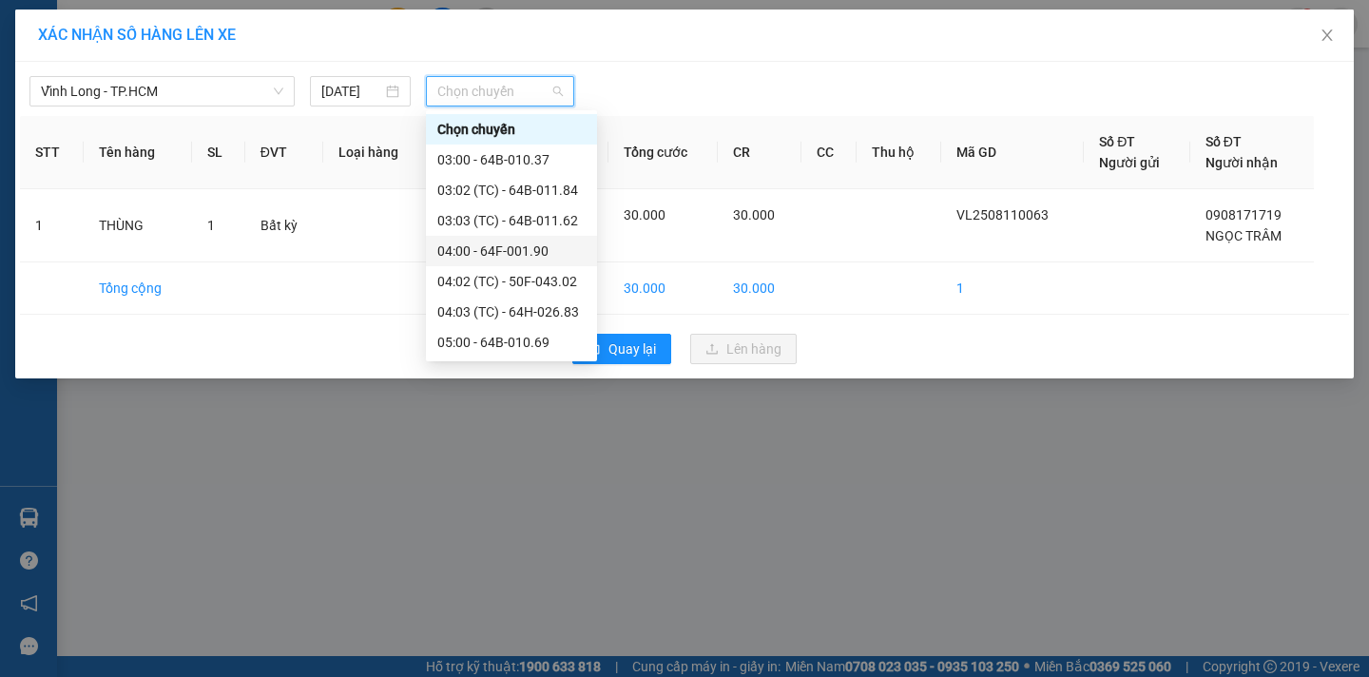
scroll to position [380, 0]
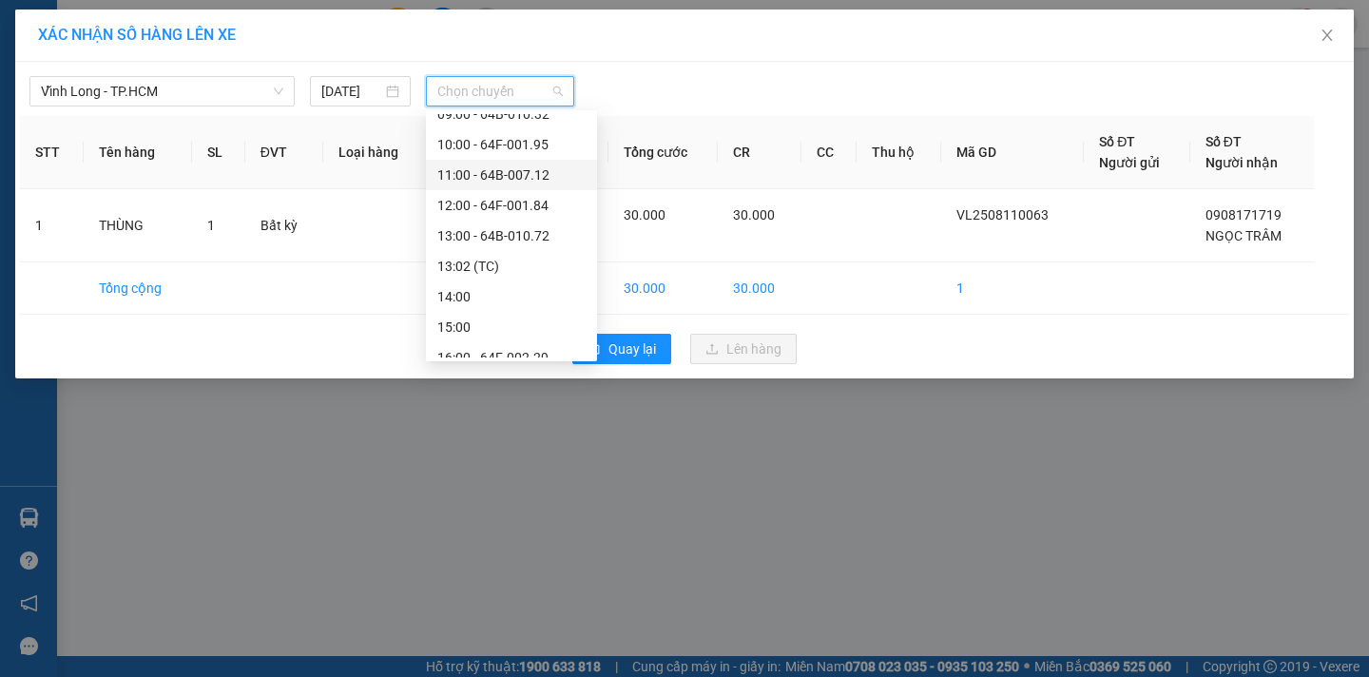
click at [521, 176] on div "11:00 - 64B-007.12" at bounding box center [511, 175] width 148 height 21
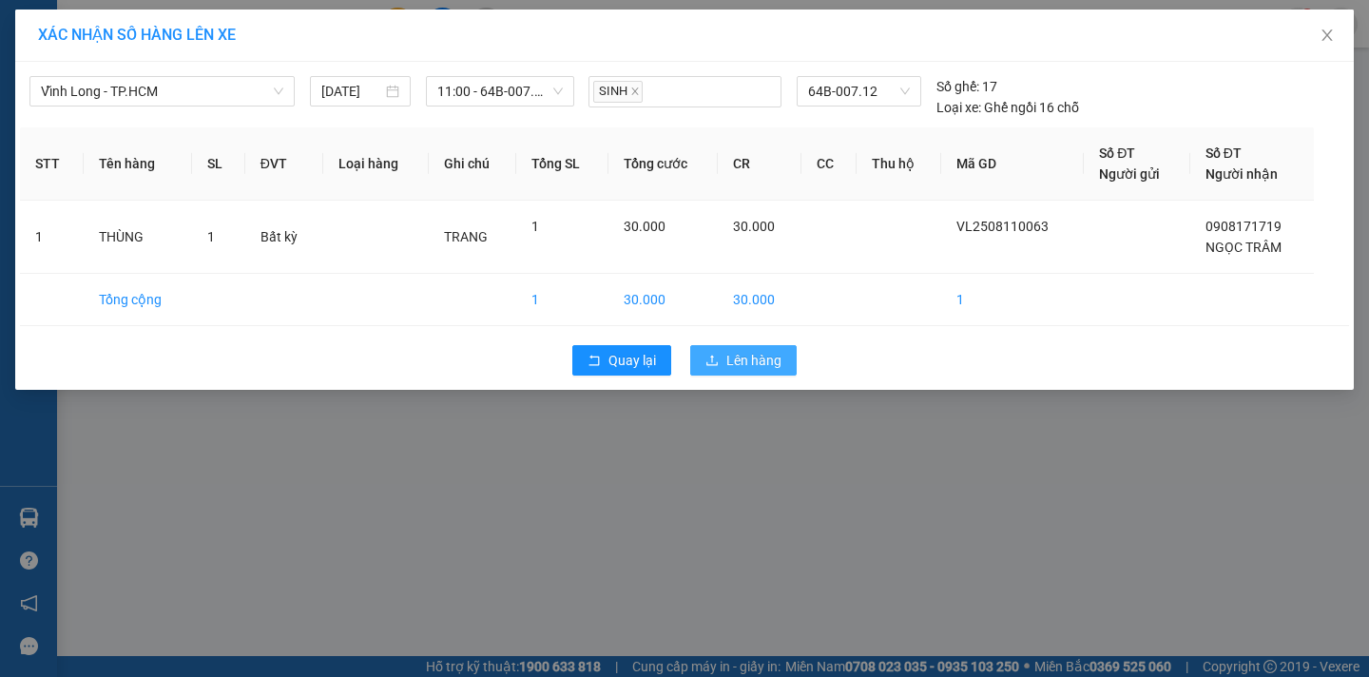
click at [733, 358] on span "Lên hàng" at bounding box center [754, 360] width 55 height 21
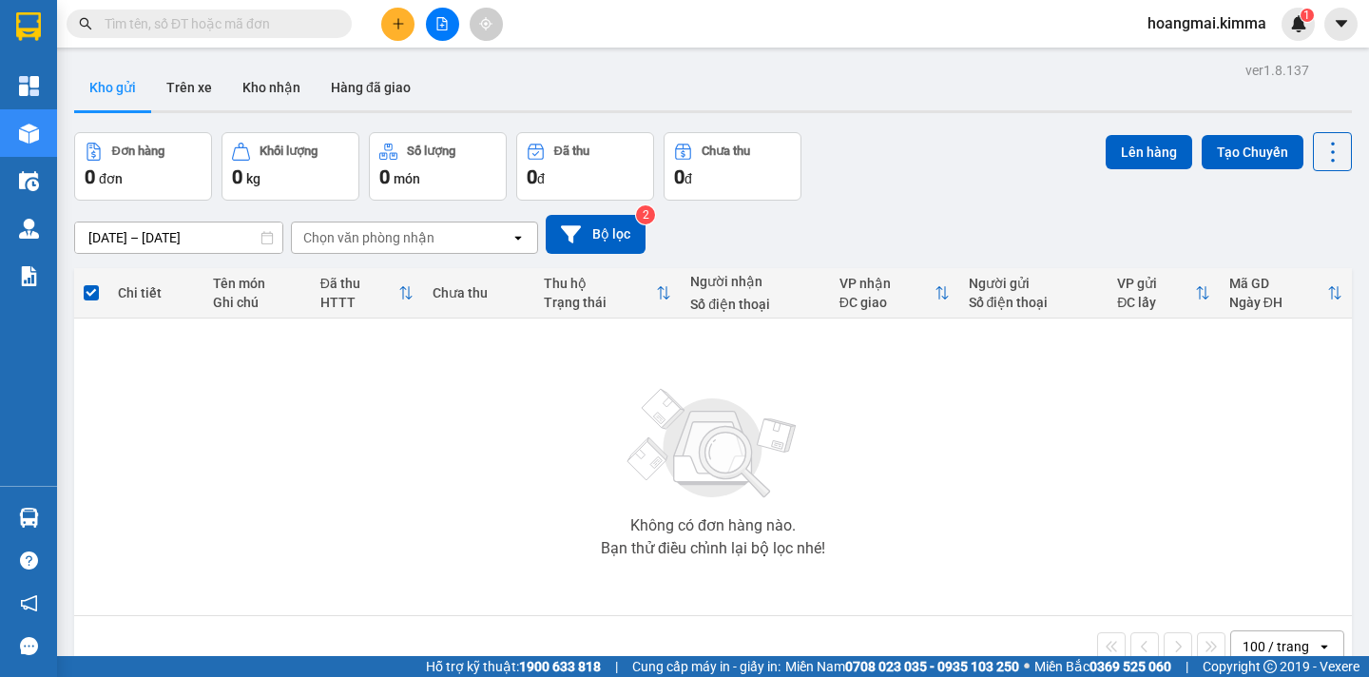
click at [611, 103] on div "Kho gửi Trên xe Kho nhận Hàng đã giao" at bounding box center [713, 90] width 1278 height 50
click at [456, 26] on button at bounding box center [442, 24] width 33 height 33
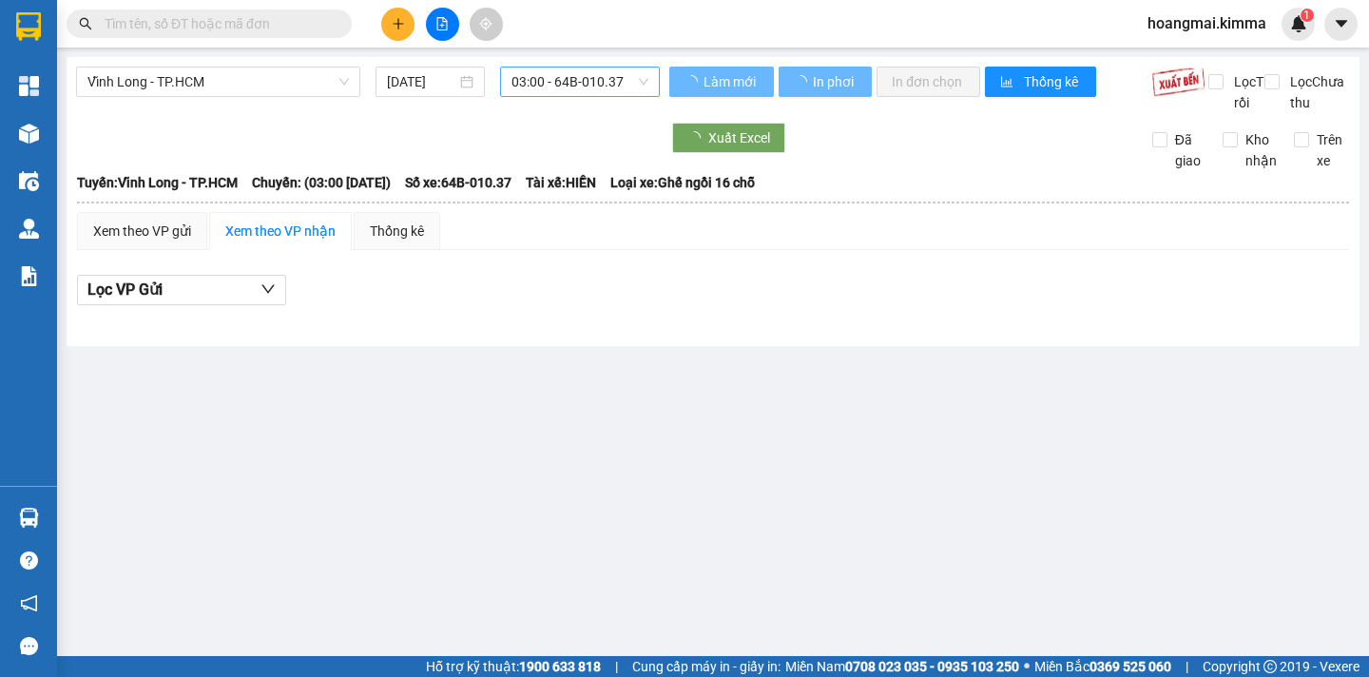
click at [643, 80] on div "03:00 - 64B-010.37" at bounding box center [580, 82] width 160 height 30
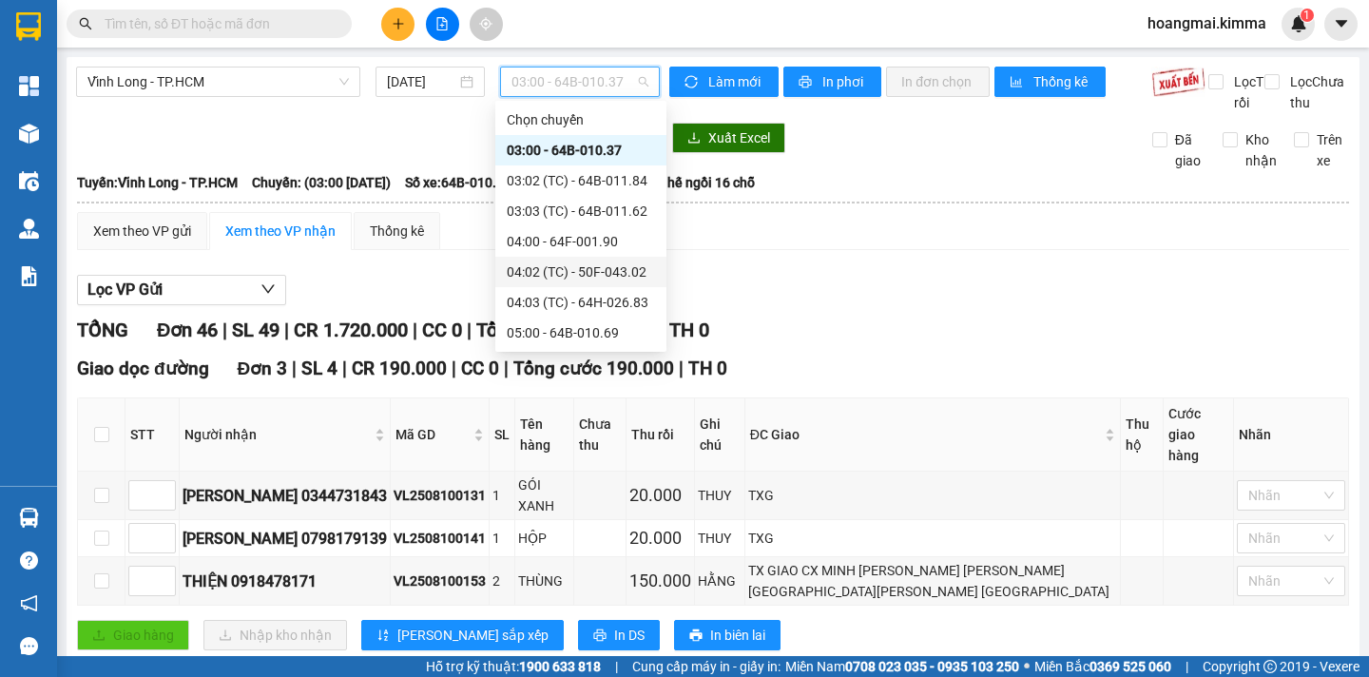
scroll to position [285, 0]
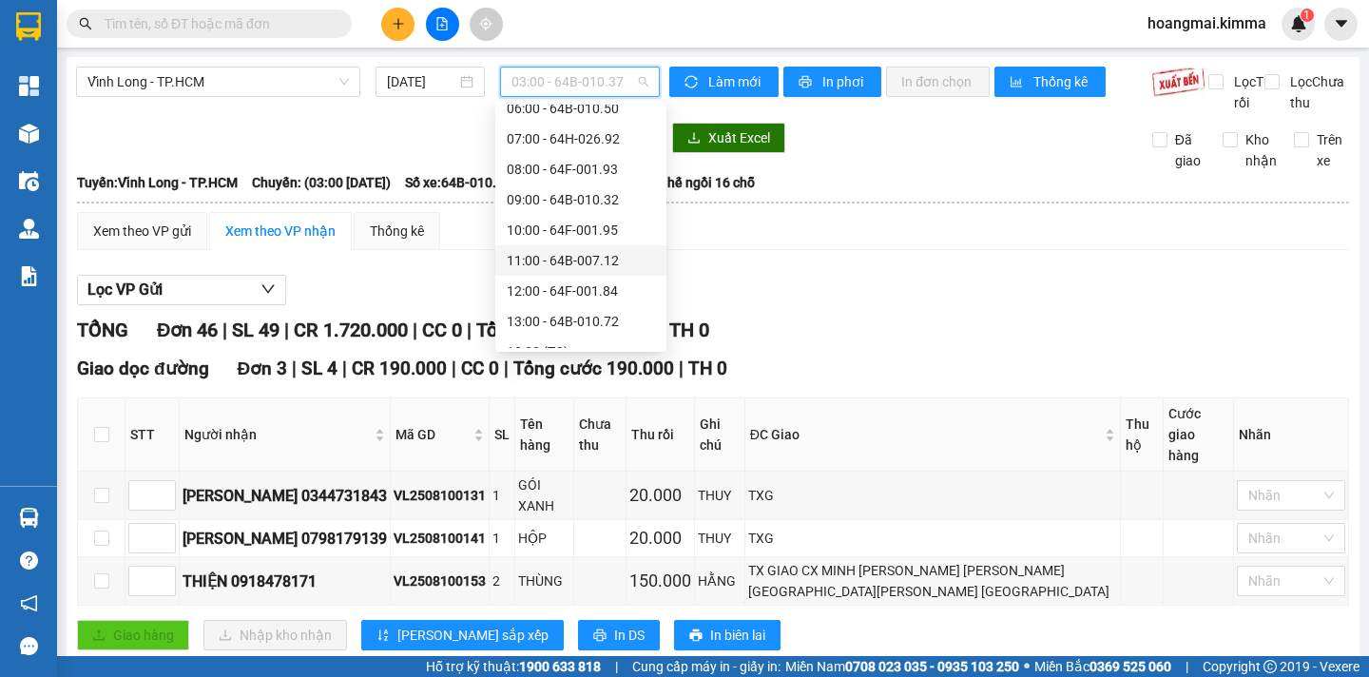
click at [607, 260] on div "11:00 - 64B-007.12" at bounding box center [581, 260] width 148 height 21
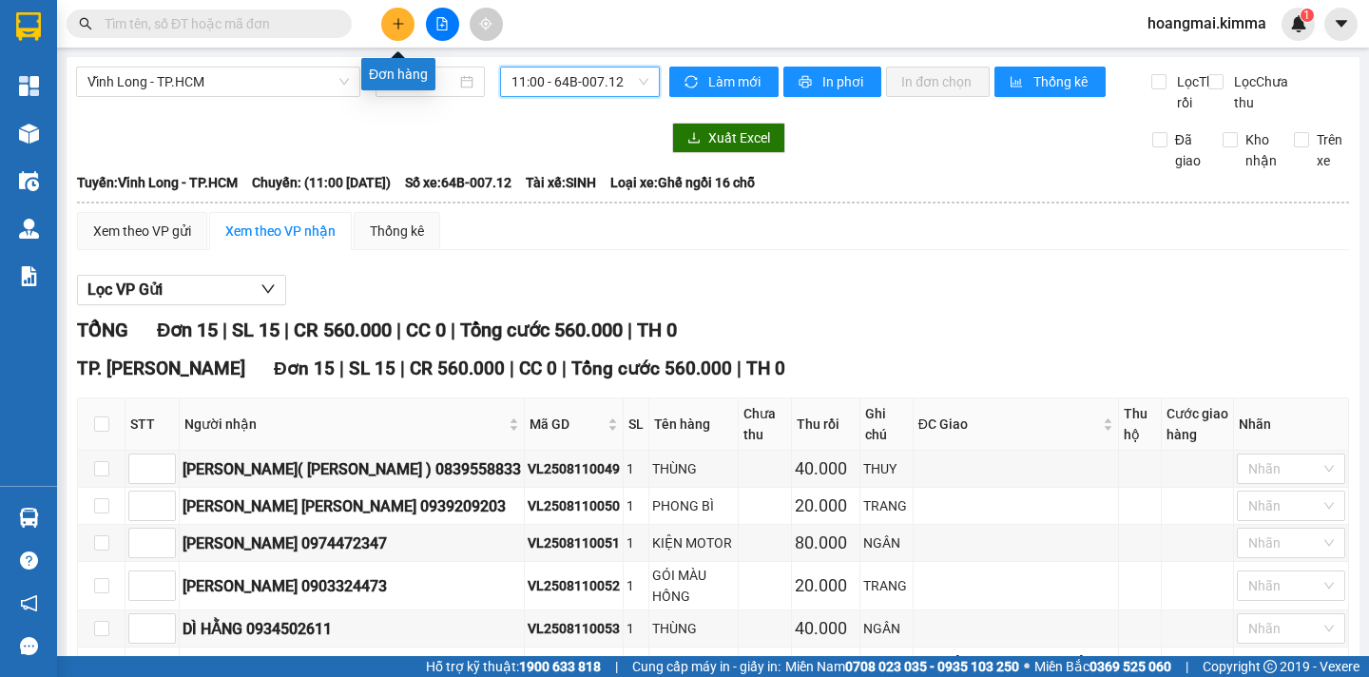
click at [397, 32] on button at bounding box center [397, 24] width 33 height 33
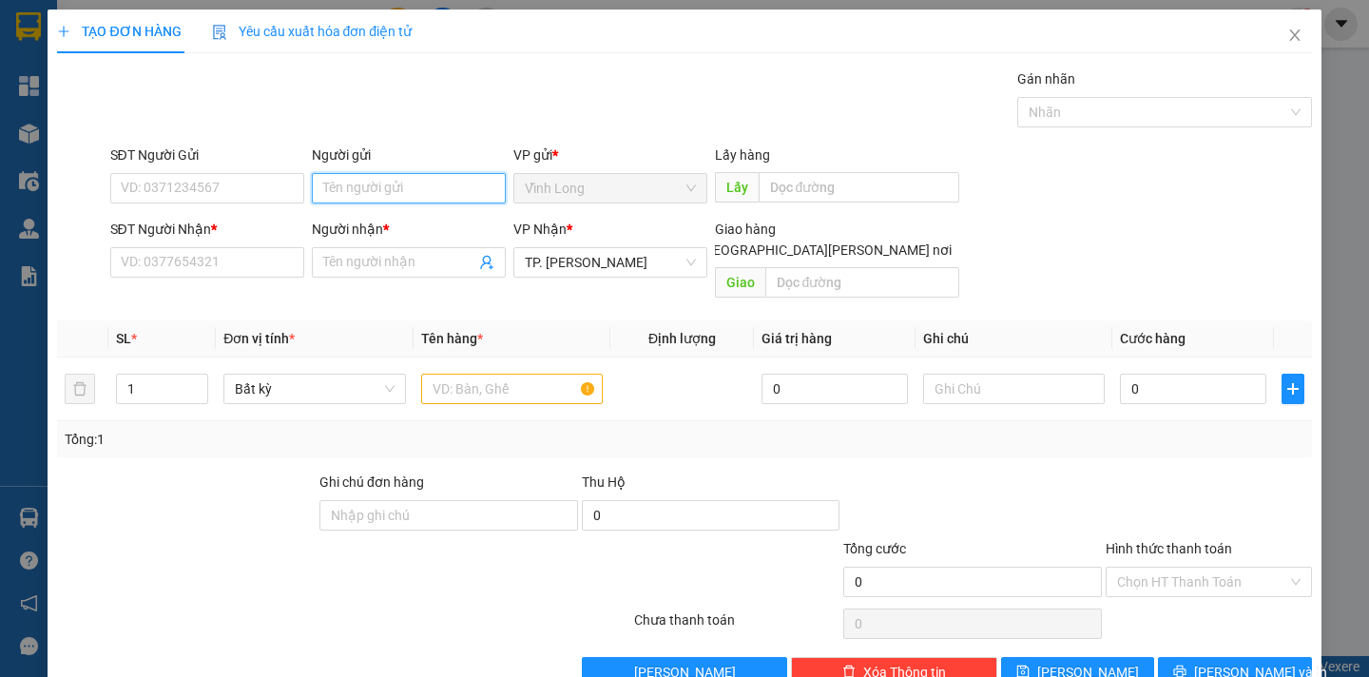
click at [326, 184] on input "Người gửi" at bounding box center [409, 188] width 194 height 30
type input "BÁN"
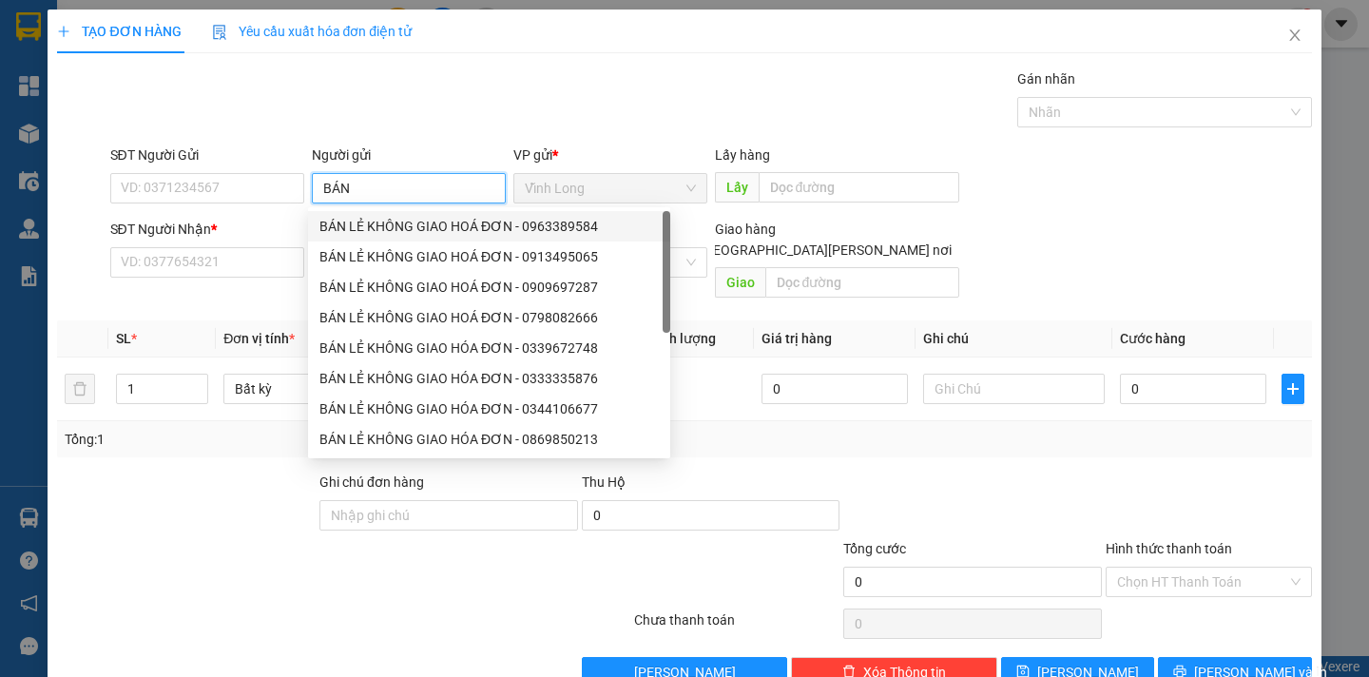
click at [378, 221] on div "BÁN LẺ KHÔNG GIAO HOÁ ĐƠN - 0963389584" at bounding box center [489, 226] width 339 height 21
type input "0963389584"
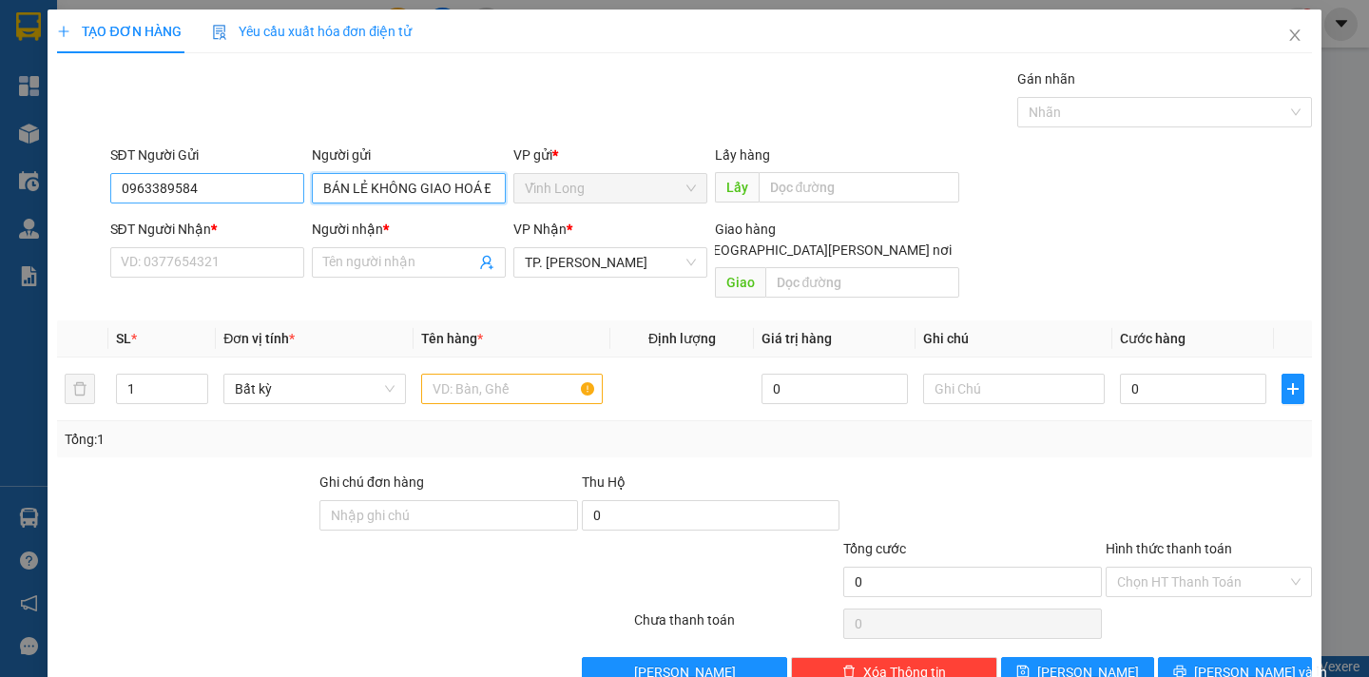
type input "BÁN LẺ KHÔNG GIAO HOÁ ĐƠN"
drag, startPoint x: 228, startPoint y: 187, endPoint x: 0, endPoint y: 171, distance: 228.8
click at [0, 171] on div "TẠO ĐƠN HÀNG Yêu cầu xuất hóa đơn điện tử Transit Pickup Surcharge Ids Transit …" at bounding box center [684, 338] width 1369 height 677
click at [40, 217] on div "TẠO ĐƠN HÀNG Yêu cầu xuất hóa đơn điện tử Transit Pickup Surcharge Ids Transit …" at bounding box center [684, 338] width 1369 height 677
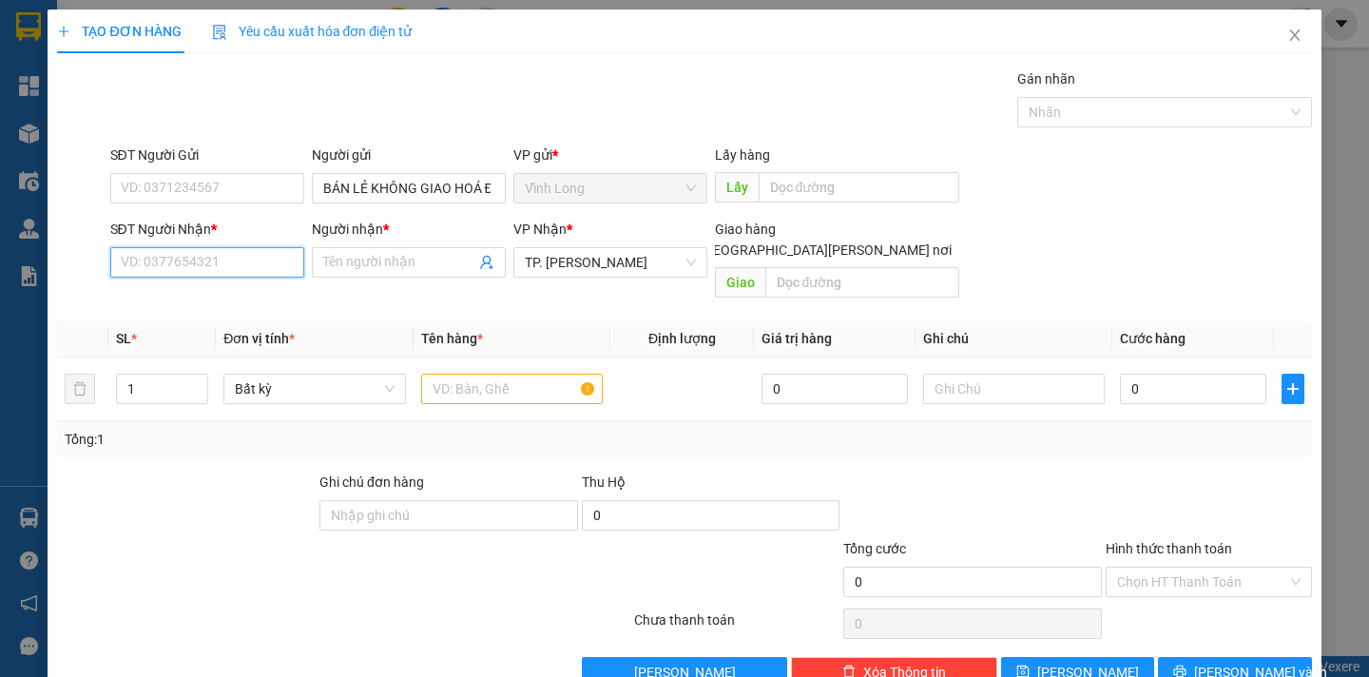
click at [131, 271] on input "SĐT Người Nhận *" at bounding box center [207, 262] width 194 height 30
type input "0908998209"
drag, startPoint x: 206, startPoint y: 296, endPoint x: 285, endPoint y: 300, distance: 79.0
click at [207, 296] on div "0908998209 - TRÀ" at bounding box center [204, 300] width 168 height 21
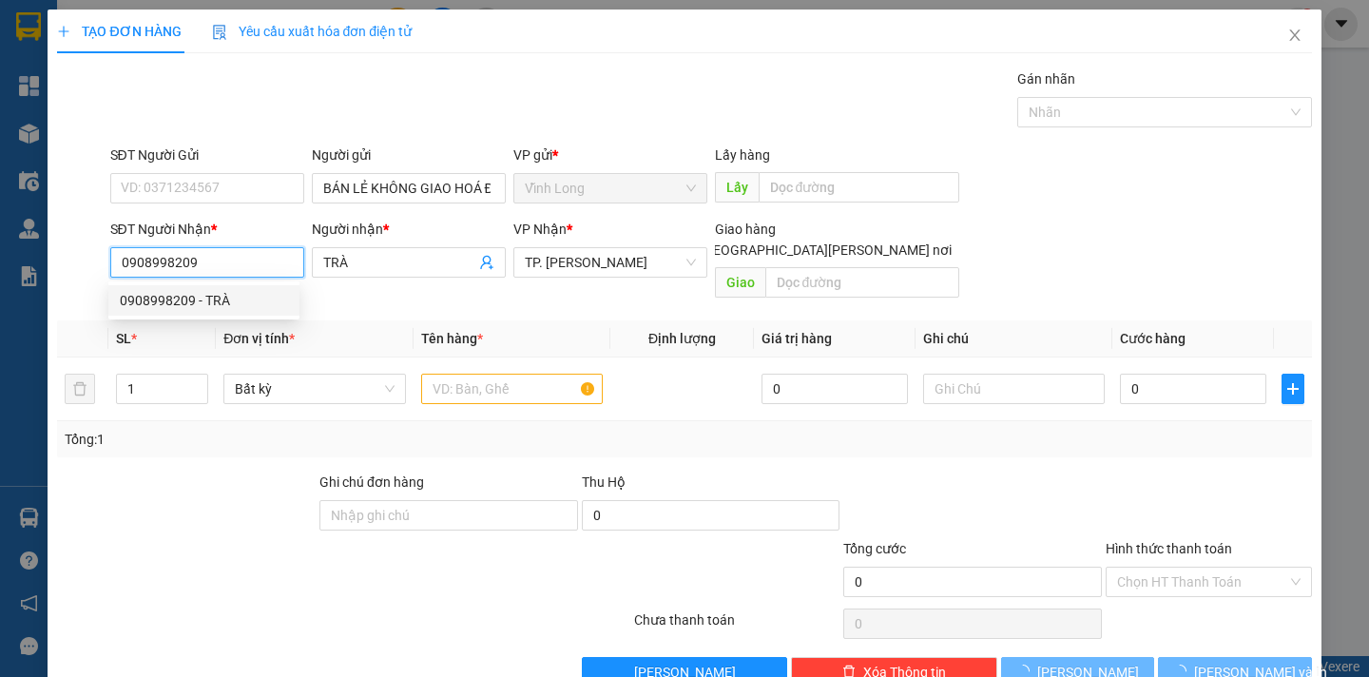
type input "TRÀ"
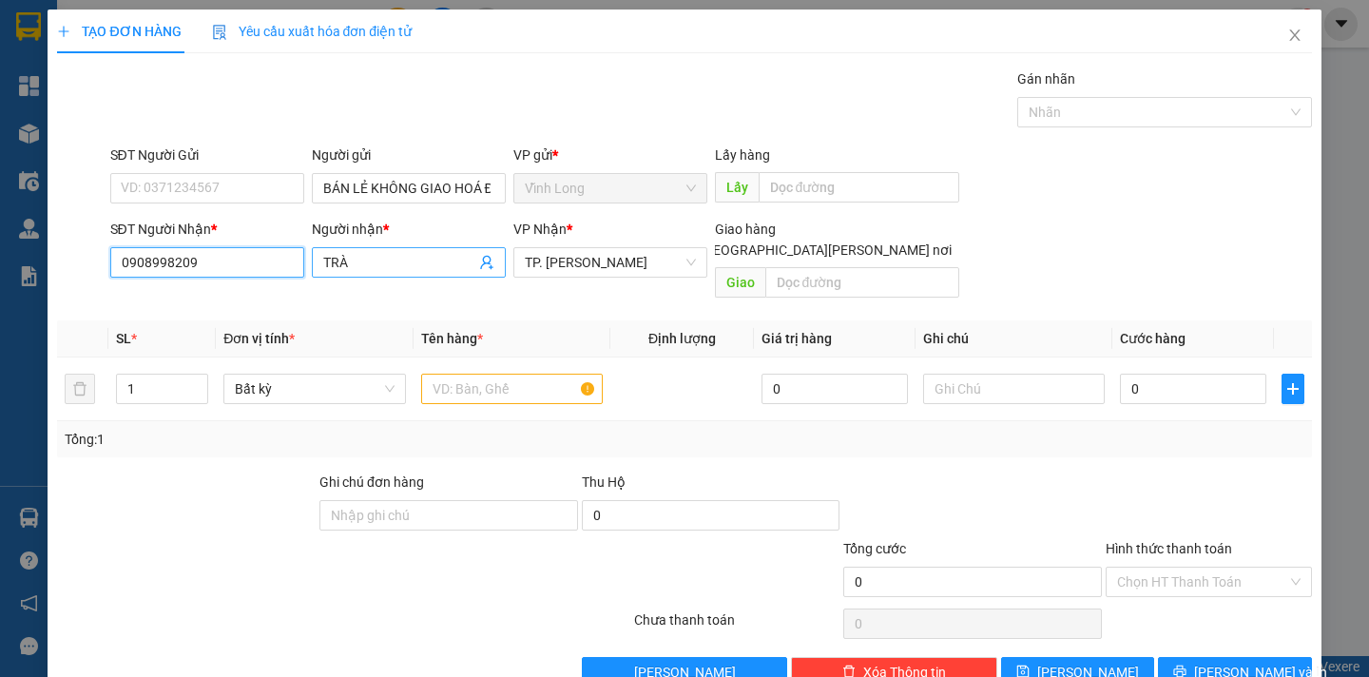
type input "0908998209"
click at [313, 263] on span "TRÀ" at bounding box center [409, 262] width 194 height 30
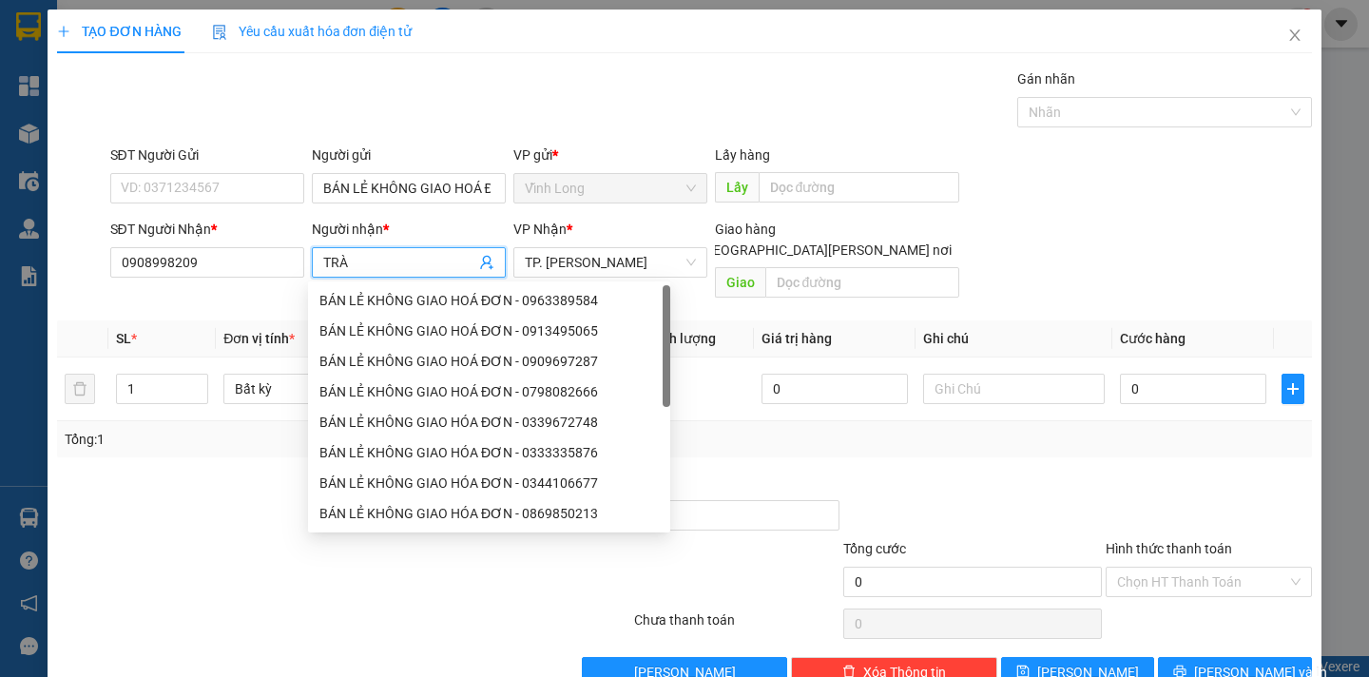
click at [323, 262] on input "TRÀ" at bounding box center [399, 262] width 152 height 21
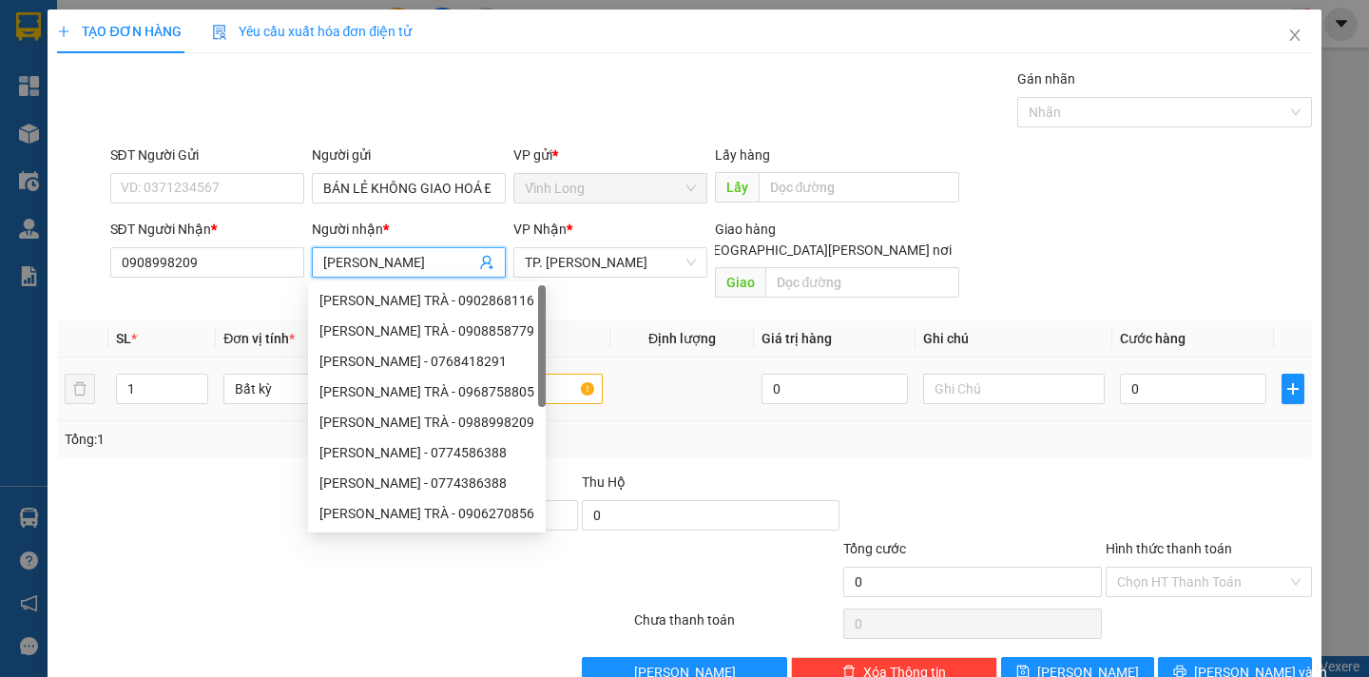
click at [452, 372] on div "THANH TRÀ - 0902868116 THANH TRÀ - 0908858779 CHỊ THANH TRÀ - 0768418291 THANH …" at bounding box center [427, 437] width 238 height 304
type input "THANH TRÀ"
click at [1005, 374] on input "text" at bounding box center [1014, 389] width 182 height 30
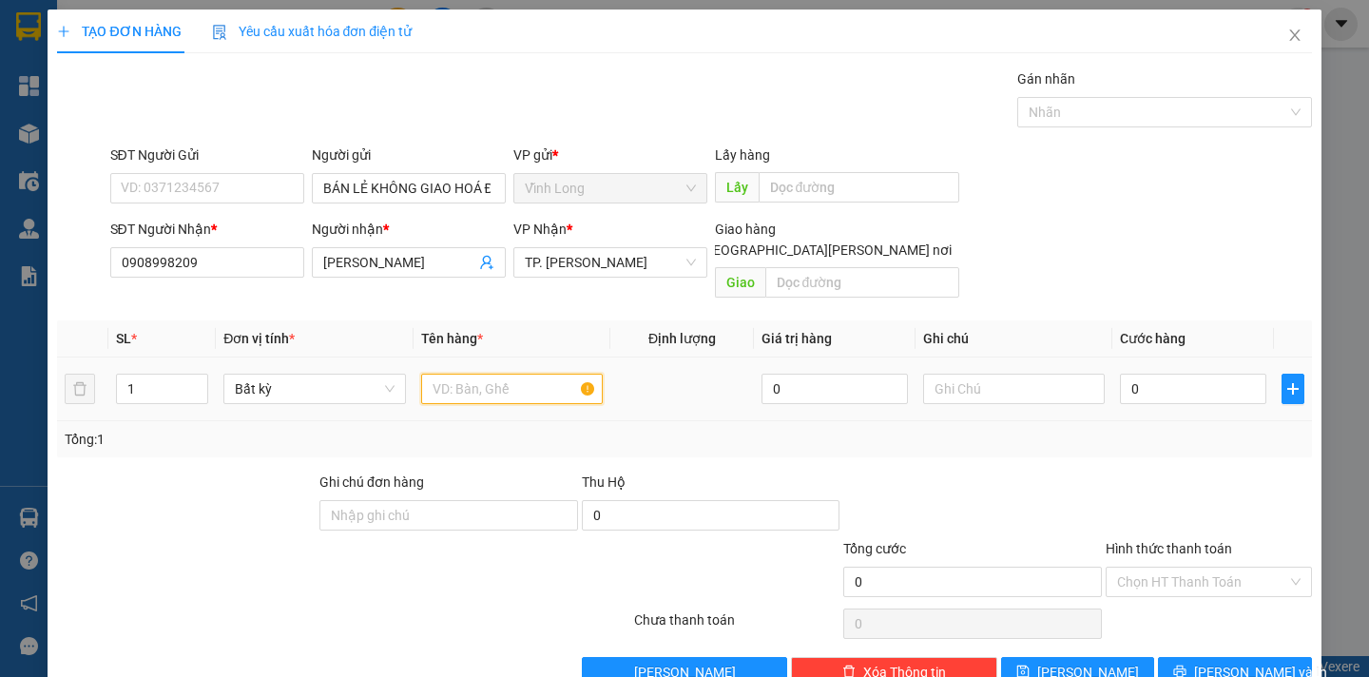
click at [498, 374] on input "text" at bounding box center [512, 389] width 182 height 30
type input "XẤP"
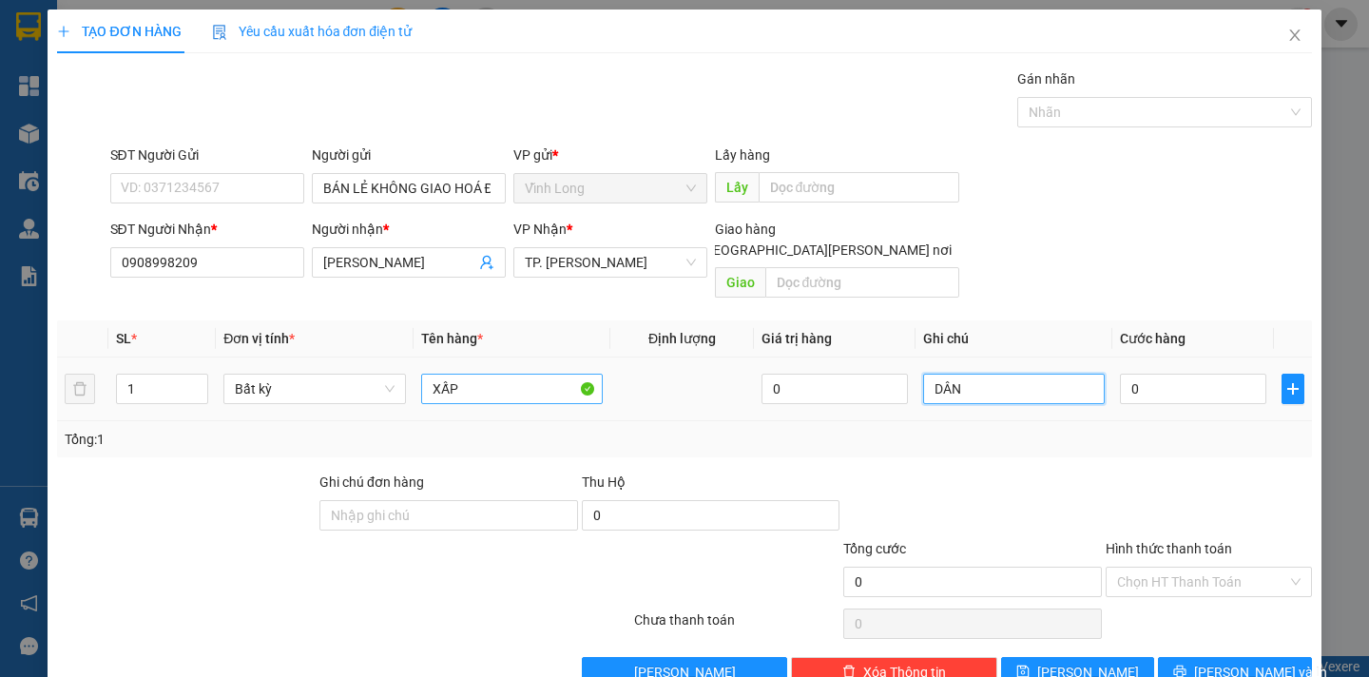
type input "DÂN"
type input "2"
type input "20"
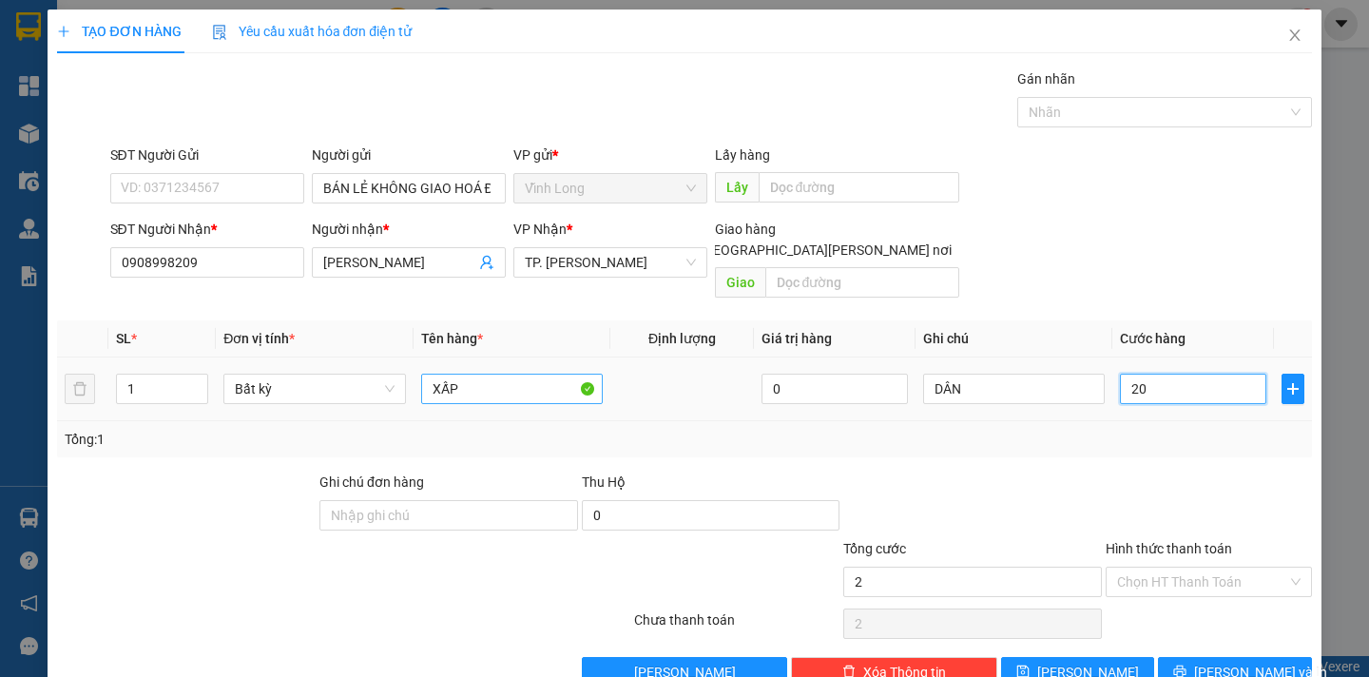
type input "20"
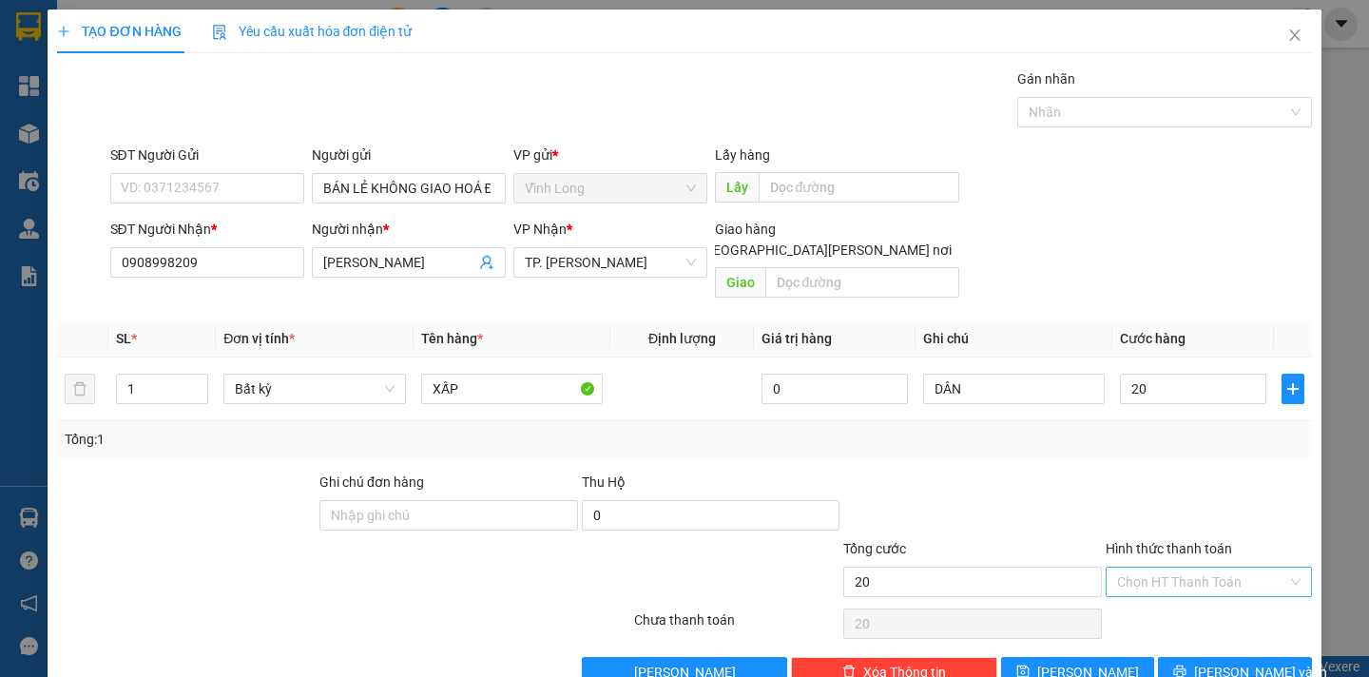
click at [1188, 568] on input "Hình thức thanh toán" at bounding box center [1202, 582] width 170 height 29
type input "20.000"
click at [1184, 599] on div "Tại văn phòng" at bounding box center [1195, 599] width 181 height 21
type input "0"
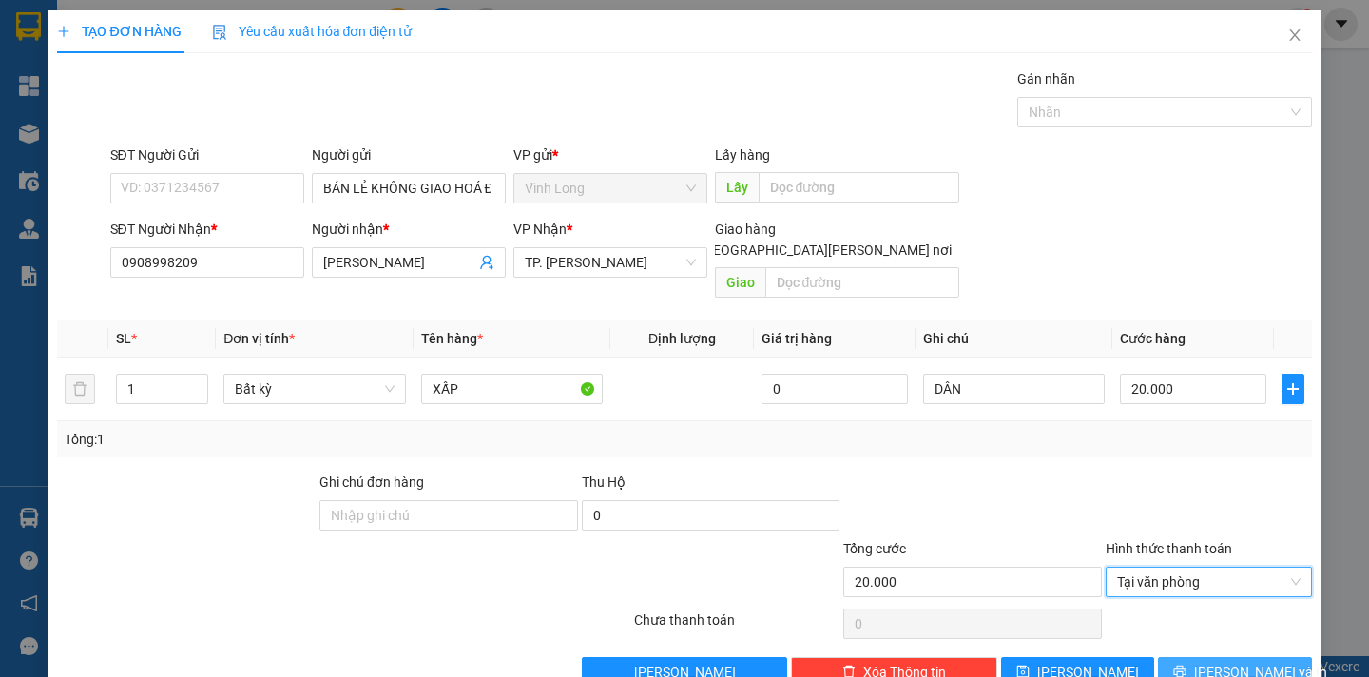
click at [1187, 665] on icon "printer" at bounding box center [1180, 671] width 13 height 13
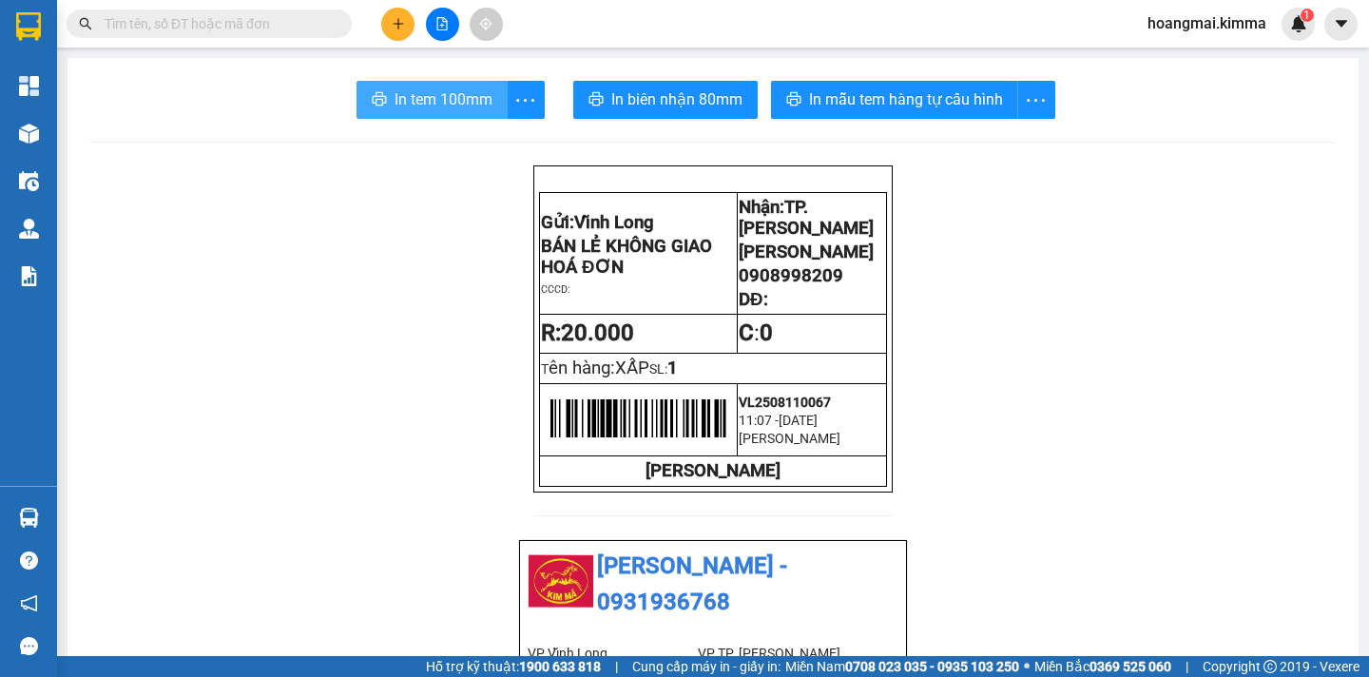
click at [469, 103] on span "In tem 100mm" at bounding box center [444, 99] width 98 height 24
